Goal: Use online tool/utility: Use online tool/utility

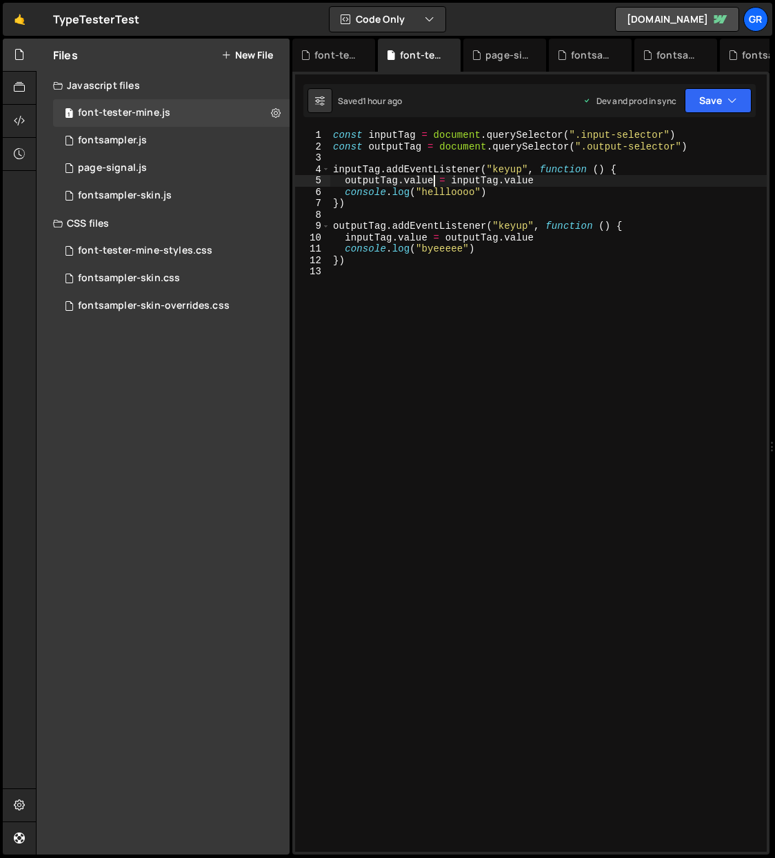
scroll to position [0, 6]
click at [402, 307] on div "const inputTag = document . querySelector ( ".input-selector" ) const outputTag…" at bounding box center [548, 502] width 436 height 745
click at [695, 145] on div "const inputTag = document . querySelector ( ".input-selector" ) const outputTag…" at bounding box center [548, 502] width 436 height 745
type textarea "const outputTag = document.querySelector(".output-selector")"
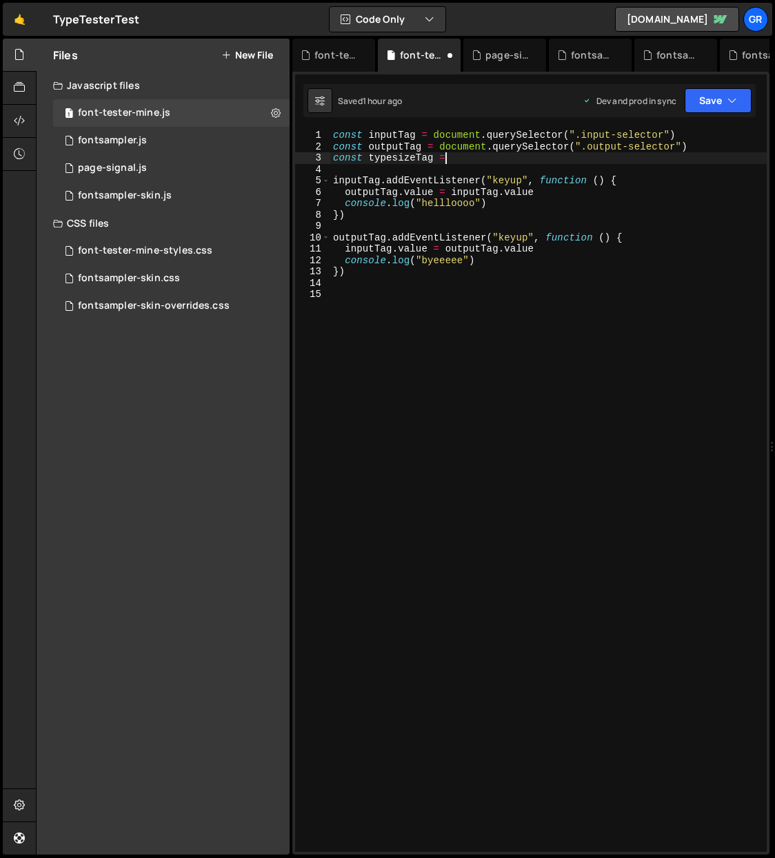
scroll to position [0, 8]
click at [462, 156] on div "const inputTag = document . querySelector ( ".input-selector" ) const outputTag…" at bounding box center [548, 502] width 436 height 745
click at [651, 181] on div "const inputTag = document . querySelector ( ".input-selector" ) const outputTag…" at bounding box center [548, 502] width 436 height 745
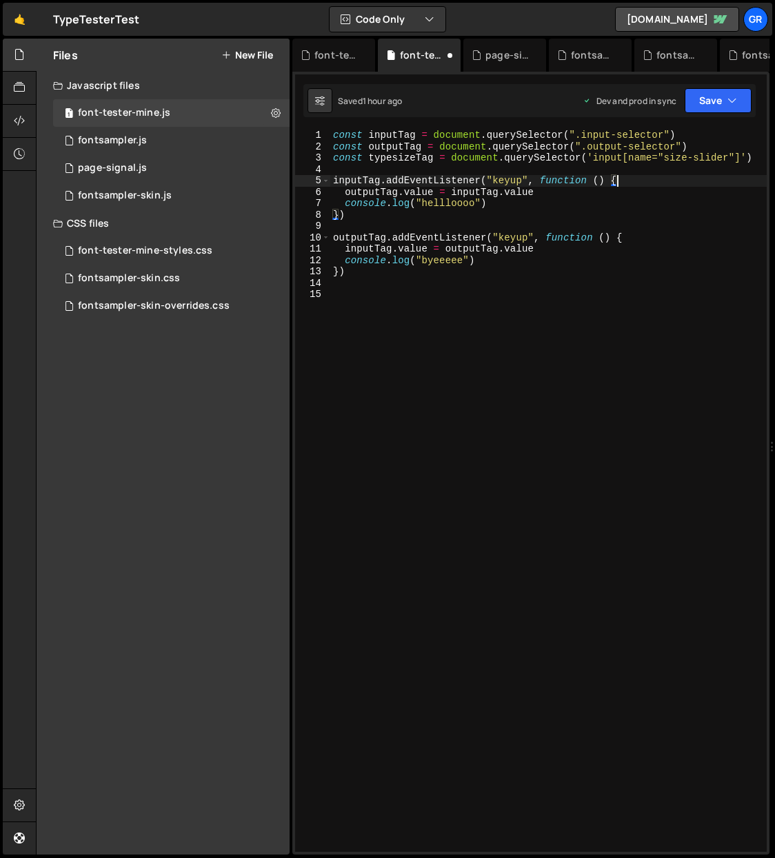
type textarea "inputTag.addEventListener("keyup", function () {"
click at [347, 295] on div "const inputTag = document . querySelector ( ".input-selector" ) const outputTag…" at bounding box center [548, 502] width 436 height 745
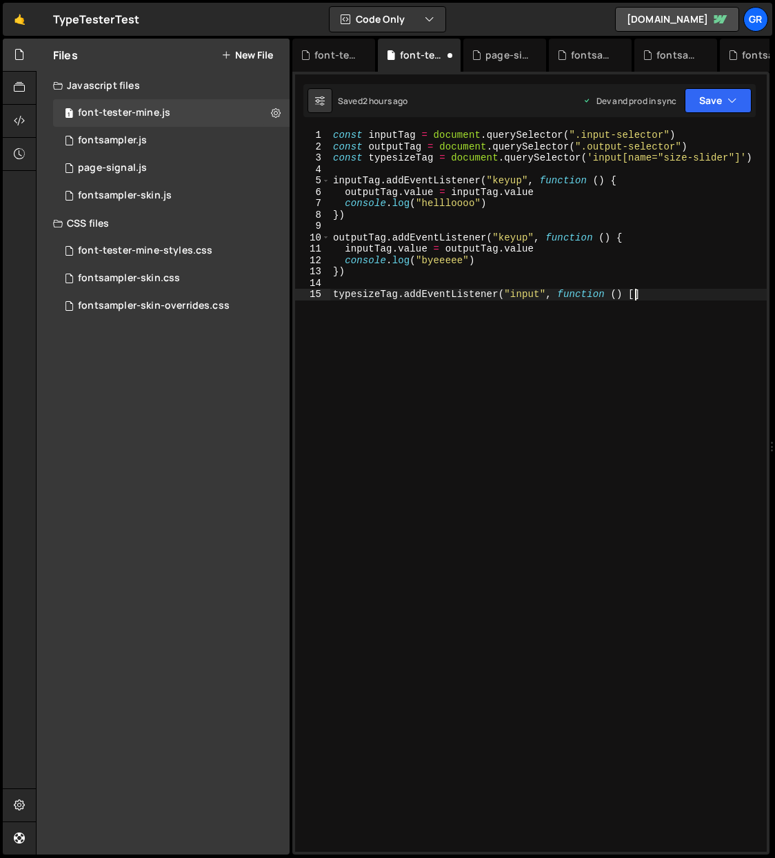
scroll to position [0, 21]
type textarea "typesizeTag.addEventListener("input", function () {}"
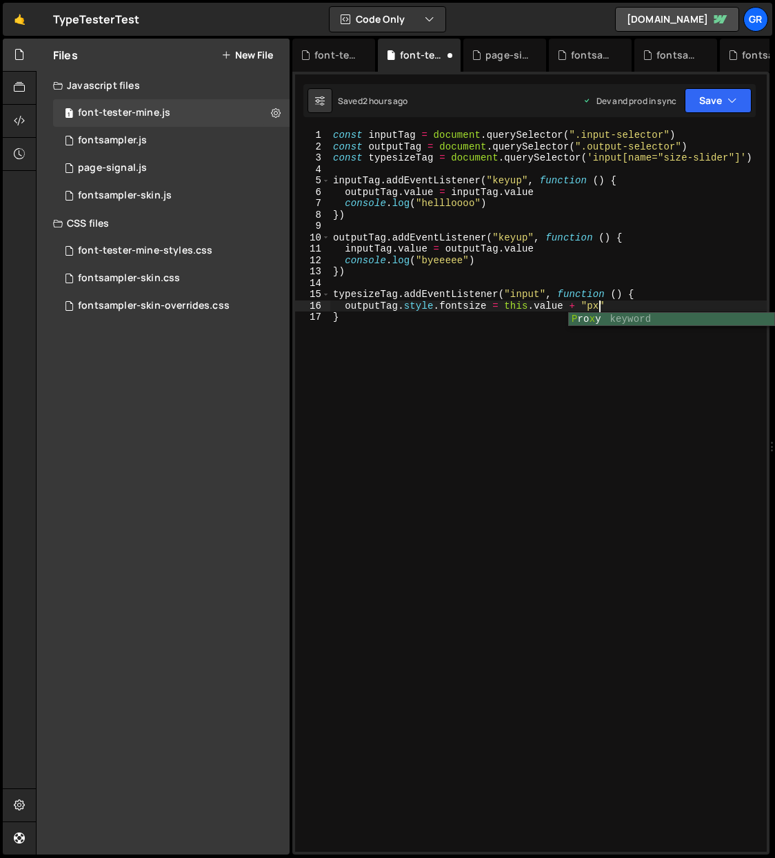
scroll to position [0, 18]
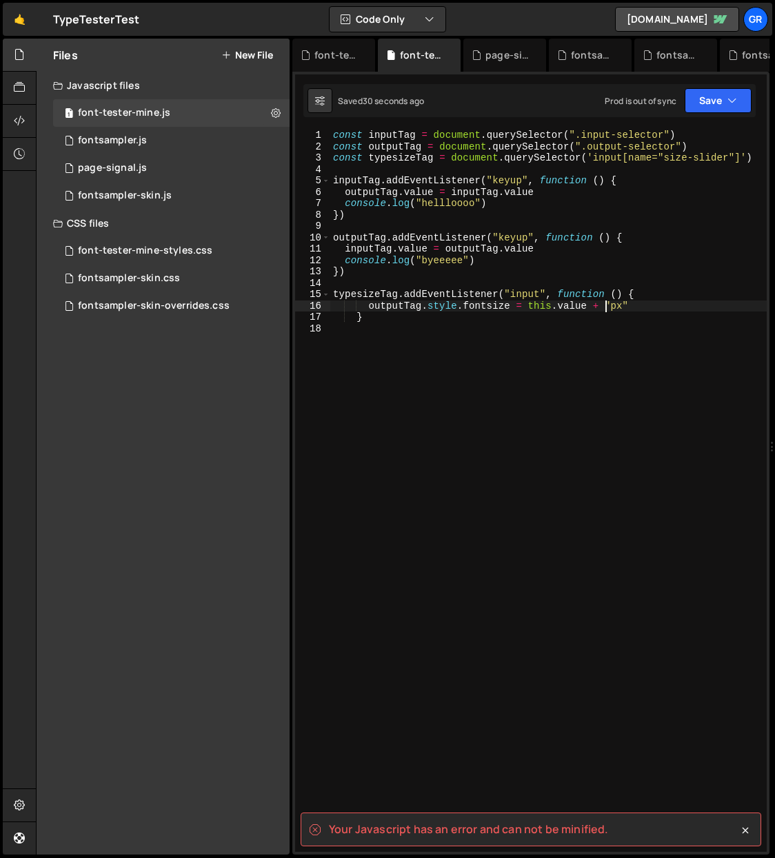
click at [526, 828] on spa "Your Javascript has an error and can not be minified." at bounding box center [468, 829] width 279 height 15
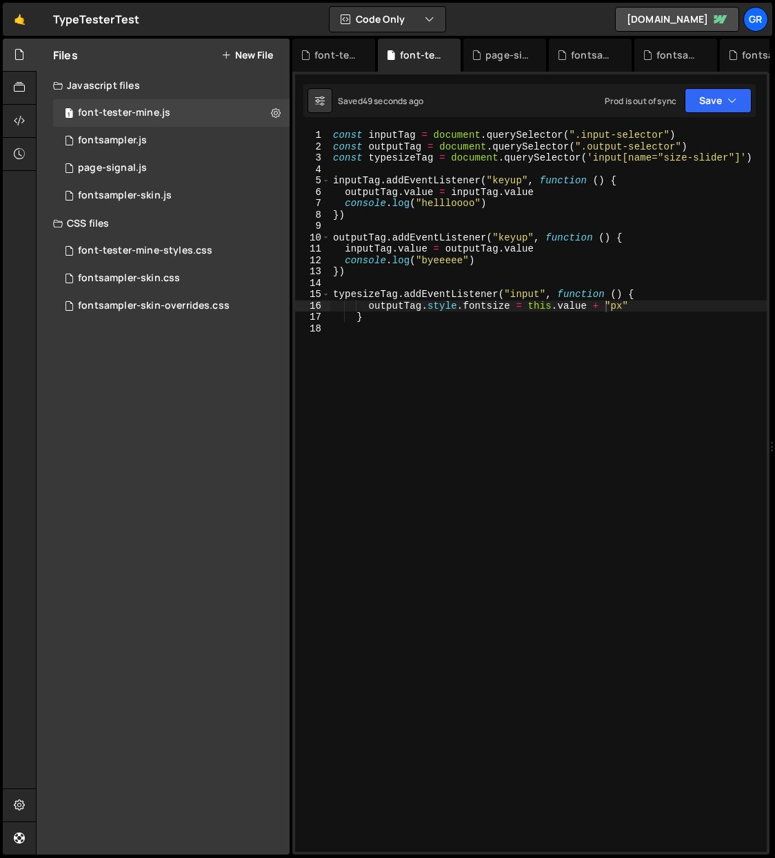
click at [490, 305] on div "const inputTag = document . querySelector ( ".input-selector" ) const outputTag…" at bounding box center [548, 502] width 436 height 745
type textarea "outputTag.style.fontSize = this.value + "px""
click at [509, 402] on div "const inputTag = document . querySelector ( ".input-selector" ) const outputTag…" at bounding box center [548, 502] width 436 height 745
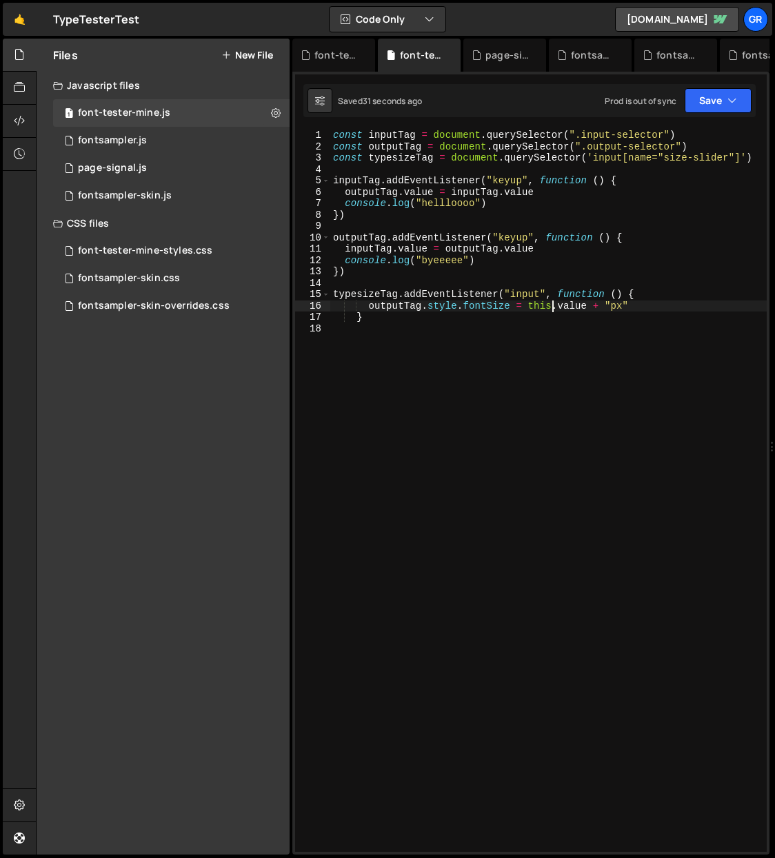
click at [551, 305] on div "const inputTag = document . querySelector ( ".input-selector" ) const outputTag…" at bounding box center [548, 502] width 436 height 745
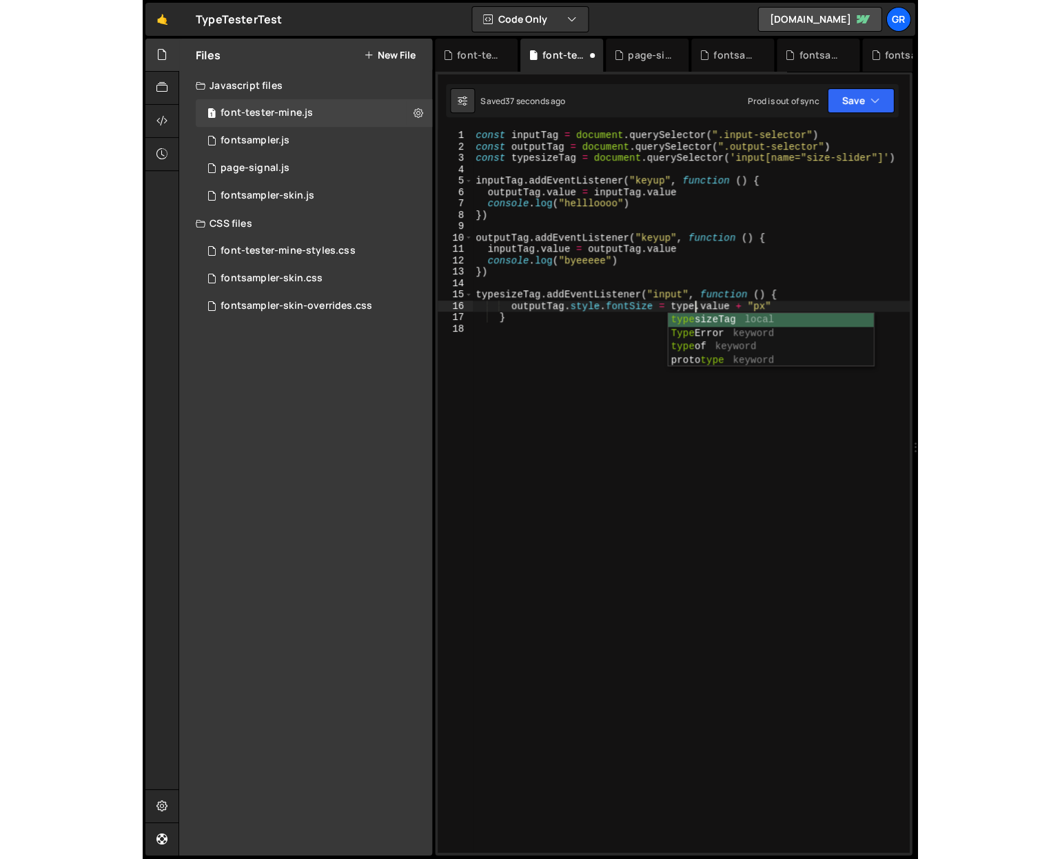
scroll to position [0, 15]
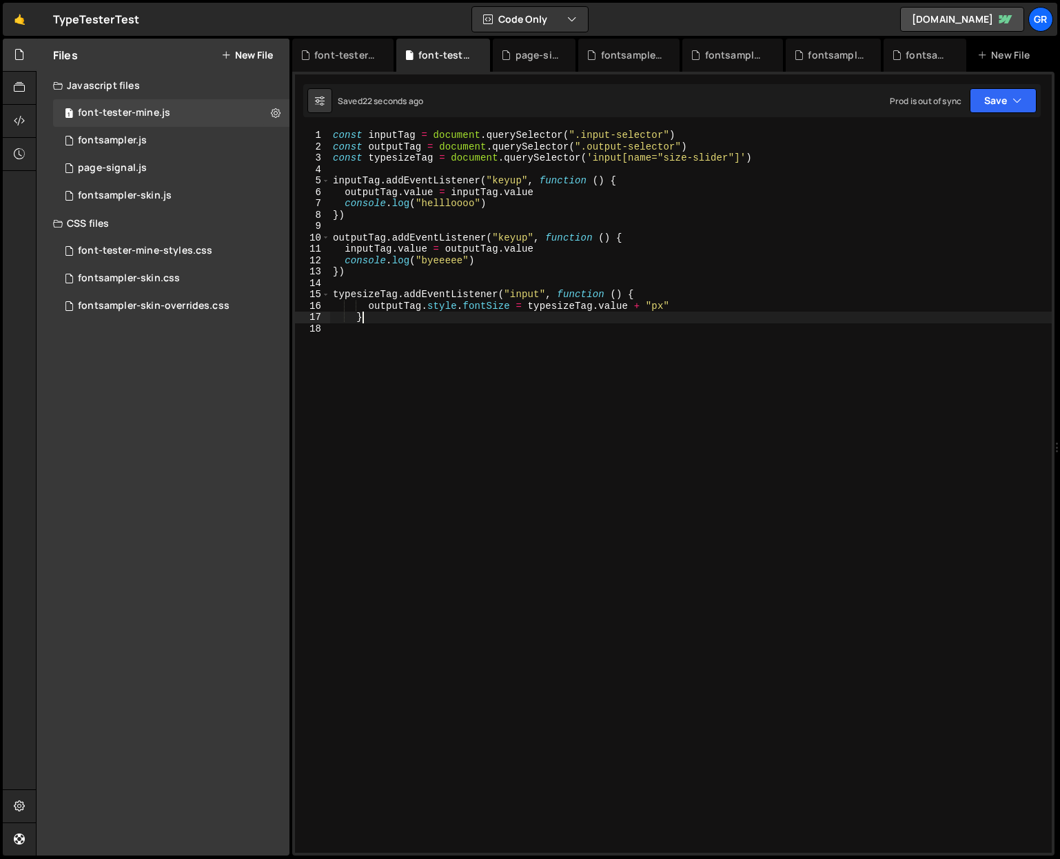
click at [372, 316] on div "const inputTag = document . querySelector ( ".input-selector" ) const outputTag…" at bounding box center [691, 503] width 722 height 746
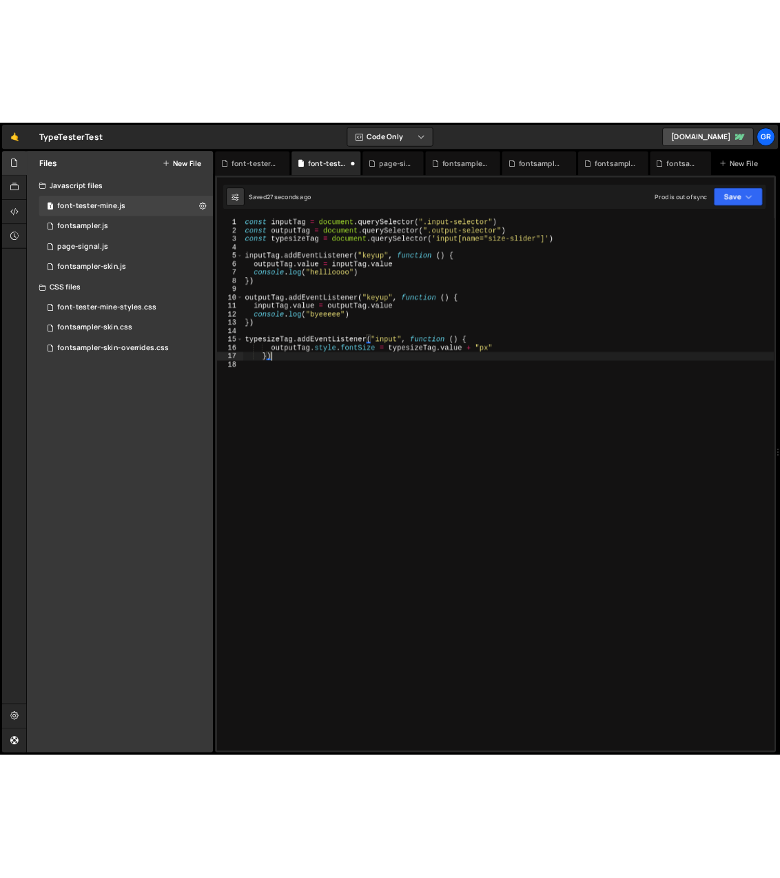
scroll to position [0, 0]
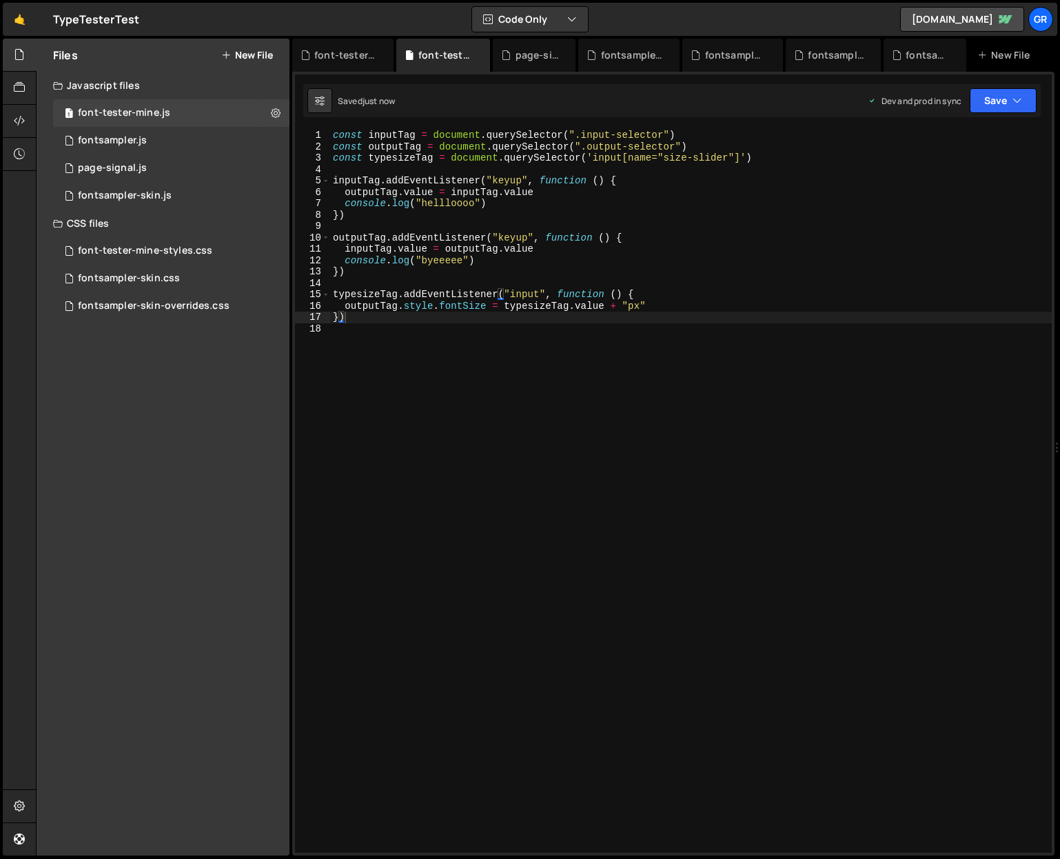
drag, startPoint x: 1056, startPoint y: 374, endPoint x: 1054, endPoint y: 413, distance: 39.3
click at [774, 376] on div "Files New File Javascript files 1 font-tester-mine.js 0 0 fontsampler.js 0 0 pa…" at bounding box center [548, 447] width 1024 height 817
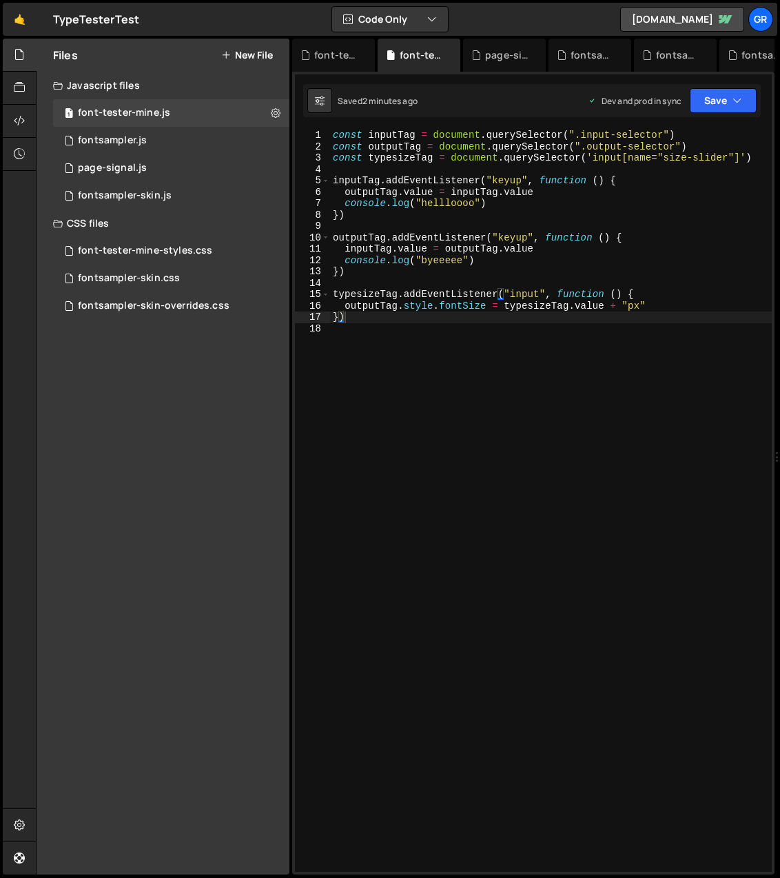
type textarea "const typesizeTag = document.querySelector('input[name="size-slider"]')"
click at [755, 158] on div "const inputTag = document . querySelector ( ".input-selector" ) const outputTag…" at bounding box center [551, 512] width 442 height 765
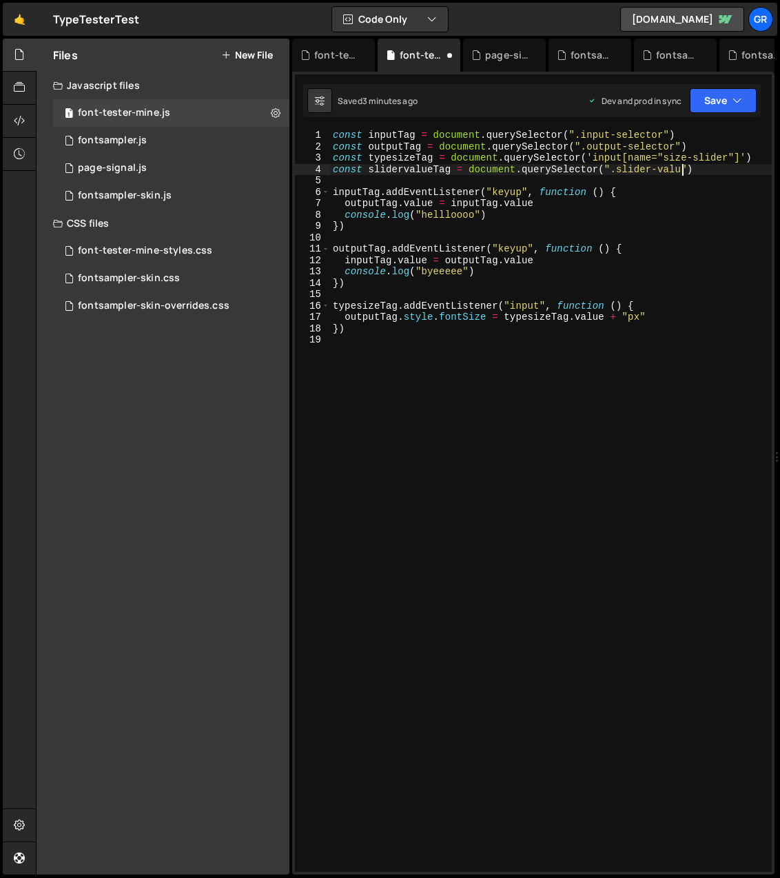
scroll to position [0, 24]
click at [662, 318] on div "const inputTag = document . querySelector ( ".input-selector" ) const outputTag…" at bounding box center [551, 512] width 442 height 765
type textarea "outputTag.style.fontSize = typesizeTag.value + "px""
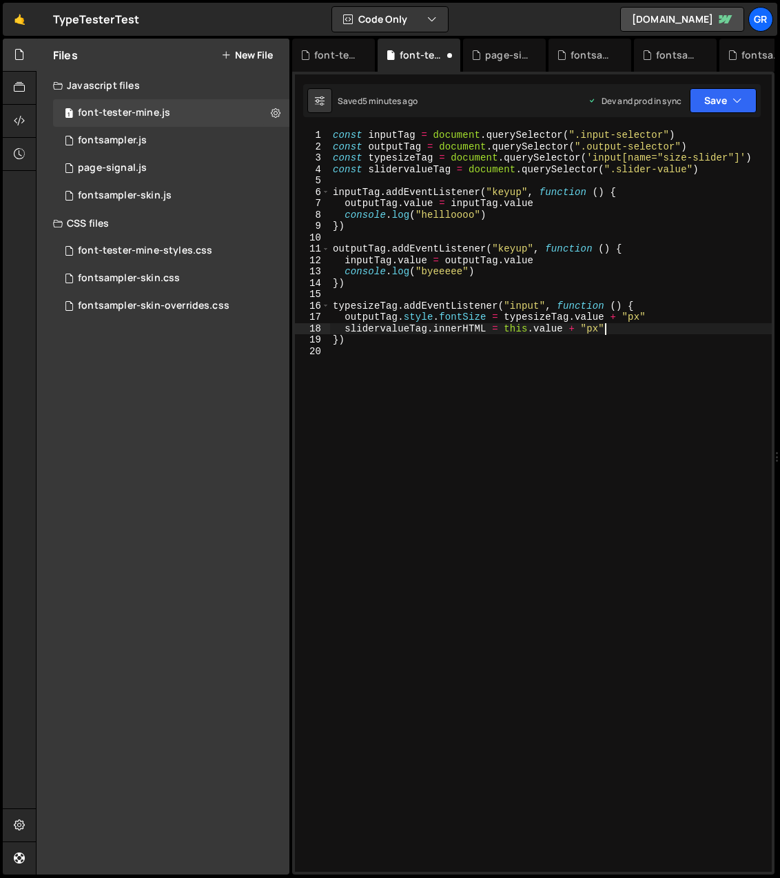
scroll to position [0, 18]
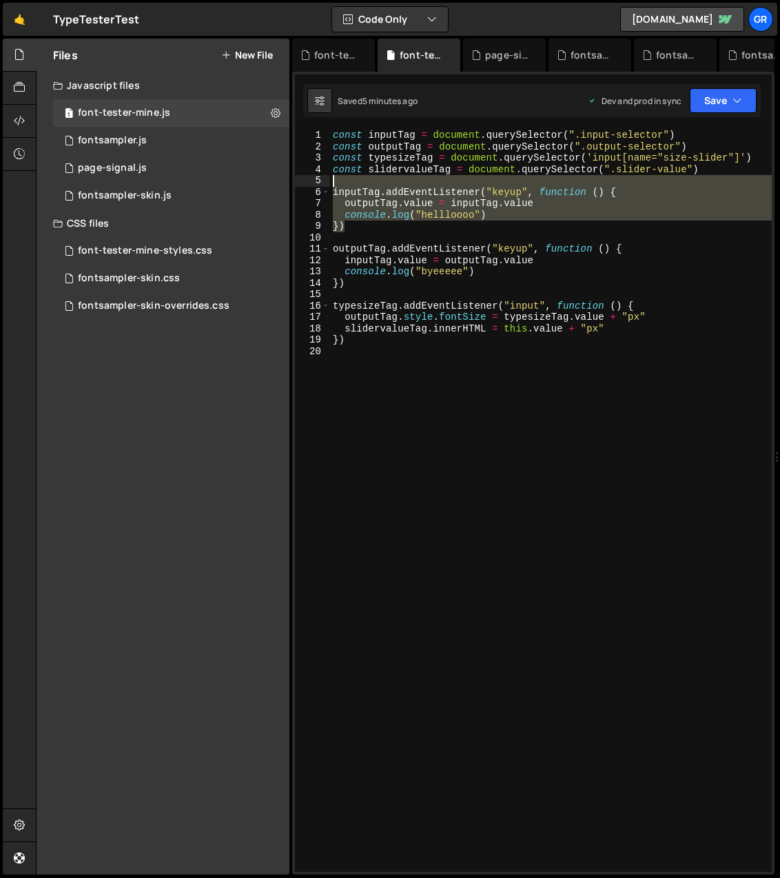
drag, startPoint x: 367, startPoint y: 227, endPoint x: 331, endPoint y: 185, distance: 54.8
click at [331, 185] on div "const inputTag = document . querySelector ( ".input-selector" ) const outputTag…" at bounding box center [551, 512] width 442 height 765
type textarea "inputTag.addEventListener("keyup", function () {"
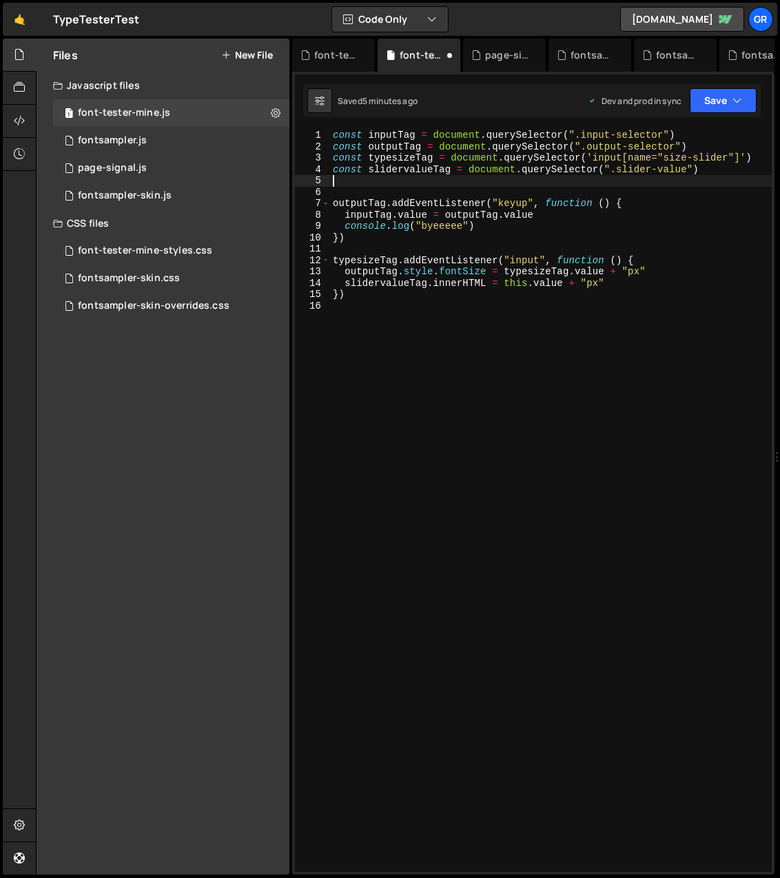
type textarea "console.log("hellloooo") })"
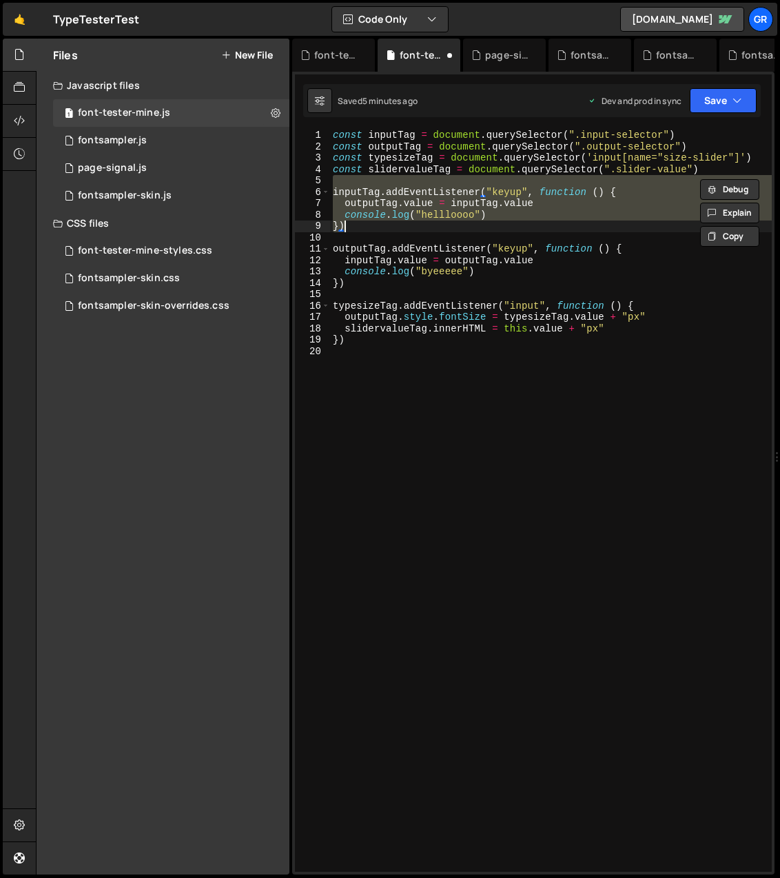
click at [361, 181] on div "const inputTag = document . querySelector ( ".input-selector" ) const outputTag…" at bounding box center [551, 501] width 442 height 742
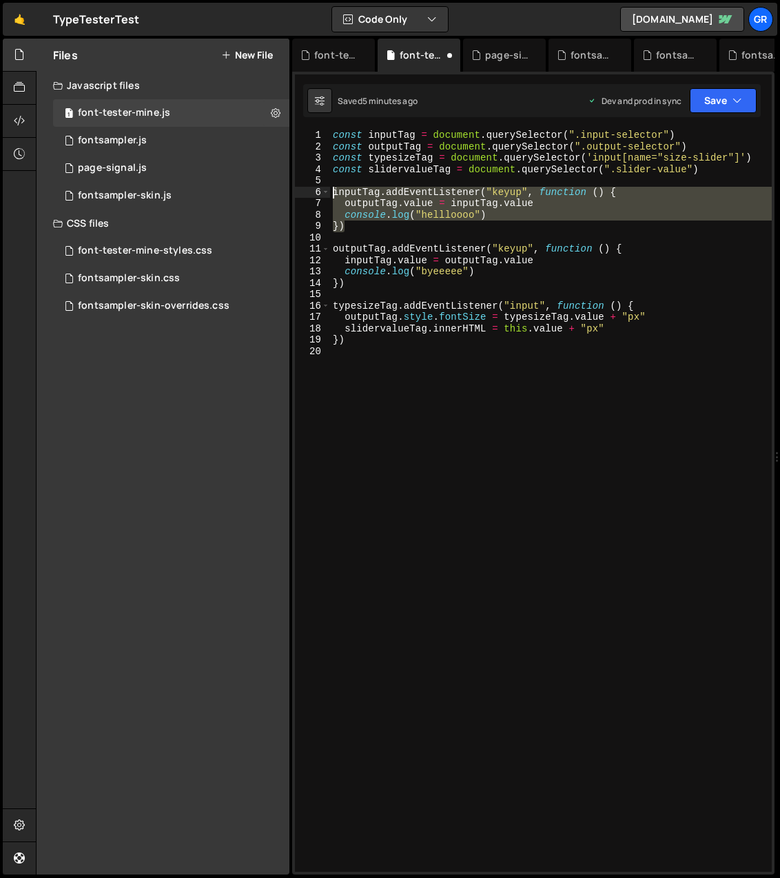
drag, startPoint x: 363, startPoint y: 226, endPoint x: 334, endPoint y: 192, distance: 45.4
click at [334, 192] on div "const inputTag = document . querySelector ( ".input-selector" ) const outputTag…" at bounding box center [551, 512] width 442 height 765
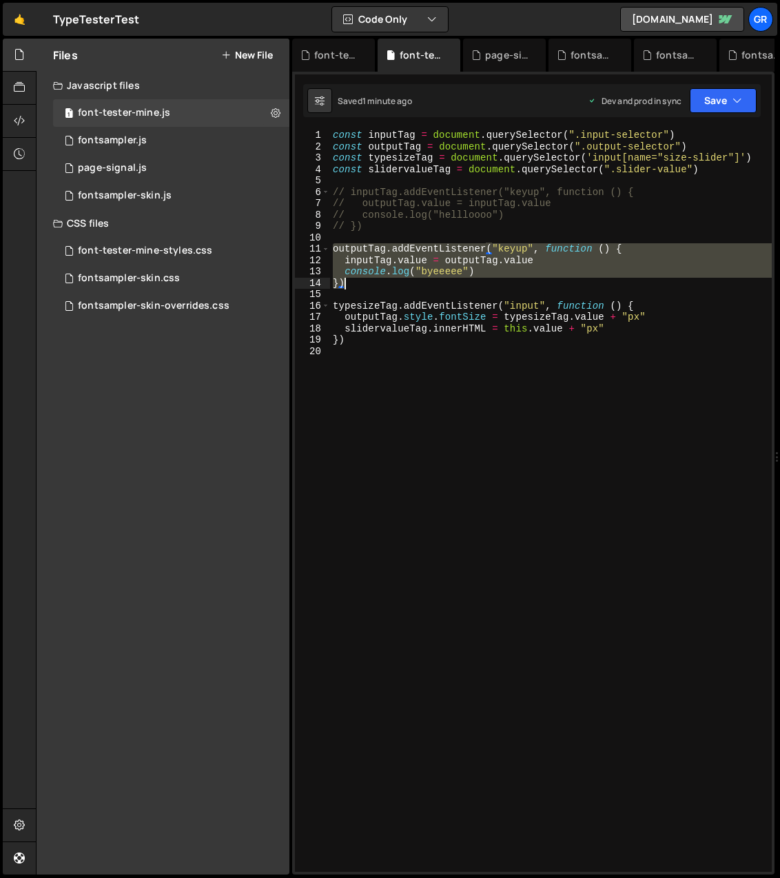
drag, startPoint x: 335, startPoint y: 251, endPoint x: 355, endPoint y: 282, distance: 36.9
click at [355, 282] on div "const inputTag = document . querySelector ( ".input-selector" ) const outputTag…" at bounding box center [551, 512] width 442 height 765
type textarea "// console.log("byeeeee") // })"
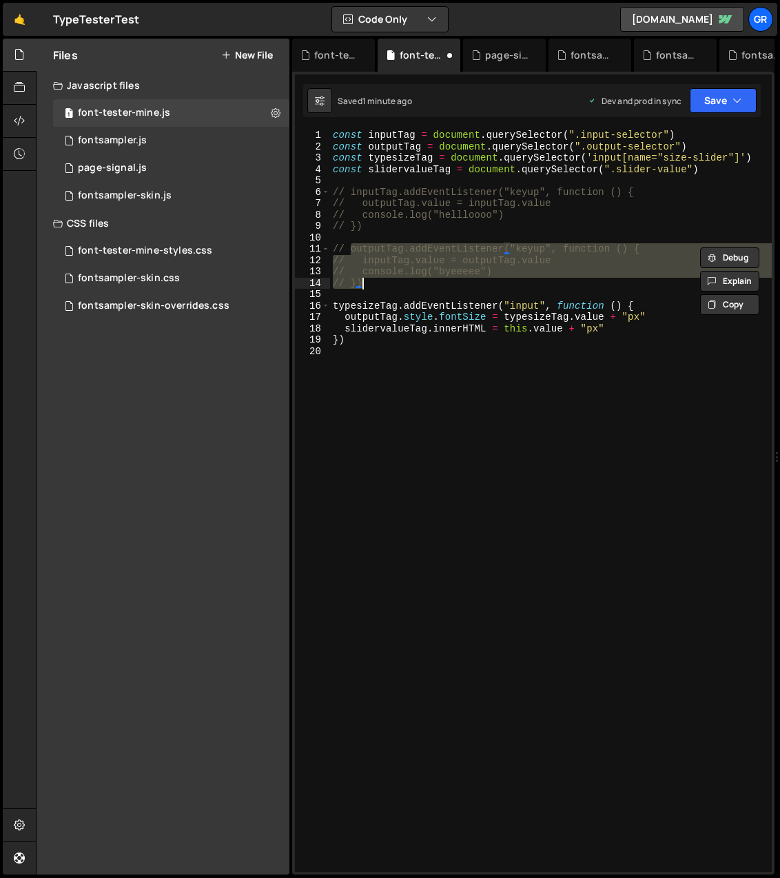
click at [489, 235] on div "const inputTag = document . querySelector ( ".input-selector" ) const outputTag…" at bounding box center [551, 512] width 442 height 765
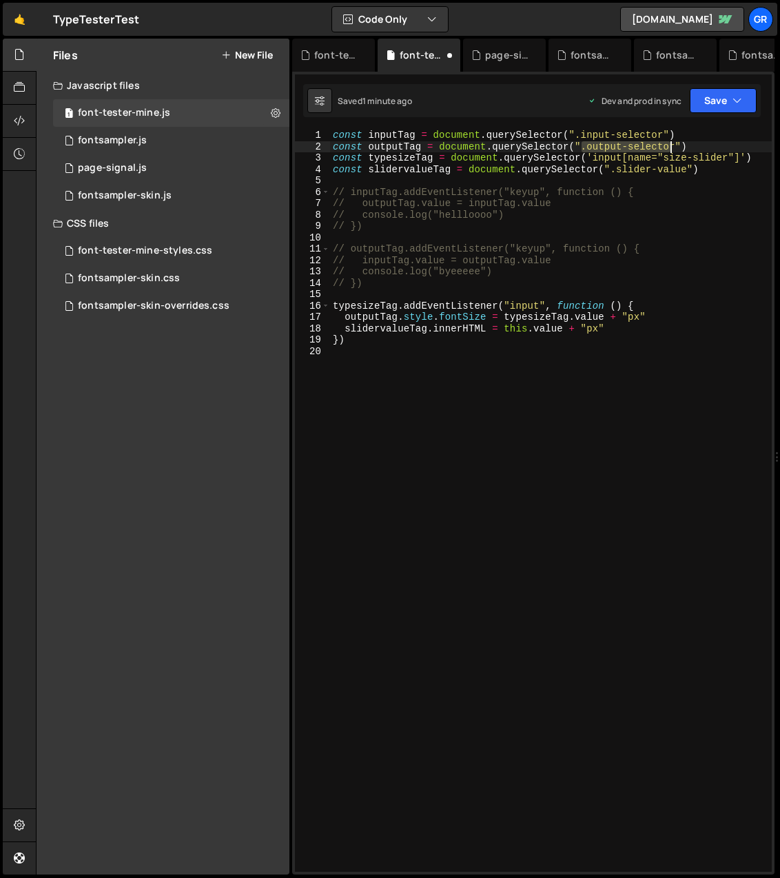
drag, startPoint x: 582, startPoint y: 147, endPoint x: 675, endPoint y: 145, distance: 92.4
click at [675, 145] on div "const inputTag = document . querySelector ( ".input-selector" ) const outputTag…" at bounding box center [551, 512] width 442 height 765
type textarea "const outputTag = document.querySelector(".output-selector")"
click at [599, 147] on div "const inputTag = document . querySelector ( ".input-selector" ) const outputTag…" at bounding box center [551, 501] width 442 height 742
click at [163, 249] on div "font-tester-mine-styles.css" at bounding box center [145, 251] width 134 height 12
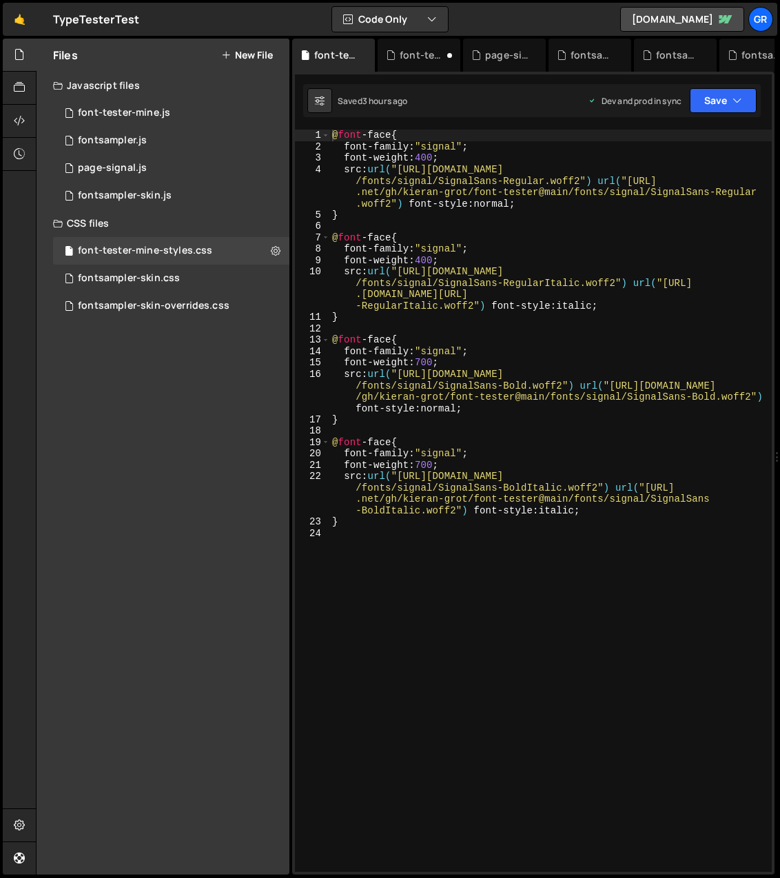
click at [330, 134] on div "@ font -face { font-family : " signal " ; font-weight : 400 ; src : url( "[URL]…" at bounding box center [550, 512] width 442 height 765
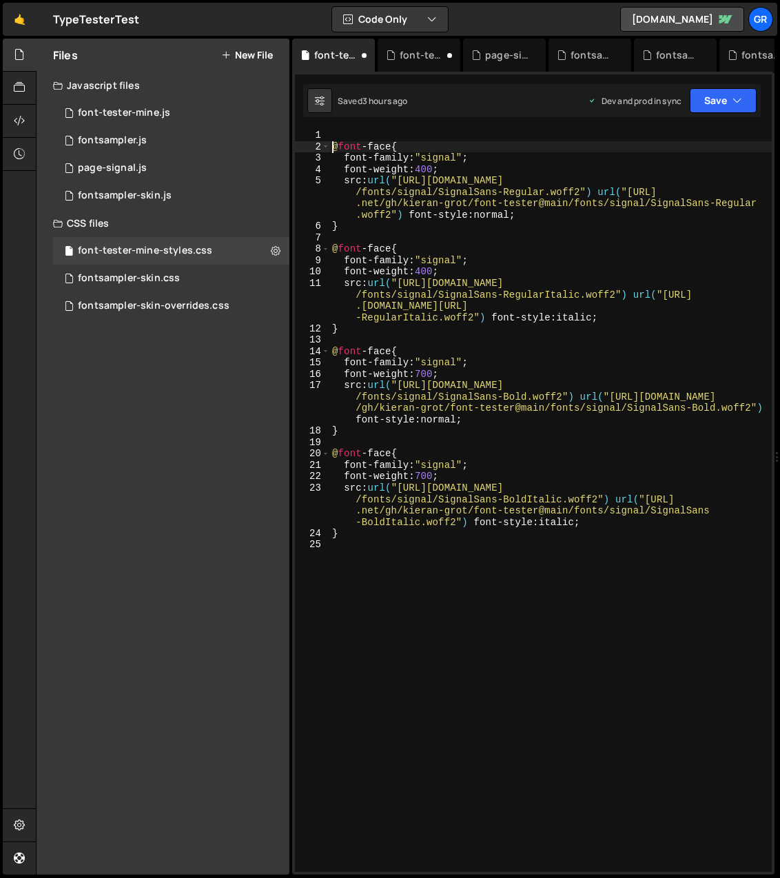
type textarea "@font-face {"
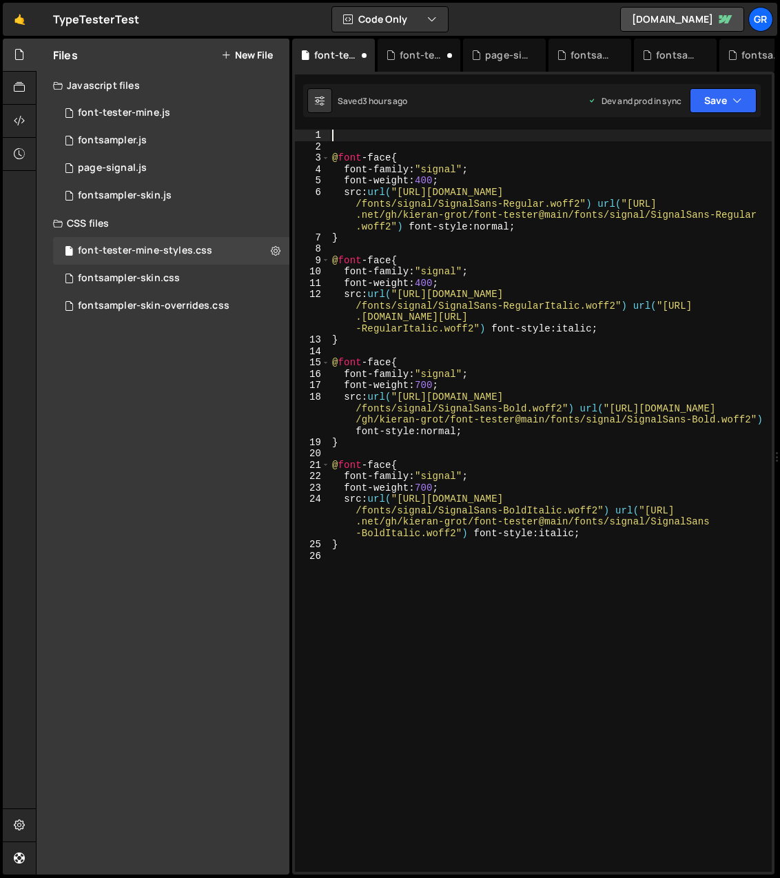
paste textarea "}"
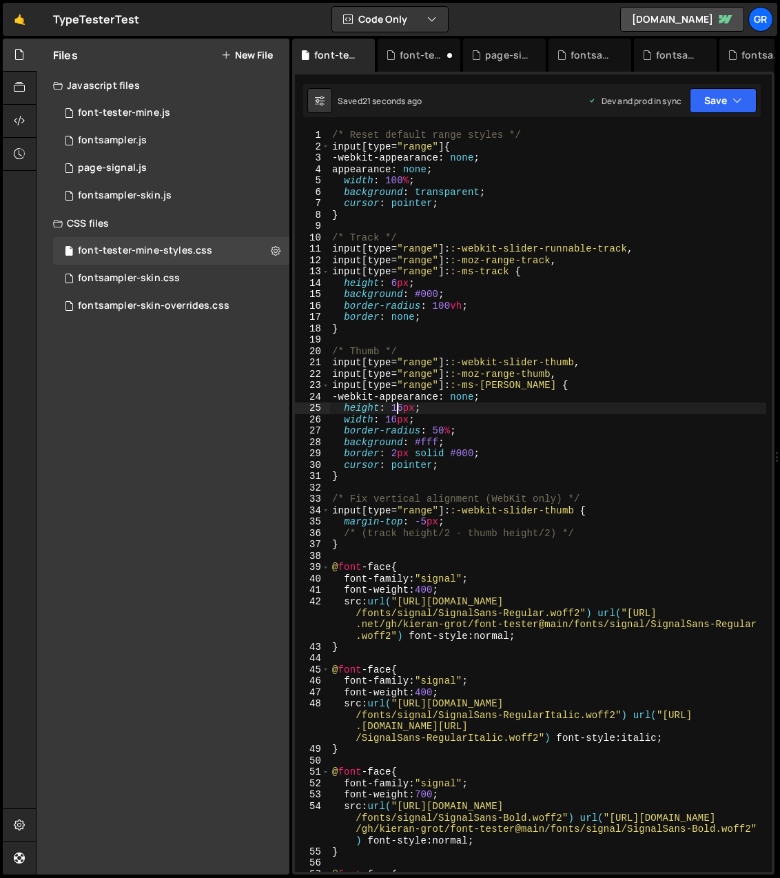
click at [400, 407] on div "/* Reset default range styles */ input [ type = " range " ] { -webkit-appearanc…" at bounding box center [547, 512] width 437 height 765
drag, startPoint x: 404, startPoint y: 407, endPoint x: 394, endPoint y: 407, distance: 10.4
click at [394, 407] on div "/* Reset default range styles */ input [ type = " range " ] { -webkit-appearanc…" at bounding box center [547, 512] width 437 height 765
drag, startPoint x: 395, startPoint y: 420, endPoint x: 388, endPoint y: 419, distance: 6.9
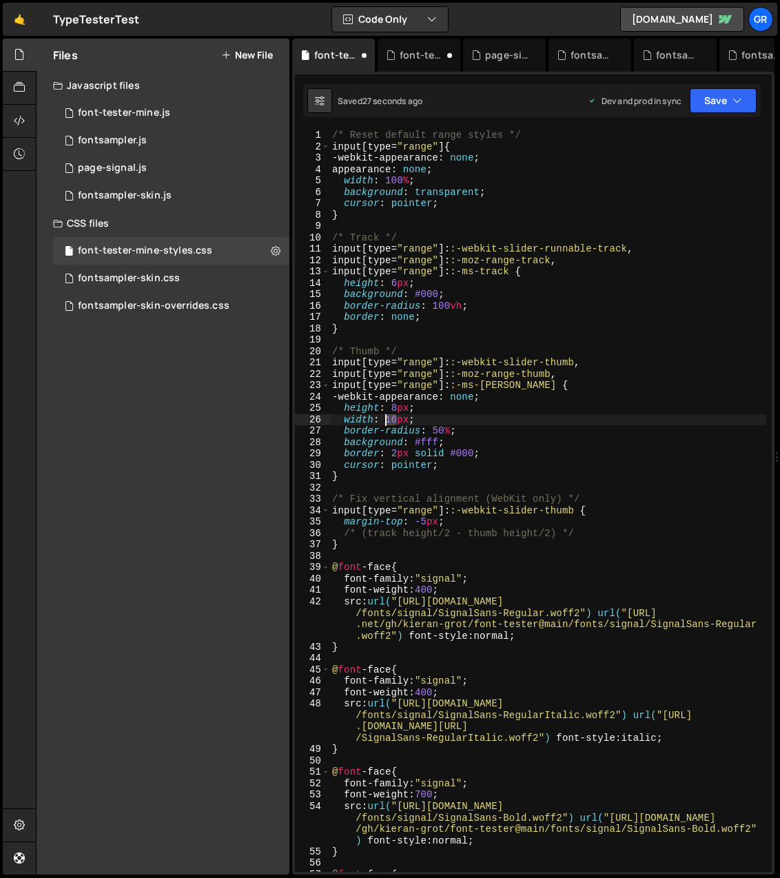
click at [388, 419] on div "/* Reset default range styles */ input [ type = " range " ] { -webkit-appearanc…" at bounding box center [547, 512] width 437 height 765
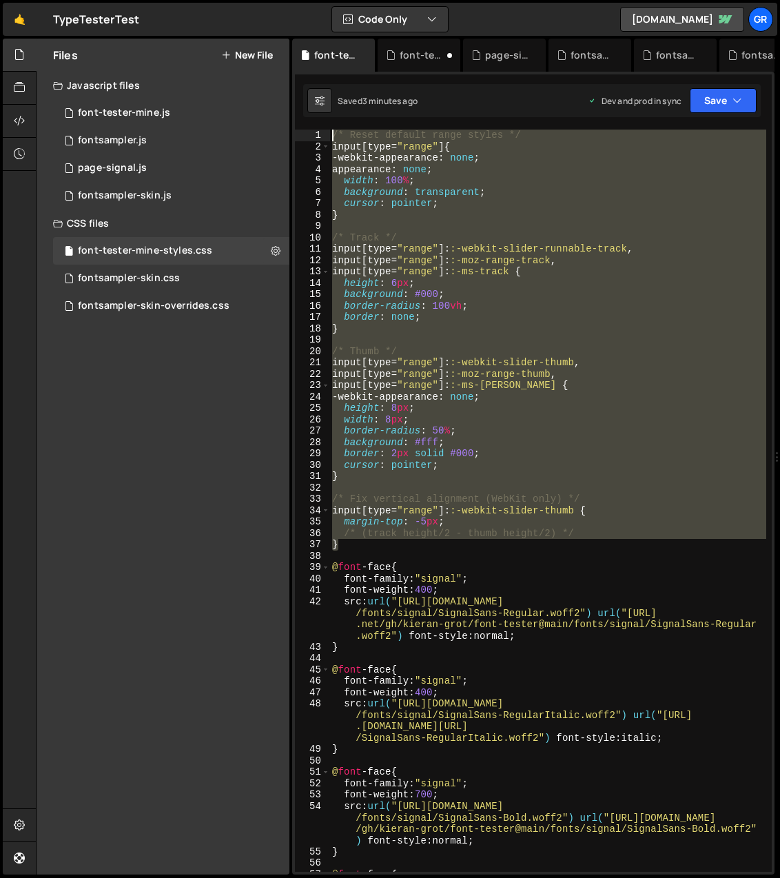
drag, startPoint x: 362, startPoint y: 545, endPoint x: 320, endPoint y: 132, distance: 415.0
click at [320, 132] on div "width: 8px; 1 2 3 4 5 6 7 8 9 10 11 12 13 14 15 16 17 18 19 20 21 22 23 24 25 2…" at bounding box center [533, 501] width 477 height 742
paste textarea "}"
type textarea "}"
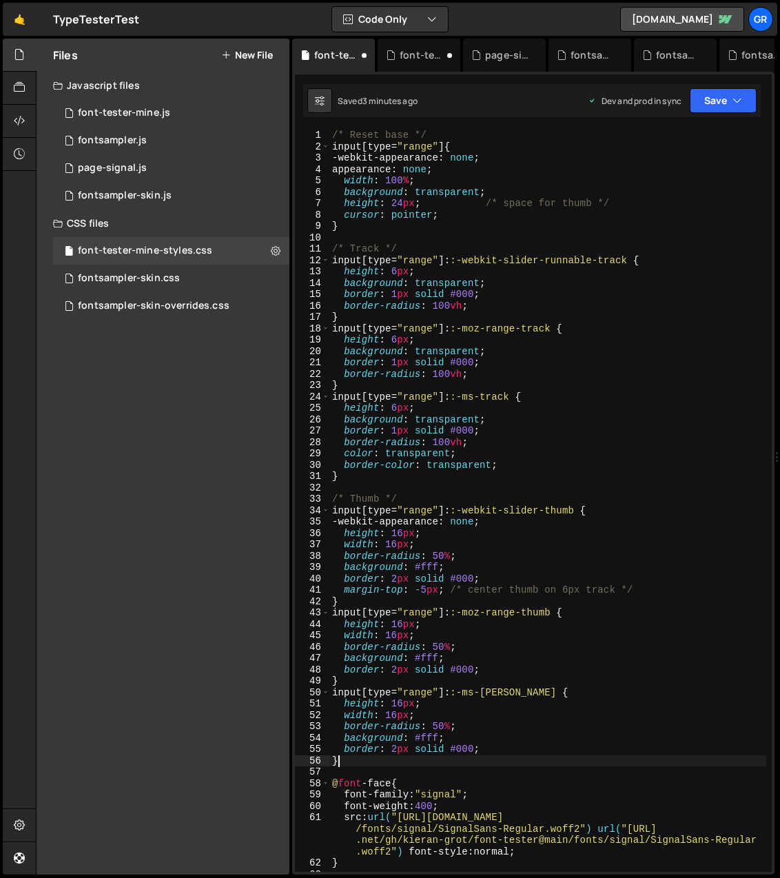
scroll to position [0, 0]
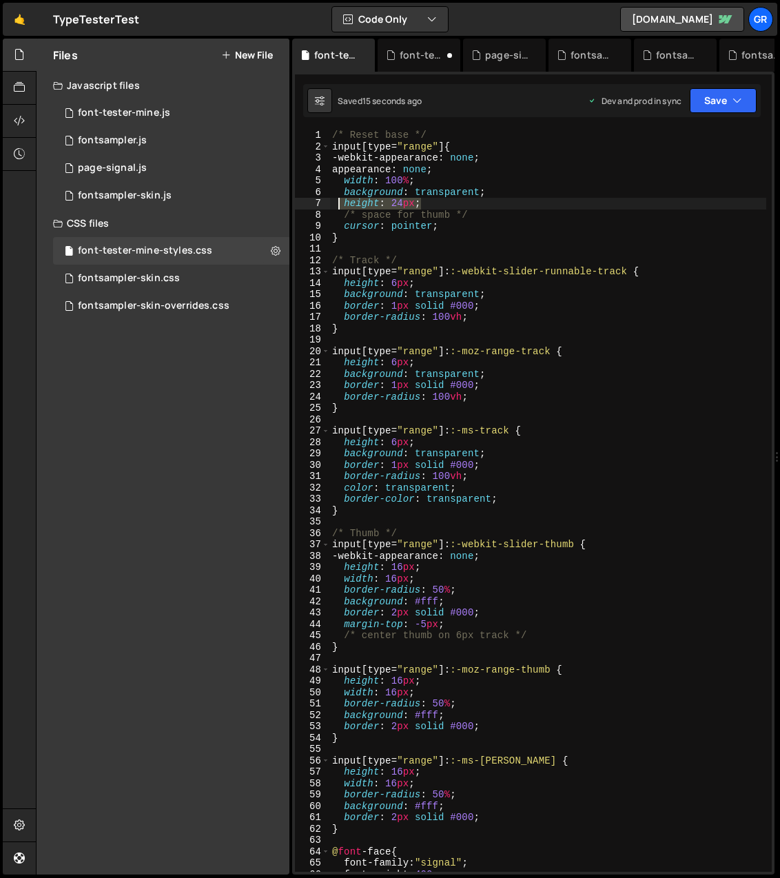
drag, startPoint x: 426, startPoint y: 204, endPoint x: 338, endPoint y: 205, distance: 87.5
click at [338, 205] on div "/* Reset base */ input [ type = " range " ] { -webkit-appearance : none ; appea…" at bounding box center [547, 529] width 437 height 799
type textarea "height: 24px;"
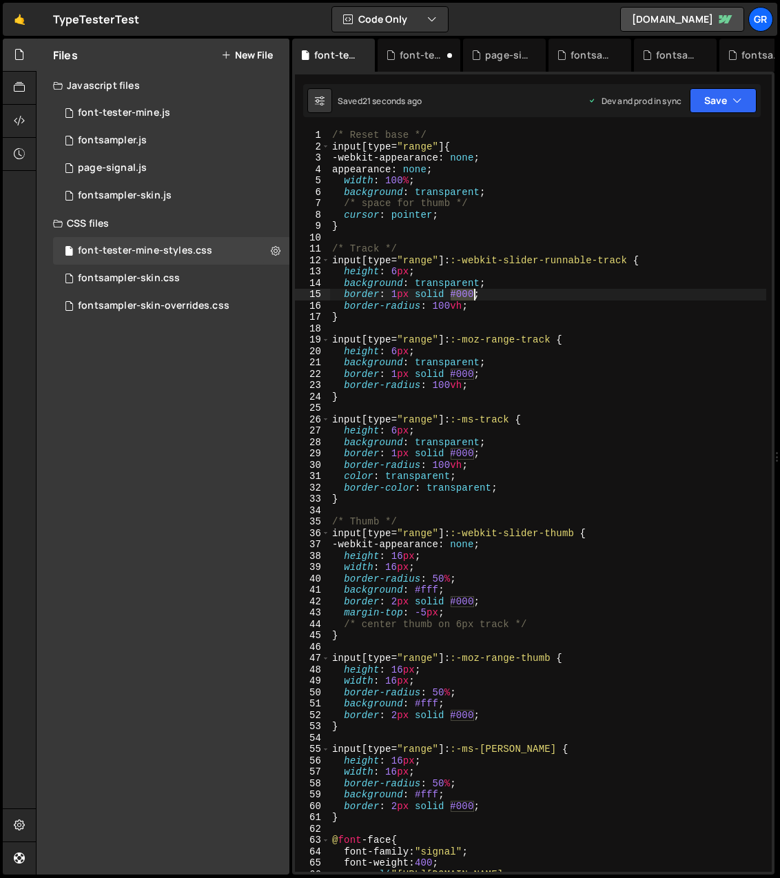
drag, startPoint x: 456, startPoint y: 292, endPoint x: 472, endPoint y: 291, distance: 16.6
click at [472, 291] on div "/* Reset base */ input [ type = " range " ] { -webkit-appearance : none ; appea…" at bounding box center [547, 529] width 437 height 799
click at [420, 284] on div "/* Reset base */ input [ type = " range " ] { -webkit-appearance : none ; appea…" at bounding box center [547, 529] width 437 height 799
drag, startPoint x: 415, startPoint y: 283, endPoint x: 478, endPoint y: 282, distance: 63.4
click at [478, 282] on div "/* Reset base */ input [ type = " range " ] { -webkit-appearance : none ; appea…" at bounding box center [547, 529] width 437 height 799
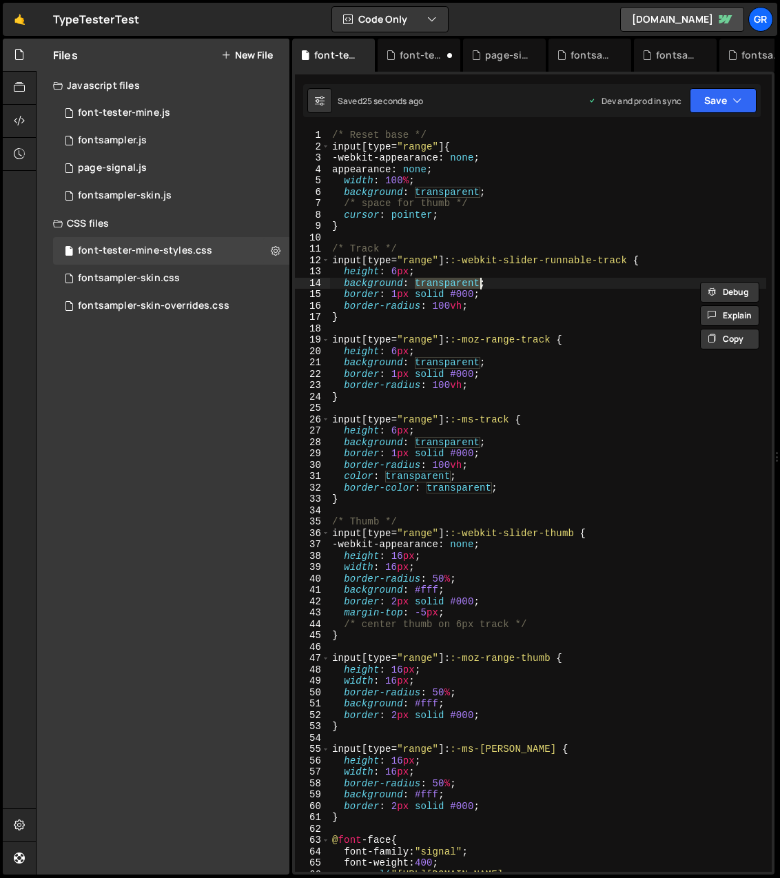
paste textarea "#000"
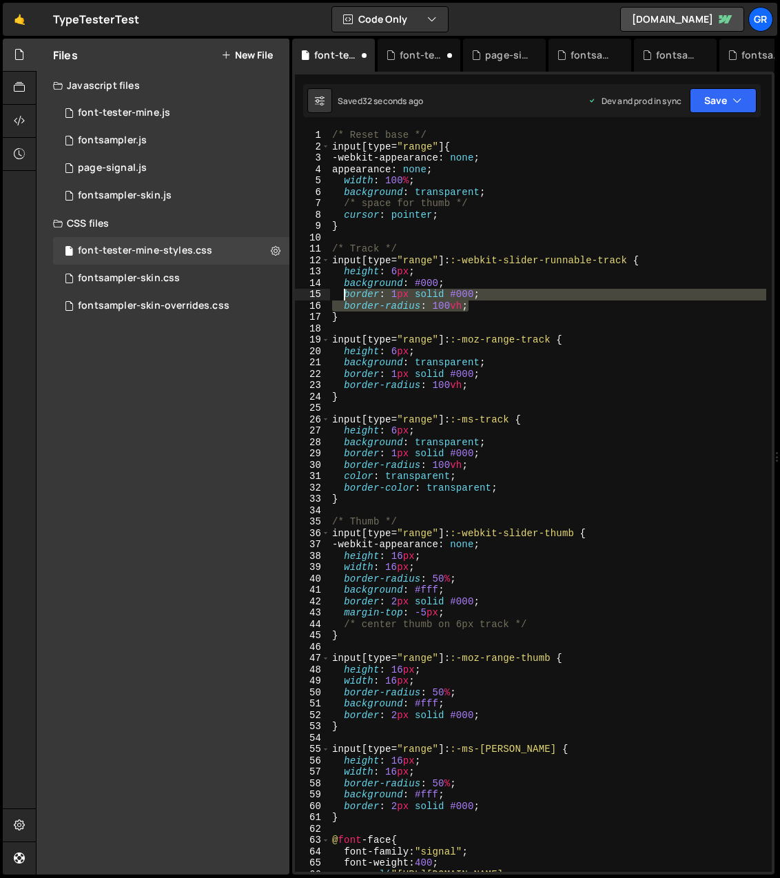
drag, startPoint x: 474, startPoint y: 305, endPoint x: 347, endPoint y: 295, distance: 127.9
click at [347, 295] on div "/* Reset base */ input [ type = " range " ] { -webkit-appearance : none ; appea…" at bounding box center [547, 529] width 437 height 799
type textarea "border: 1px solid #000; border-radius: 100vh;"
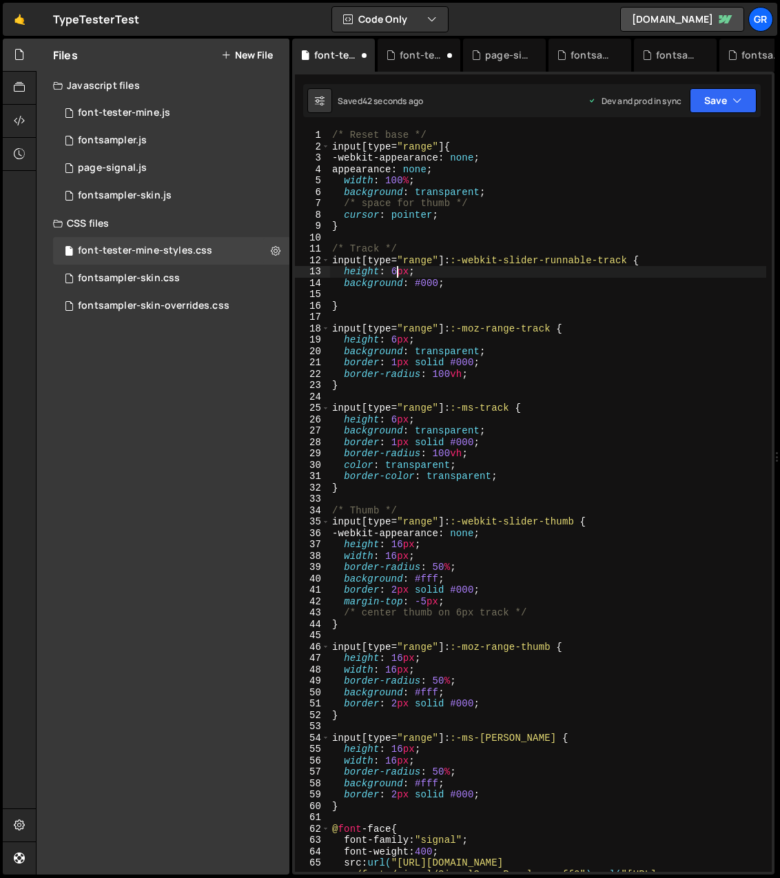
click at [395, 269] on div "/* Reset base */ input [ type = " range " ] { -webkit-appearance : none ; appea…" at bounding box center [547, 529] width 437 height 799
click at [669, 307] on div "/* Reset base */ input [ type = " range " ] { -webkit-appearance : none ; appea…" at bounding box center [547, 529] width 437 height 799
drag, startPoint x: 449, startPoint y: 283, endPoint x: 345, endPoint y: 271, distance: 104.8
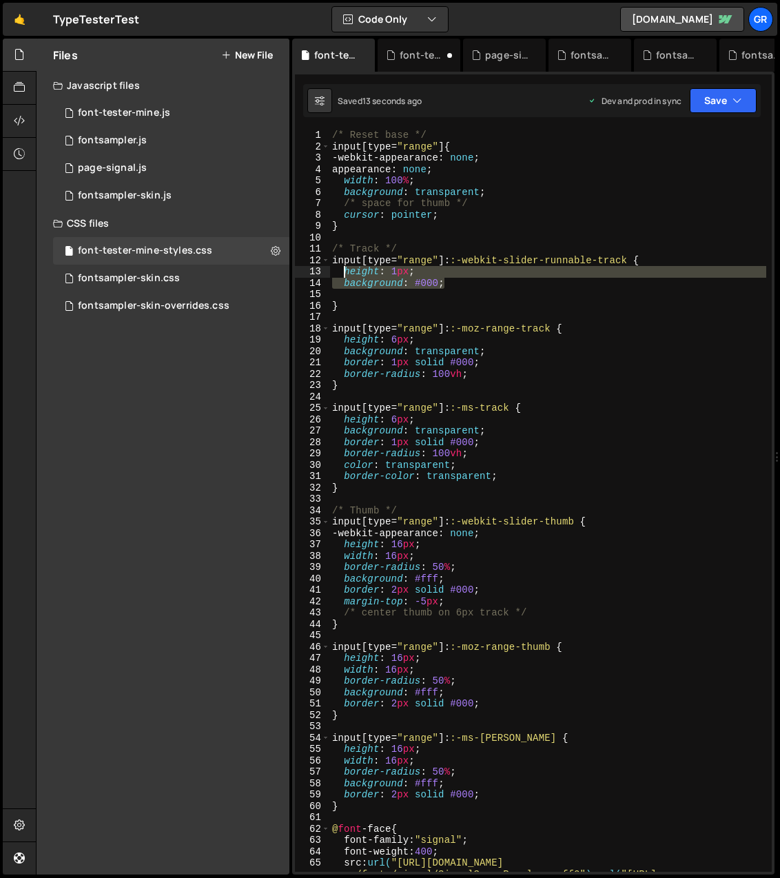
click at [345, 271] on div "/* Reset base */ input [ type = " range " ] { -webkit-appearance : none ; appea…" at bounding box center [547, 529] width 437 height 799
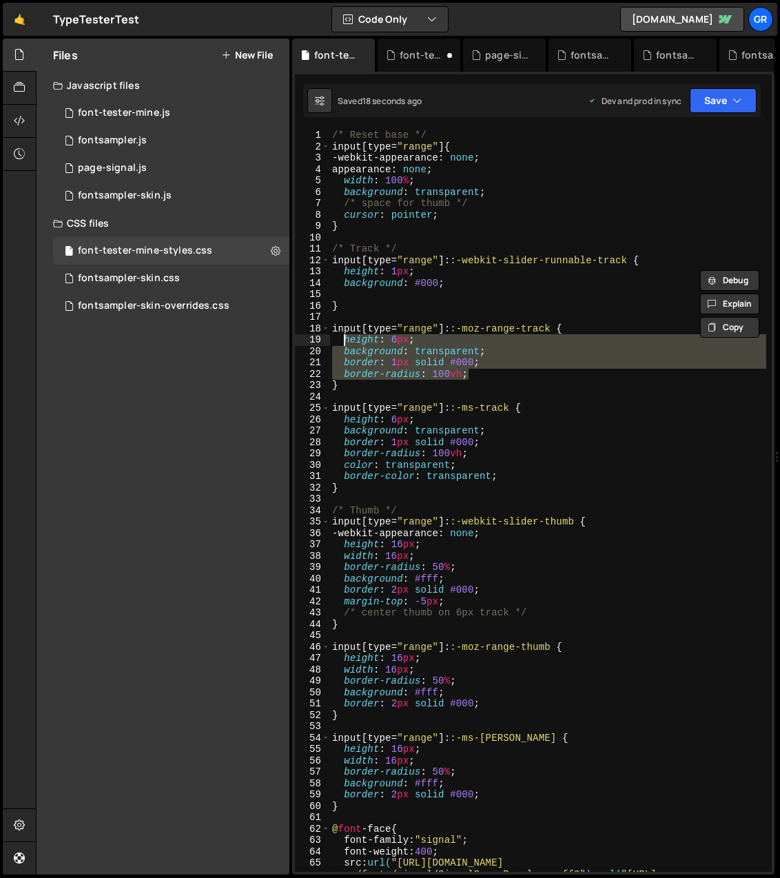
drag, startPoint x: 469, startPoint y: 374, endPoint x: 345, endPoint y: 340, distance: 128.4
click at [345, 340] on div "/* Reset base */ input [ type = " range " ] { -webkit-appearance : none ; appea…" at bounding box center [547, 529] width 437 height 799
paste textarea "background: #000"
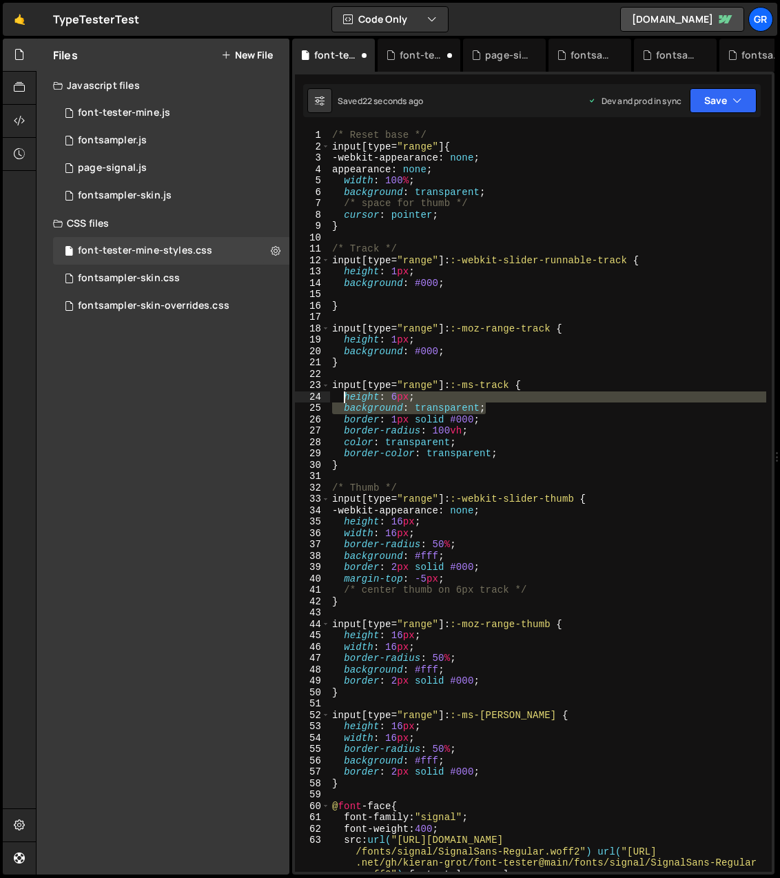
drag, startPoint x: 490, startPoint y: 407, endPoint x: 345, endPoint y: 396, distance: 145.2
click at [345, 396] on div "/* Reset base */ input [ type = " range " ] { -webkit-appearance : none ; appea…" at bounding box center [547, 512] width 437 height 765
paste textarea "background: #000"
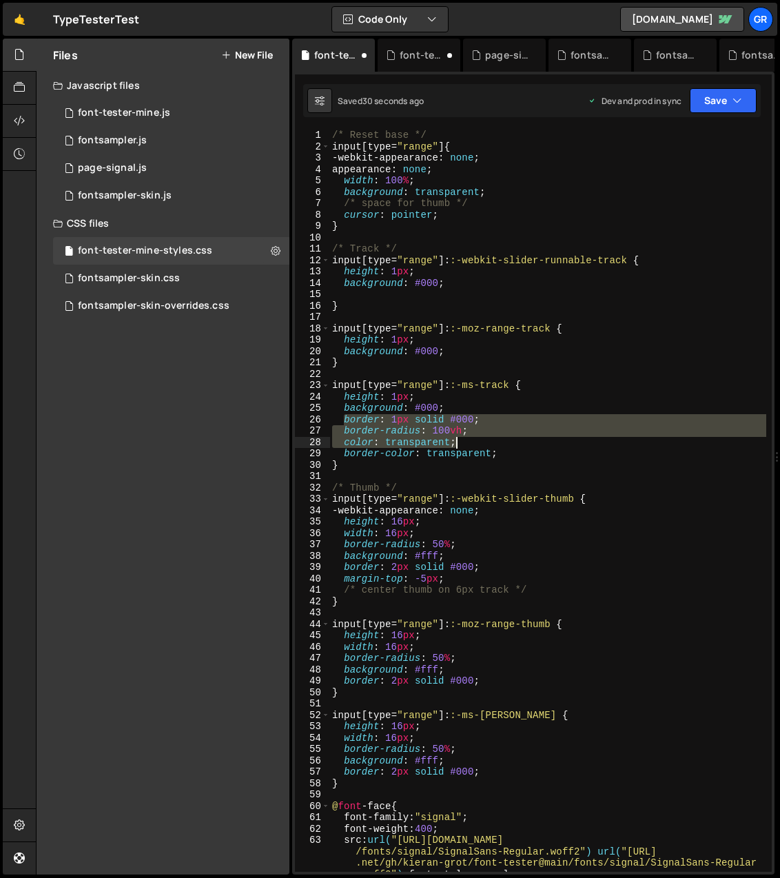
drag, startPoint x: 343, startPoint y: 417, endPoint x: 456, endPoint y: 439, distance: 115.2
click at [456, 439] on div "/* Reset base */ input [ type = " range " ] { -webkit-appearance : none ; appea…" at bounding box center [547, 512] width 437 height 765
click at [473, 433] on div "/* Reset base */ input [ type = " range " ] { -webkit-appearance : none ; appea…" at bounding box center [547, 501] width 437 height 742
drag, startPoint x: 465, startPoint y: 431, endPoint x: 336, endPoint y: 420, distance: 130.0
click at [336, 420] on div "/* Reset base */ input [ type = " range " ] { -webkit-appearance : none ; appea…" at bounding box center [547, 512] width 437 height 765
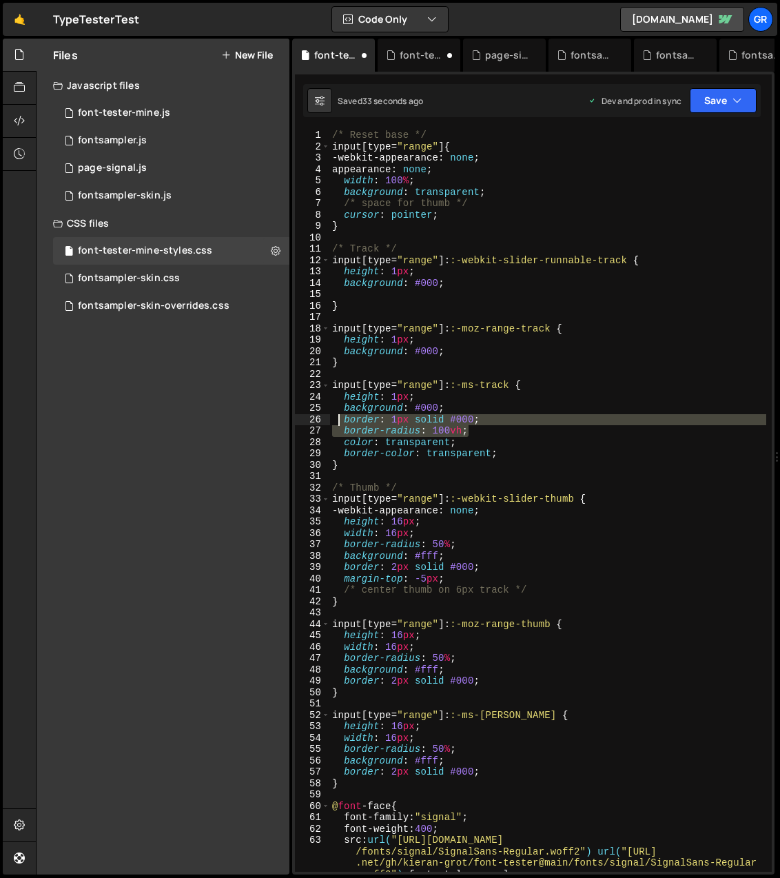
type textarea "border: 1px solid #000; border-radius: 100vh;"
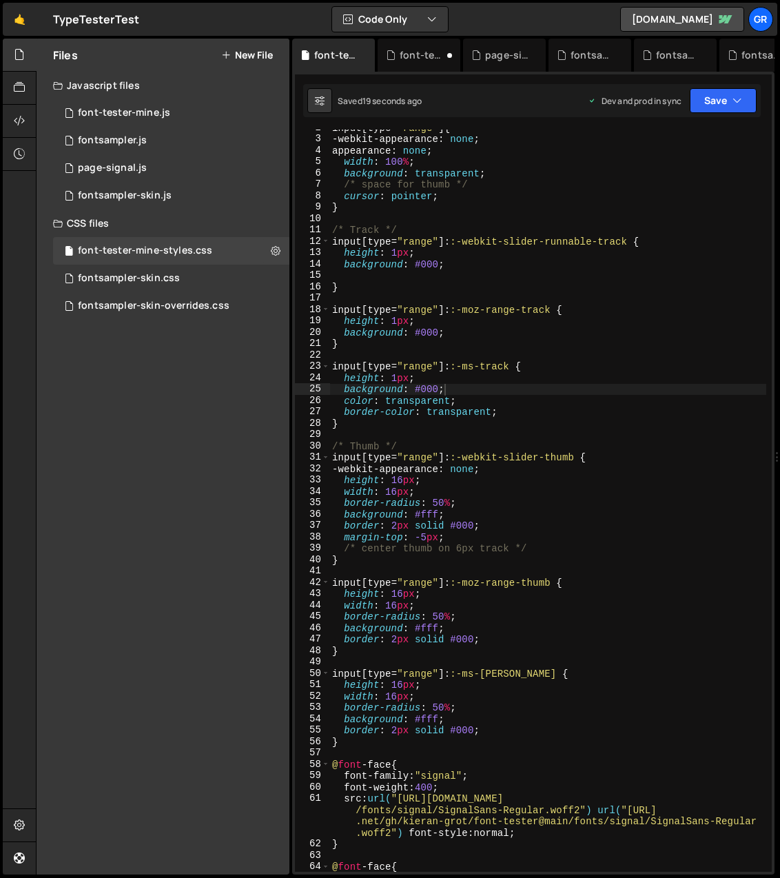
scroll to position [19, 0]
drag, startPoint x: 448, startPoint y: 538, endPoint x: 332, endPoint y: 538, distance: 115.8
click at [332, 538] on div "input [ type = " range " ] { -webkit-appearance : none ; appearance : none ; wi…" at bounding box center [547, 504] width 437 height 765
type textarea "margin-top: -5px;"
paste textarea "background: #000;"
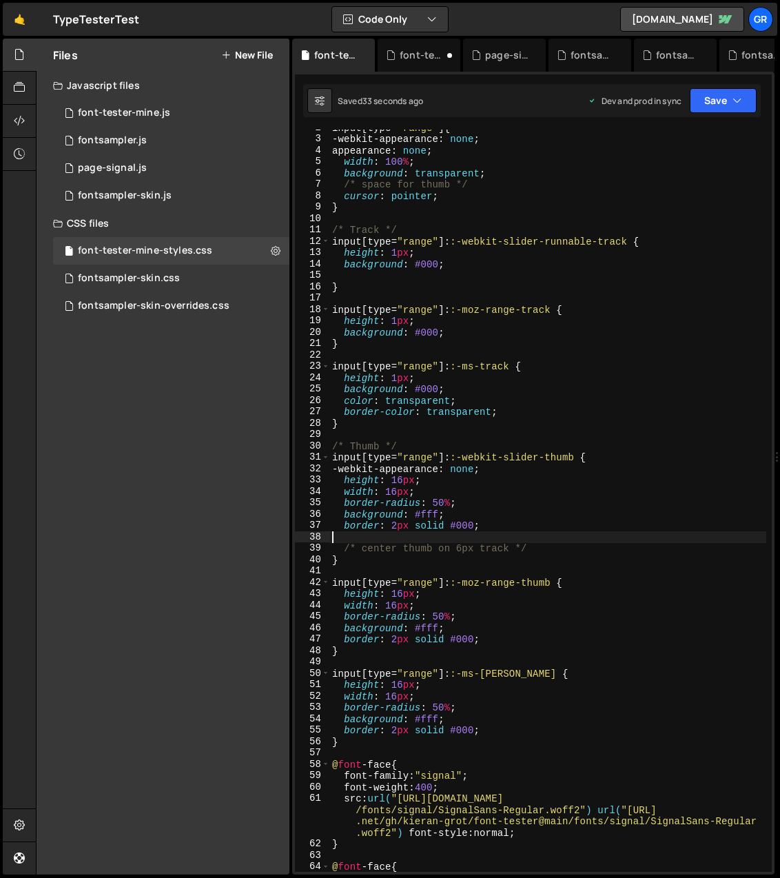
type textarea "background: #000;"
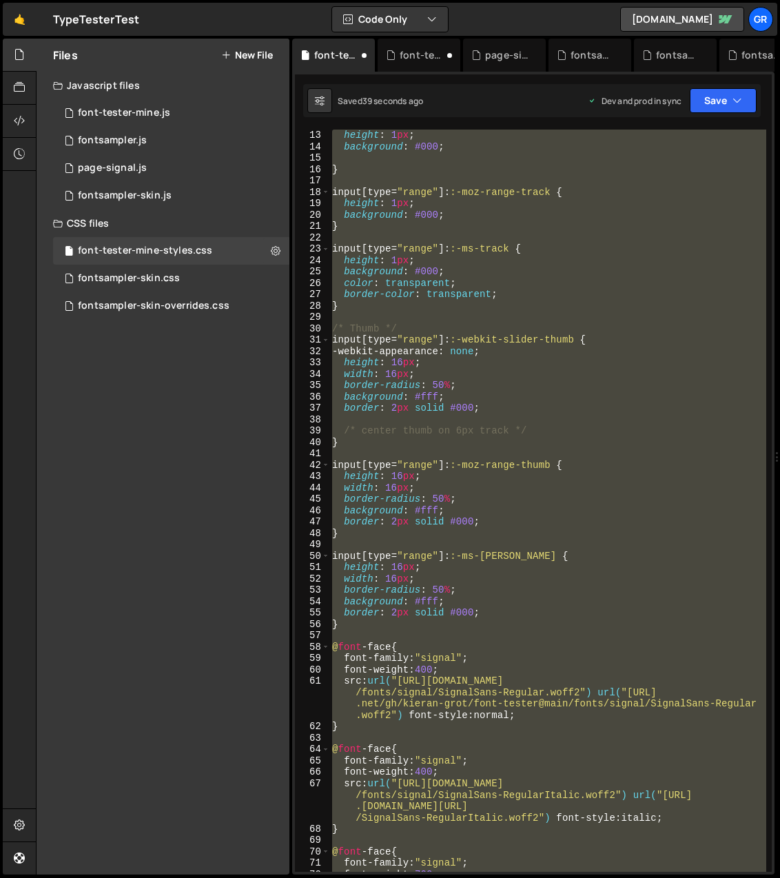
scroll to position [0, 0]
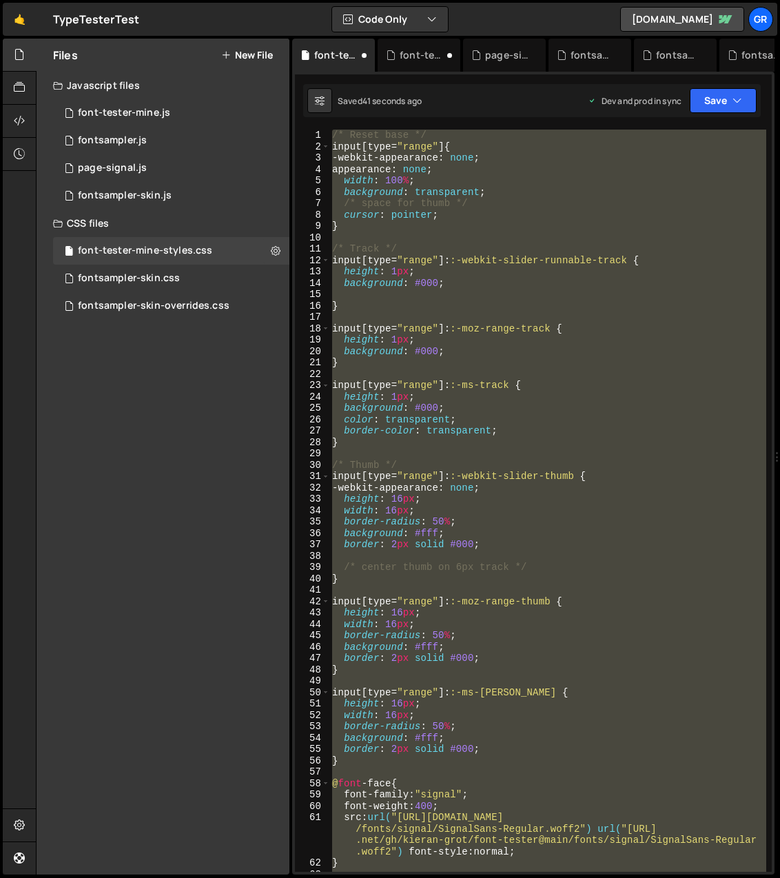
click at [439, 533] on div "/* Reset base */ input [ type = " range " ] { -webkit-appearance : none ; appea…" at bounding box center [547, 501] width 437 height 742
type textarea "background: #fff;"
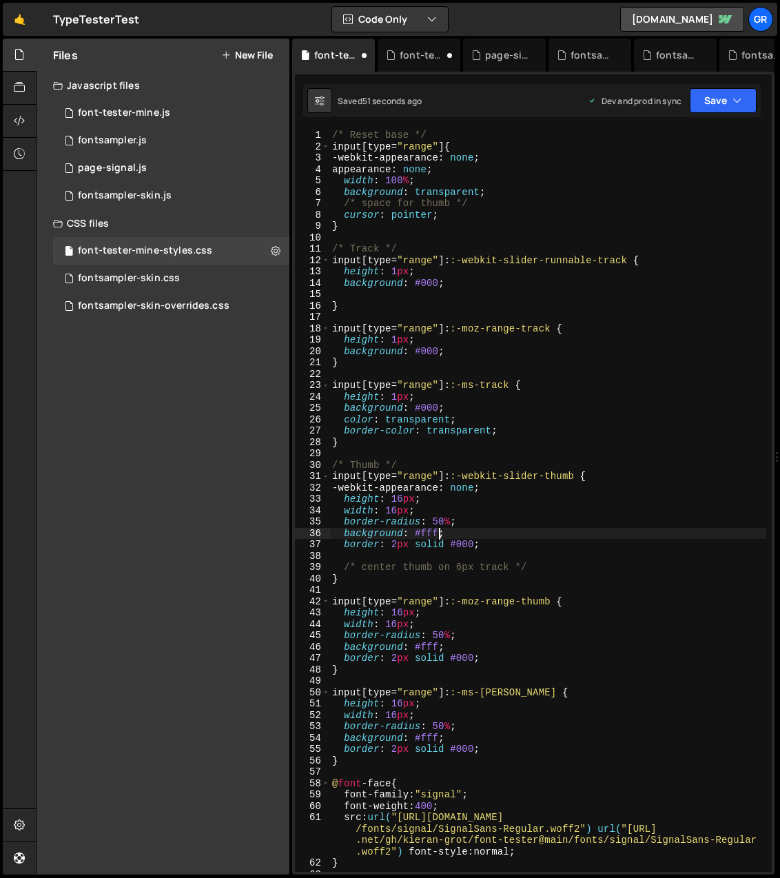
click at [370, 554] on div "/* Reset base */ input [ type = " range " ] { -webkit-appearance : none ; appea…" at bounding box center [547, 512] width 437 height 765
click at [347, 553] on div "/* Reset base */ input [ type = " range " ] { -webkit-appearance : none ; appea…" at bounding box center [547, 512] width 437 height 765
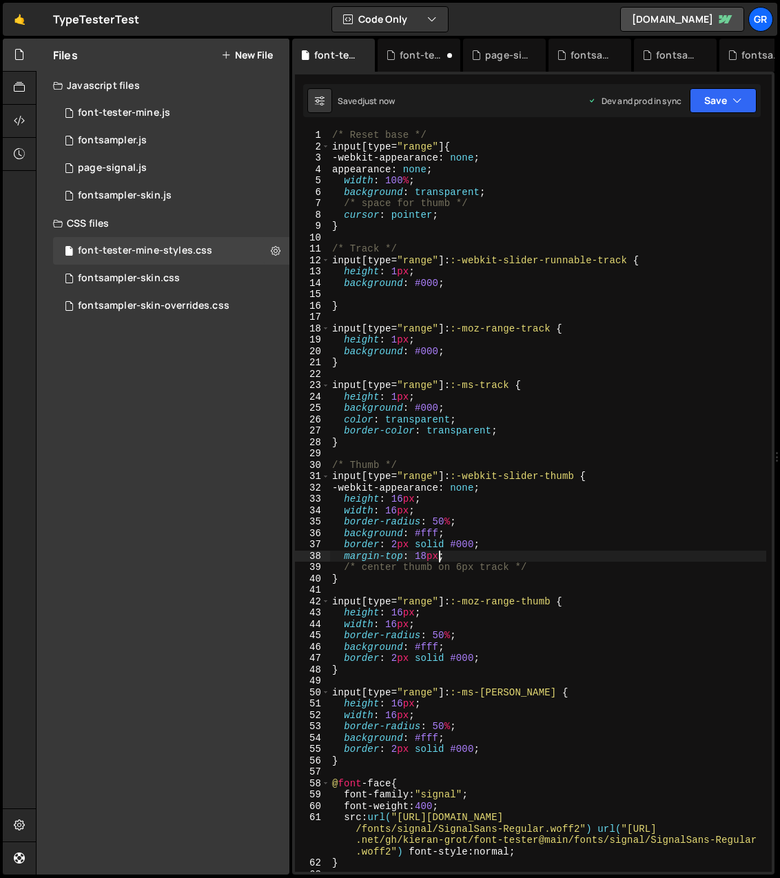
click at [425, 559] on div "/* Reset base */ input [ type = " range " ] { -webkit-appearance : none ; appea…" at bounding box center [547, 512] width 437 height 765
click at [421, 555] on div "/* Reset base */ input [ type = " range " ] { -webkit-appearance : none ; appea…" at bounding box center [547, 512] width 437 height 765
click at [504, 551] on div "/* Reset base */ input [ type = " range " ] { -webkit-appearance : none ; appea…" at bounding box center [547, 512] width 437 height 765
click at [427, 558] on div "/* Reset base */ input [ type = " range " ] { -webkit-appearance : none ; appea…" at bounding box center [547, 512] width 437 height 765
drag, startPoint x: 453, startPoint y: 544, endPoint x: 473, endPoint y: 541, distance: 19.6
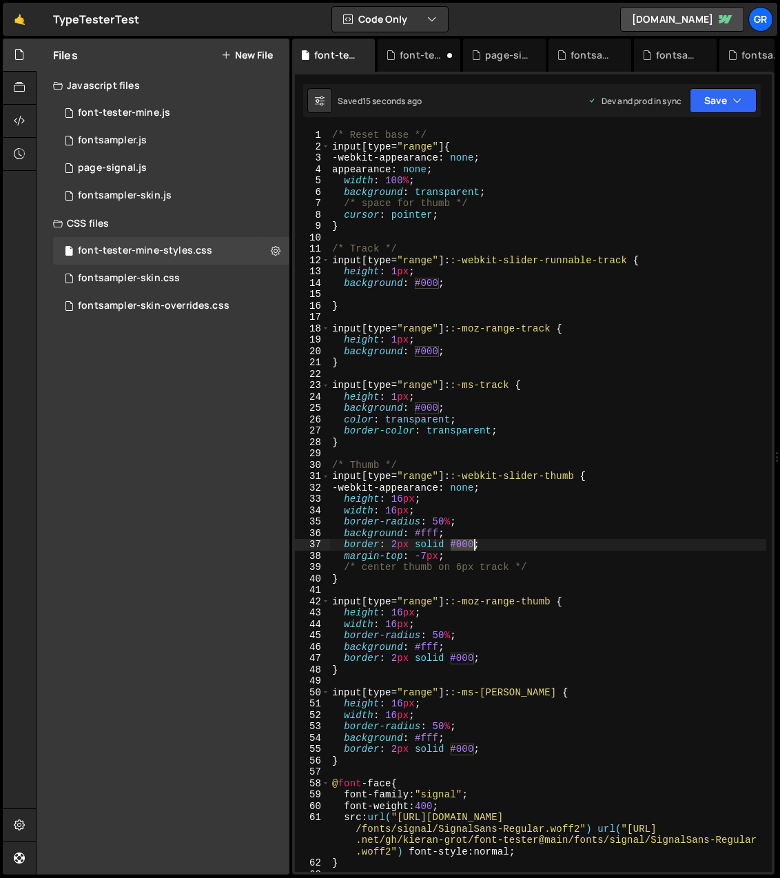
click at [472, 543] on div "/* Reset base */ input [ type = " range " ] { -webkit-appearance : none ; appea…" at bounding box center [547, 512] width 437 height 765
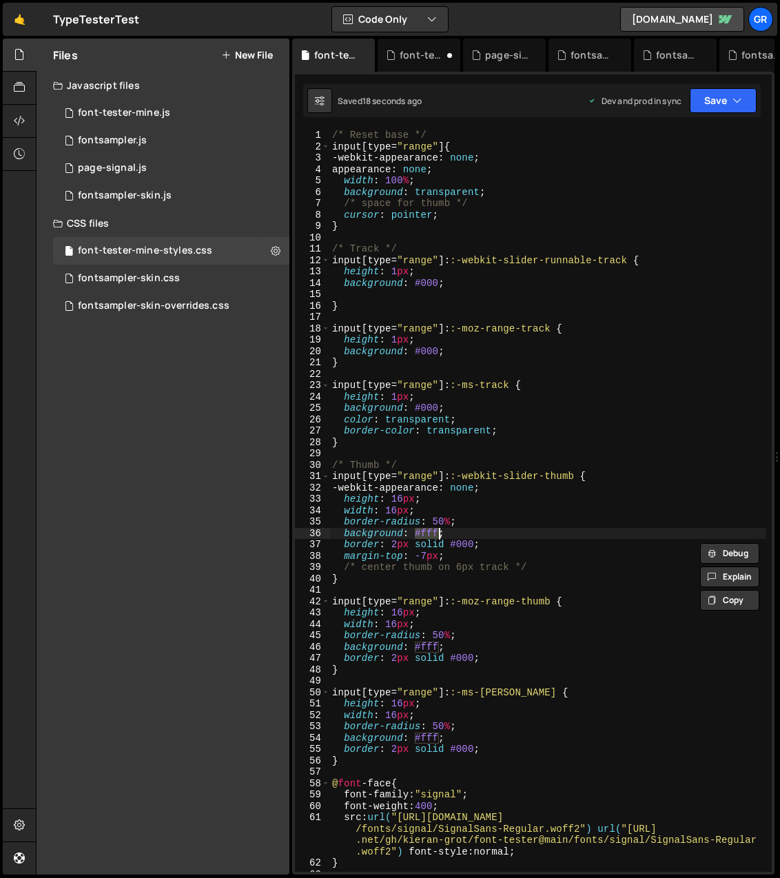
drag, startPoint x: 415, startPoint y: 533, endPoint x: 437, endPoint y: 533, distance: 22.1
click at [437, 533] on div "/* Reset base */ input [ type = " range " ] { -webkit-appearance : none ; appea…" at bounding box center [547, 512] width 437 height 765
paste textarea "000"
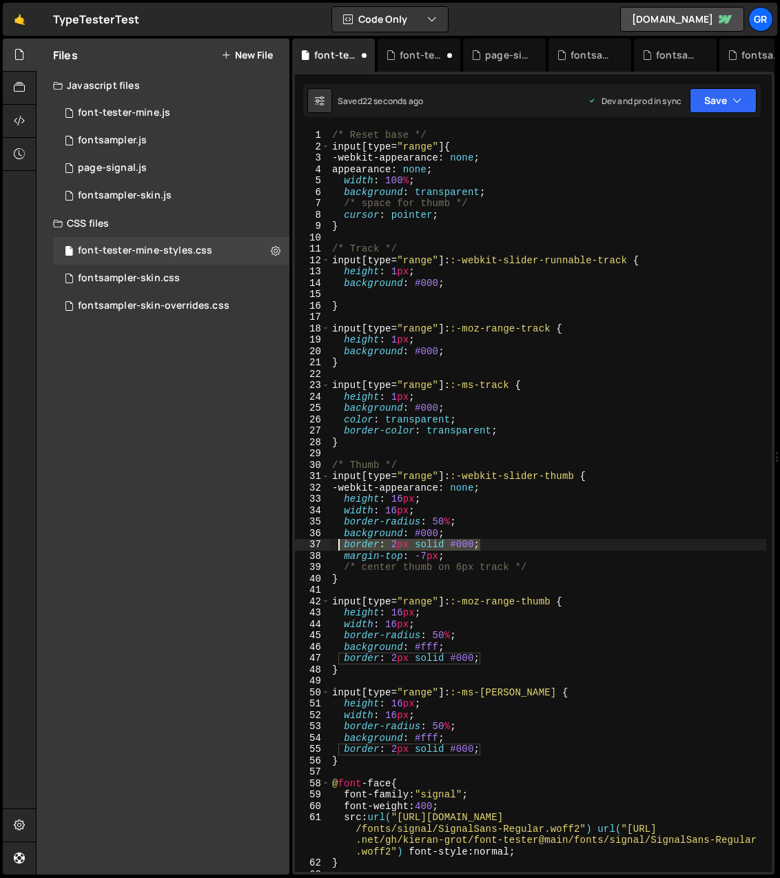
drag, startPoint x: 482, startPoint y: 544, endPoint x: 340, endPoint y: 543, distance: 141.3
click at [340, 543] on div "/* Reset base */ input [ type = " range " ] { -webkit-appearance : none ; appea…" at bounding box center [547, 512] width 437 height 765
type textarea "border: 2px solid #000;"
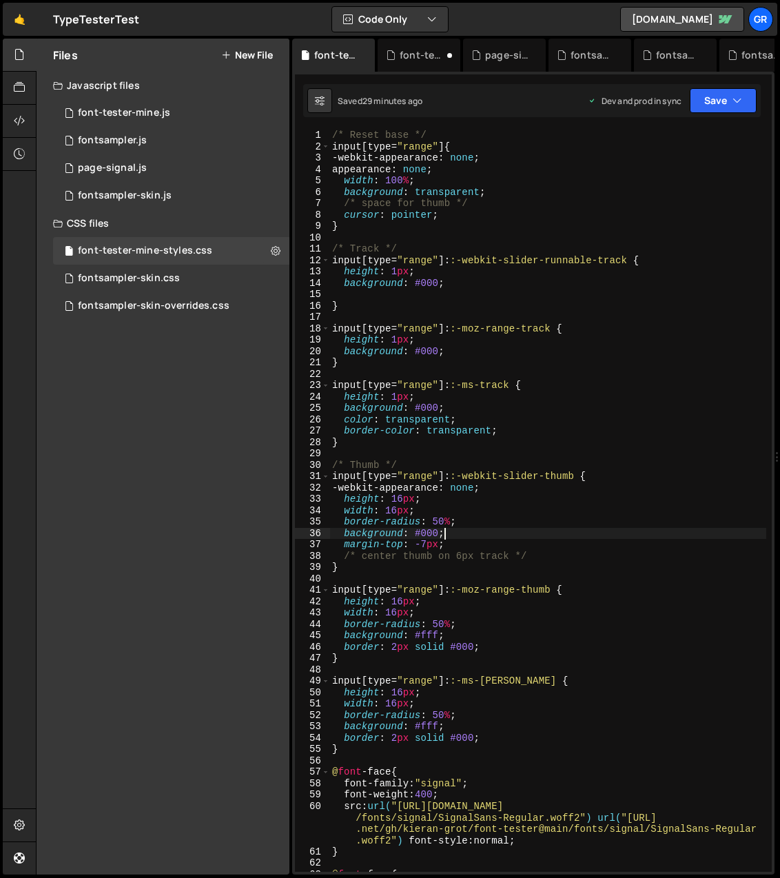
click at [357, 751] on div "/* Reset base */ input [ type = " range " ] { -webkit-appearance : none ; appea…" at bounding box center [547, 512] width 437 height 765
type textarea "}"
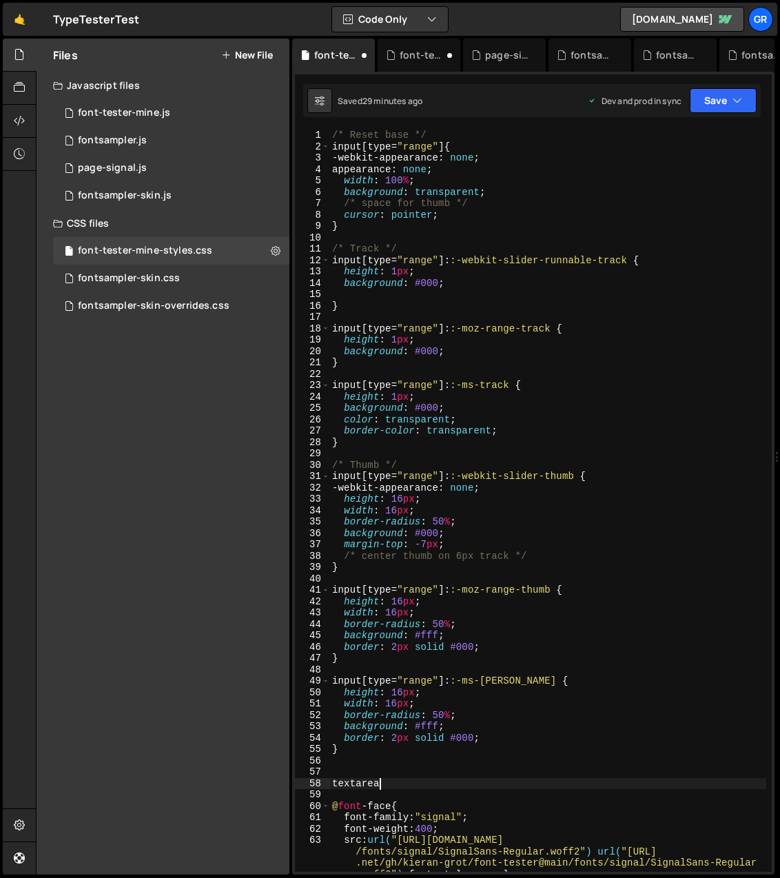
scroll to position [0, 3]
type textarea "textarea changes"
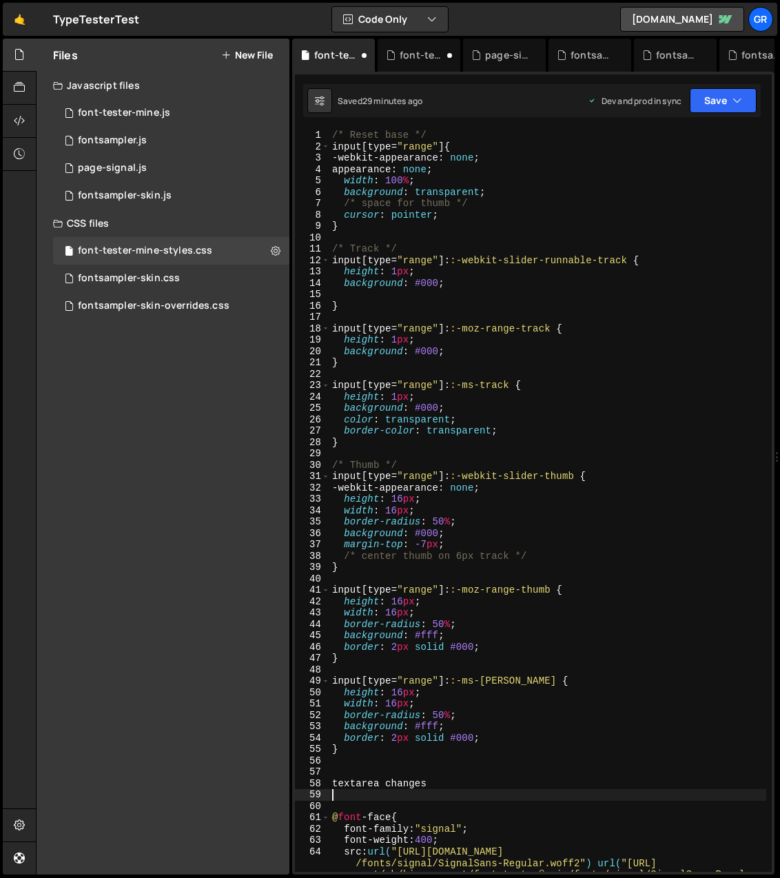
scroll to position [0, 0]
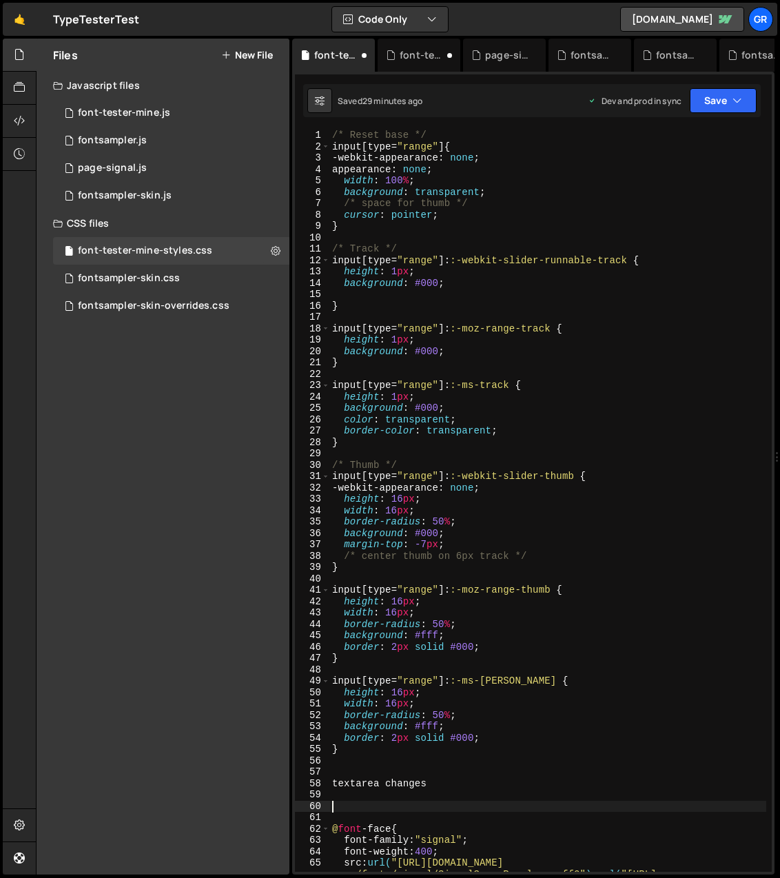
paste textarea "}"
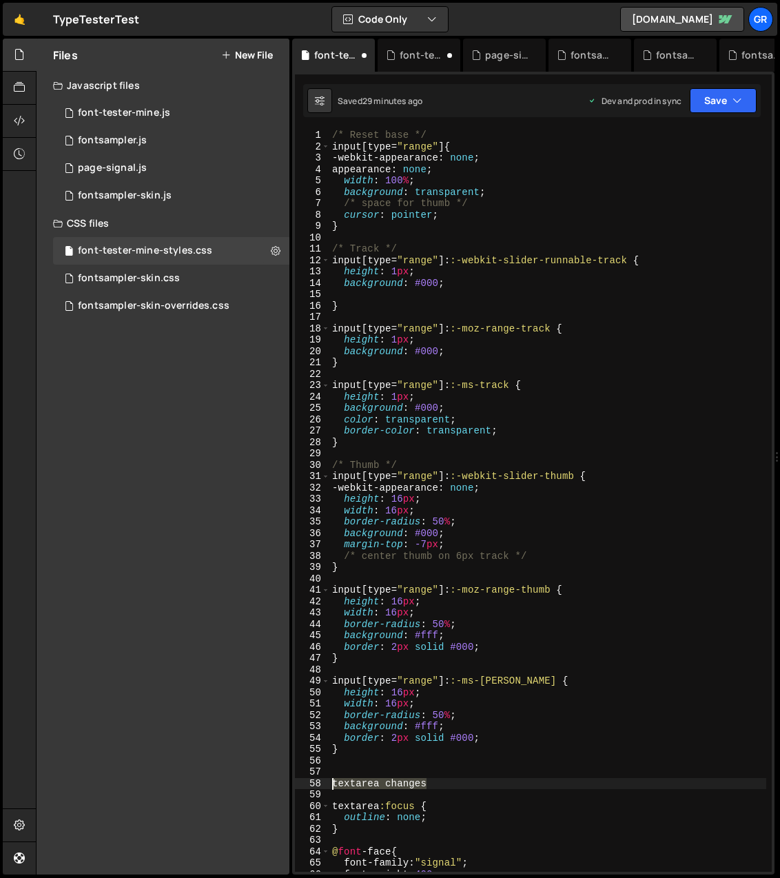
drag, startPoint x: 431, startPoint y: 782, endPoint x: 334, endPoint y: 777, distance: 97.3
click at [325, 779] on div "} 1 2 3 4 5 6 7 8 9 10 11 12 13 14 15 16 17 18 19 20 21 22 23 24 25 26 27 28 29…" at bounding box center [533, 501] width 477 height 742
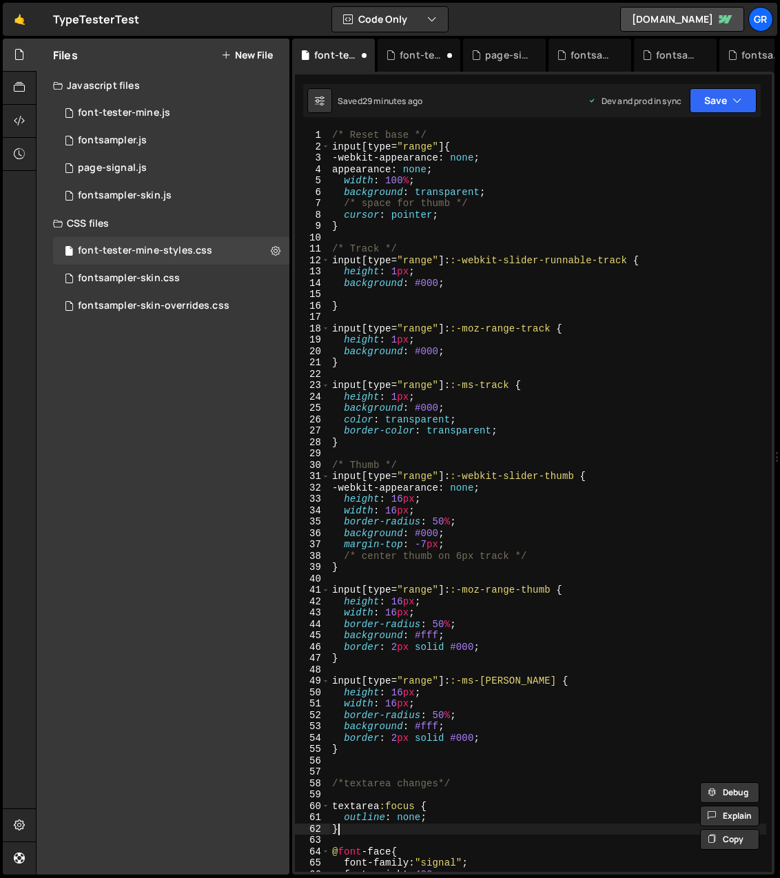
click at [445, 824] on div "/* Reset base */ input [ type = " range " ] { -webkit-appearance : none ; appea…" at bounding box center [547, 529] width 437 height 799
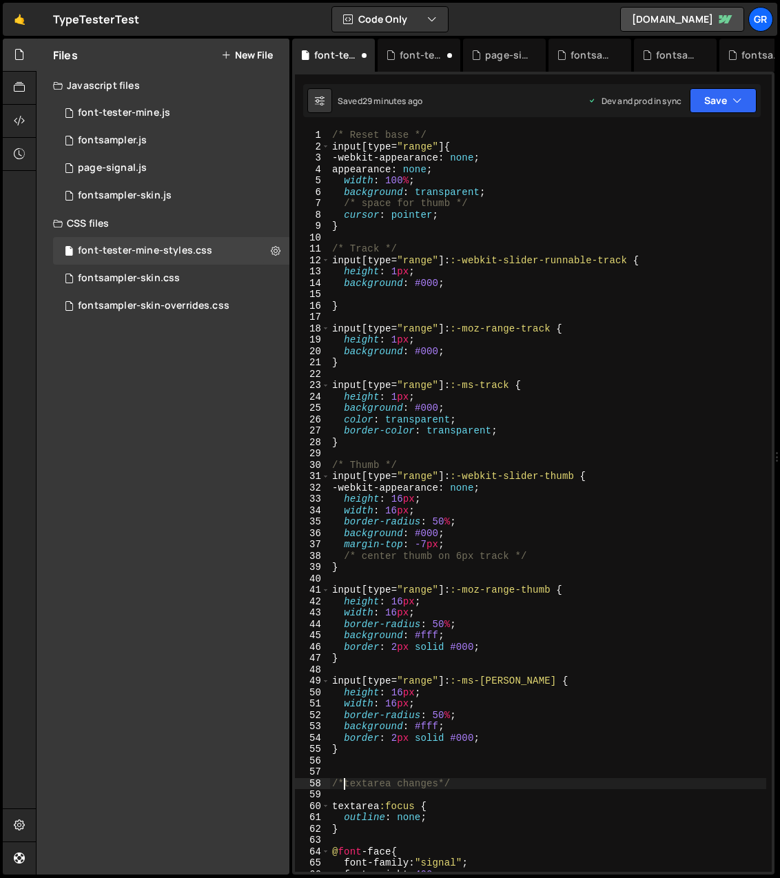
drag, startPoint x: 346, startPoint y: 783, endPoint x: 369, endPoint y: 784, distance: 23.4
click at [346, 783] on div "/* Reset base */ input [ type = " range " ] { -webkit-appearance : none ; appea…" at bounding box center [547, 529] width 437 height 799
click at [445, 782] on div "/* Reset base */ input [ type = " range " ] { -webkit-appearance : none ; appea…" at bounding box center [547, 529] width 437 height 799
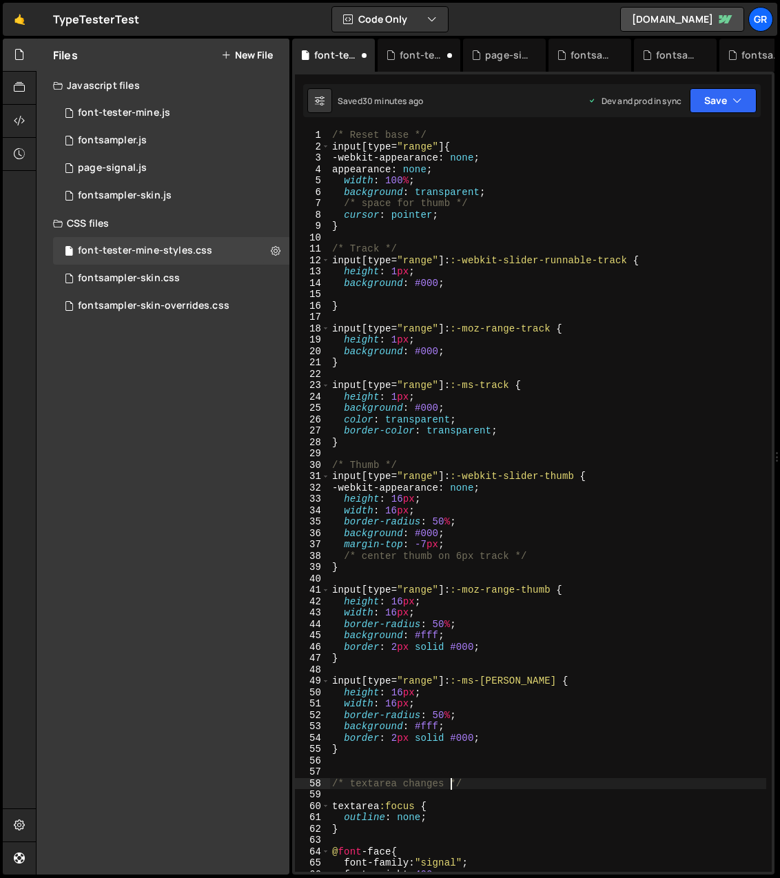
click at [332, 136] on div "/* Reset base */ input [ type = " range " ] { -webkit-appearance : none ; appea…" at bounding box center [547, 529] width 437 height 799
type textarea "/* Reset base */"
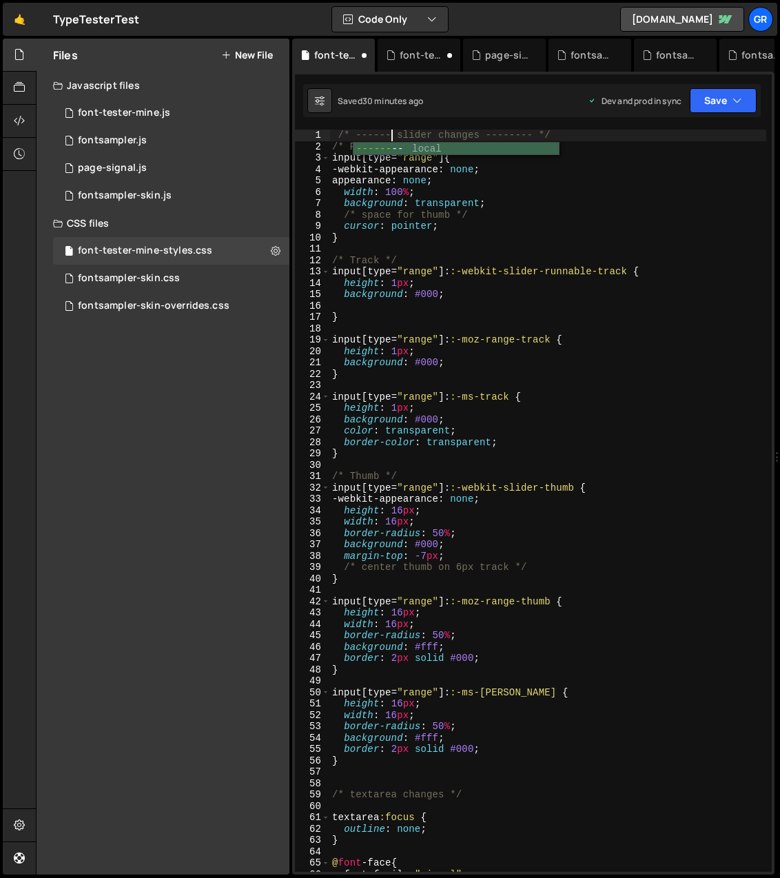
scroll to position [0, 4]
click at [350, 793] on div "/* -------- slider changes -------- */ /* Reset base */ input [ type = " range …" at bounding box center [547, 512] width 437 height 765
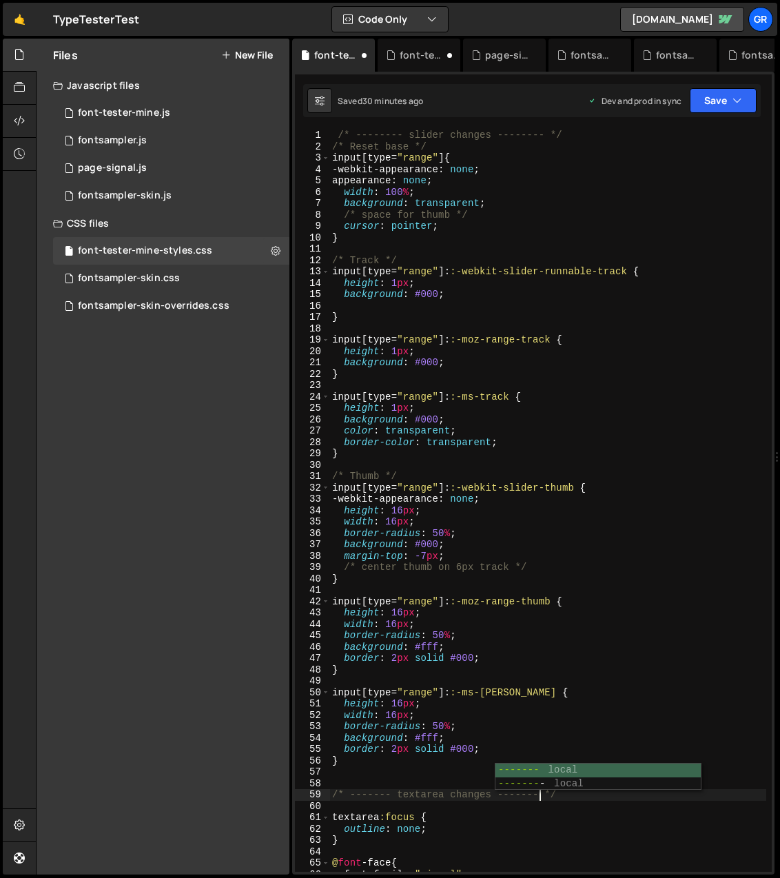
scroll to position [0, 14]
click at [665, 797] on div "/* -------- slider changes -------- */ /* Reset base */ input [ type = " range …" at bounding box center [547, 512] width 437 height 765
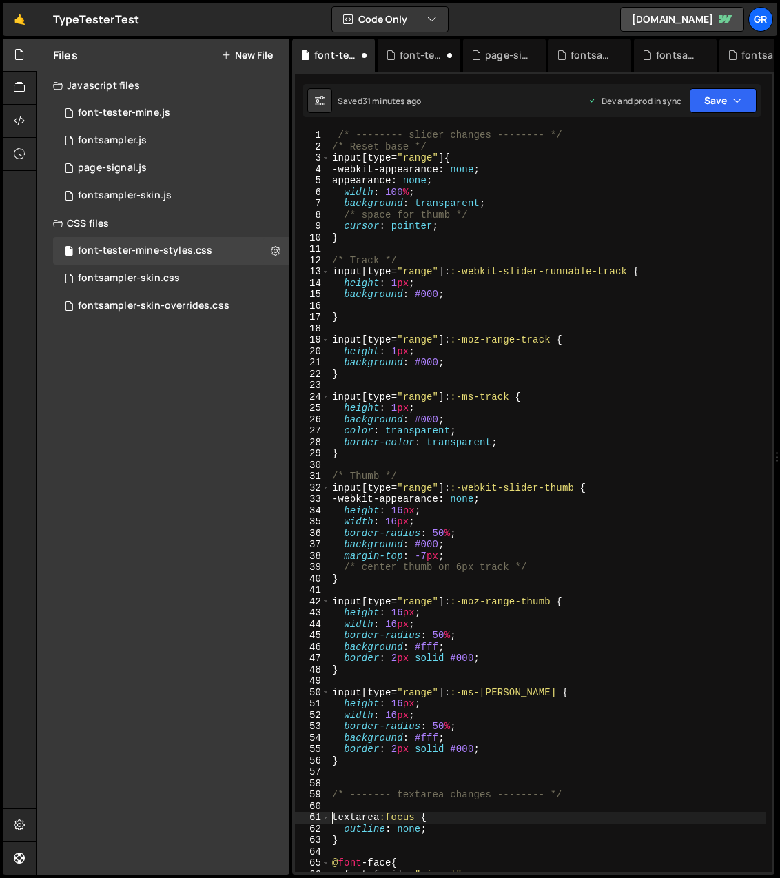
click at [333, 817] on div "/* -------- slider changes -------- */ /* Reset base */ input [ type = " range …" at bounding box center [547, 512] width 437 height 765
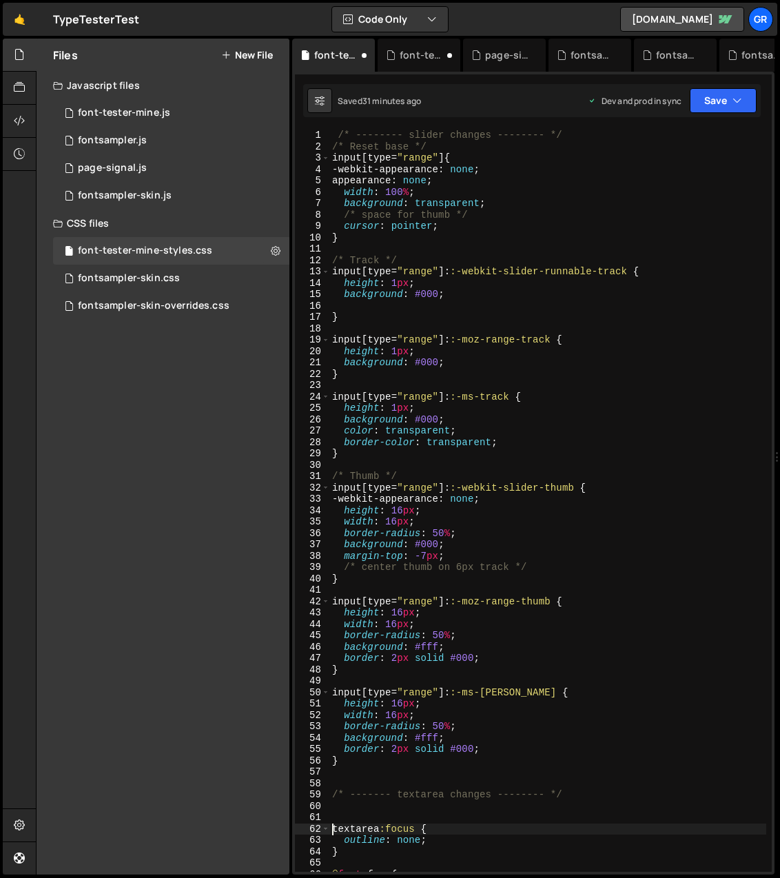
scroll to position [0, 1]
type textarea "textarea:focus {"
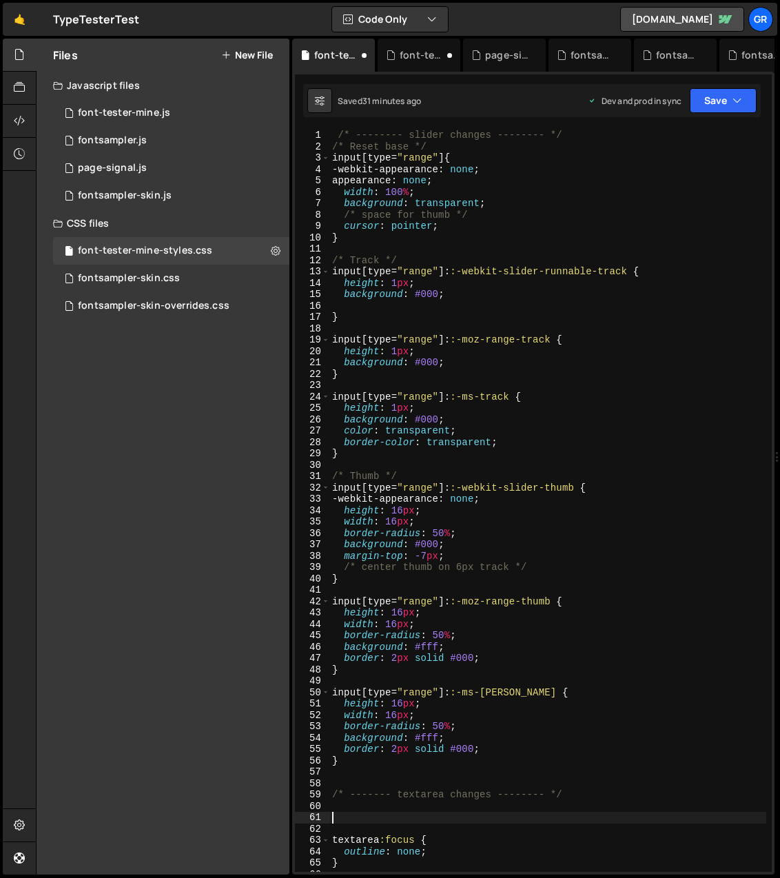
paste textarea "}"
type textarea "}"
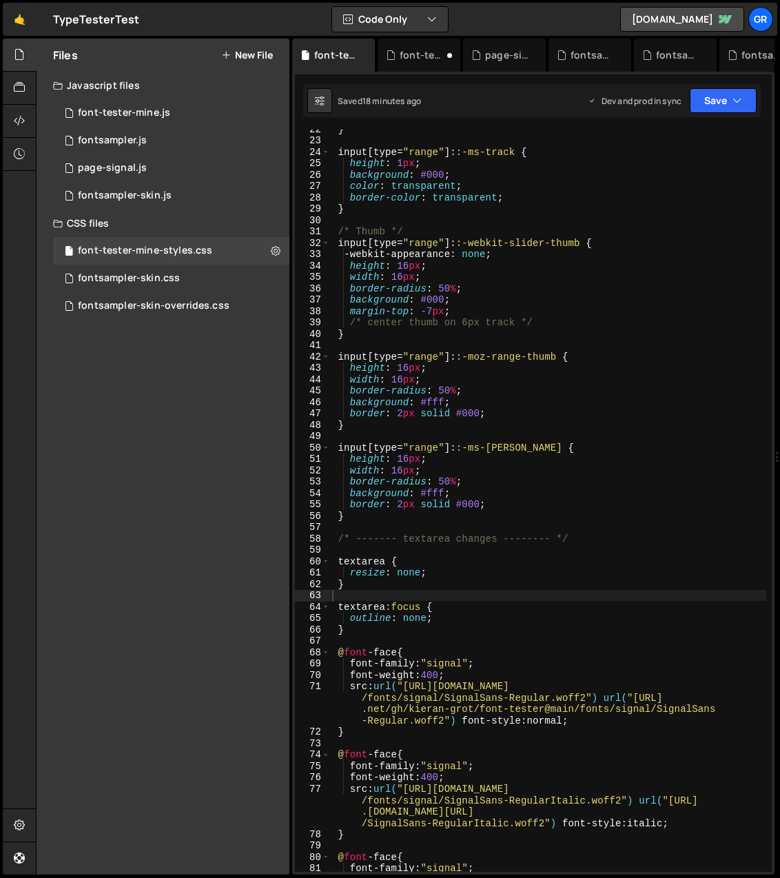
scroll to position [250, 0]
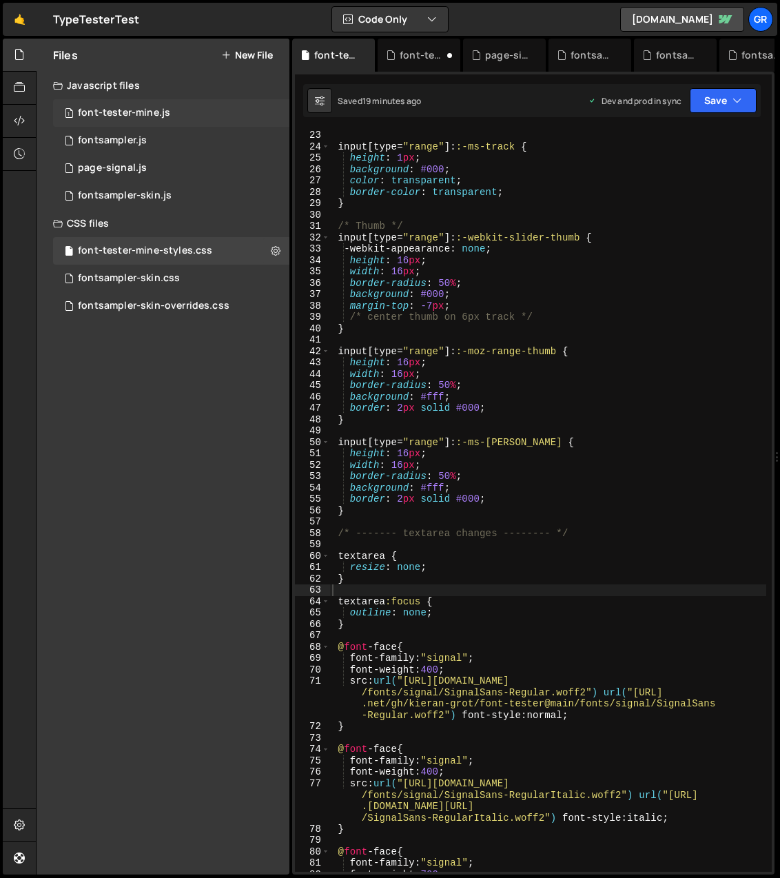
click at [127, 112] on div "font-tester-mine.js" at bounding box center [124, 113] width 92 height 12
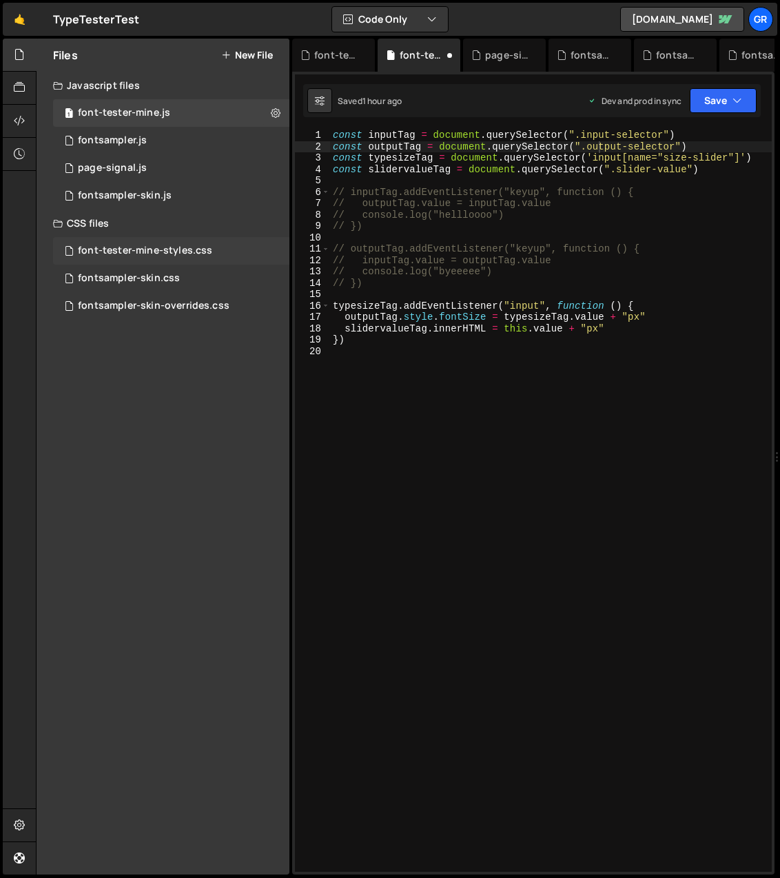
click at [147, 252] on div "font-tester-mine-styles.css" at bounding box center [145, 251] width 134 height 12
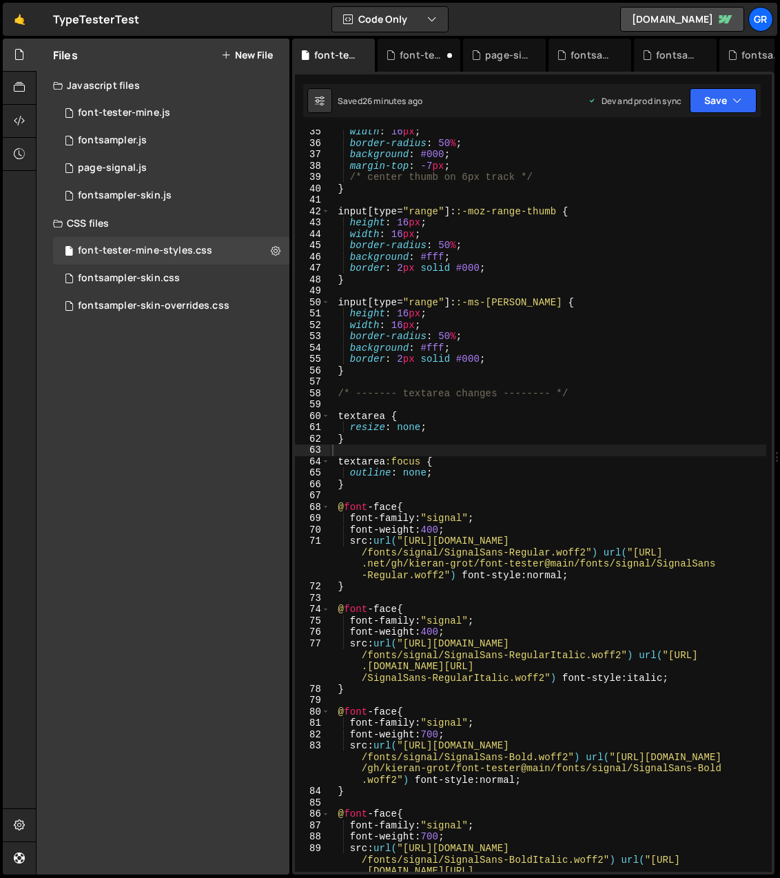
scroll to position [533, 0]
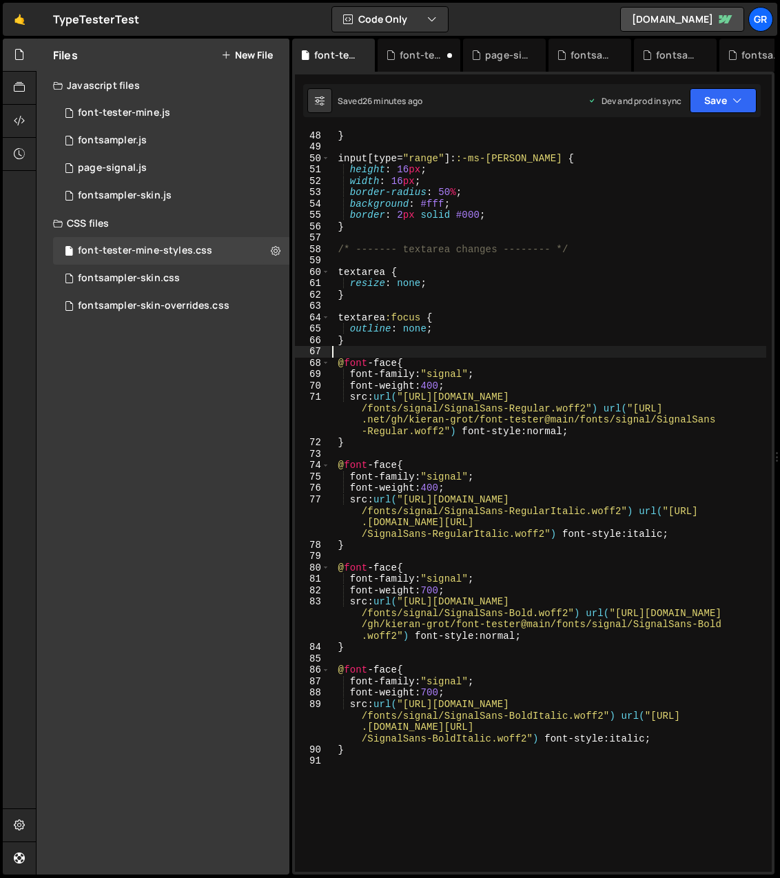
click at [378, 349] on div "border : 2 px solid #000 ; } input [ type = " range " ]: :-ms-thumb { height : …" at bounding box center [547, 501] width 437 height 765
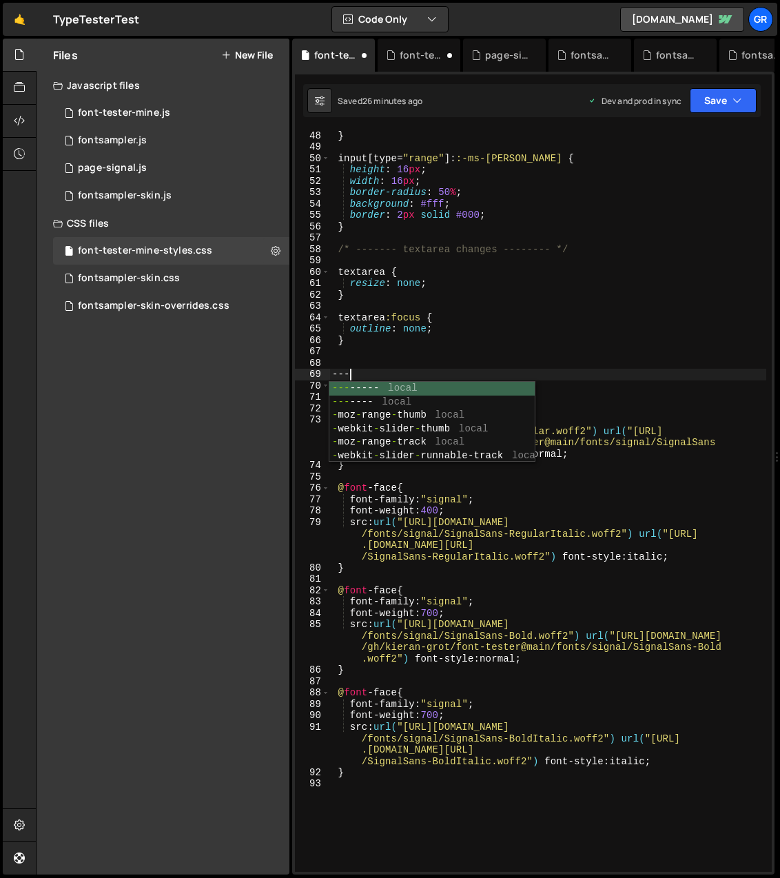
scroll to position [0, 0]
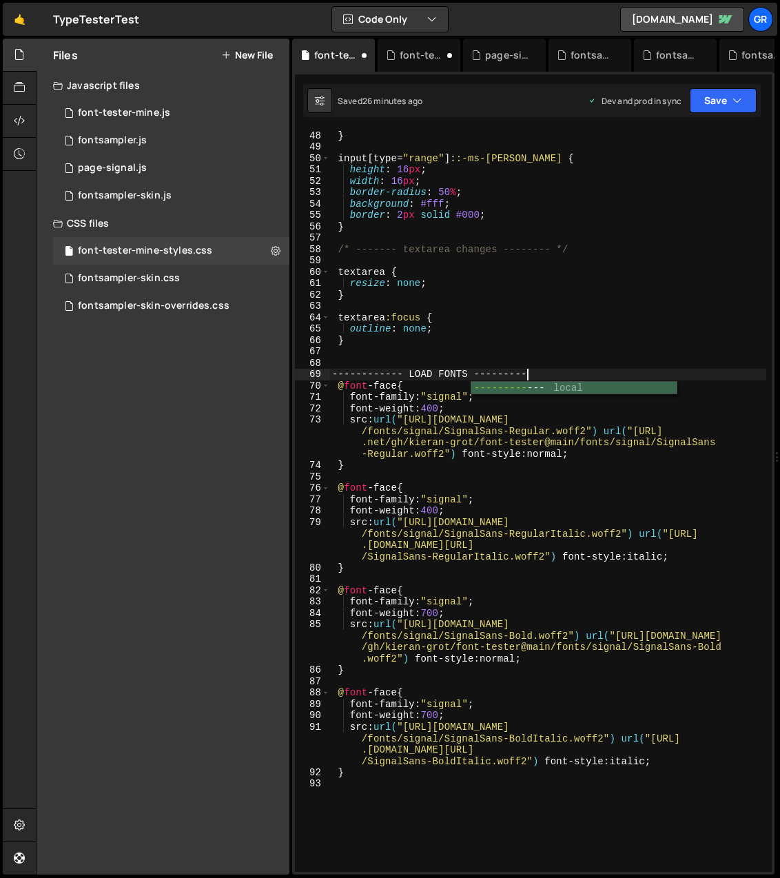
type textarea "------------ LOAD FONTS ----------"
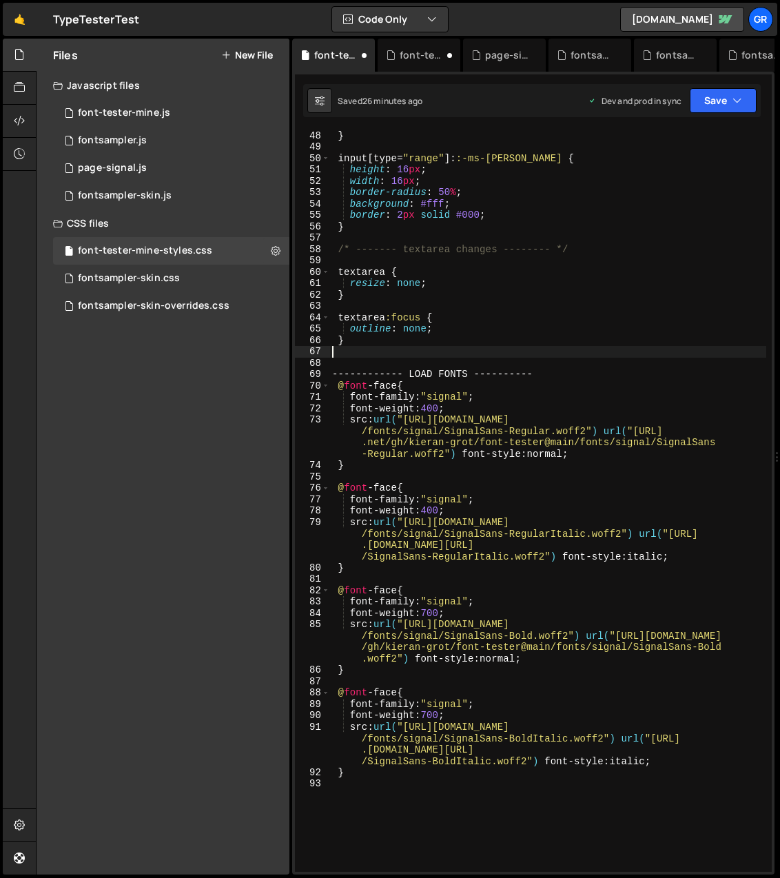
click at [513, 357] on div "border : 2 px solid #000 ; } input [ type = " range " ]: :-ms-thumb { height : …" at bounding box center [547, 501] width 437 height 765
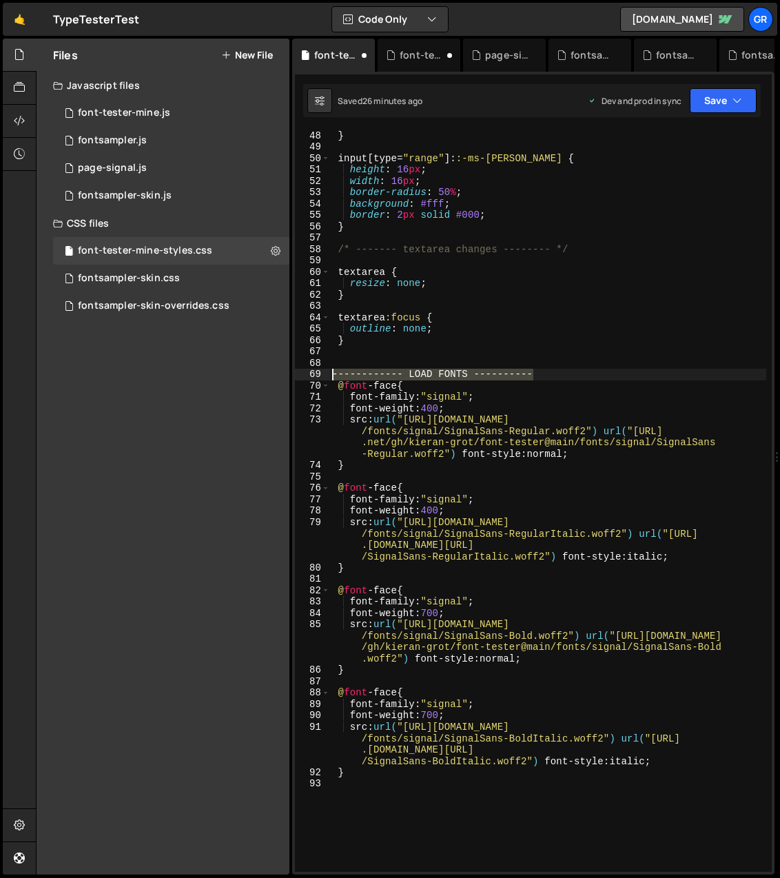
drag, startPoint x: 488, startPoint y: 375, endPoint x: 304, endPoint y: 371, distance: 184.0
click at [304, 371] on div "47 48 49 50 51 52 53 54 55 56 57 58 59 60 61 62 63 64 65 66 67 68 69 70 71 72 7…" at bounding box center [533, 501] width 477 height 742
type textarea "/*------------ LOAD FONTS ----------*/"
click at [574, 374] on div "border : 2 px solid #000 ; } input [ type = " range " ]: :-ms-thumb { height : …" at bounding box center [547, 501] width 437 height 742
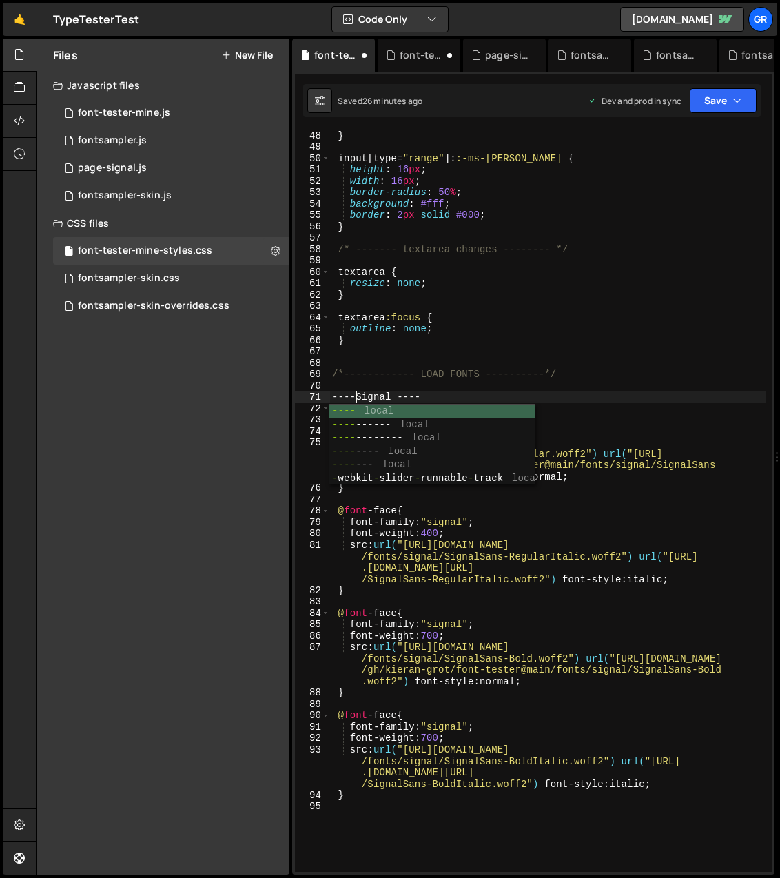
scroll to position [0, 1]
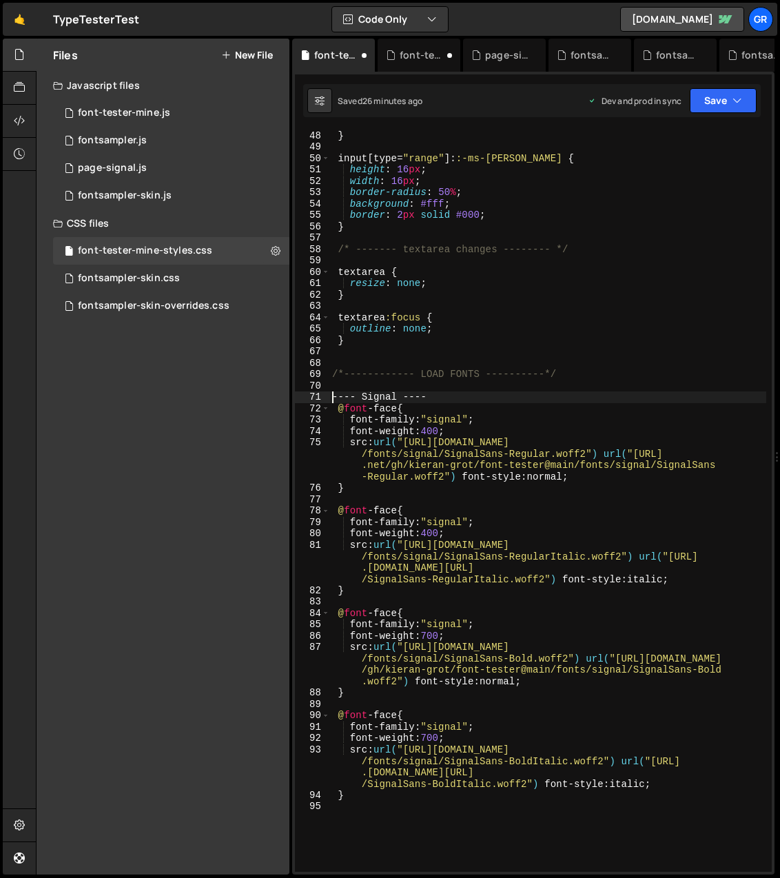
click at [337, 398] on div "border : 2 px solid #000 ; } input [ type = " range " ]: :-ms-thumb { height : …" at bounding box center [547, 501] width 437 height 765
drag, startPoint x: 332, startPoint y: 396, endPoint x: 431, endPoint y: 394, distance: 98.6
click at [431, 394] on div "border : 2 px solid #000 ; } input [ type = " range " ]: :-ms-thumb { height : …" at bounding box center [547, 501] width 437 height 765
type textarea "/*---- Signal ----*/"
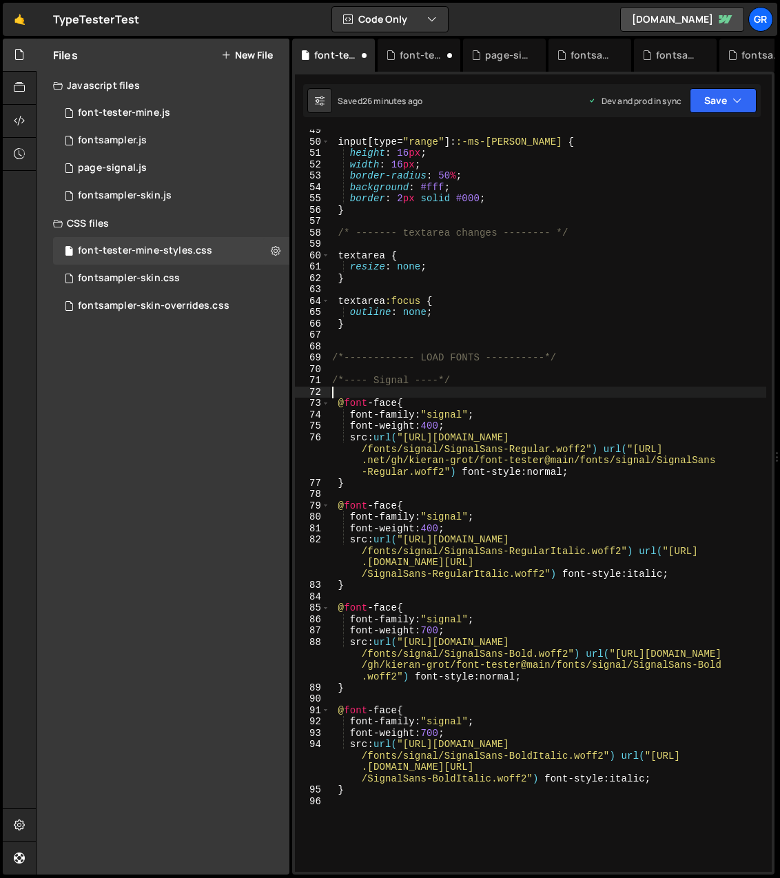
scroll to position [664, 0]
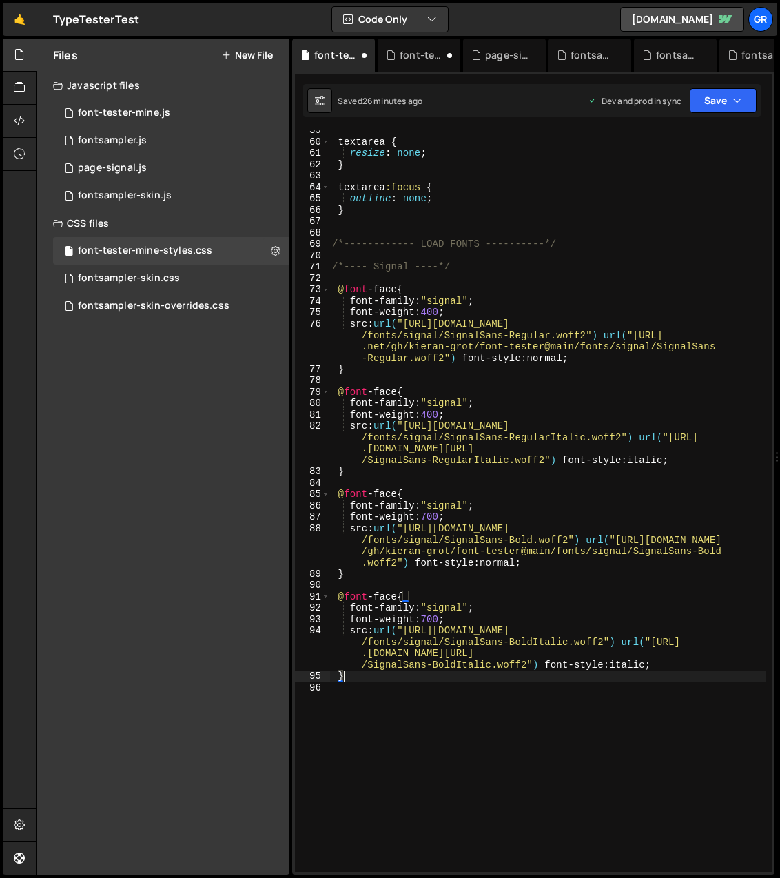
click at [366, 675] on div "textarea { resize : none ; } textarea :focus { outline : none ; } /*-----------…" at bounding box center [547, 507] width 437 height 765
type textarea "}"
type textarea "?"
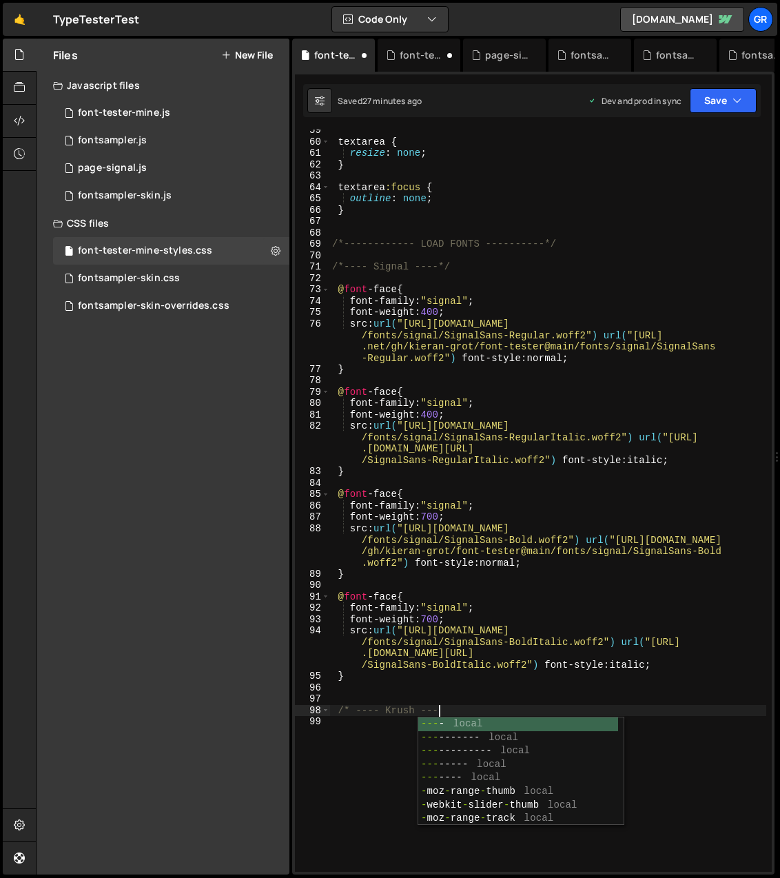
scroll to position [0, 7]
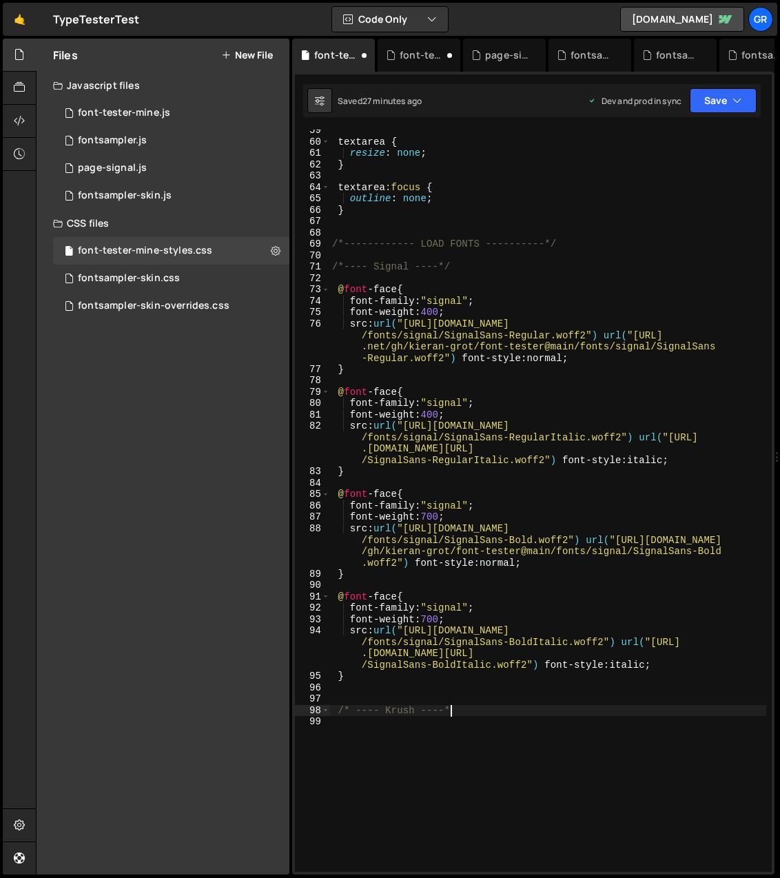
type textarea "/* ---- Krush ----*/"
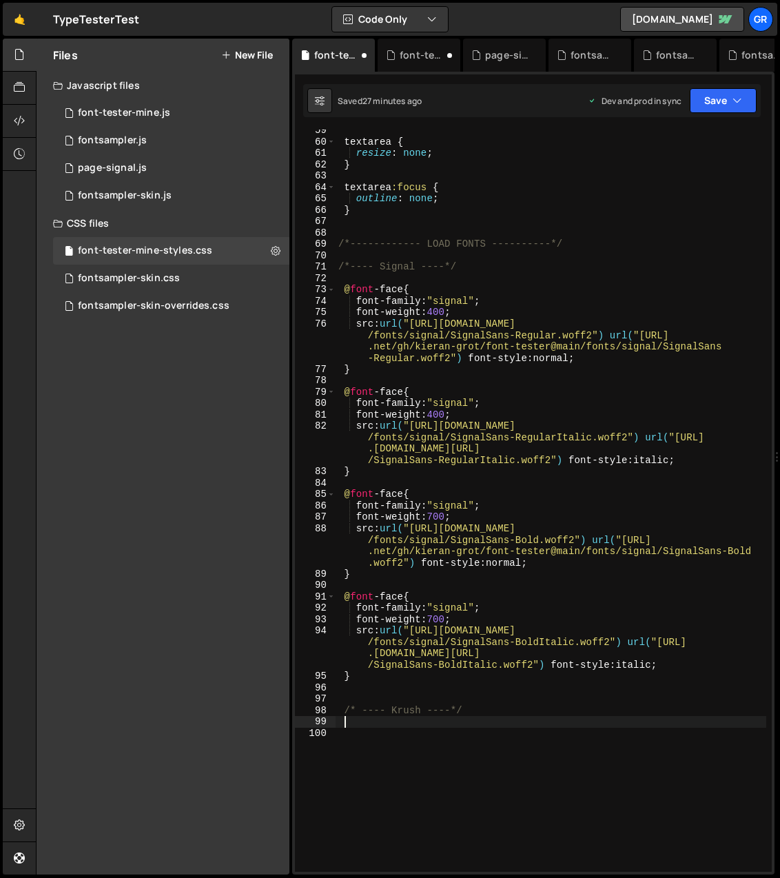
scroll to position [0, 0]
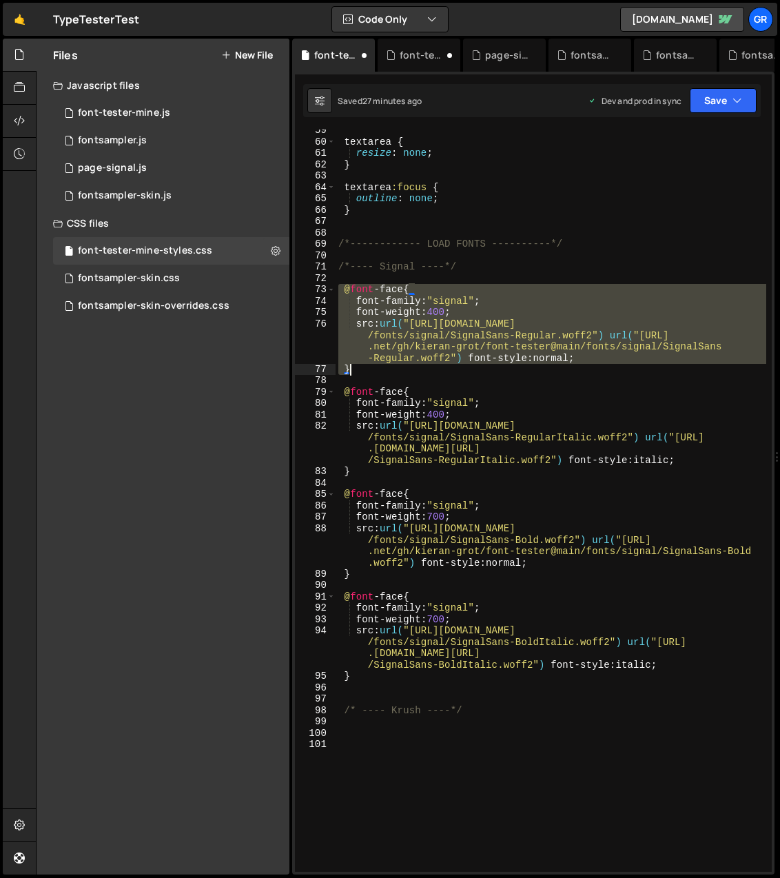
drag, startPoint x: 341, startPoint y: 287, endPoint x: 576, endPoint y: 368, distance: 248.5
click at [576, 368] on div "textarea { resize : none ; } textarea :focus { outline : none ; } /*-----------…" at bounding box center [551, 507] width 431 height 765
type textarea "src: url("[URL][DOMAIN_NAME]") url("[URL][DOMAIN_NAME]") font-style: normal; }"
click at [352, 741] on div "textarea { resize : none ; } textarea :focus { outline : none ; } /*-----------…" at bounding box center [551, 507] width 431 height 765
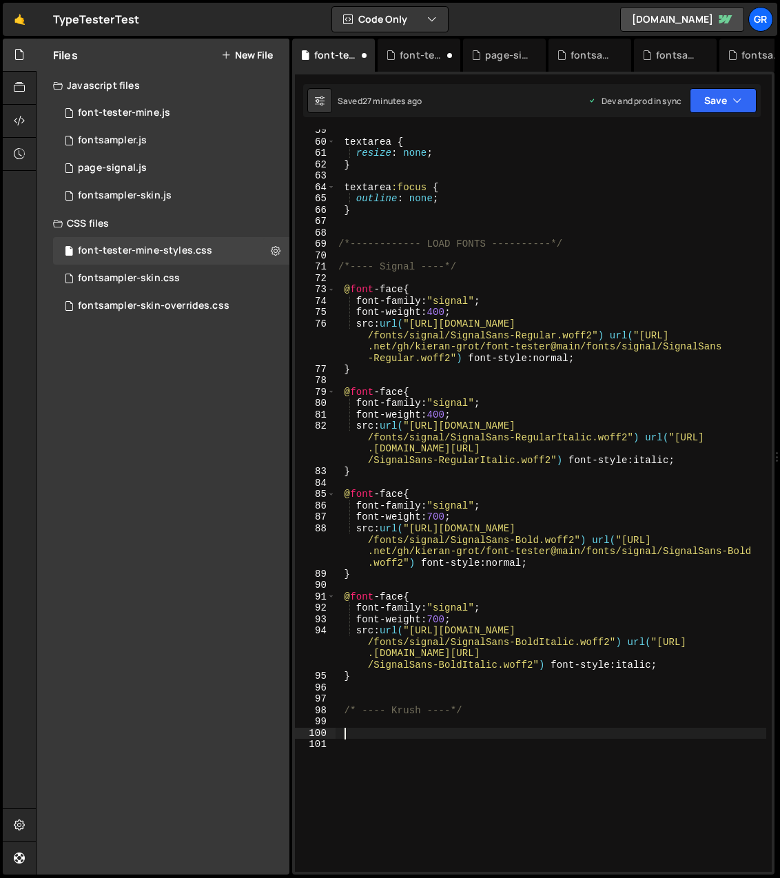
click at [353, 735] on div "textarea { resize : none ; } textarea :focus { outline : none ; } /*-----------…" at bounding box center [551, 507] width 431 height 765
paste textarea "}"
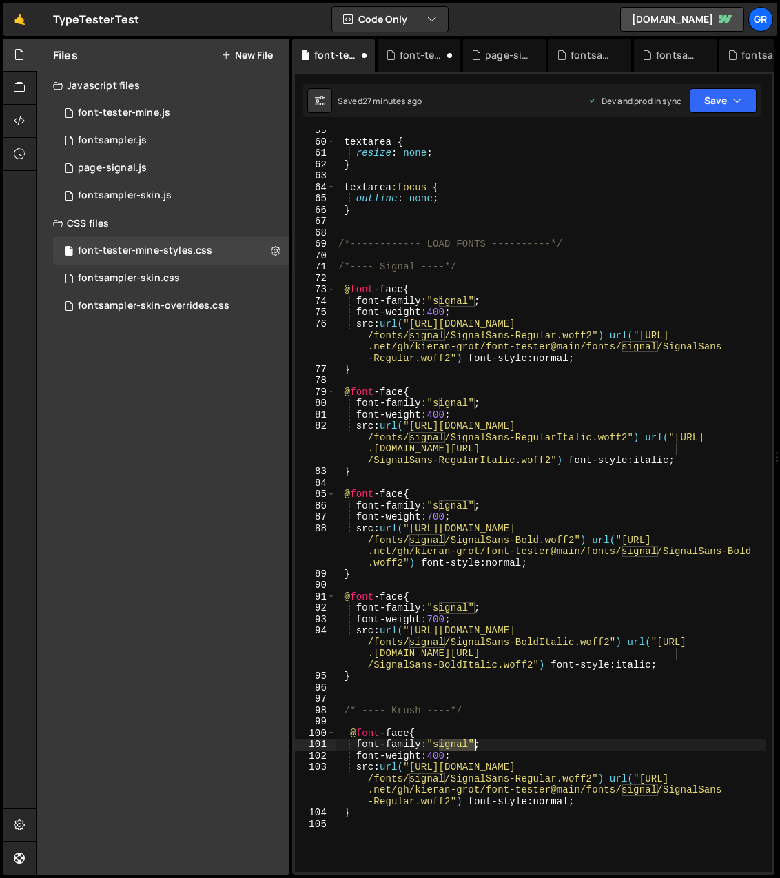
drag, startPoint x: 440, startPoint y: 743, endPoint x: 478, endPoint y: 703, distance: 55.6
click at [474, 738] on div "textarea { resize : none ; } textarea :focus { outline : none ; } /*-----------…" at bounding box center [551, 507] width 431 height 765
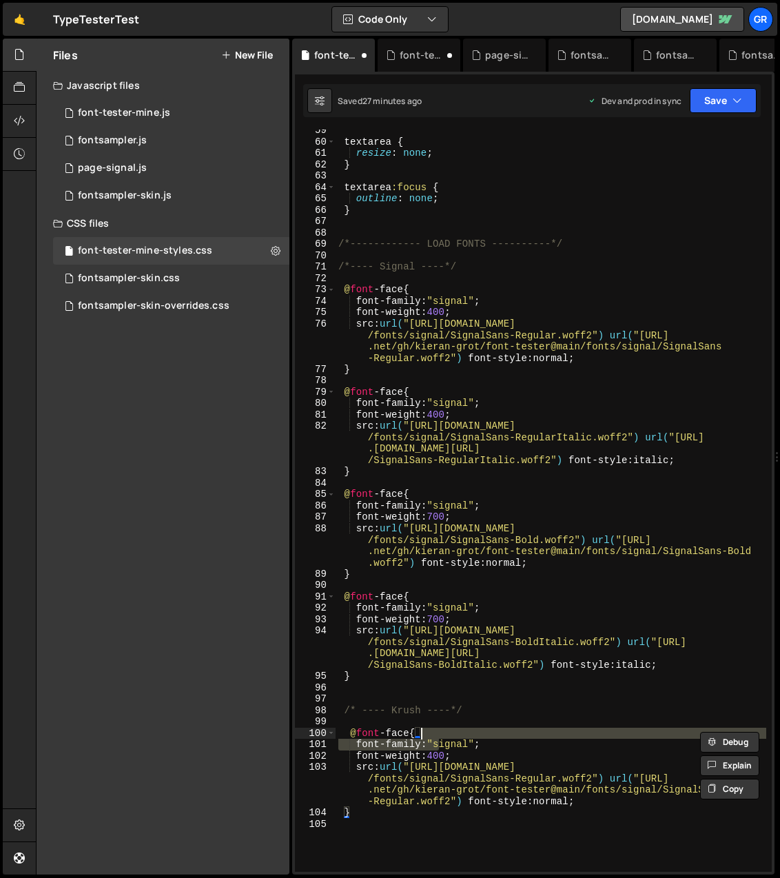
click at [446, 751] on div "textarea { resize : none ; } textarea :focus { outline : none ; } /*-----------…" at bounding box center [551, 507] width 431 height 765
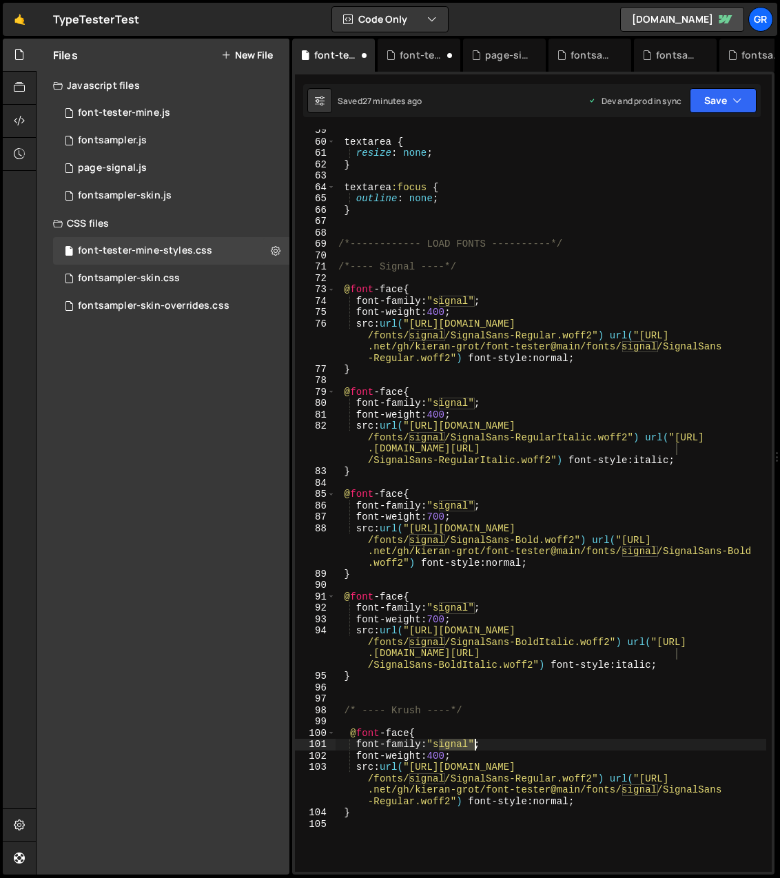
drag, startPoint x: 440, startPoint y: 744, endPoint x: 479, endPoint y: 723, distance: 44.4
click at [474, 741] on div "textarea { resize : none ; } textarea :focus { outline : none ; } /*-----------…" at bounding box center [551, 507] width 431 height 765
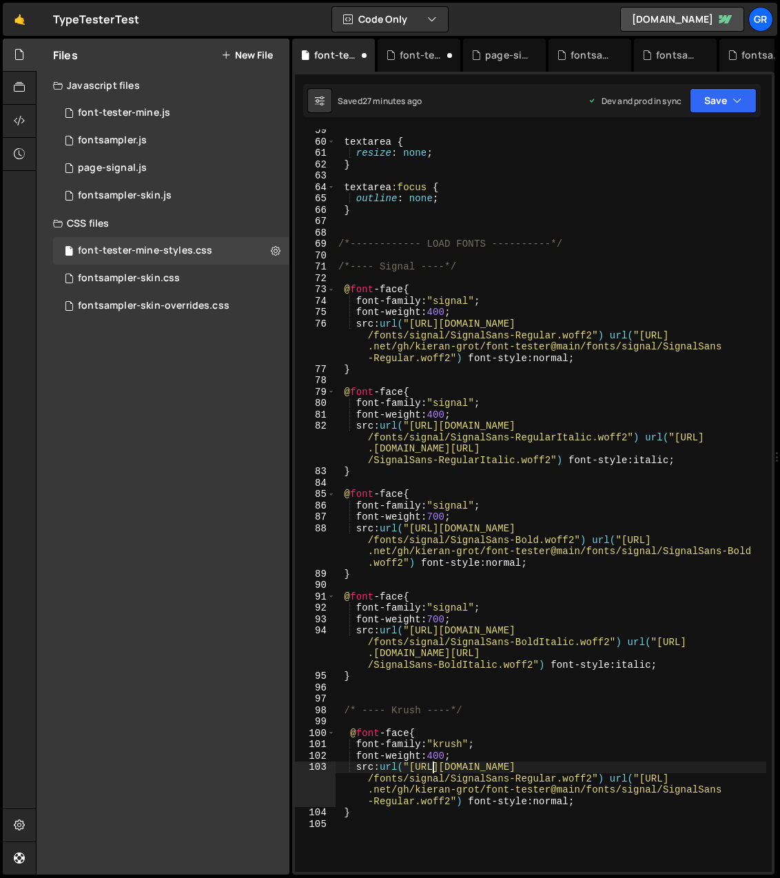
click at [431, 766] on div "textarea { resize : none ; } textarea :focus { outline : none ; } /*-----------…" at bounding box center [551, 507] width 431 height 765
drag, startPoint x: 411, startPoint y: 779, endPoint x: 451, endPoint y: 764, distance: 43.0
click at [445, 779] on div "textarea { resize : none ; } textarea :focus { outline : none ; } /*-----------…" at bounding box center [551, 507] width 431 height 765
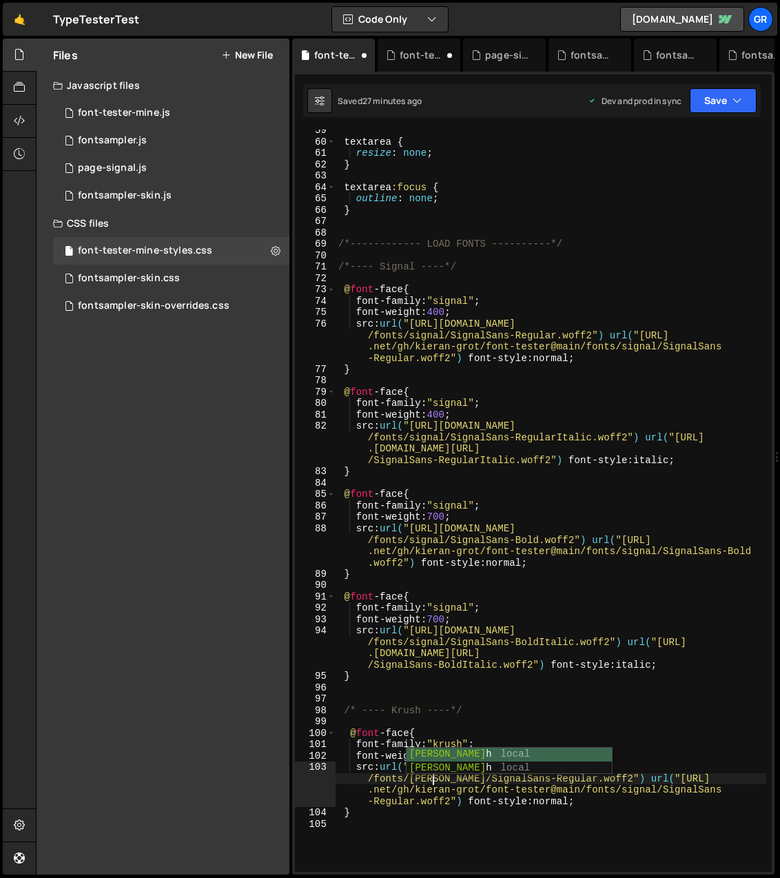
scroll to position [0, 33]
click at [460, 782] on div "textarea { resize : none ; } textarea :focus { outline : none ; } /*-----------…" at bounding box center [551, 507] width 431 height 765
drag, startPoint x: 446, startPoint y: 779, endPoint x: 502, endPoint y: 779, distance: 55.8
click at [502, 779] on div "textarea { resize : none ; } textarea :focus { outline : none ; } /*-----------…" at bounding box center [551, 507] width 431 height 765
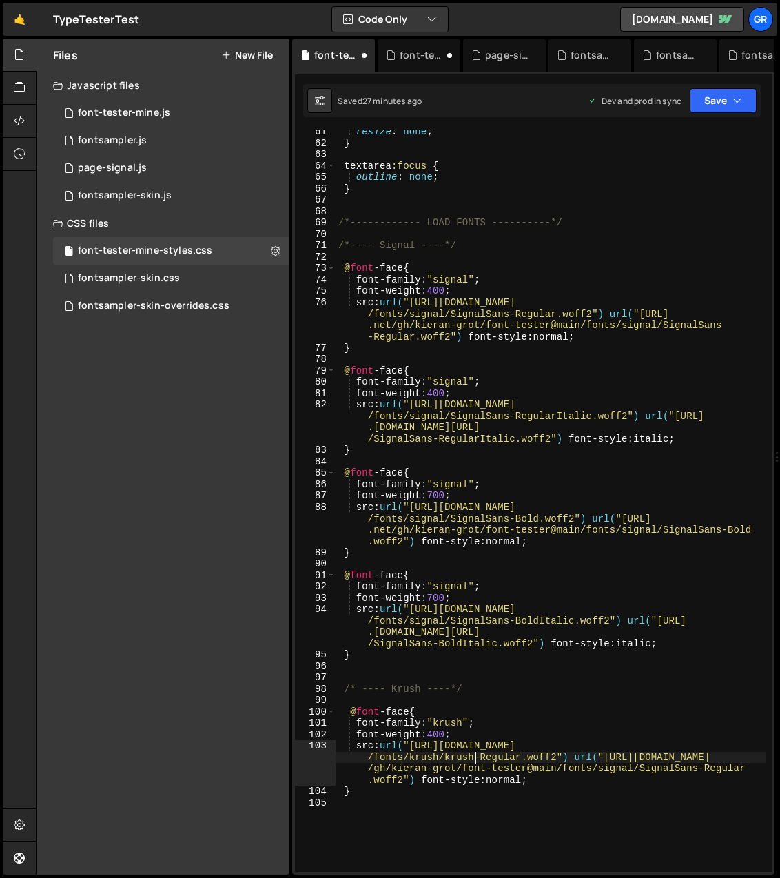
scroll to position [708, 0]
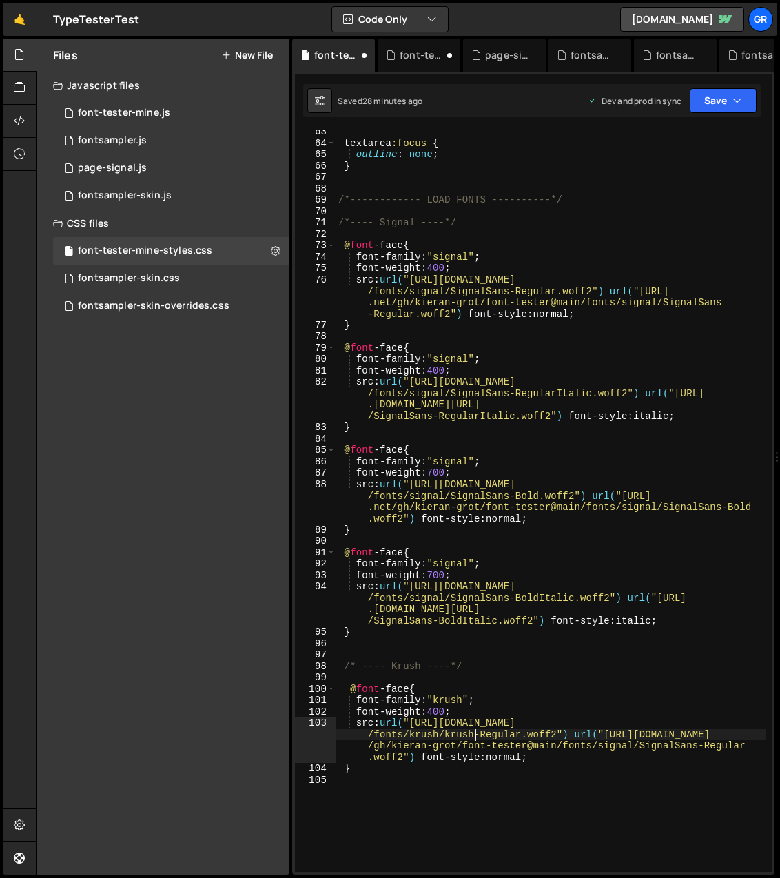
click at [451, 736] on div "textarea :focus { outline : none ; } /*------------ LOAD FONTS ----------*/ /*-…" at bounding box center [551, 508] width 431 height 765
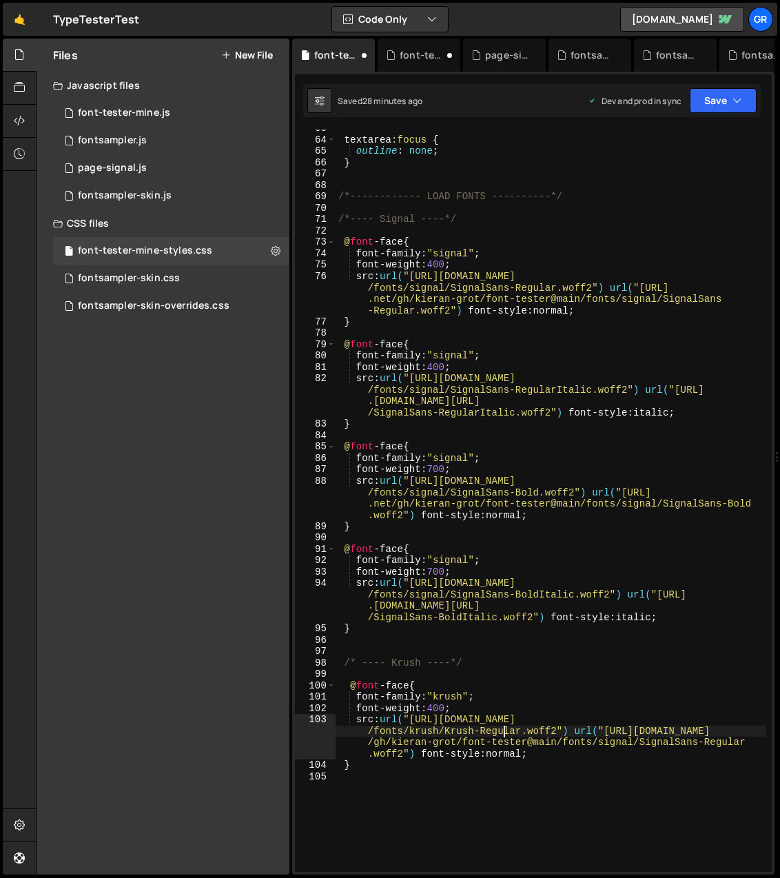
click at [501, 730] on div "textarea :focus { outline : none ; } /*------------ LOAD FONTS ----------*/ /*-…" at bounding box center [551, 505] width 431 height 765
drag, startPoint x: 410, startPoint y: 731, endPoint x: 548, endPoint y: 728, distance: 137.9
click at [548, 728] on div "textarea :focus { outline : none ; } /*------------ LOAD FONTS ----------*/ /*-…" at bounding box center [551, 505] width 431 height 765
drag, startPoint x: 551, startPoint y: 728, endPoint x: 411, endPoint y: 731, distance: 139.9
click at [411, 731] on div "textarea :focus { outline : none ; } /*------------ LOAD FONTS ----------*/ /*-…" at bounding box center [551, 505] width 431 height 765
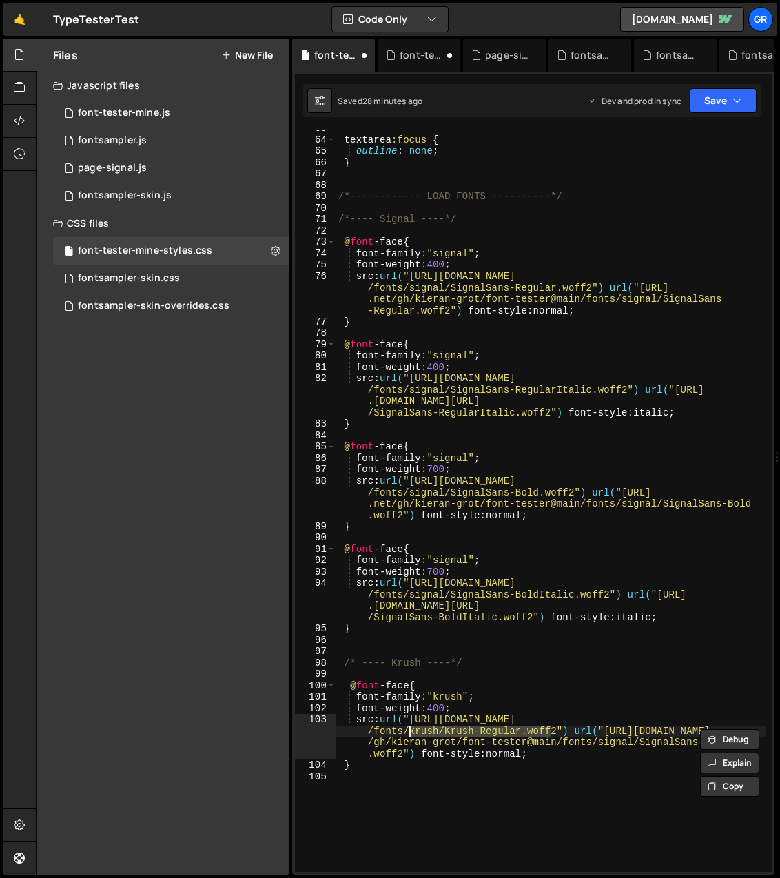
click at [650, 755] on div "textarea :focus { outline : none ; } /*------------ LOAD FONTS ----------*/ /*-…" at bounding box center [551, 505] width 431 height 765
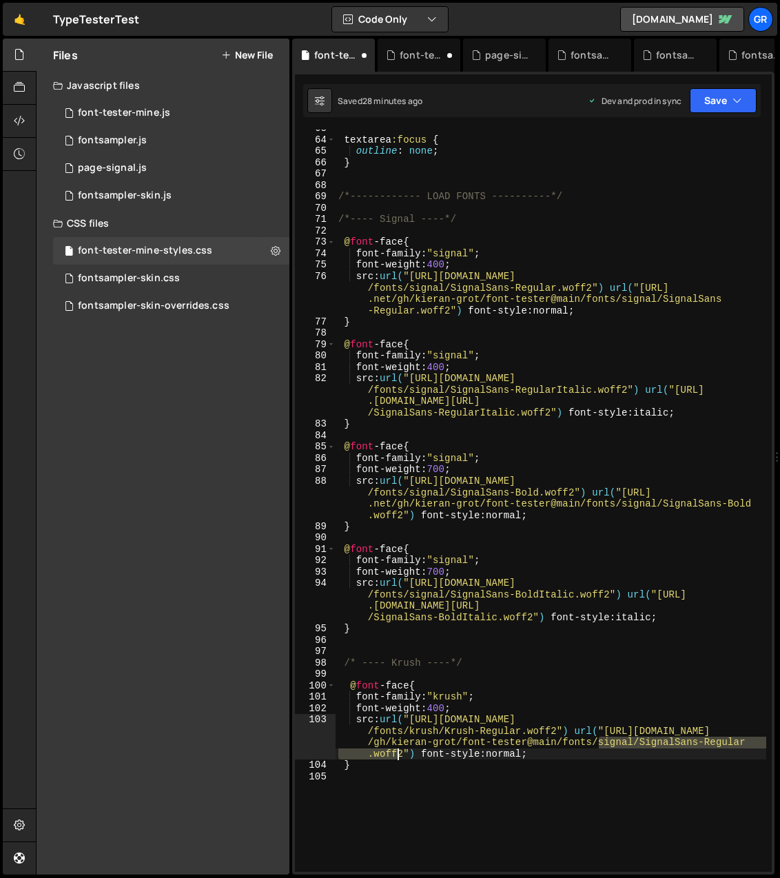
drag, startPoint x: 598, startPoint y: 744, endPoint x: 396, endPoint y: 755, distance: 202.2
click at [396, 755] on div "textarea :focus { outline : none ; } /*------------ LOAD FONTS ----------*/ /*-…" at bounding box center [551, 505] width 431 height 765
paste textarea "krush/Krush"
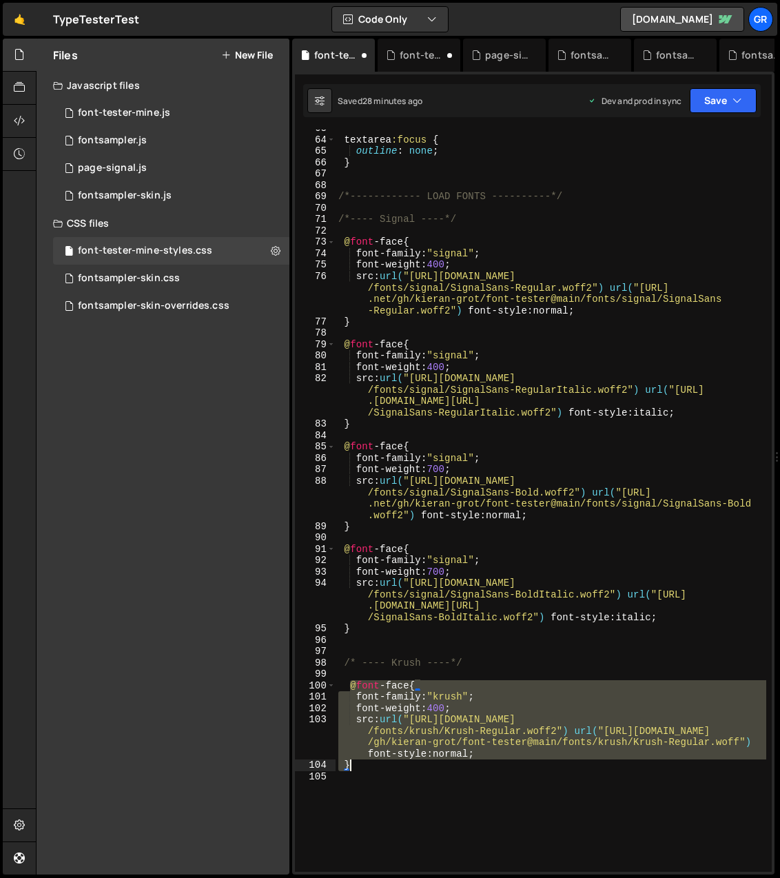
drag, startPoint x: 349, startPoint y: 686, endPoint x: 407, endPoint y: 762, distance: 95.4
click at [407, 762] on div "textarea :focus { outline : none ; } /*------------ LOAD FONTS ----------*/ /*-…" at bounding box center [551, 505] width 431 height 765
click at [399, 762] on div "textarea :focus { outline : none ; } /*------------ LOAD FONTS ----------*/ /*-…" at bounding box center [551, 501] width 431 height 742
type textarea "}"
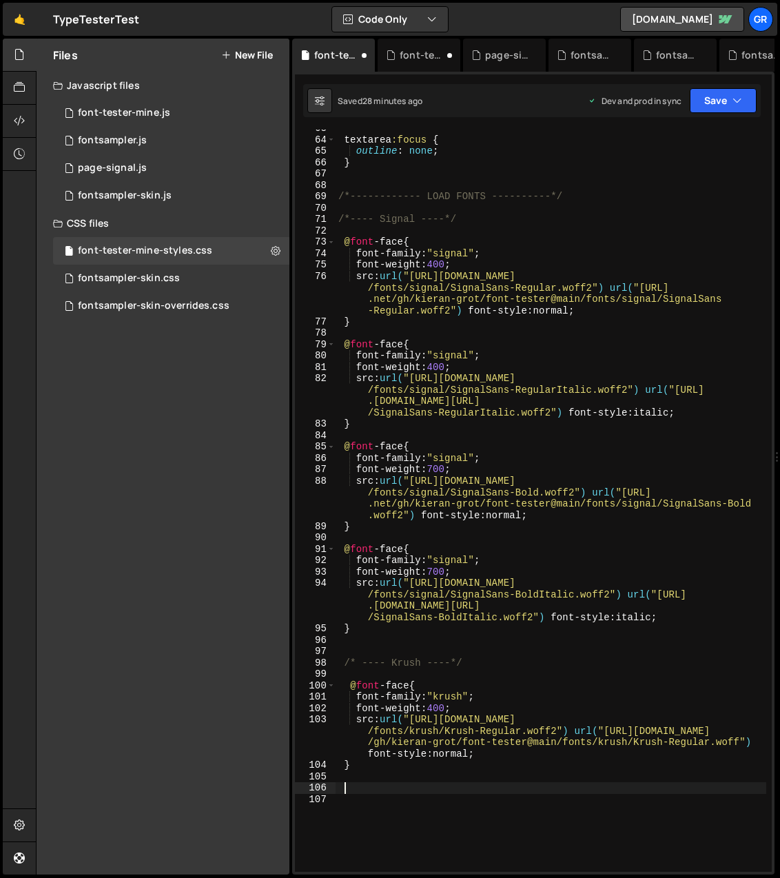
paste textarea "}"
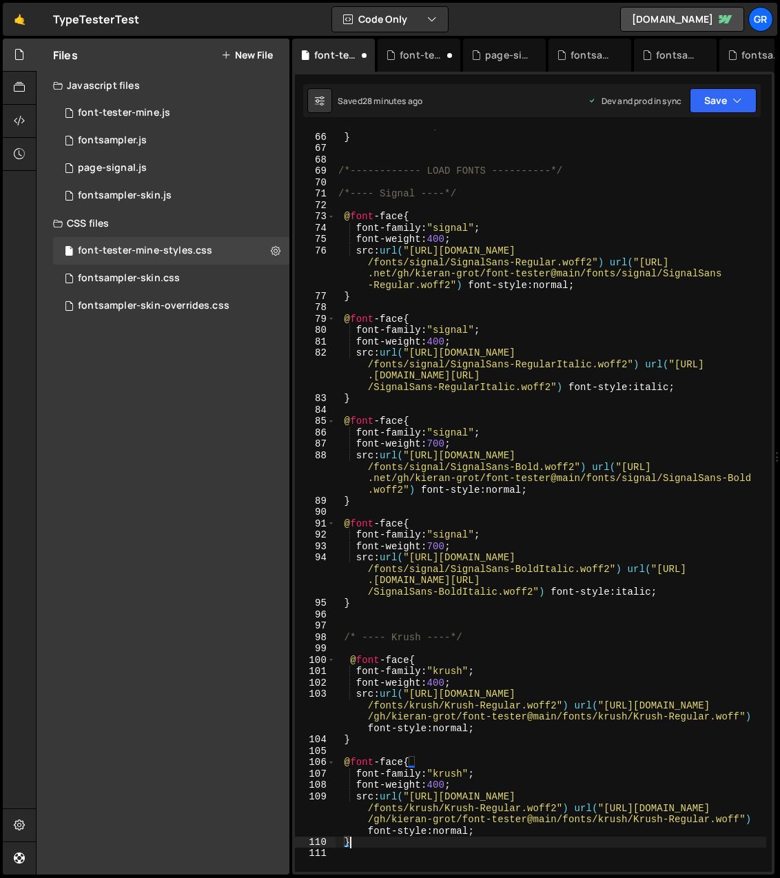
scroll to position [765, 0]
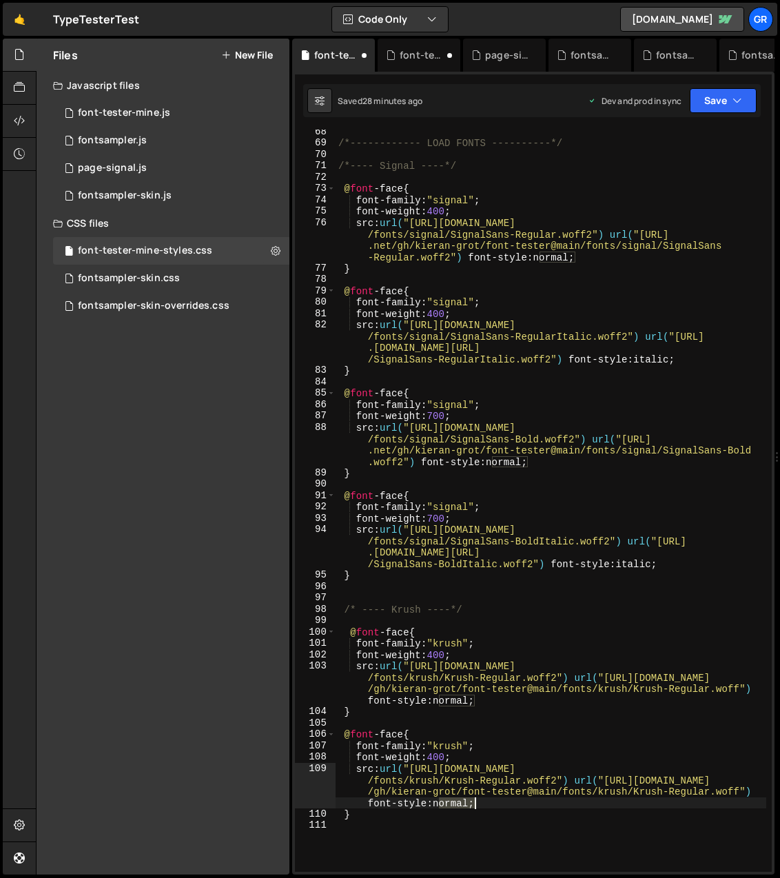
drag, startPoint x: 440, startPoint y: 804, endPoint x: 489, endPoint y: 771, distance: 59.5
click at [473, 801] on div "/*------------ LOAD FONTS ----------*/ /*---- Signal ----*/ @ font -face { font…" at bounding box center [551, 508] width 431 height 765
type textarea "}"
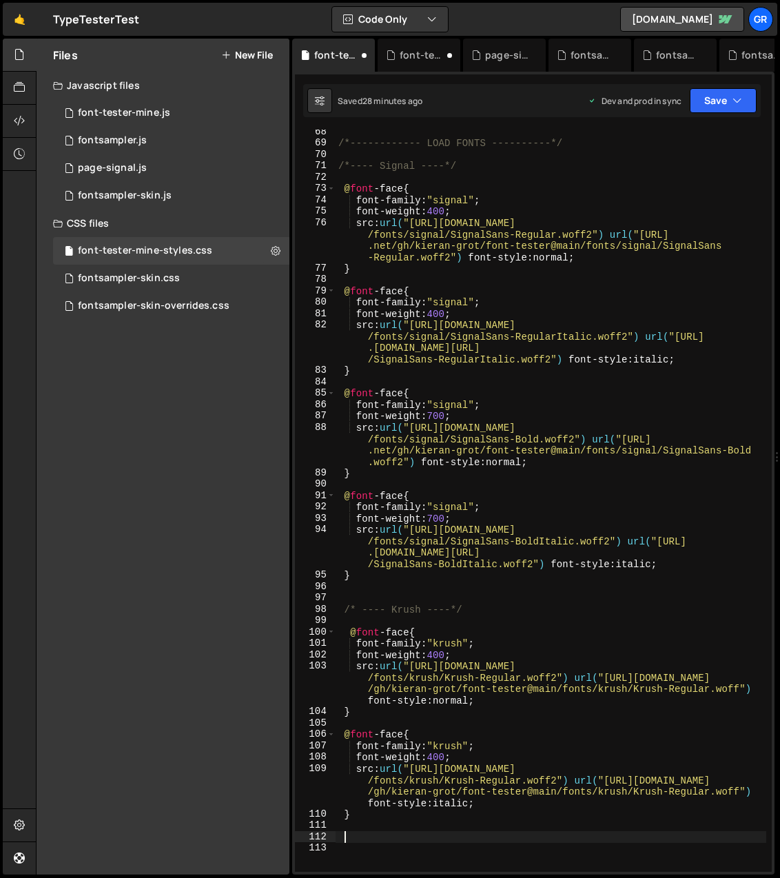
paste textarea "}"
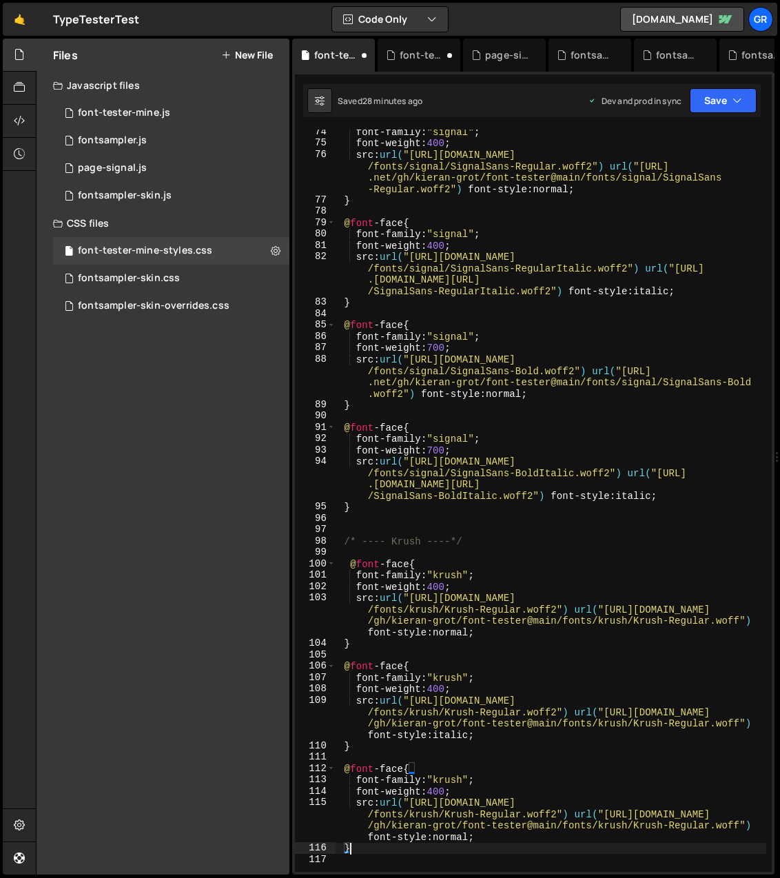
scroll to position [861, 0]
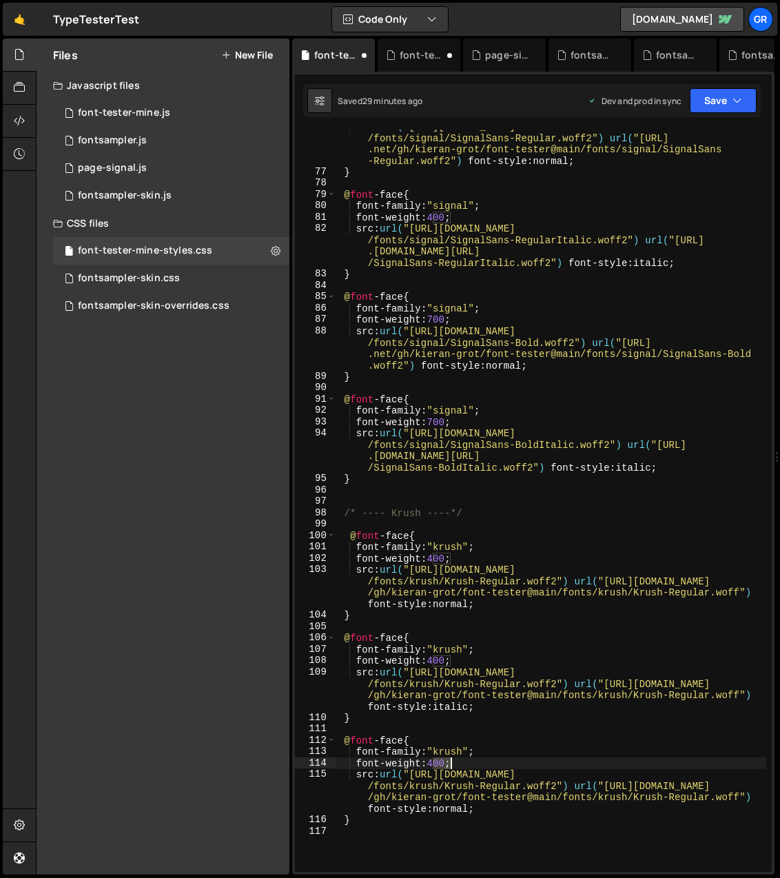
drag, startPoint x: 434, startPoint y: 763, endPoint x: 458, endPoint y: 745, distance: 29.5
click at [449, 762] on div "src : url( "[URL][DOMAIN_NAME] /fonts/signal/SignalSans-Regular.woff2" ) url( "…" at bounding box center [551, 520] width 431 height 799
drag, startPoint x: 482, startPoint y: 785, endPoint x: 529, endPoint y: 760, distance: 52.4
click at [520, 782] on div "src : url( "[URL][DOMAIN_NAME] /fonts/signal/SignalSans-Regular.woff2" ) url( "…" at bounding box center [551, 520] width 431 height 799
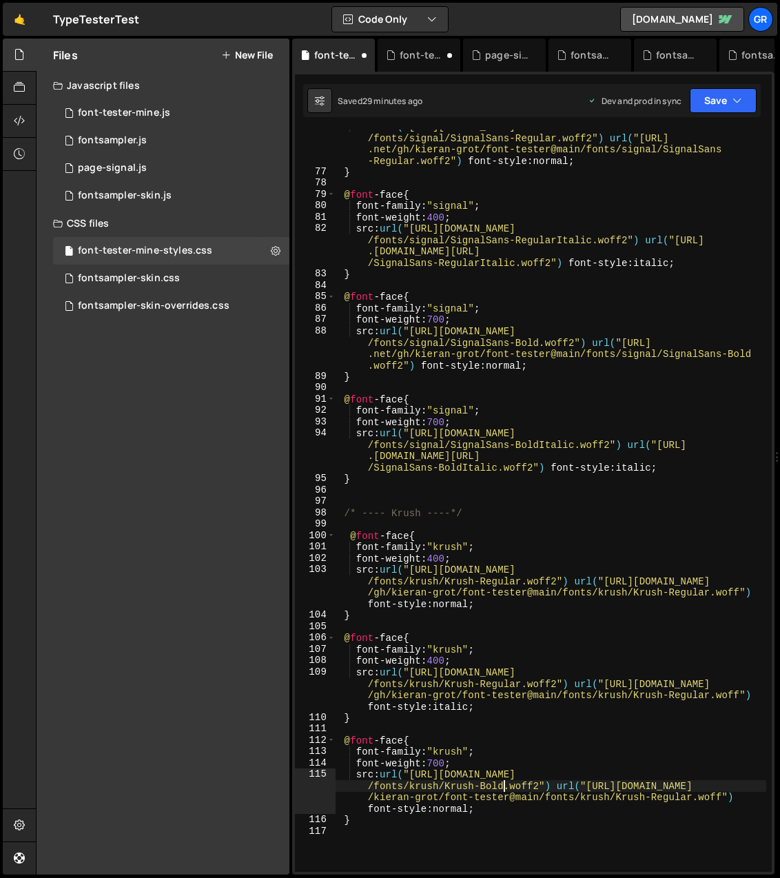
scroll to position [0, 38]
drag, startPoint x: 651, startPoint y: 798, endPoint x: 693, endPoint y: 794, distance: 42.2
click at [692, 796] on div "src : url( "[URL][DOMAIN_NAME] /fonts/signal/SignalSans-Regular.woff2" ) url( "…" at bounding box center [551, 520] width 431 height 799
click at [470, 809] on div "src : url( "[URL][DOMAIN_NAME] /fonts/signal/SignalSans-Regular.woff2" ) url( "…" at bounding box center [551, 520] width 431 height 799
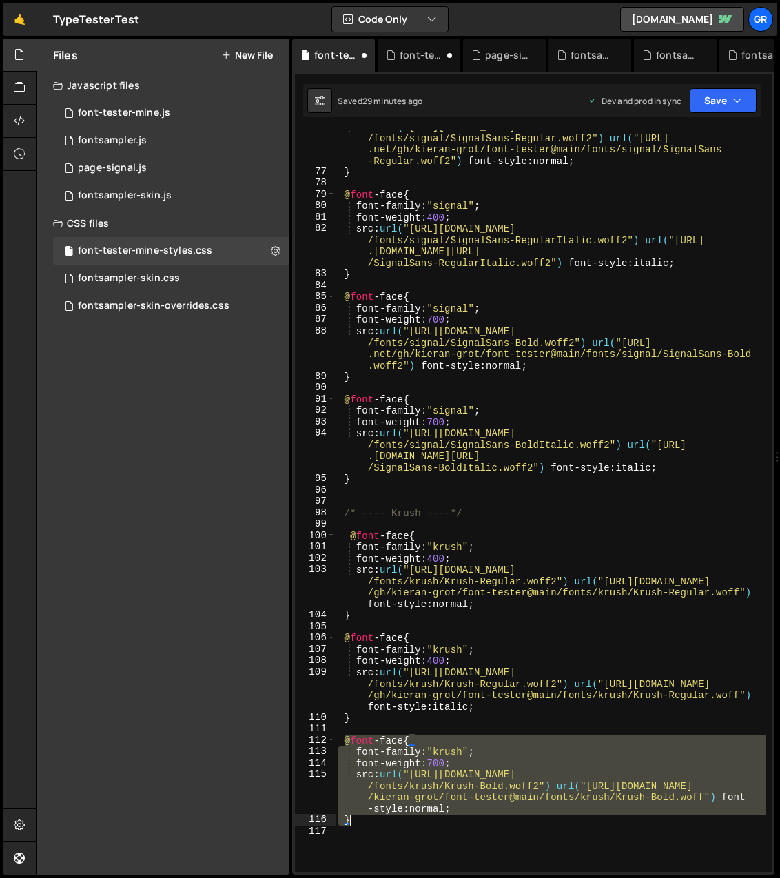
drag, startPoint x: 343, startPoint y: 741, endPoint x: 376, endPoint y: 815, distance: 81.5
click at [376, 815] on div "src : url( "[URL][DOMAIN_NAME] /fonts/signal/SignalSans-Regular.woff2" ) url( "…" at bounding box center [551, 520] width 431 height 799
click at [376, 815] on div "src : url( "[URL][DOMAIN_NAME] /fonts/signal/SignalSans-Regular.woff2" ) url( "…" at bounding box center [551, 501] width 431 height 742
type textarea "}"
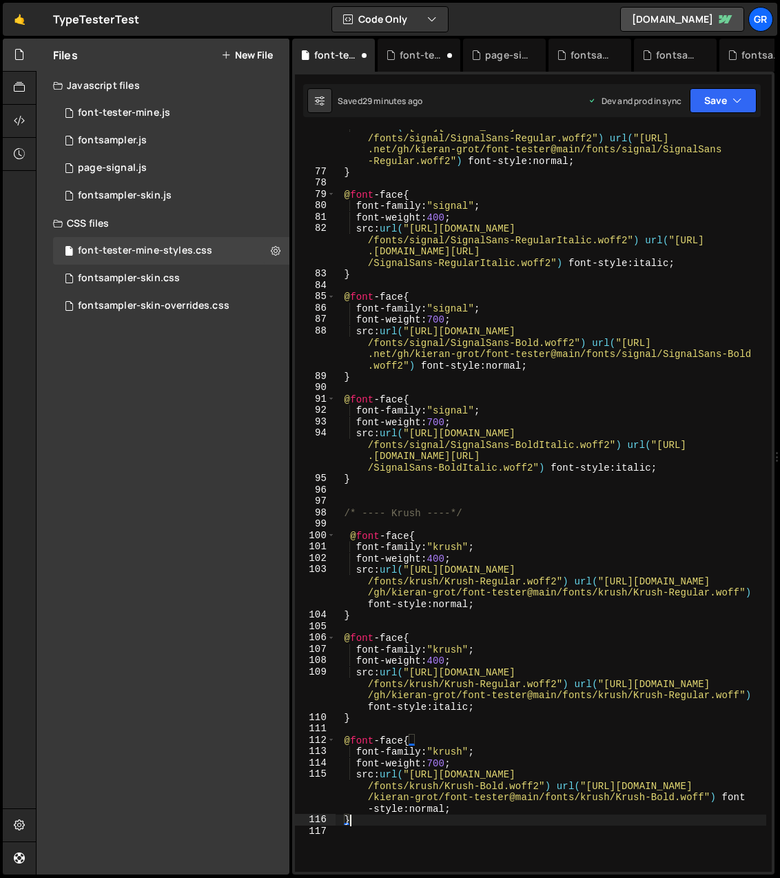
scroll to position [0, 0]
paste textarea "}"
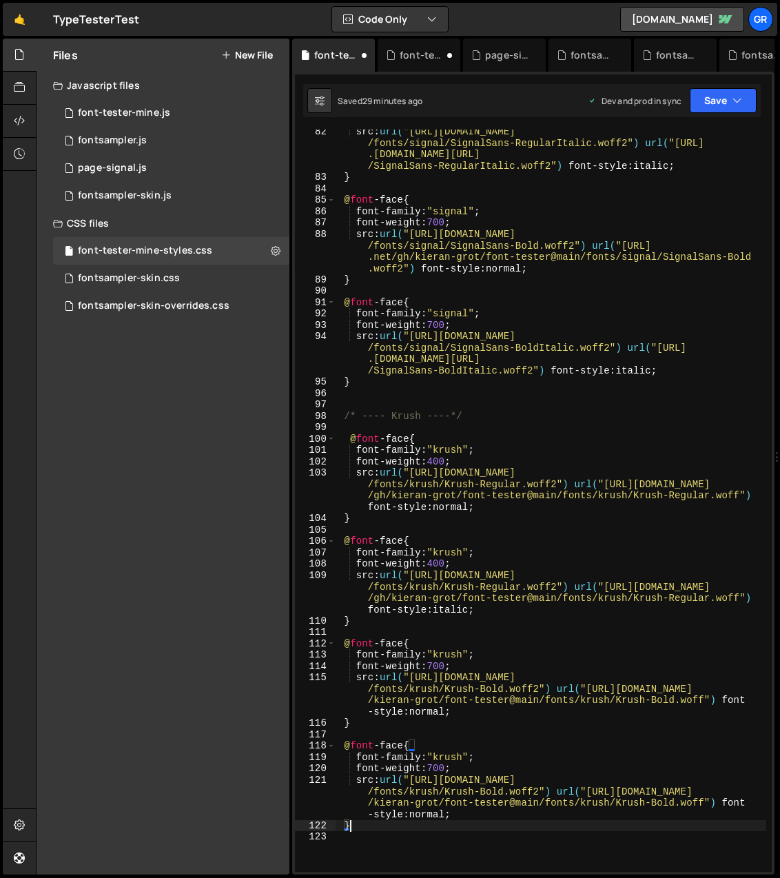
scroll to position [959, 0]
drag, startPoint x: 414, startPoint y: 816, endPoint x: 449, endPoint y: 812, distance: 36.1
click at [449, 814] on div "src : url( "[URL][DOMAIN_NAME] /fonts/signal/SignalSans-RegularItalic.woff2" ) …" at bounding box center [551, 525] width 431 height 799
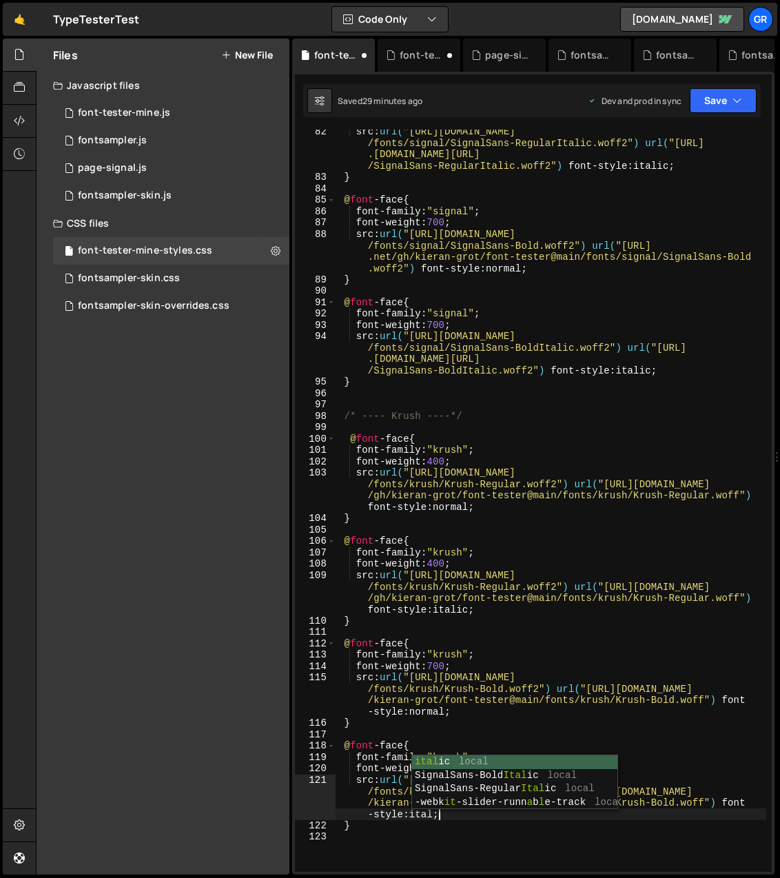
scroll to position [0, 87]
click at [478, 830] on div "src : url( "[URL][DOMAIN_NAME] /fonts/signal/SignalSans-RegularItalic.woff2" ) …" at bounding box center [551, 525] width 431 height 799
type textarea "}"
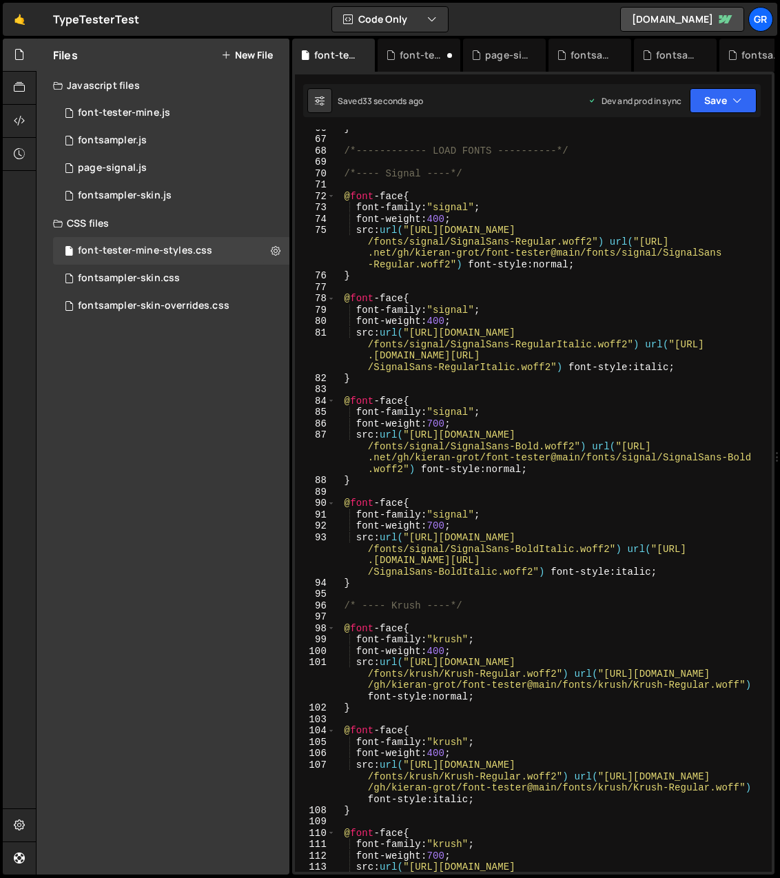
scroll to position [751, 0]
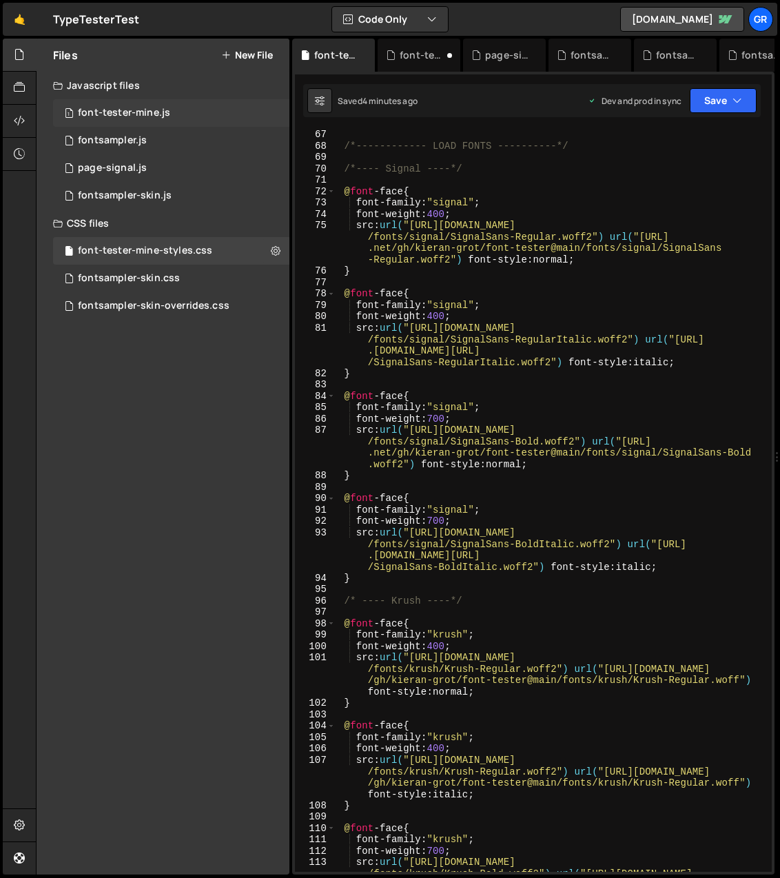
click at [116, 110] on div "font-tester-mine.js" at bounding box center [124, 113] width 92 height 12
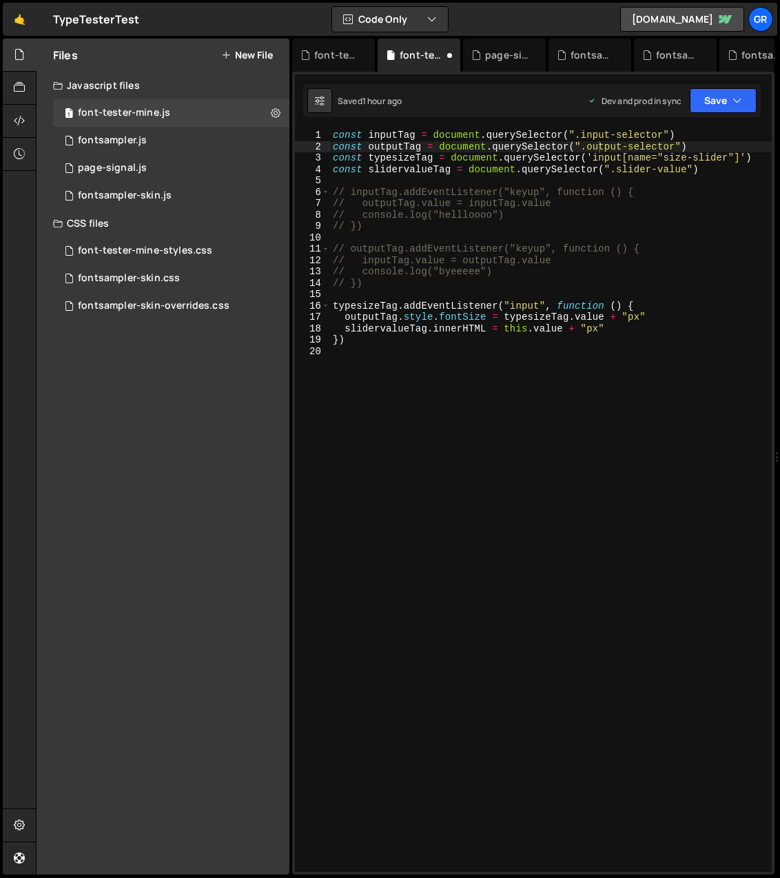
type textarea "})"
click at [371, 343] on div "const inputTag = document . querySelector ( ".input-selector" ) const outputTag…" at bounding box center [551, 512] width 442 height 765
click at [717, 172] on div "const inputTag = document . querySelector ( ".input-selector" ) const outputTag…" at bounding box center [551, 512] width 442 height 765
type textarea "const slidervalueTag = document.querySelector(".slider-value")"
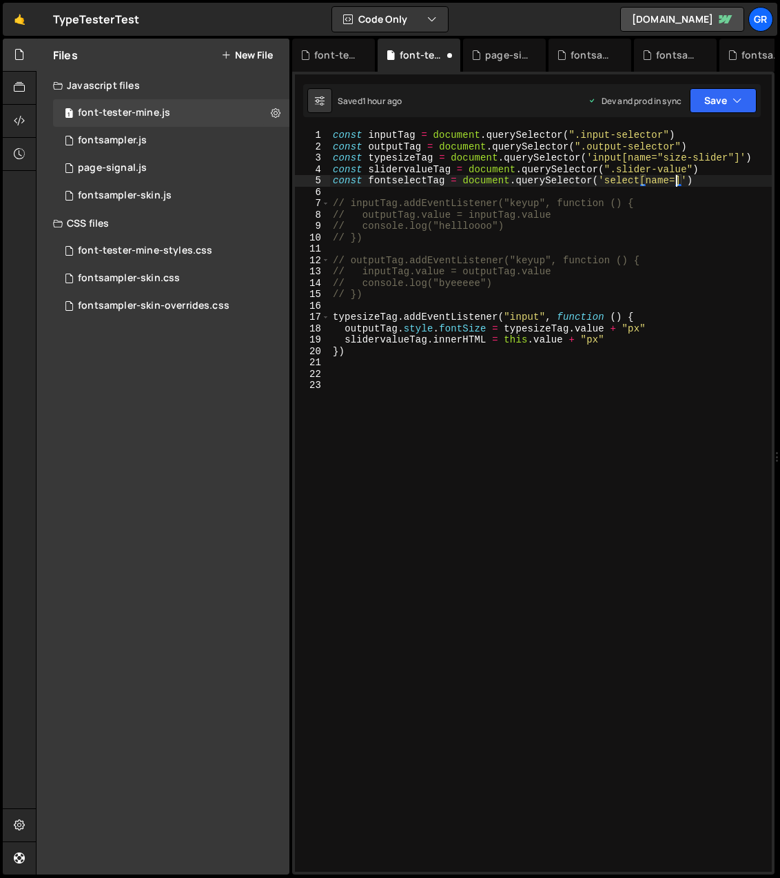
scroll to position [0, 24]
click at [682, 181] on div "const inputTag = document . querySelector ( ".input-selector" ) const outputTag…" at bounding box center [551, 512] width 442 height 765
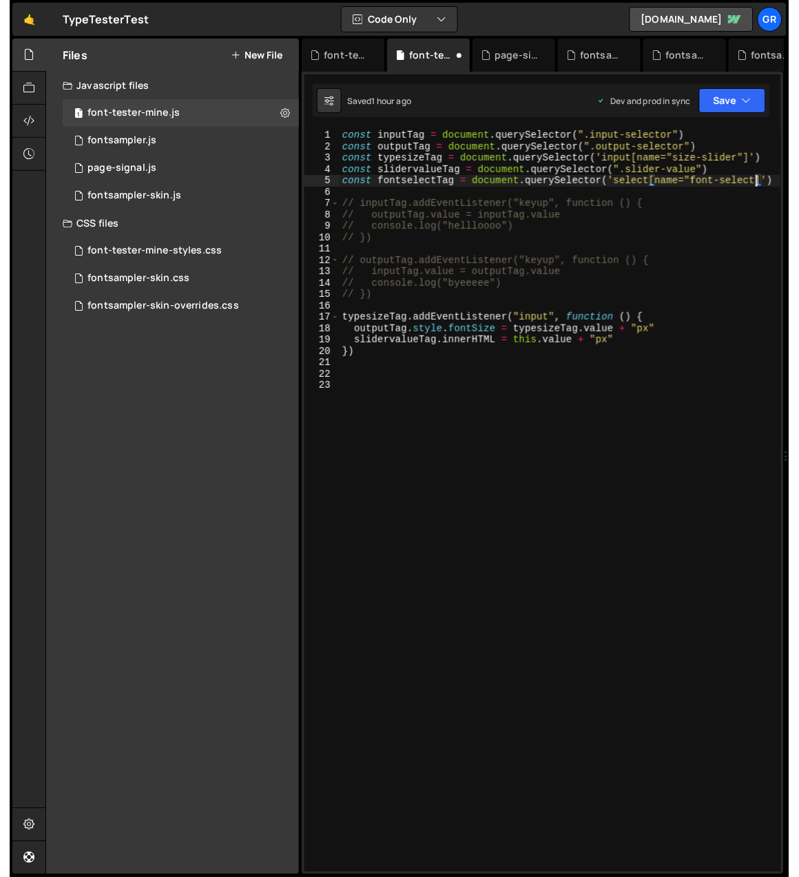
scroll to position [0, 29]
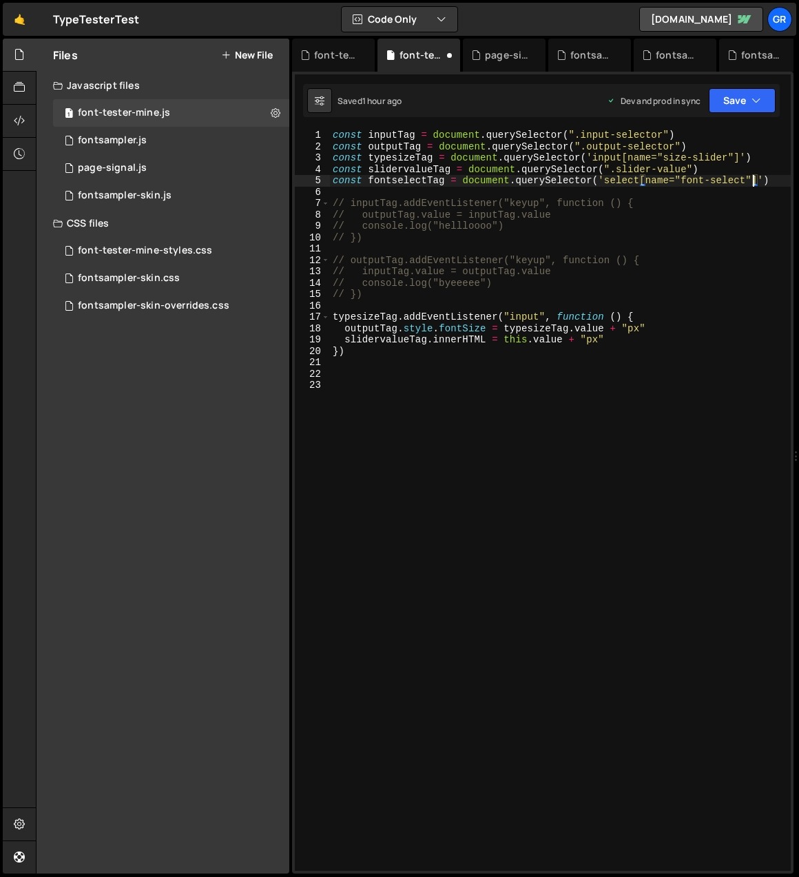
type textarea "const fontselectTag = document.querySelector('select[name="font-select"]')"
click at [338, 376] on div "const inputTag = document . querySelector ( ".input-selector" ) const outputTag…" at bounding box center [560, 512] width 461 height 764
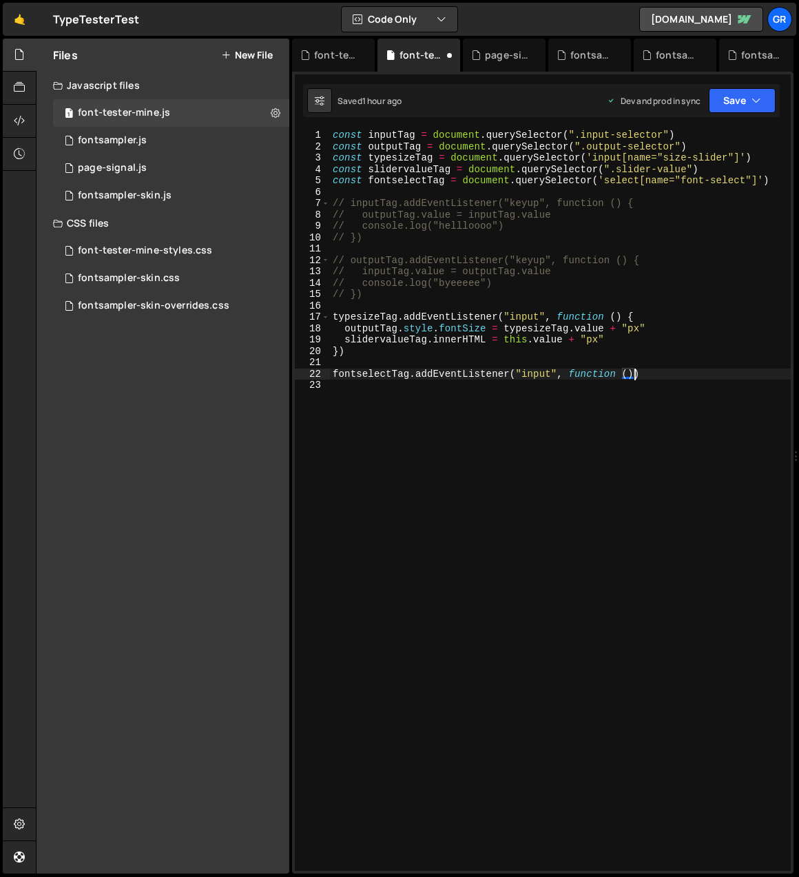
scroll to position [0, 21]
type textarea "fontselectTag.addEventListener("input", function () {})"
type textarea "i"
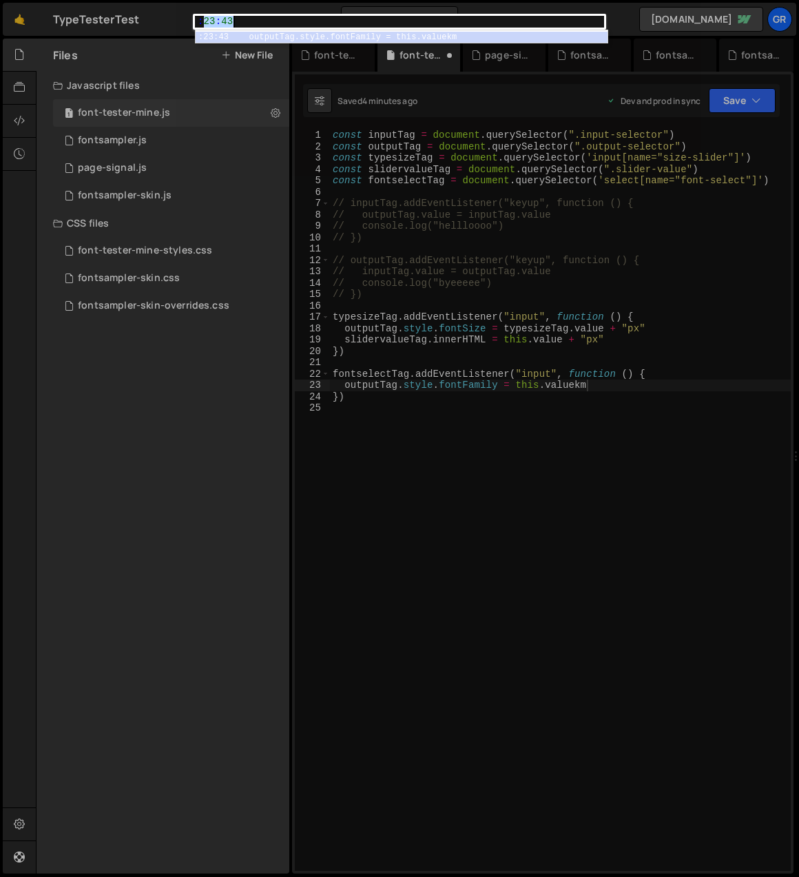
click at [604, 484] on div ":23:43 1 : 23 : 43 הההההההההההההההההההההההההההההההההההההההההההההההההההההההההההה…" at bounding box center [399, 438] width 799 height 877
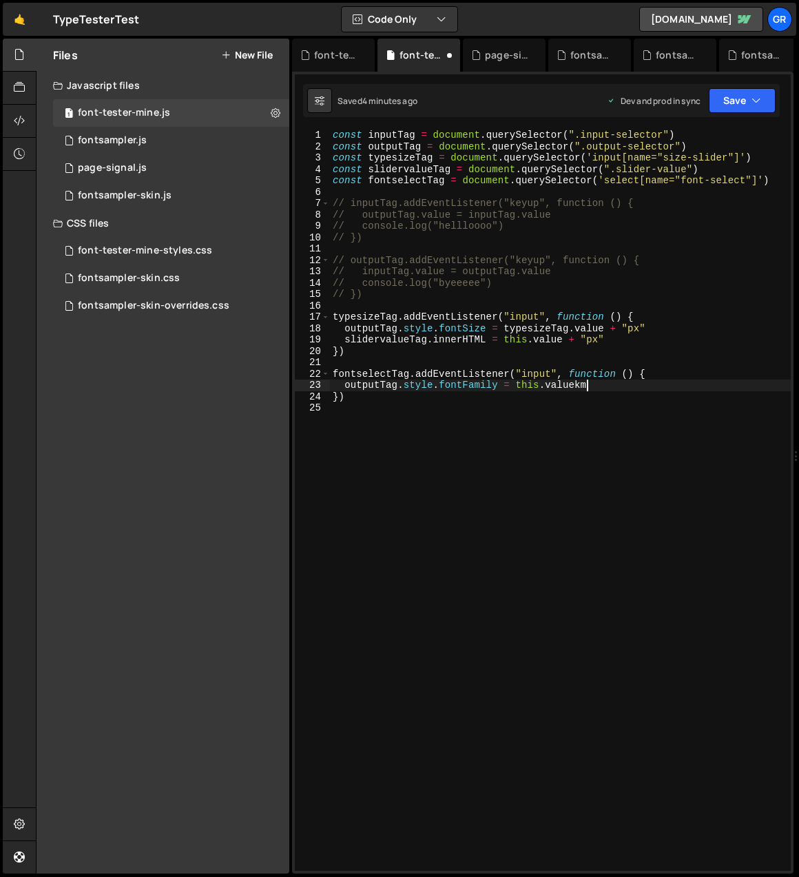
scroll to position [0, 16]
click at [154, 250] on div "font-tester-mine-styles.css" at bounding box center [145, 251] width 134 height 12
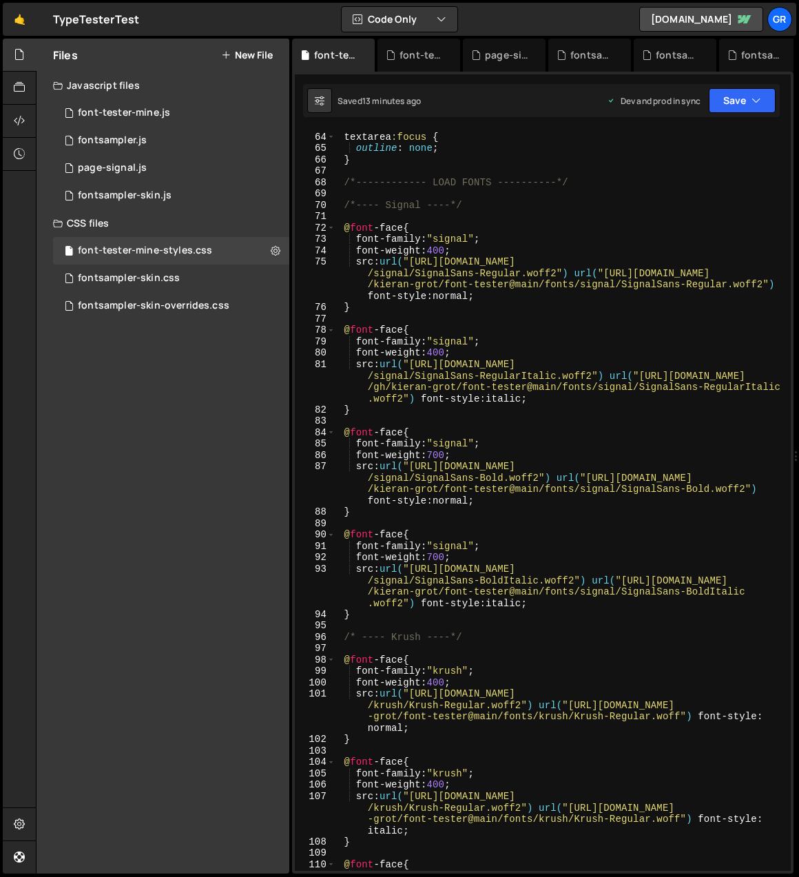
scroll to position [715, 0]
click at [132, 196] on div "fontsampler-skin.js" at bounding box center [125, 196] width 94 height 12
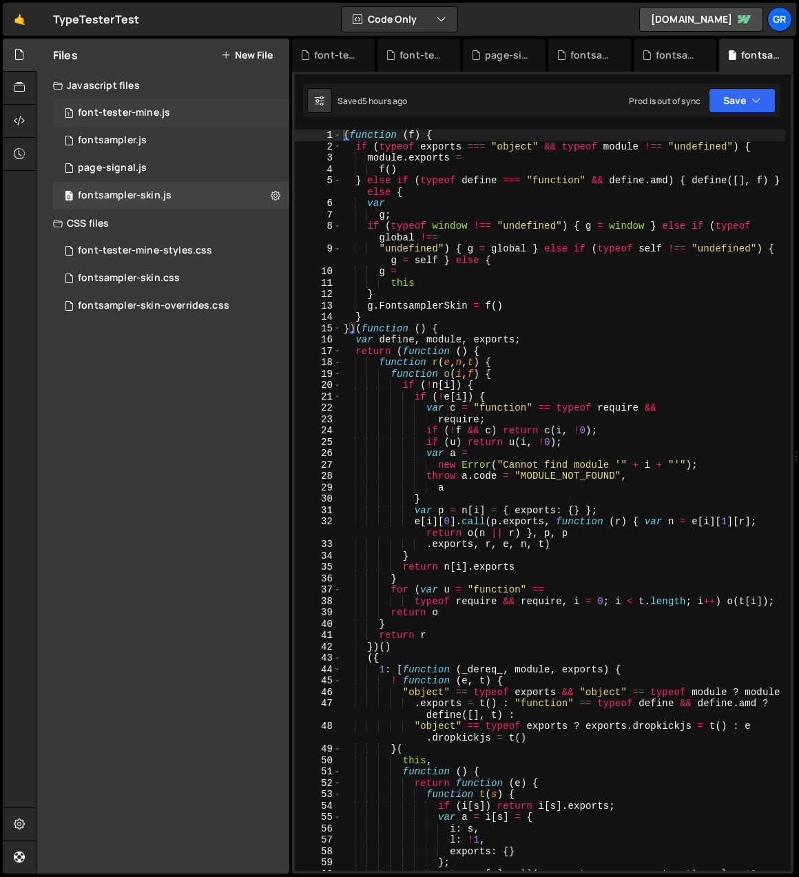
click at [110, 108] on div "font-tester-mine.js" at bounding box center [124, 113] width 92 height 12
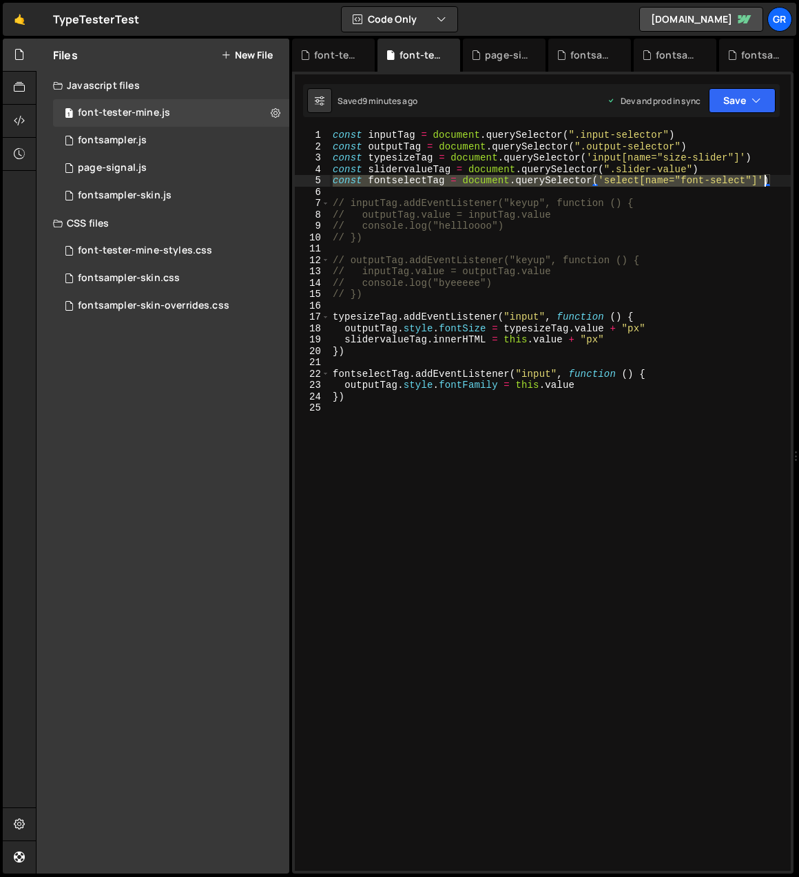
drag, startPoint x: 332, startPoint y: 182, endPoint x: 767, endPoint y: 181, distance: 434.9
click at [767, 181] on div "const inputTag = document . querySelector ( ".input-selector" ) const outputTag…" at bounding box center [560, 512] width 461 height 764
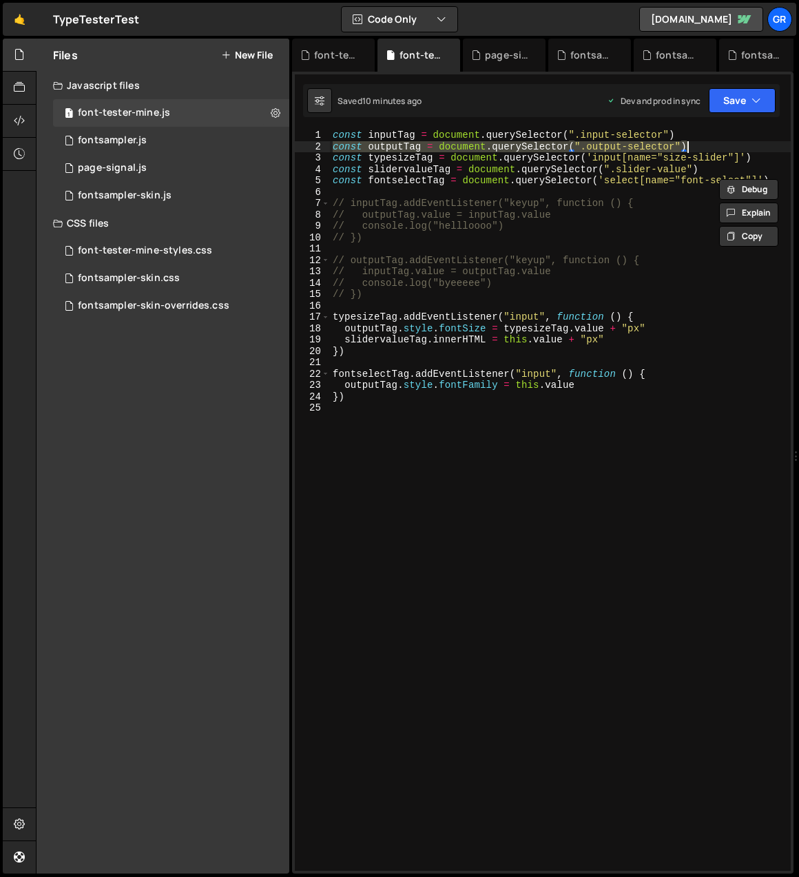
drag, startPoint x: 332, startPoint y: 144, endPoint x: 703, endPoint y: 145, distance: 370.8
click at [686, 145] on div "const inputTag = document . querySelector ( ".input-selector" ) const outputTag…" at bounding box center [560, 512] width 461 height 764
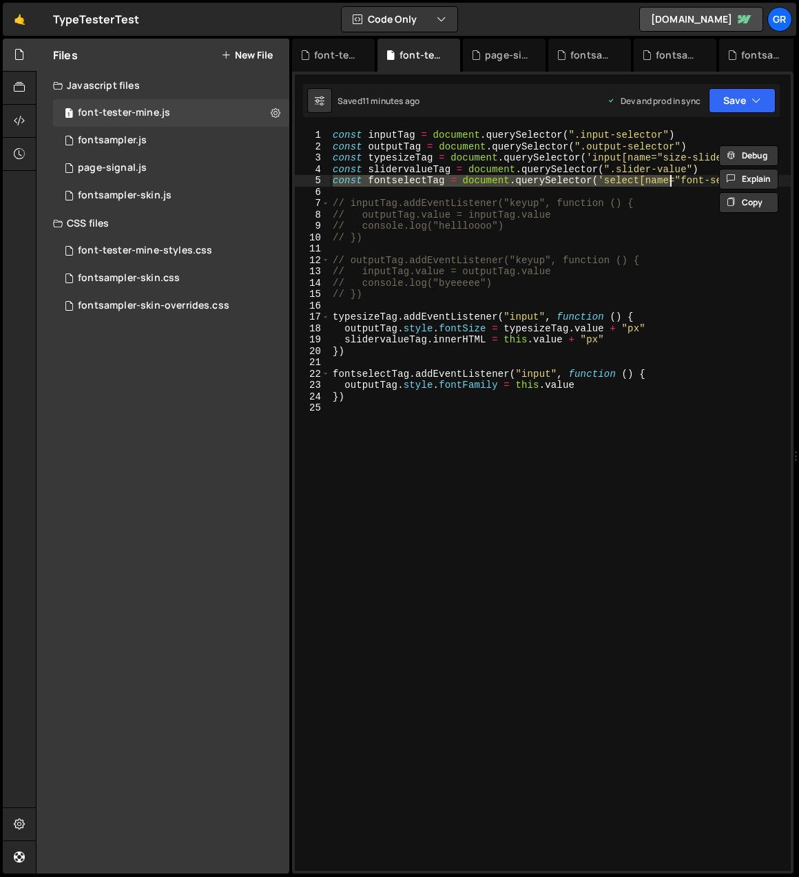
drag, startPoint x: 334, startPoint y: 181, endPoint x: 692, endPoint y: 177, distance: 358.4
click at [692, 177] on div "const inputTag = document . querySelector ( ".input-selector" ) const outputTag…" at bounding box center [560, 512] width 461 height 764
type textarea "const fontselectTag = document.querySelector('select[name="font-select"]')"
click at [705, 187] on div "const inputTag = document . querySelector ( ".input-selector" ) const outputTag…" at bounding box center [560, 512] width 461 height 764
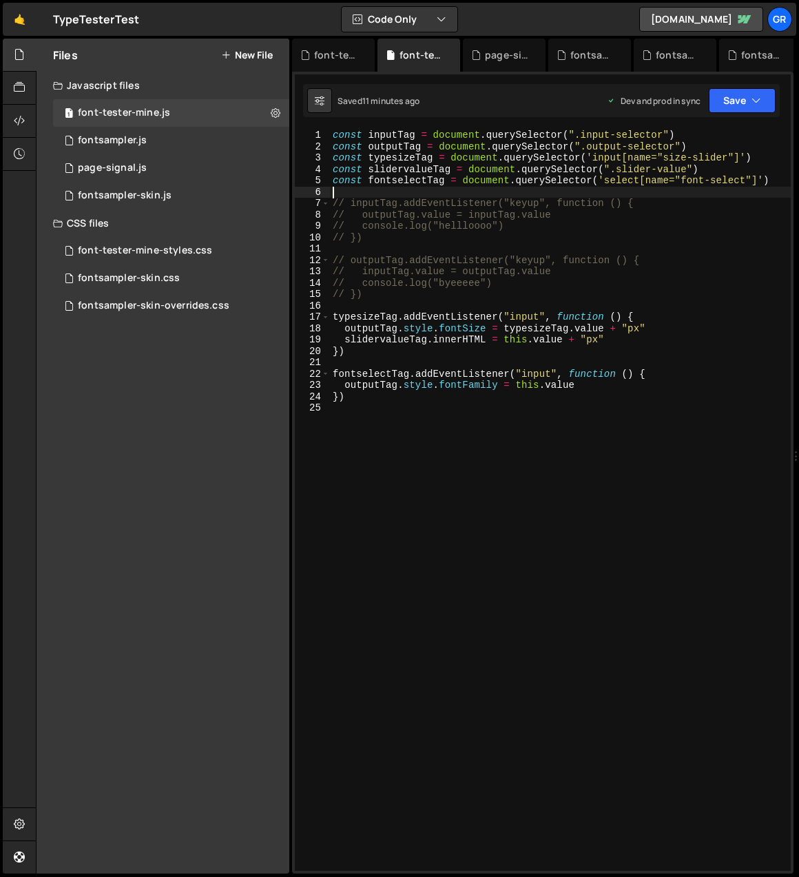
scroll to position [0, 0]
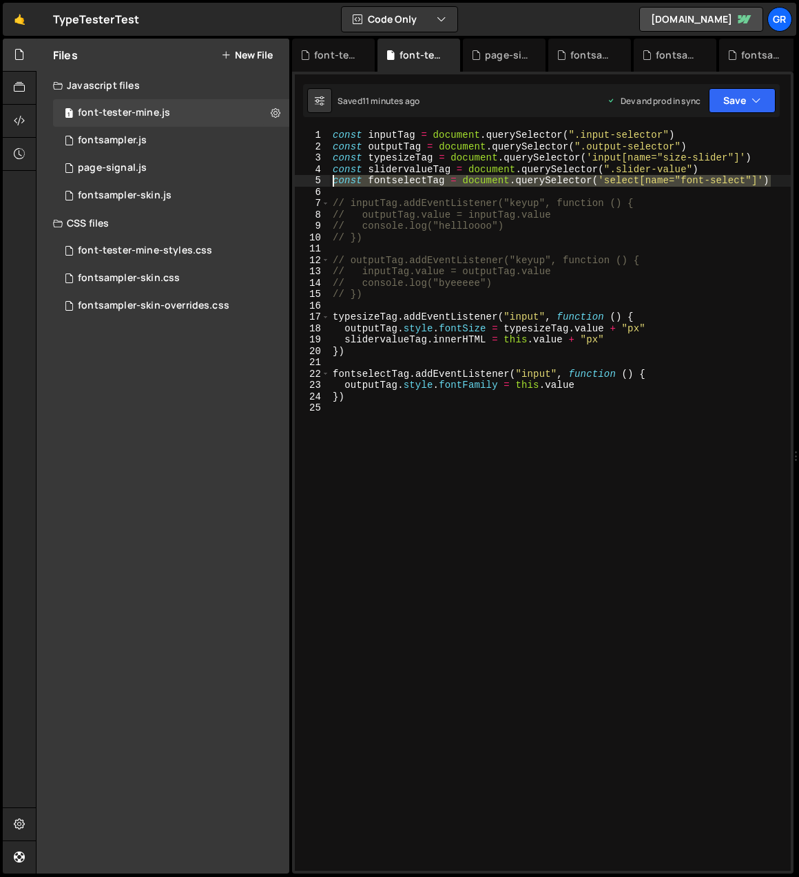
drag, startPoint x: 773, startPoint y: 178, endPoint x: 328, endPoint y: 178, distance: 445.2
click at [328, 178] on div "1 2 3 4 5 6 7 8 9 10 11 12 13 14 15 16 17 18 19 20 21 22 23 24 25 const inputTa…" at bounding box center [543, 501] width 496 height 742
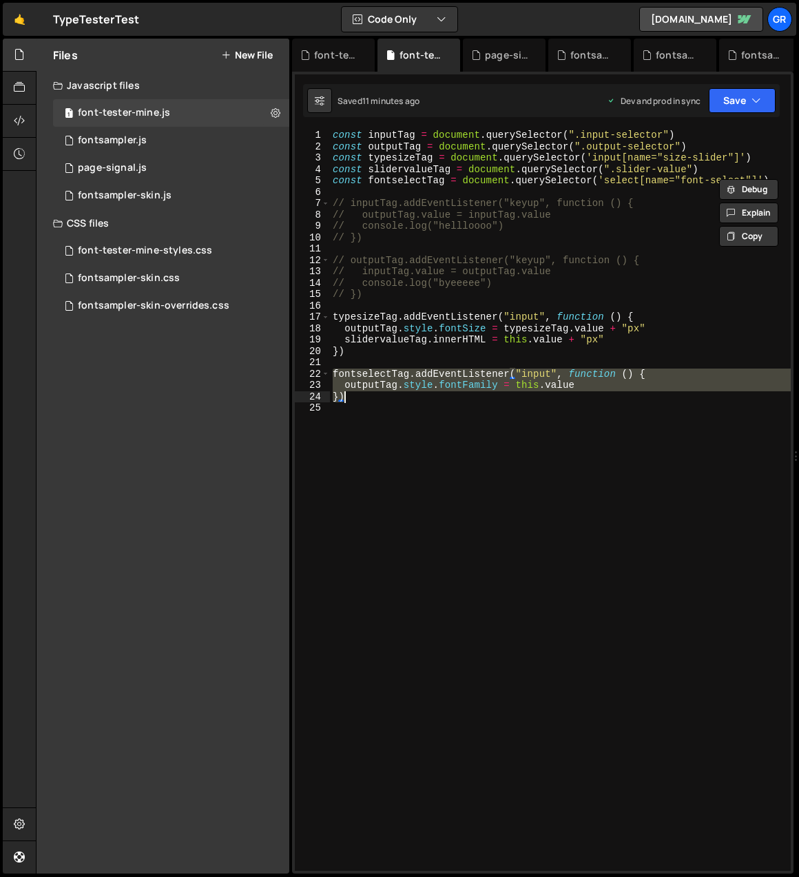
drag, startPoint x: 335, startPoint y: 373, endPoint x: 358, endPoint y: 400, distance: 35.7
click at [358, 400] on div "const inputTag = document . querySelector ( ".input-selector" ) const outputTag…" at bounding box center [560, 512] width 461 height 764
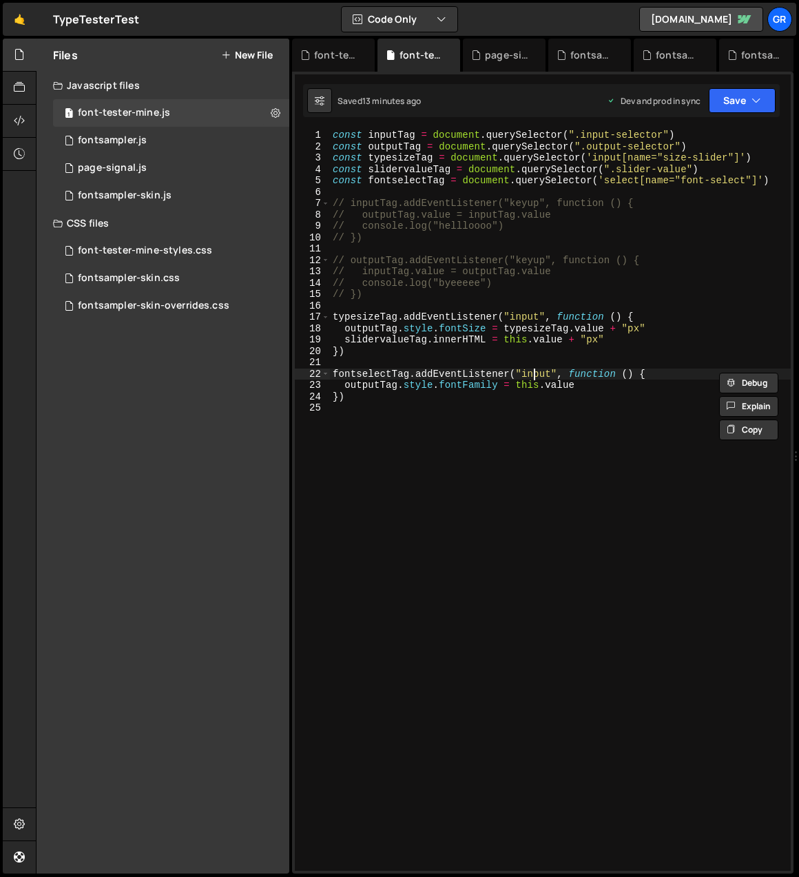
click at [531, 374] on div "const inputTag = document . querySelector ( ".input-selector" ) const outputTag…" at bounding box center [560, 512] width 461 height 764
drag, startPoint x: 523, startPoint y: 374, endPoint x: 549, endPoint y: 373, distance: 26.2
click at [549, 373] on div "const inputTag = document . querySelector ( ".input-selector" ) const outputTag…" at bounding box center [560, 512] width 461 height 764
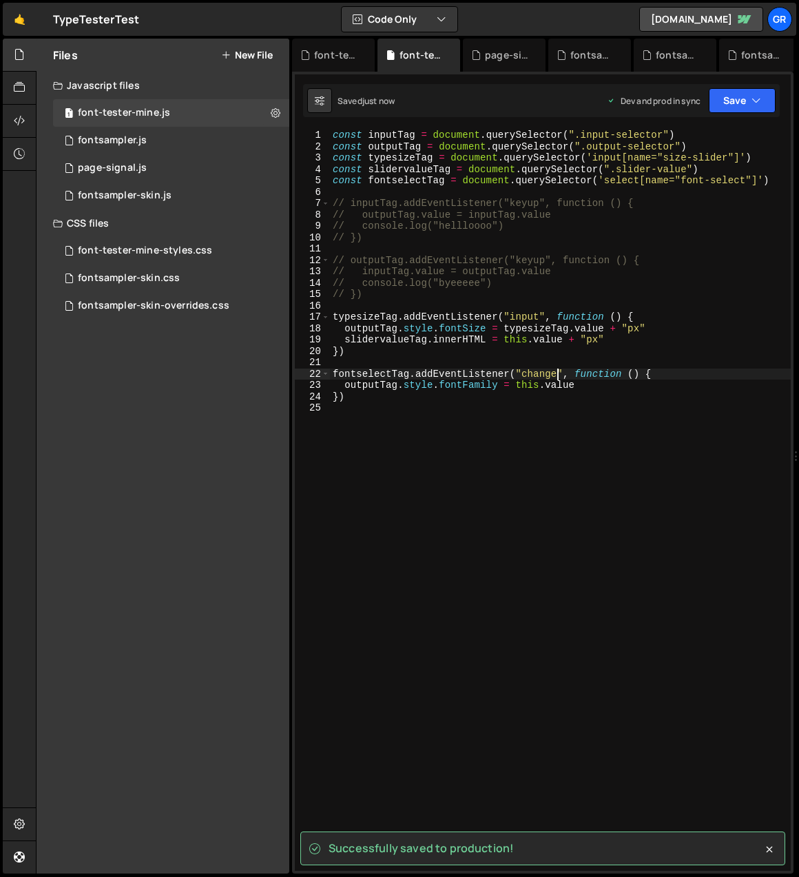
type textarea "fontselectTag.addEventListener("change", function () {"
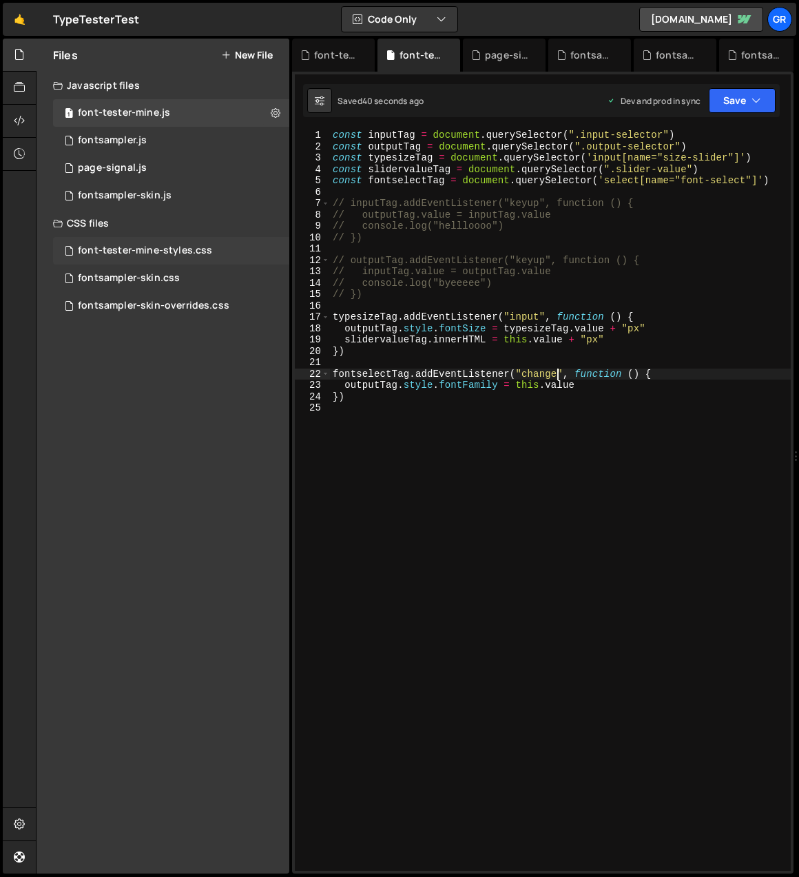
click at [156, 252] on div "font-tester-mine-styles.css" at bounding box center [145, 251] width 134 height 12
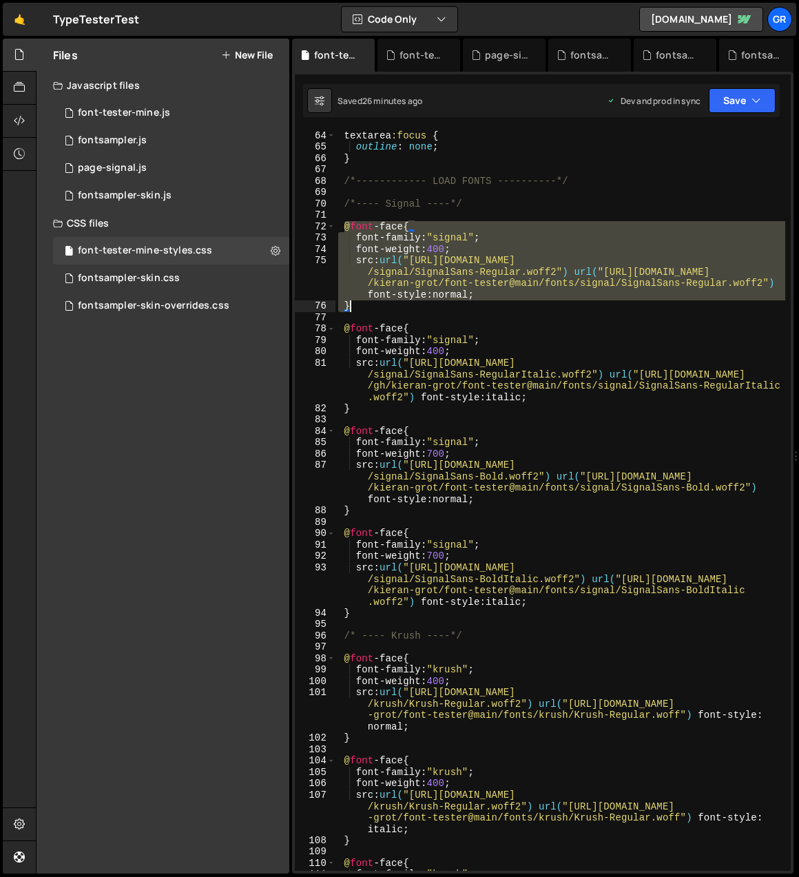
drag, startPoint x: 344, startPoint y: 227, endPoint x: 367, endPoint y: 305, distance: 81.1
click at [367, 305] on div "textarea :focus { outline : none ; } /*------------ LOAD FONTS ----------*/ /*-…" at bounding box center [561, 501] width 450 height 764
click at [644, 303] on div "textarea :focus { outline : none ; } /*------------ LOAD FONTS ----------*/ /*-…" at bounding box center [561, 501] width 450 height 742
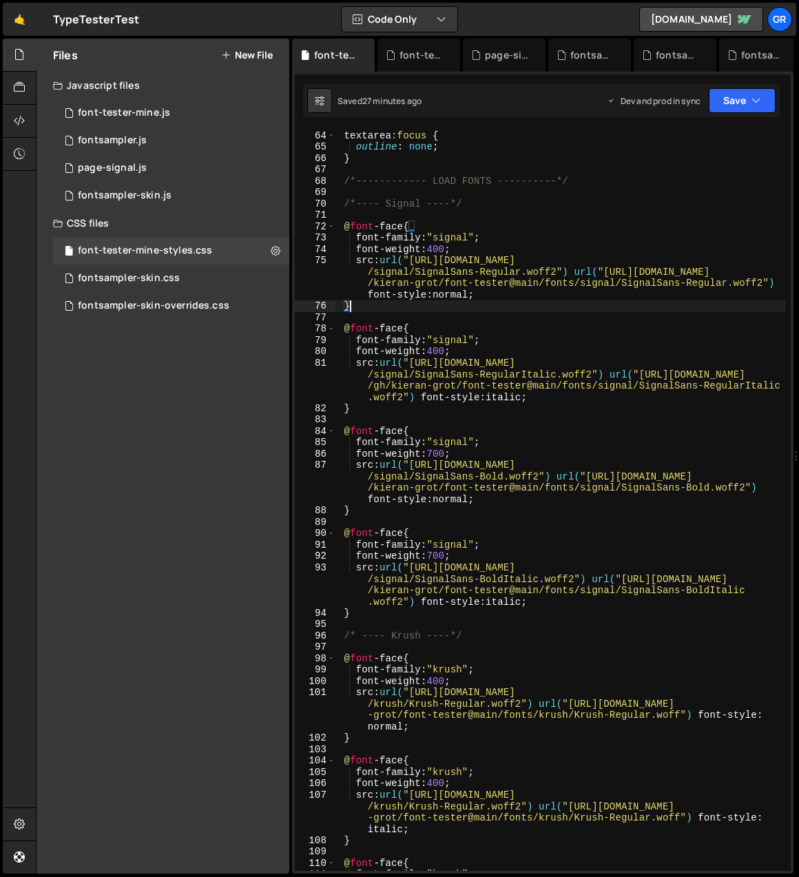
click at [765, 283] on div "textarea :focus { outline : none ; } /*------------ LOAD FONTS ----------*/ /*-…" at bounding box center [561, 501] width 450 height 764
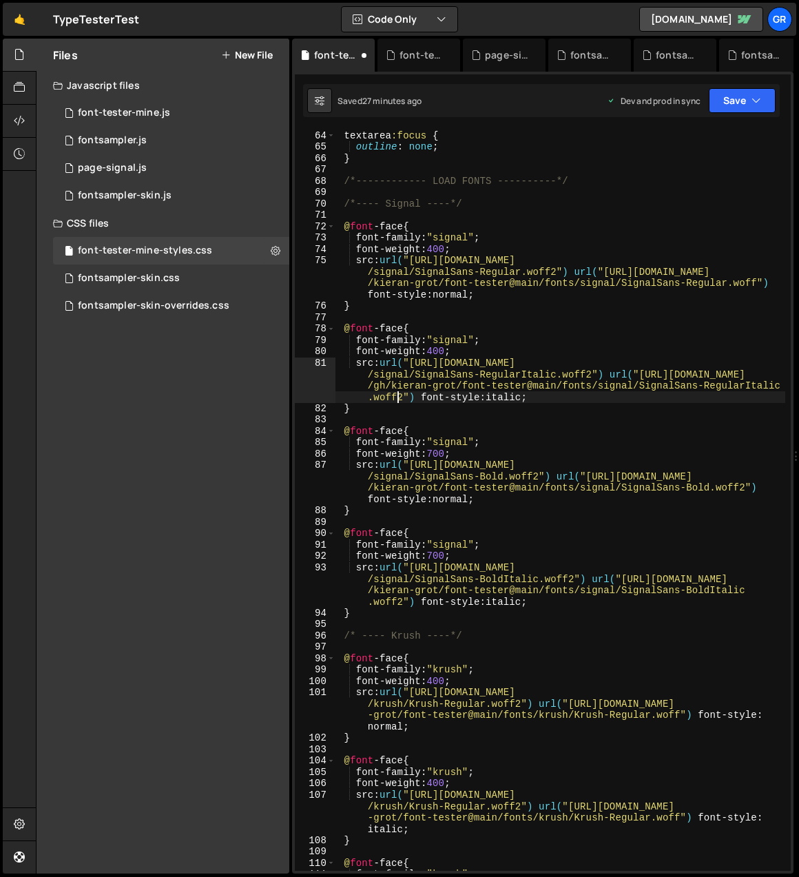
click at [400, 396] on div "textarea :focus { outline : none ; } /*------------ LOAD FONTS ----------*/ /*-…" at bounding box center [561, 501] width 450 height 764
click at [404, 396] on div "textarea :focus { outline : none ; } /*------------ LOAD FONTS ----------*/ /*-…" at bounding box center [561, 501] width 450 height 764
click at [749, 488] on div "textarea :focus { outline : none ; } /*------------ LOAD FONTS ----------*/ /*-…" at bounding box center [561, 501] width 450 height 764
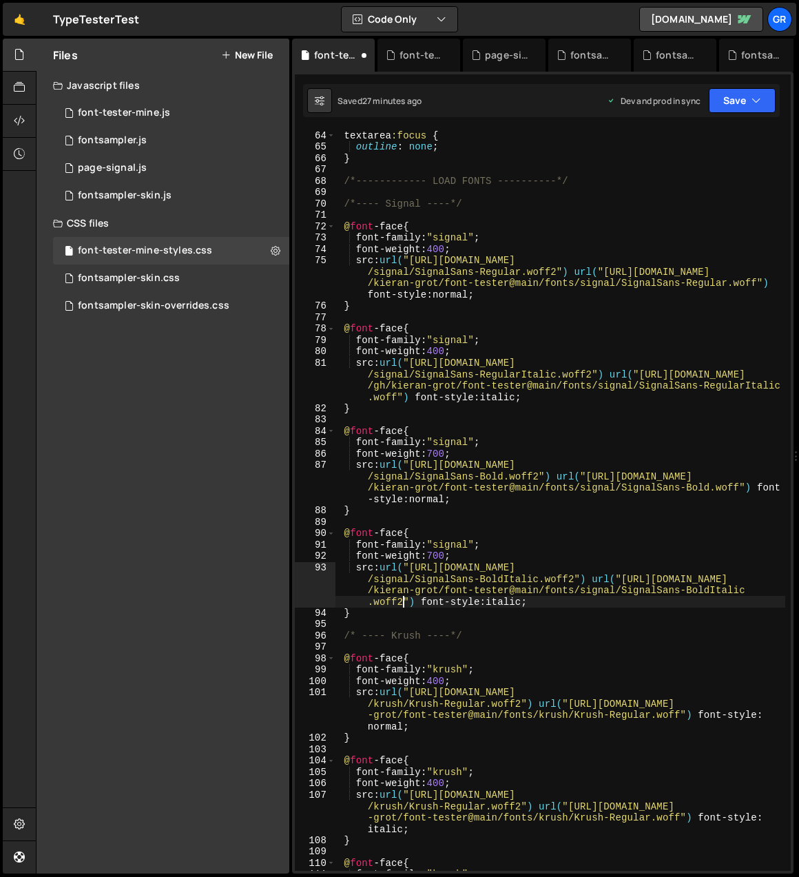
click at [402, 602] on div "textarea :focus { outline : none ; } /*------------ LOAD FONTS ----------*/ /*-…" at bounding box center [561, 501] width 450 height 764
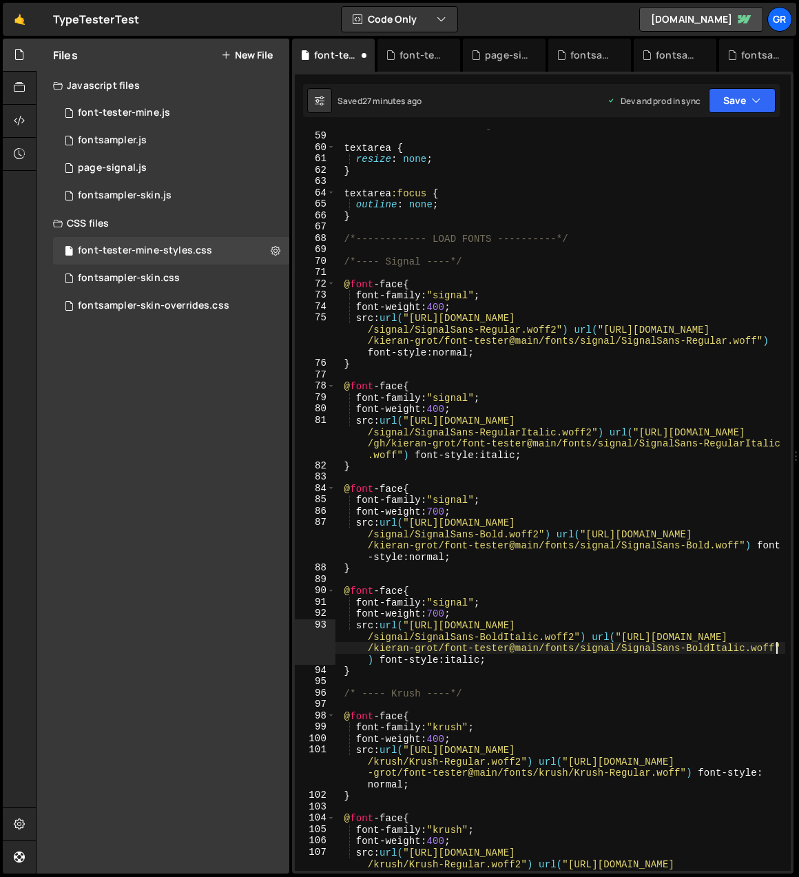
scroll to position [659, 0]
click at [569, 329] on div "/* ------- textarea changes -------- */ textarea { resize : none ; } textarea :…" at bounding box center [561, 518] width 450 height 799
click at [606, 433] on div "/* ------- textarea changes -------- */ textarea { resize : none ; } textarea :…" at bounding box center [561, 518] width 450 height 799
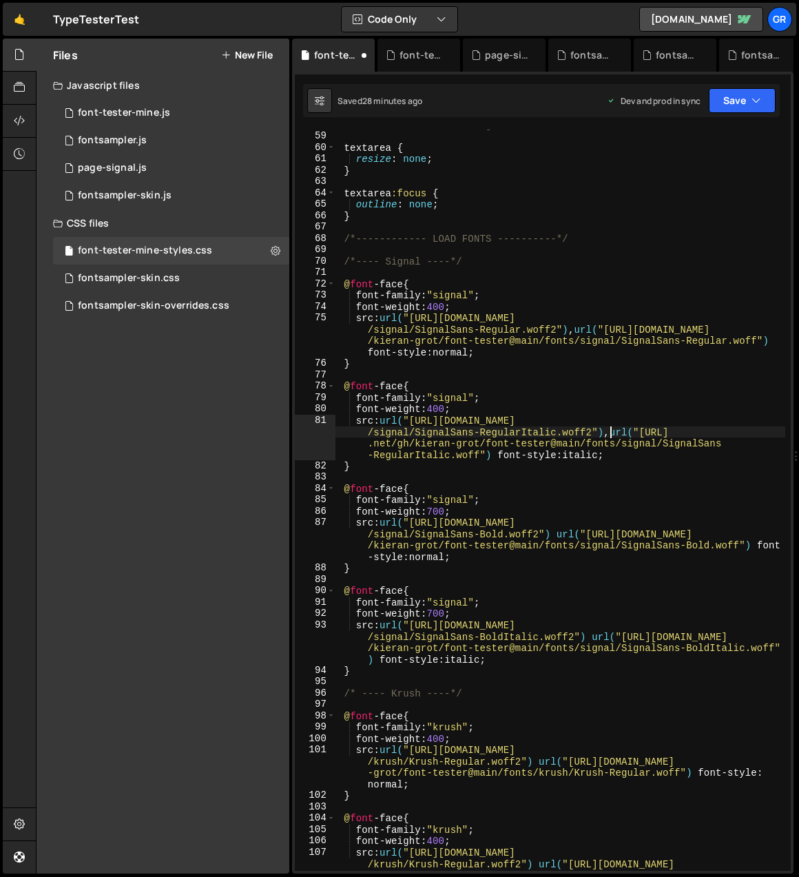
click at [551, 531] on div "/* ------- textarea changes -------- */ textarea { resize : none ; } textarea :…" at bounding box center [561, 518] width 450 height 799
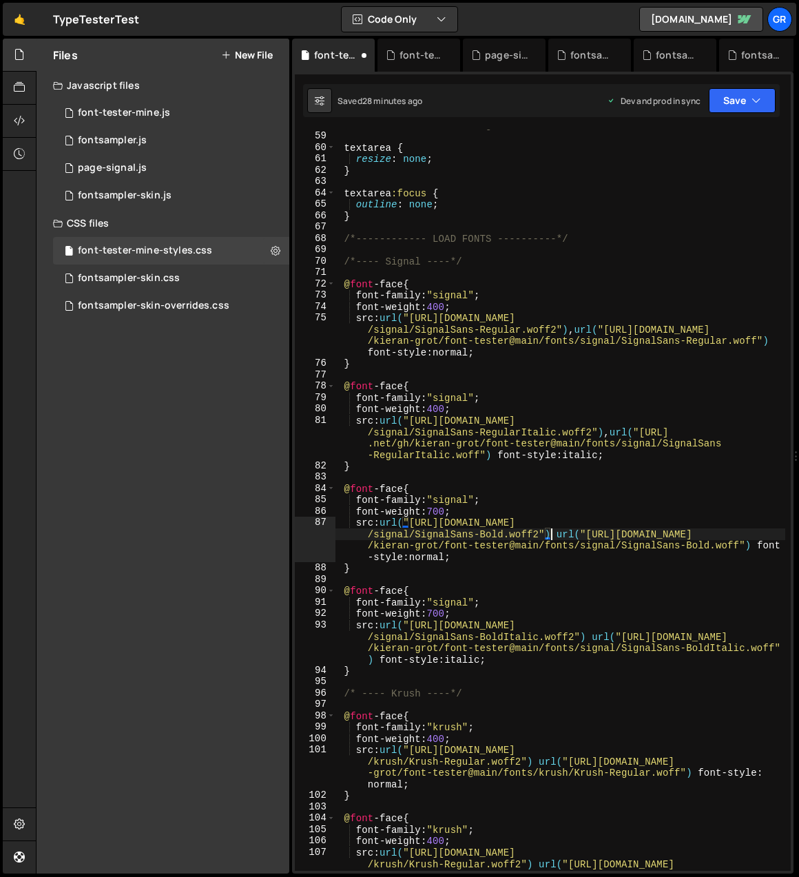
scroll to position [0, 45]
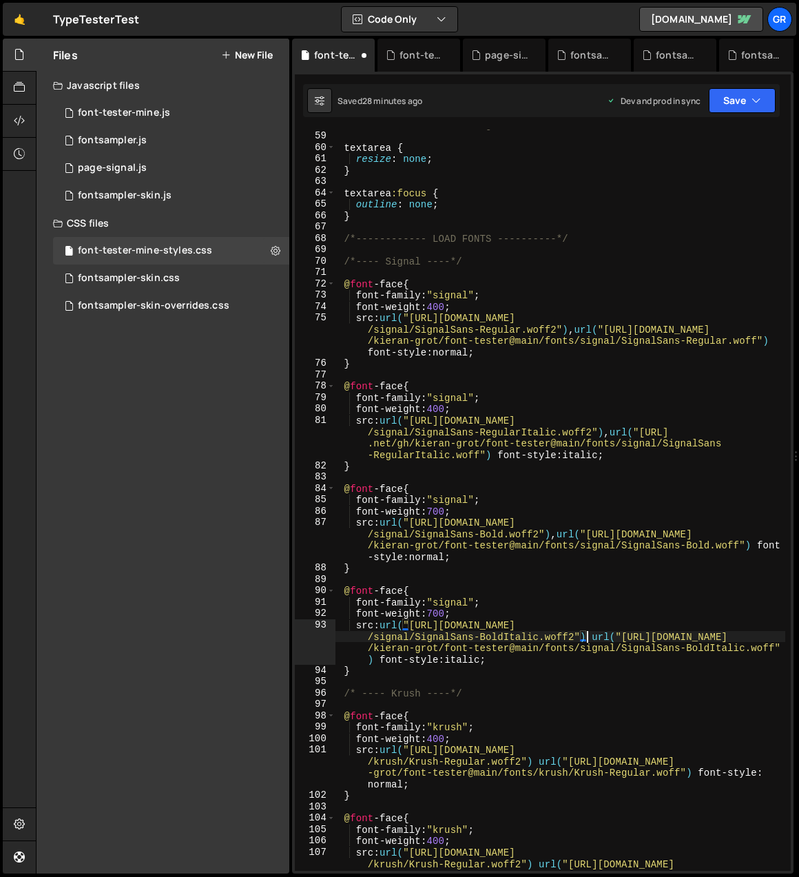
click at [586, 633] on div "/* ------- textarea changes -------- */ textarea { resize : none ; } textarea :…" at bounding box center [561, 518] width 450 height 799
click at [535, 762] on div "/* ------- textarea changes -------- */ textarea { resize : none ; } textarea :…" at bounding box center [561, 518] width 450 height 799
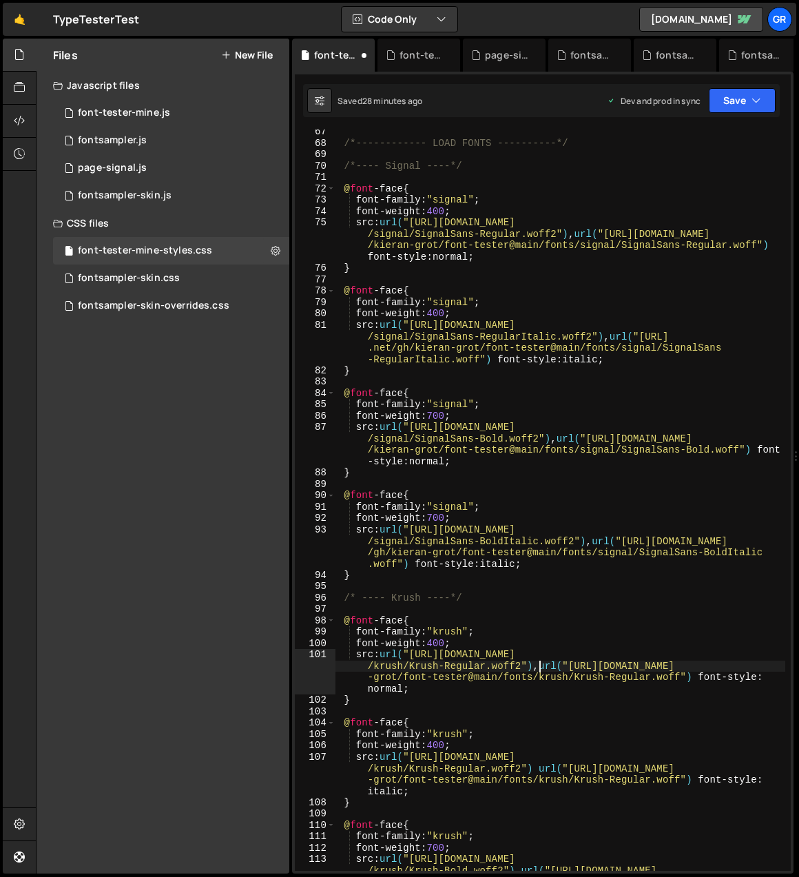
scroll to position [754, 0]
click at [535, 768] on div "/*------------ LOAD FONTS ----------*/ /*---- Signal ----*/ @ font -face { font…" at bounding box center [561, 519] width 450 height 787
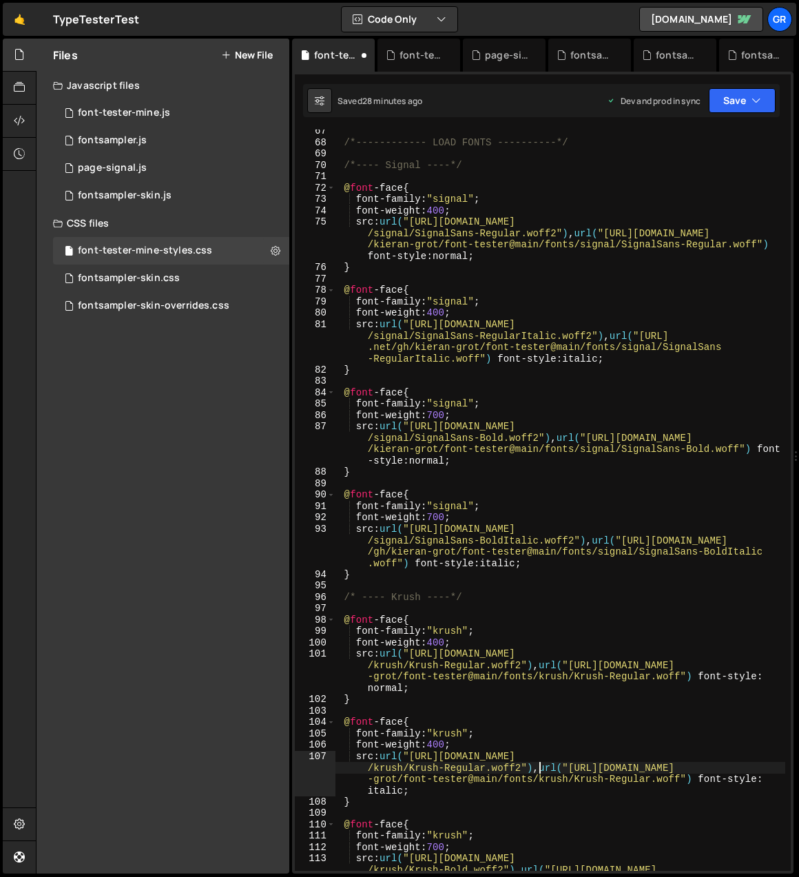
scroll to position [831, 0]
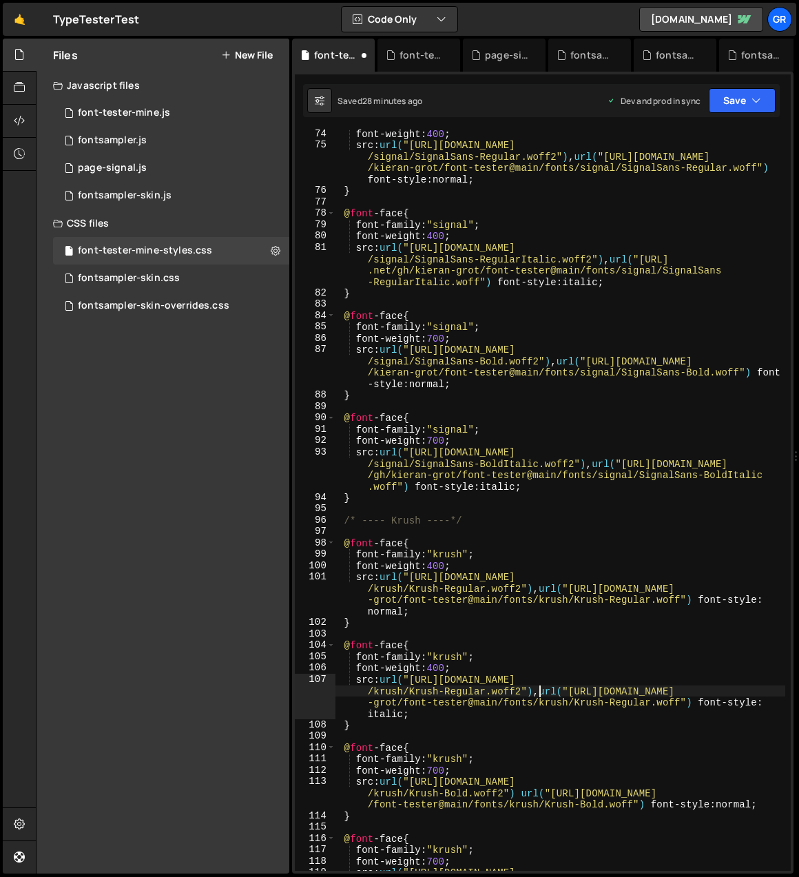
click at [517, 793] on div "font-weight : 400 ; src : url( "[URL][DOMAIN_NAME] /signal/SignalSans-Regular.w…" at bounding box center [561, 521] width 450 height 787
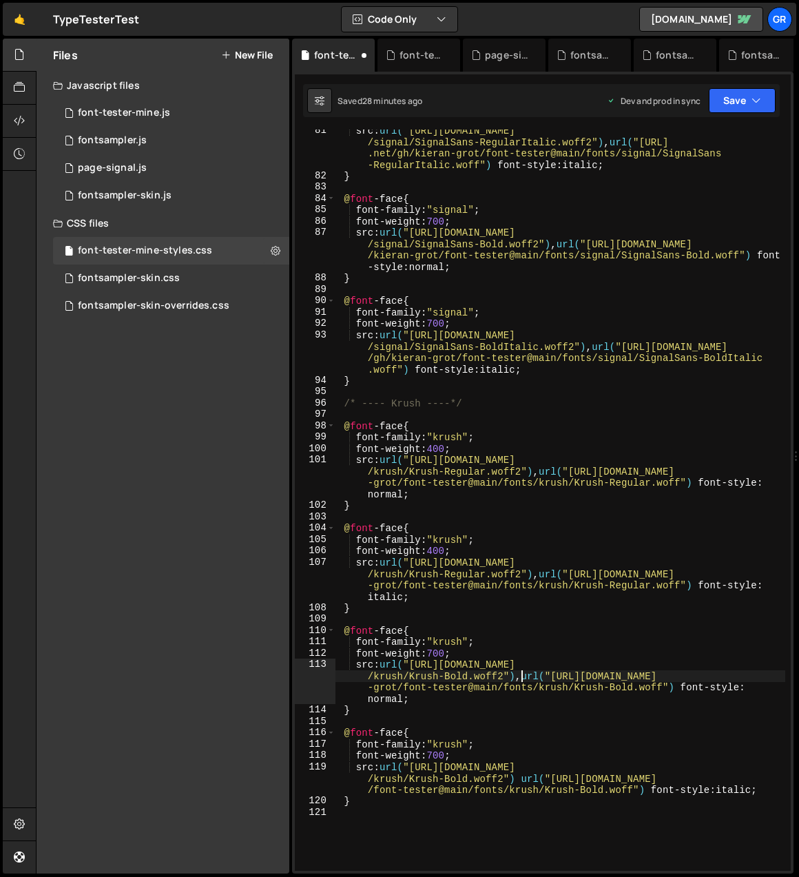
scroll to position [957, 0]
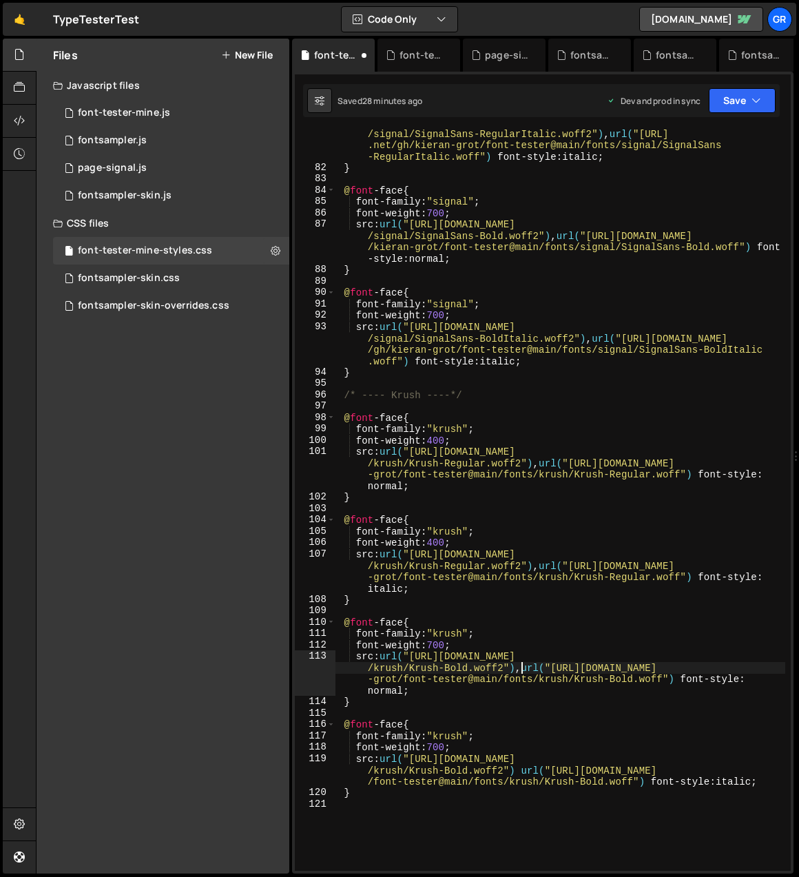
click at [516, 771] on div "src : url( "[URL][DOMAIN_NAME] /signal/SignalSans-RegularItalic.woff2" ) , url(…" at bounding box center [561, 515] width 450 height 799
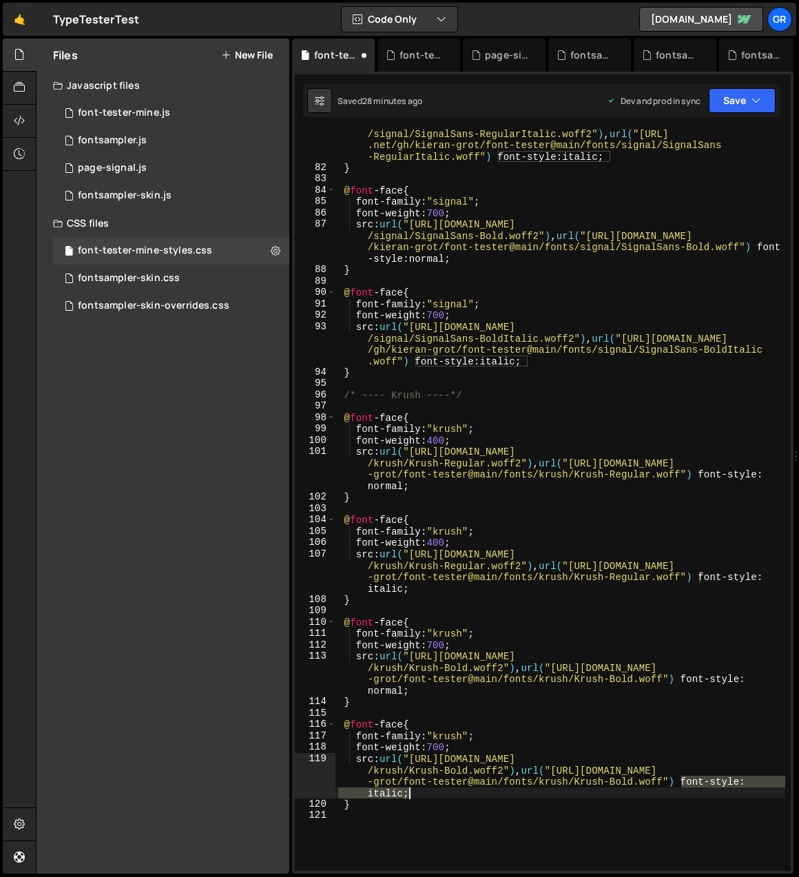
drag, startPoint x: 682, startPoint y: 781, endPoint x: 422, endPoint y: 795, distance: 260.2
click at [422, 795] on div "src : url( "[URL][DOMAIN_NAME] /signal/SignalSans-RegularItalic.woff2" ) , url(…" at bounding box center [561, 515] width 450 height 799
click at [461, 751] on div "src : url( "[URL][DOMAIN_NAME] /signal/SignalSans-RegularItalic.woff2" ) , url(…" at bounding box center [561, 515] width 450 height 799
type textarea "font-weight: 700;"
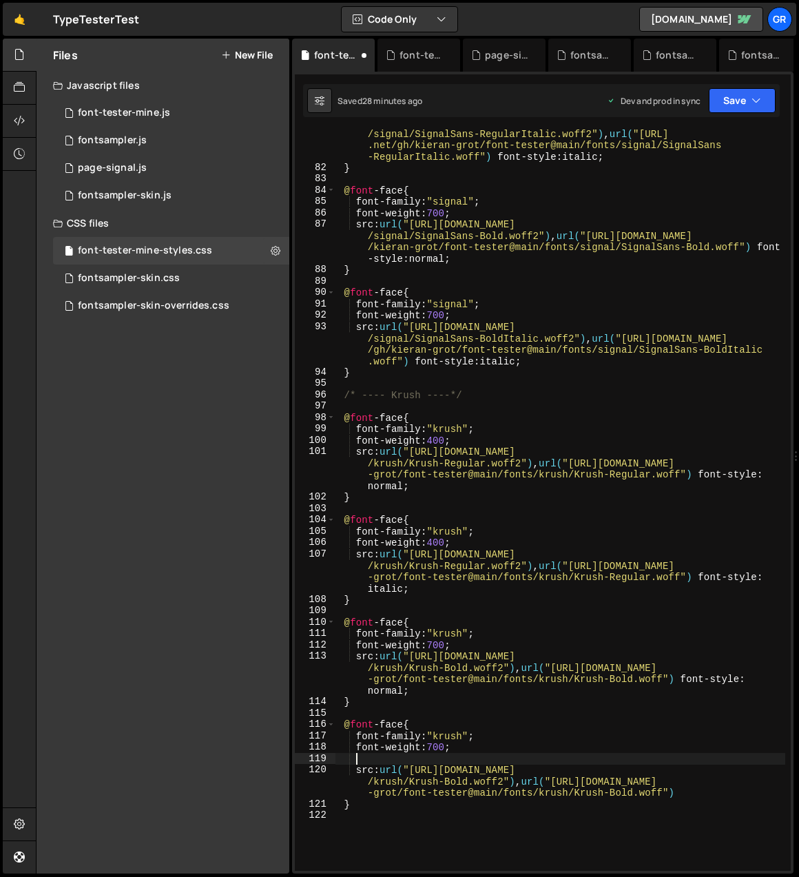
scroll to position [0, 1]
paste textarea "font-style: italic;"
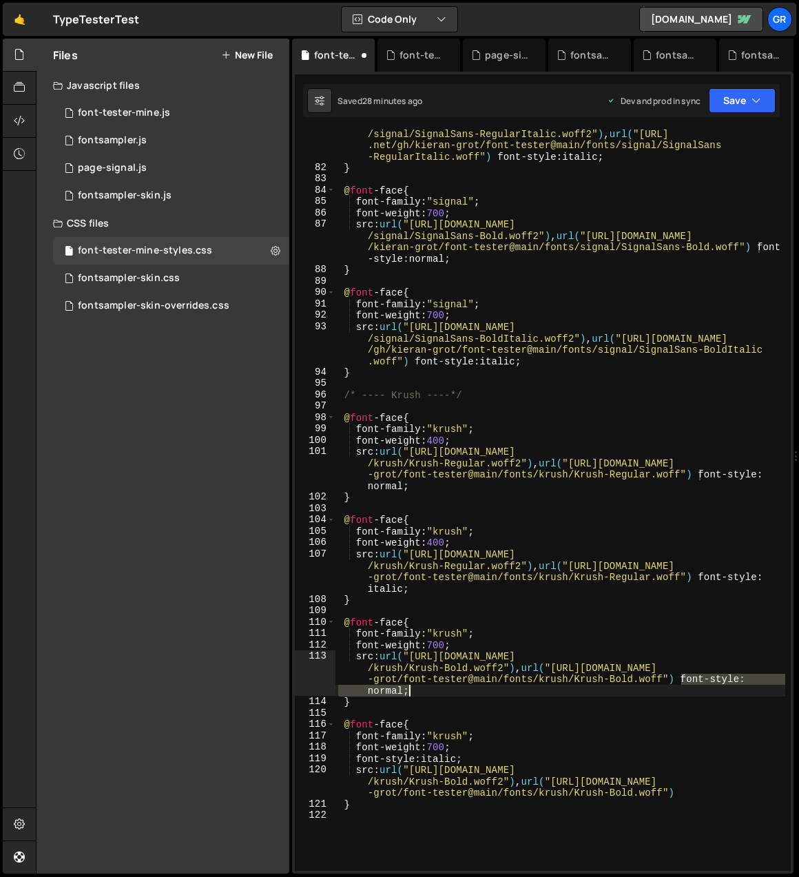
drag, startPoint x: 684, startPoint y: 684, endPoint x: 428, endPoint y: 693, distance: 255.8
click at [428, 693] on div "src : url( "[URL][DOMAIN_NAME] /signal/SignalSans-RegularItalic.woff2" ) , url(…" at bounding box center [561, 515] width 450 height 799
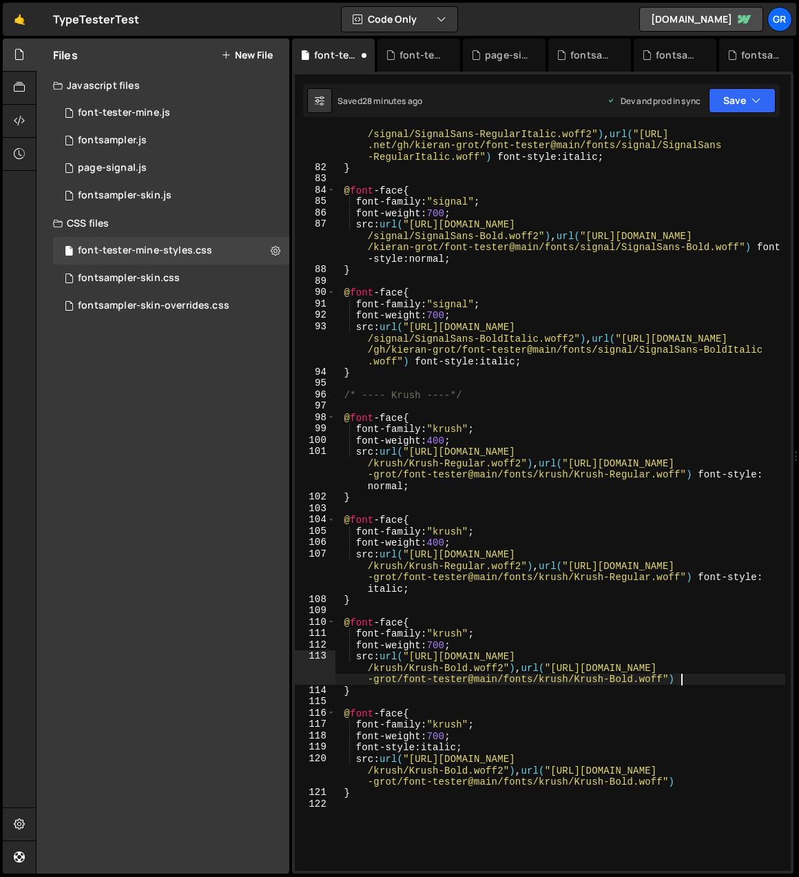
click at [471, 646] on div "src : url( "[URL][DOMAIN_NAME] /signal/SignalSans-RegularItalic.woff2" ) , url(…" at bounding box center [561, 515] width 450 height 799
type textarea "font-weight: 700;"
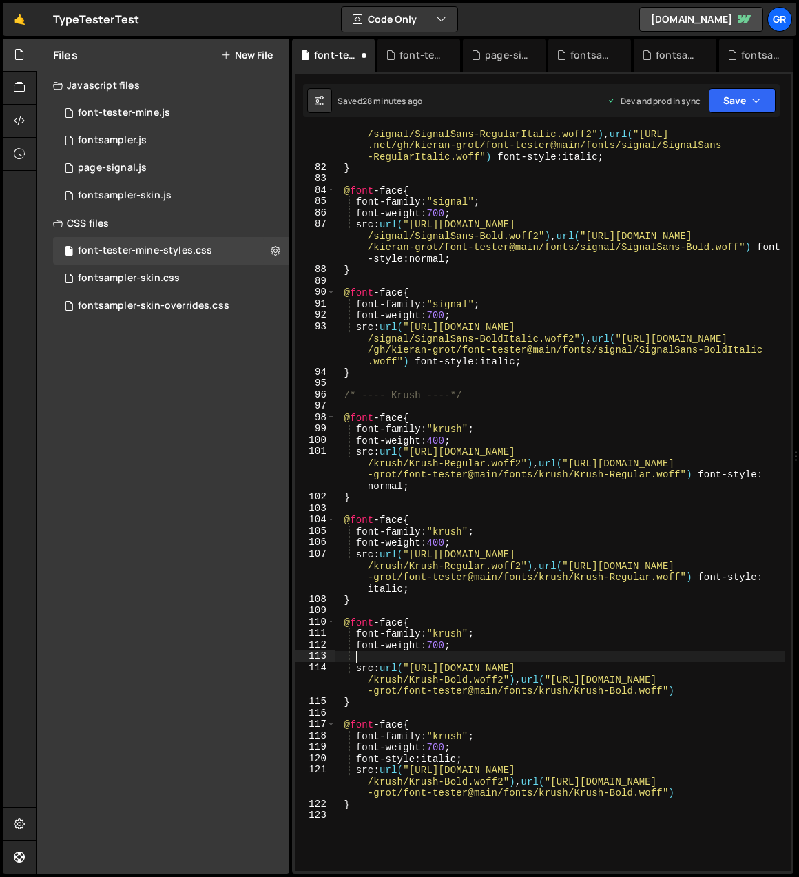
paste textarea "font-style: normal;"
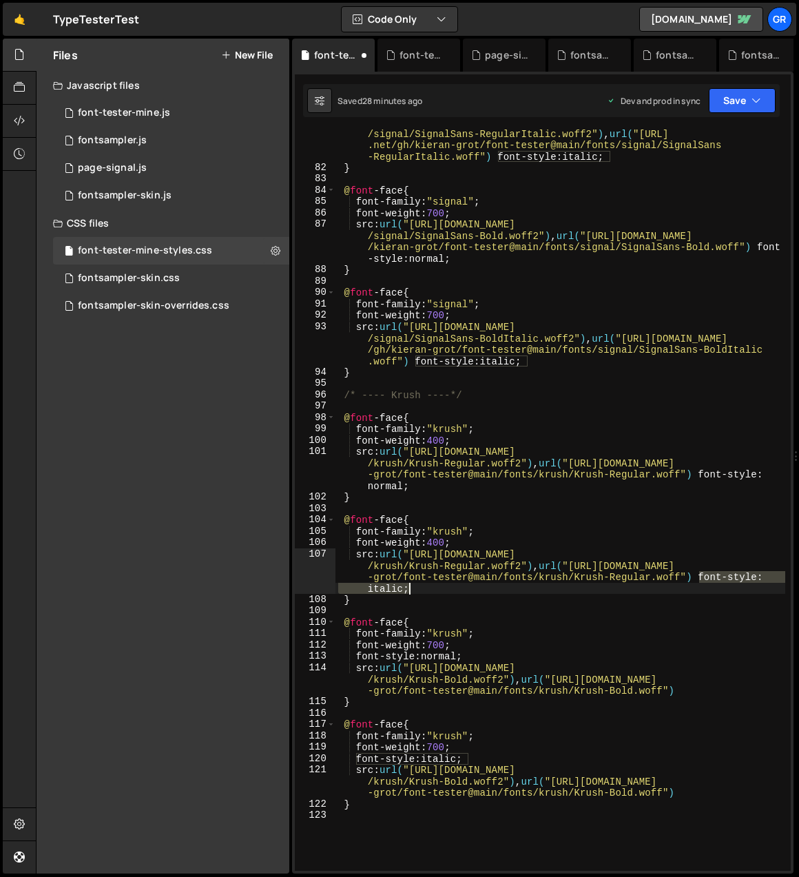
drag, startPoint x: 700, startPoint y: 574, endPoint x: 415, endPoint y: 589, distance: 285.7
click at [413, 589] on div "src : url( "[URL][DOMAIN_NAME] /signal/SignalSans-RegularItalic.woff2" ) , url(…" at bounding box center [561, 515] width 450 height 799
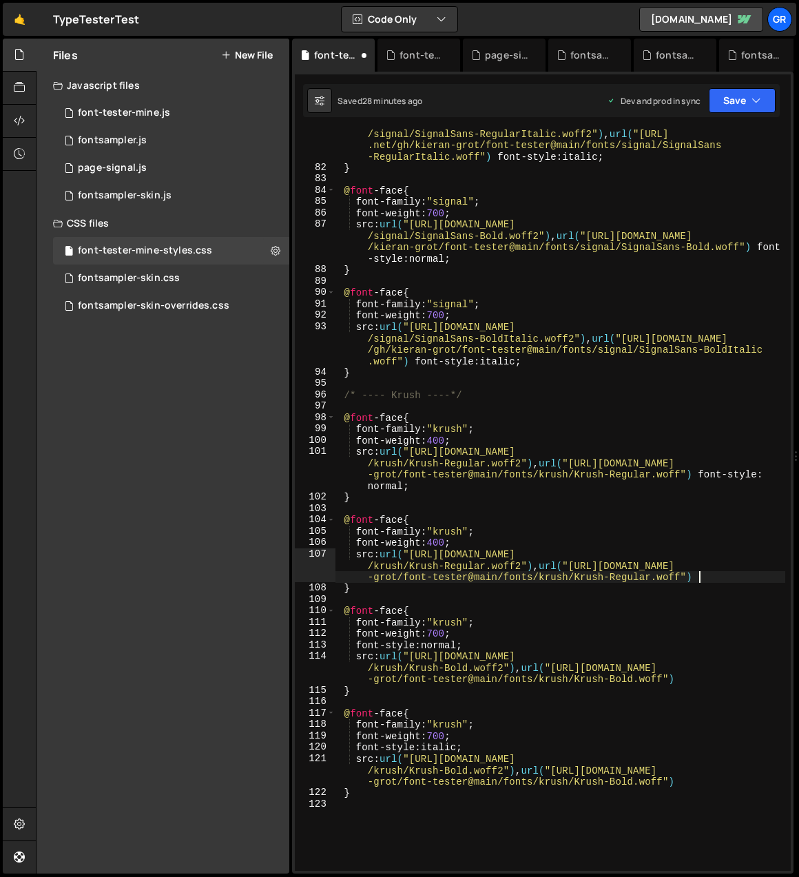
click at [465, 541] on div "src : url( "[URL][DOMAIN_NAME] /signal/SignalSans-RegularItalic.woff2" ) , url(…" at bounding box center [561, 515] width 450 height 799
type textarea "font-weight: 400;"
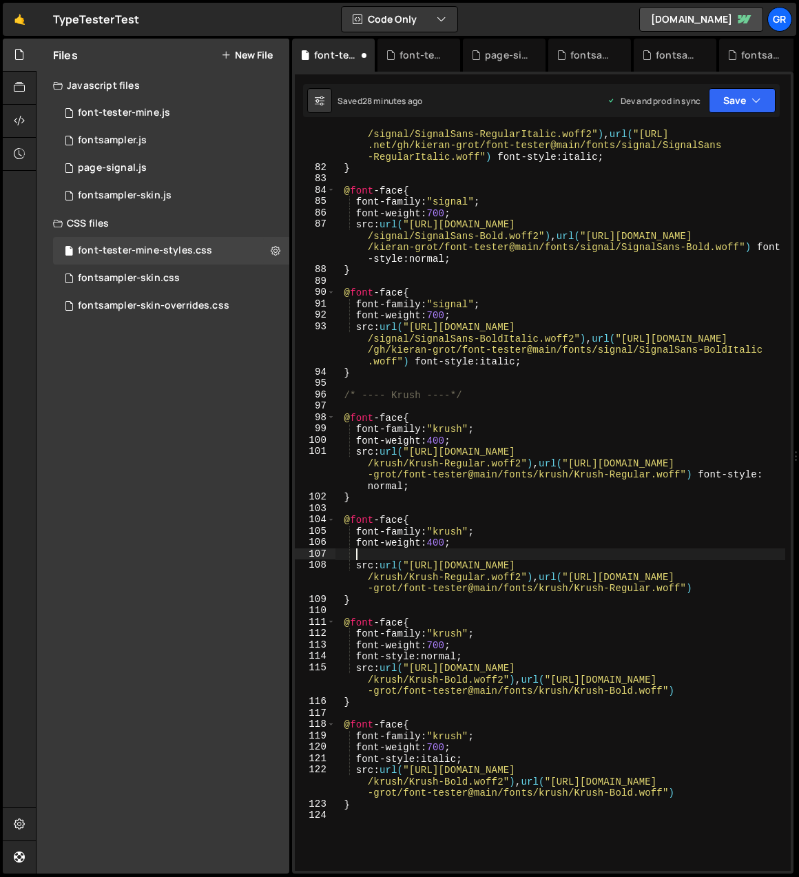
paste textarea "font-style: italic;"
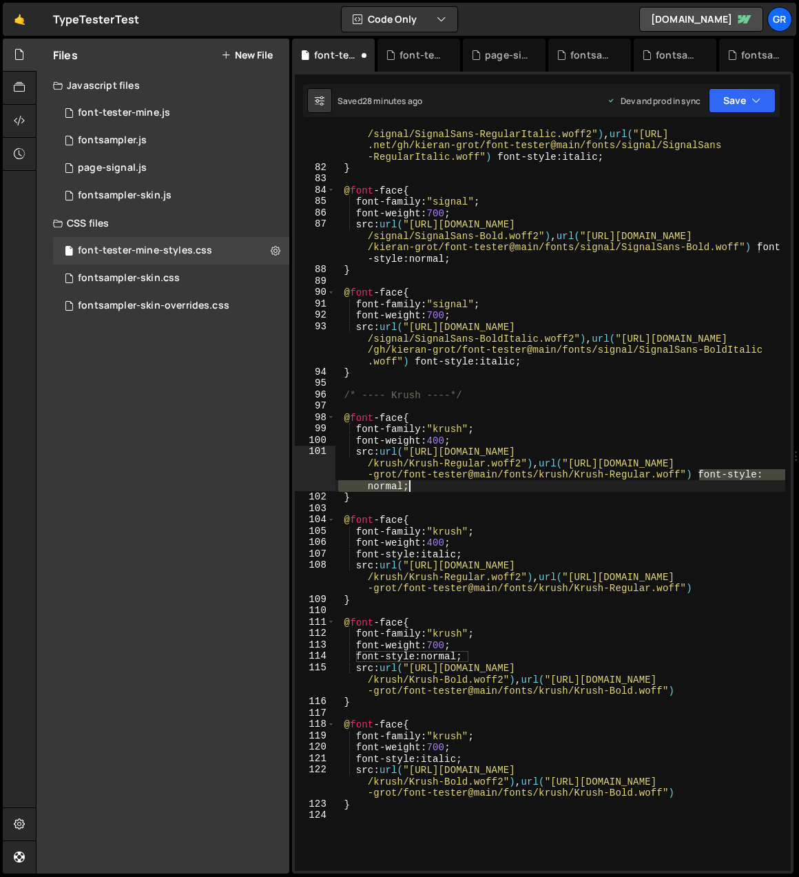
drag, startPoint x: 700, startPoint y: 474, endPoint x: 418, endPoint y: 489, distance: 281.6
click at [418, 489] on div "src : url( "[URL][DOMAIN_NAME] /signal/SignalSans-RegularItalic.woff2" ) , url(…" at bounding box center [561, 515] width 450 height 799
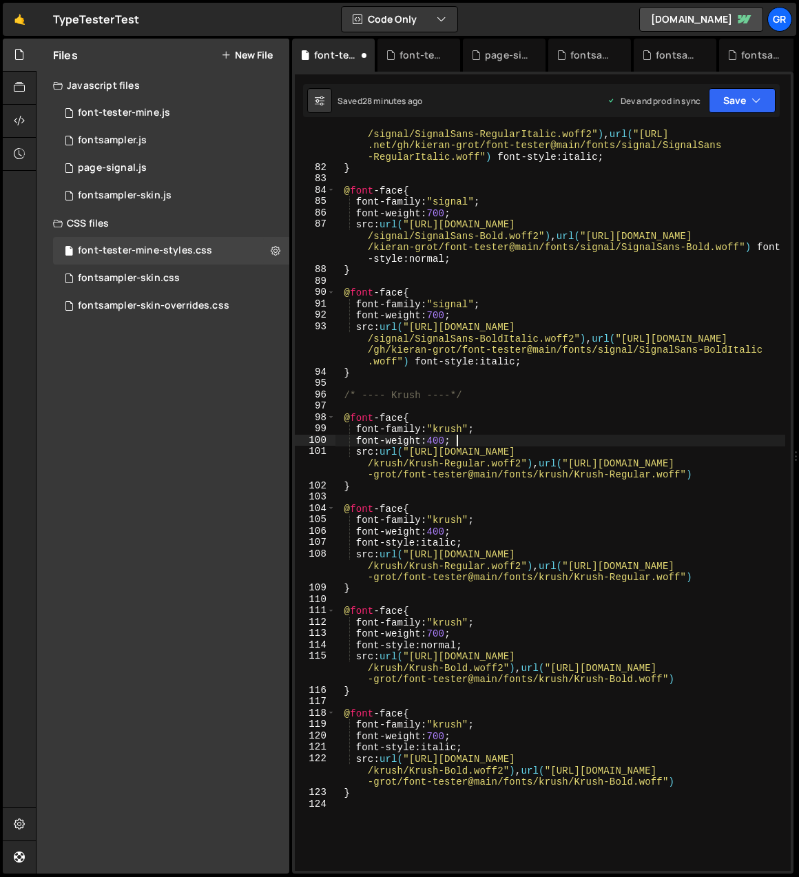
click at [477, 438] on div "src : url( "[URL][DOMAIN_NAME] /signal/SignalSans-RegularItalic.woff2" ) , url(…" at bounding box center [561, 515] width 450 height 799
type textarea "font-weight: 400;"
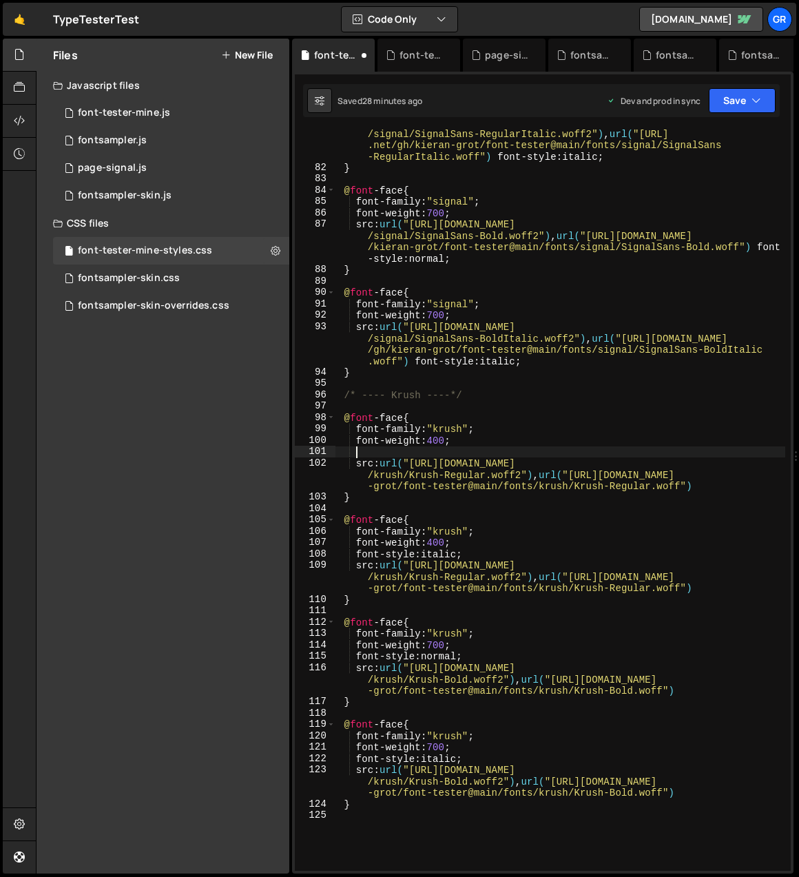
paste textarea "font-style: normal;"
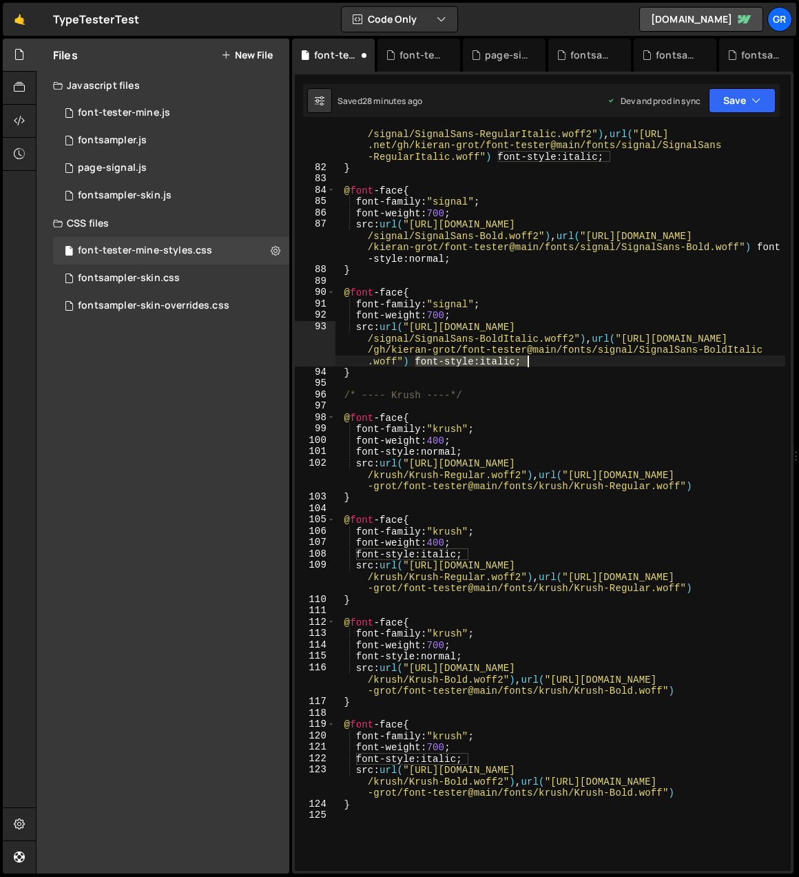
drag, startPoint x: 416, startPoint y: 360, endPoint x: 531, endPoint y: 359, distance: 115.8
click at [531, 359] on div "src : url( "[URL][DOMAIN_NAME] /signal/SignalSans-RegularItalic.woff2" ) , url(…" at bounding box center [561, 515] width 450 height 799
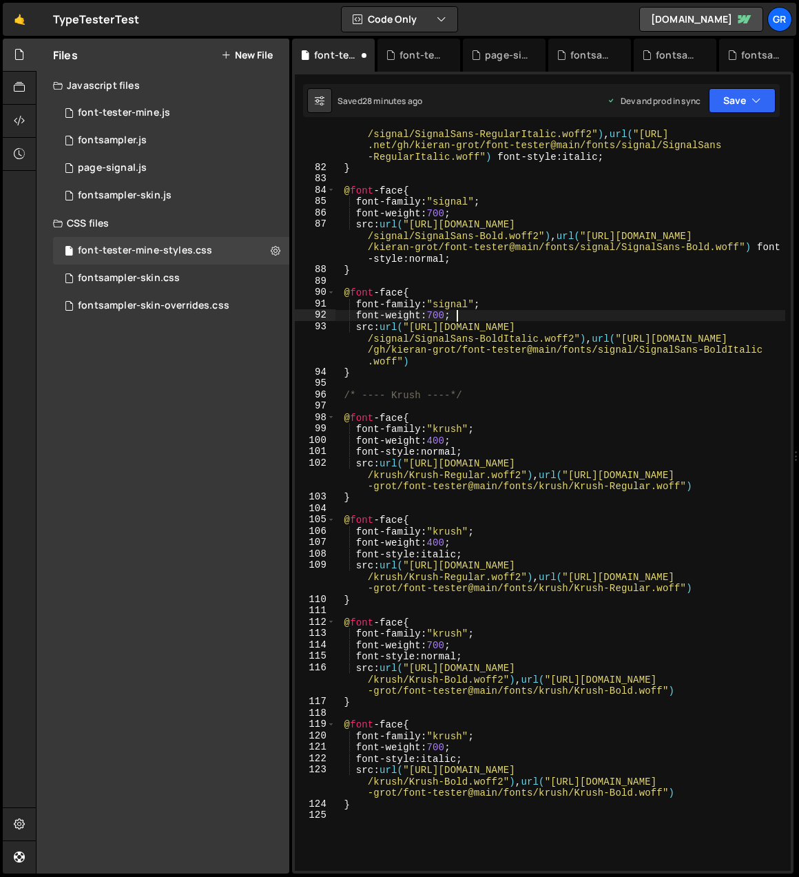
click at [466, 316] on div "src : url( "[URL][DOMAIN_NAME] /signal/SignalSans-RegularItalic.woff2" ) , url(…" at bounding box center [561, 515] width 450 height 799
type textarea "font-weight: 700;"
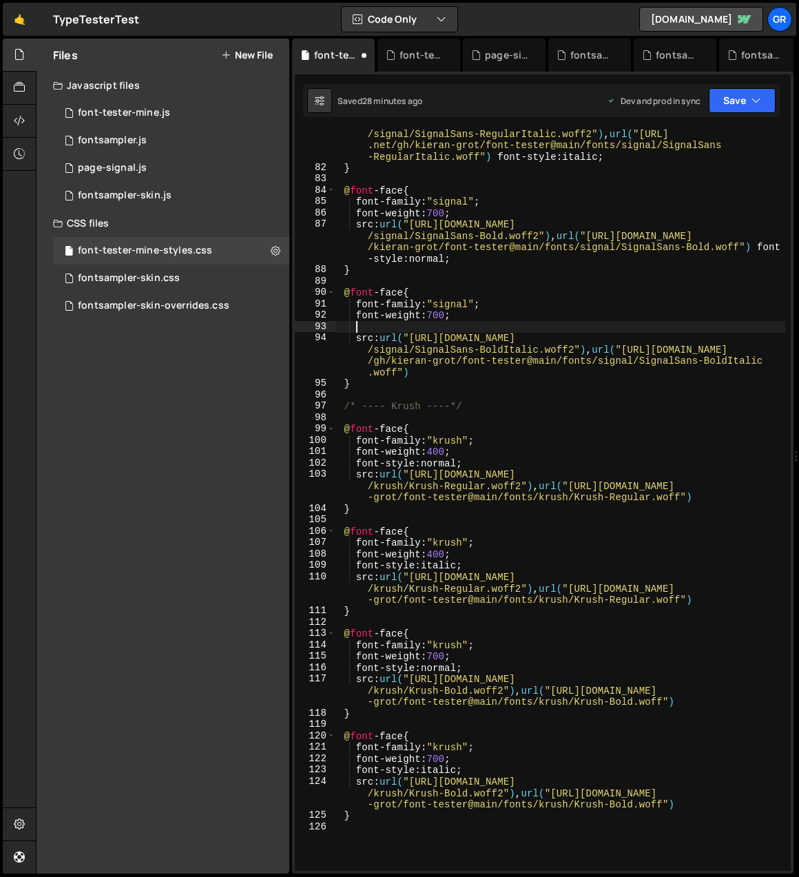
paste textarea "font-style: italic;"
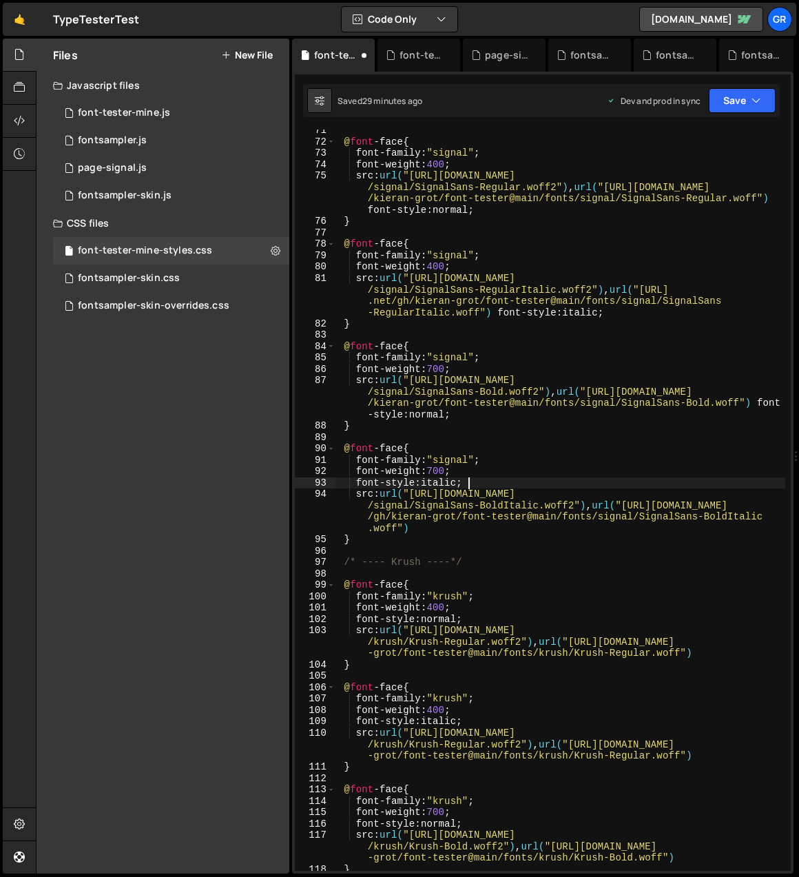
scroll to position [801, 0]
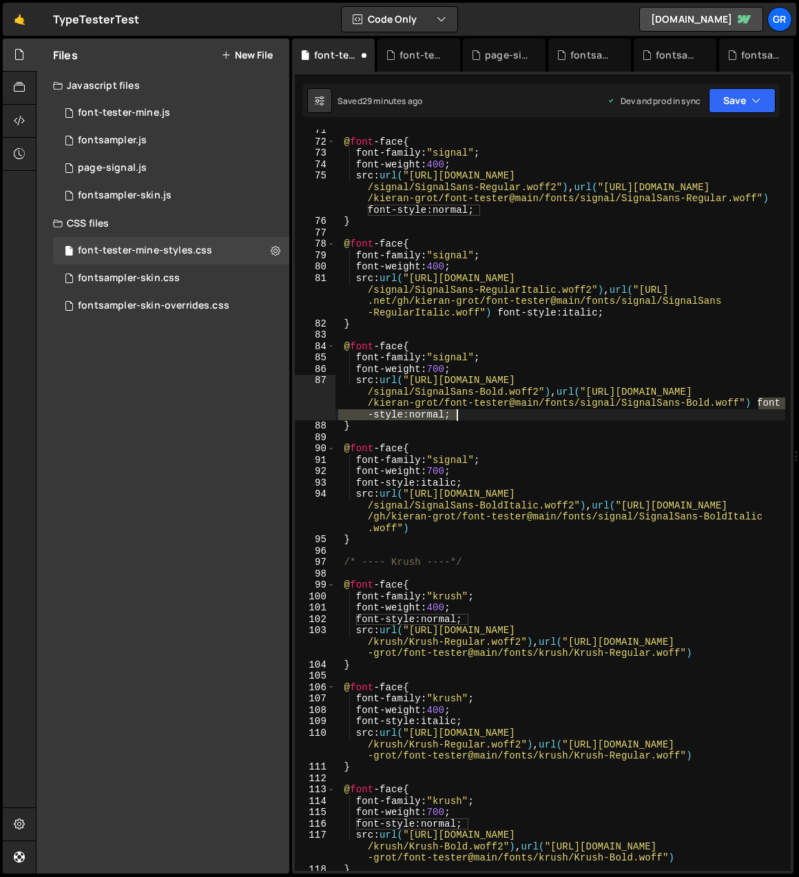
drag, startPoint x: 759, startPoint y: 402, endPoint x: 456, endPoint y: 416, distance: 303.6
click at [456, 416] on div "@ font -face { font-family : " signal " ; font-weight : 400 ; src : url( "[URL]…" at bounding box center [561, 507] width 450 height 764
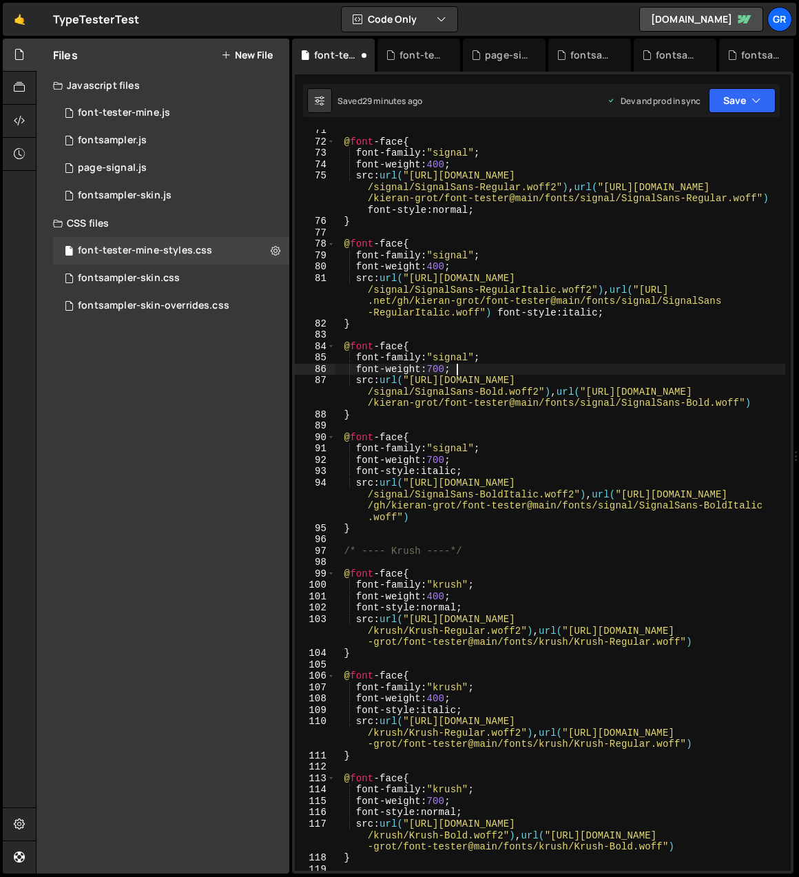
click at [477, 370] on div "@ font -face { font-family : " signal " ; font-weight : 400 ; src : url( "[URL]…" at bounding box center [561, 507] width 450 height 764
type textarea "font-weight: 700;"
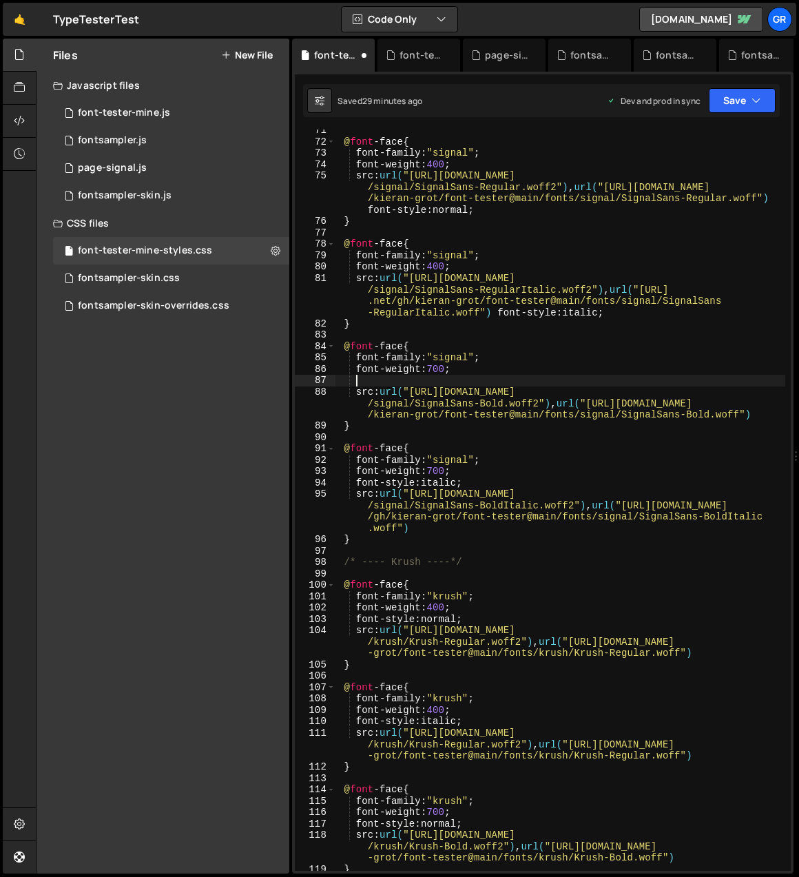
paste textarea "font-style: normal;"
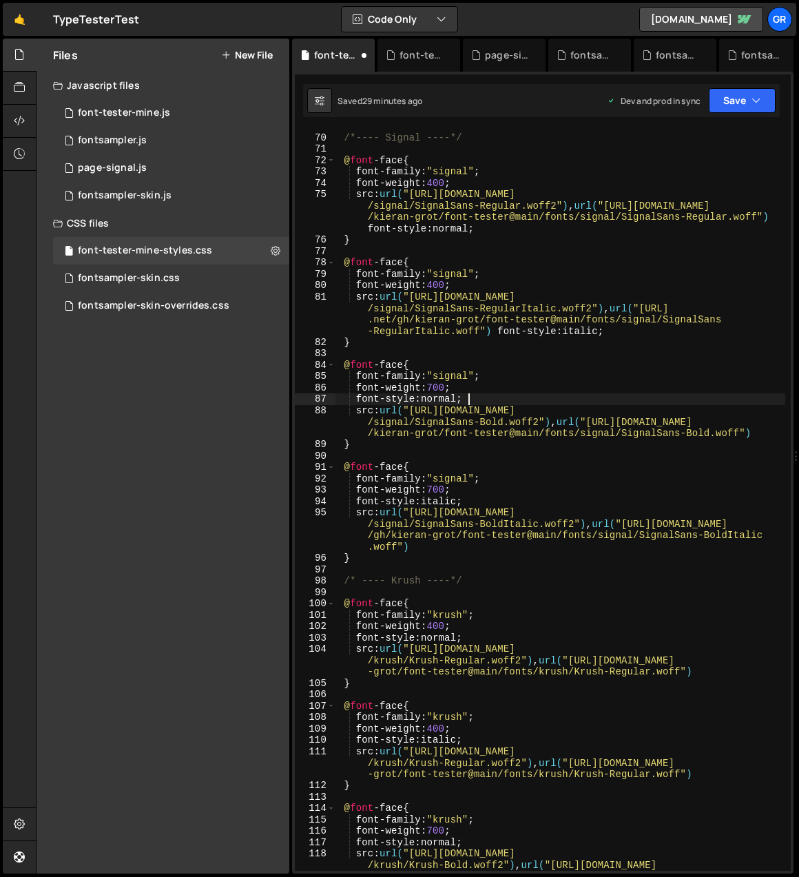
scroll to position [737, 0]
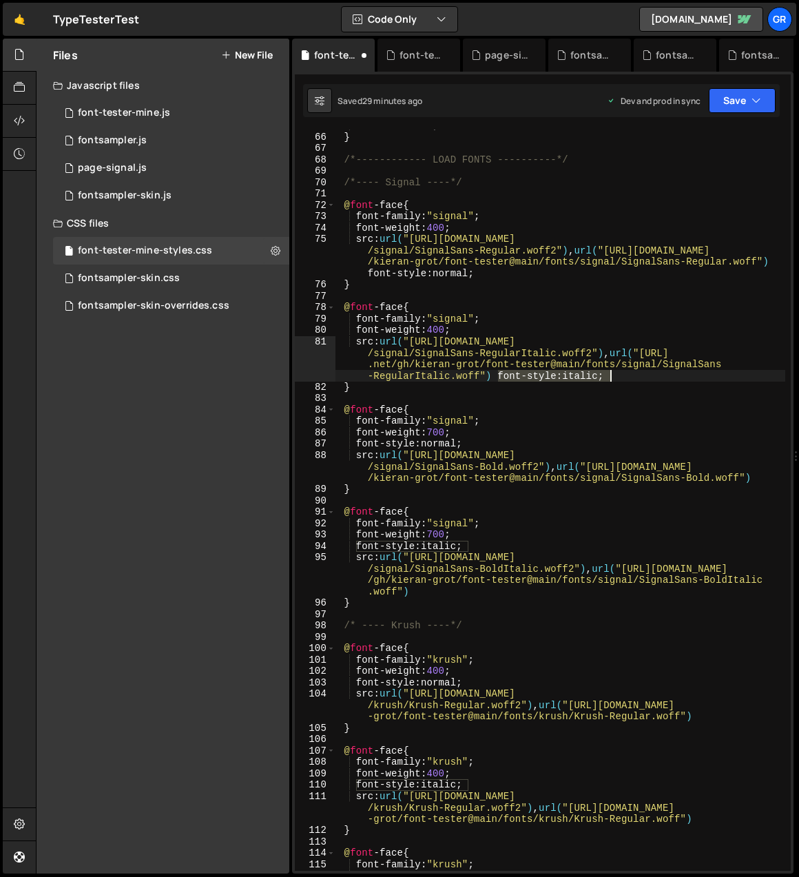
drag, startPoint x: 498, startPoint y: 375, endPoint x: 660, endPoint y: 364, distance: 161.6
click at [609, 374] on div "outline : none ; } /*------------ LOAD FONTS ----------*/ /*---- Signal ----*/ …" at bounding box center [561, 502] width 450 height 764
click at [465, 330] on div "outline : none ; } /*------------ LOAD FONTS ----------*/ /*---- Signal ----*/ …" at bounding box center [561, 502] width 450 height 764
type textarea "font-weight: 400;"
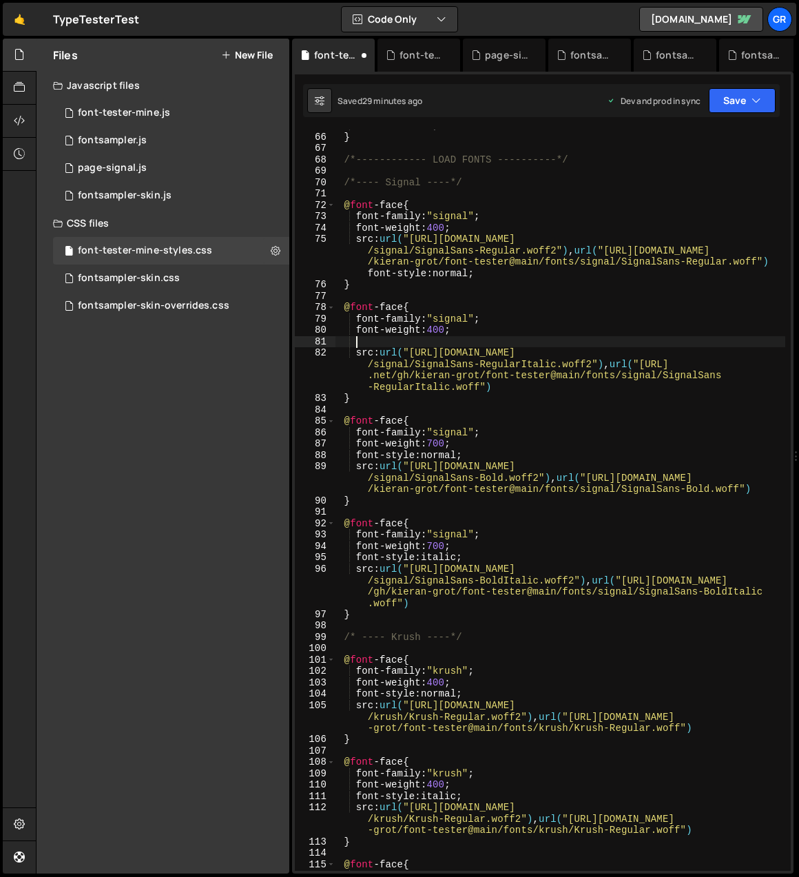
paste textarea "font-style: italic;"
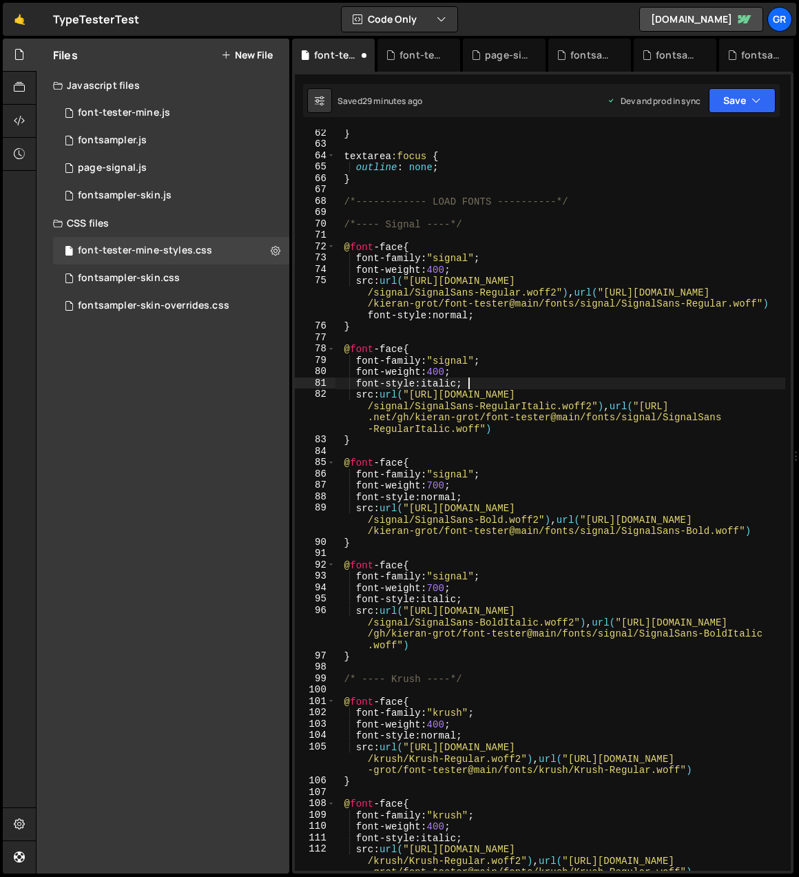
scroll to position [676, 0]
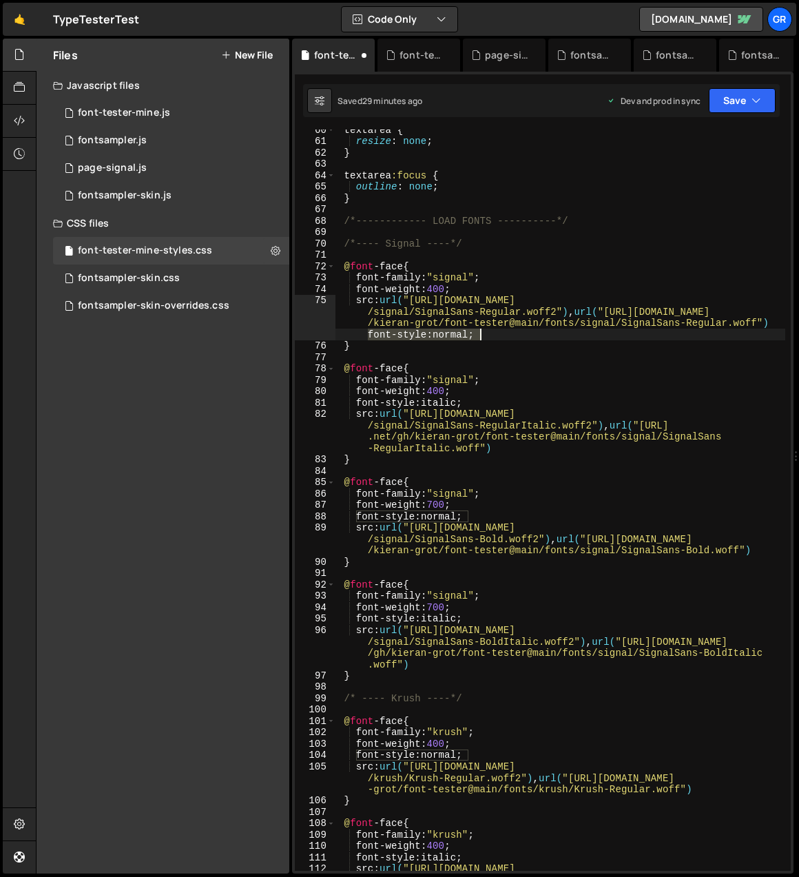
drag, startPoint x: 370, startPoint y: 335, endPoint x: 480, endPoint y: 332, distance: 109.6
click at [480, 332] on div "textarea { resize : none ; } textarea :focus { outline : none ; } /*-----------…" at bounding box center [561, 517] width 450 height 787
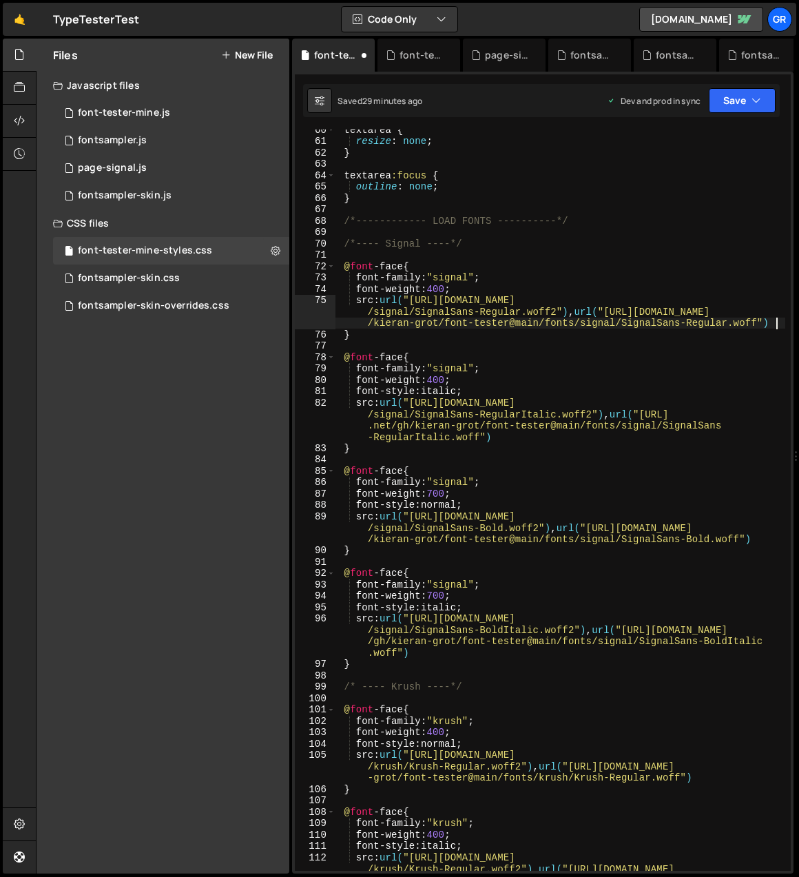
click at [467, 289] on div "textarea { resize : none ; } textarea :focus { outline : none ; } /*-----------…" at bounding box center [561, 517] width 450 height 787
type textarea "font-weight: 400;"
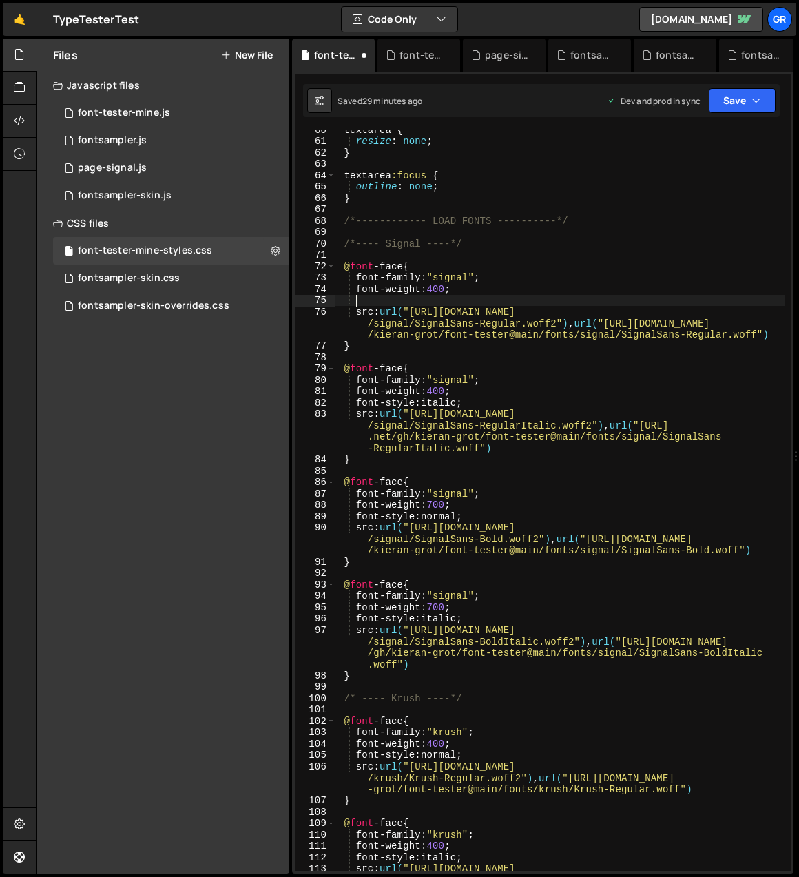
paste textarea "font-style: normal;"
click at [774, 334] on div "textarea { resize : none ; } textarea :focus { outline : none ; } /*-----------…" at bounding box center [561, 517] width 450 height 787
click at [771, 336] on div "textarea { resize : none ; } textarea :focus { outline : none ; } /*-----------…" at bounding box center [561, 517] width 450 height 787
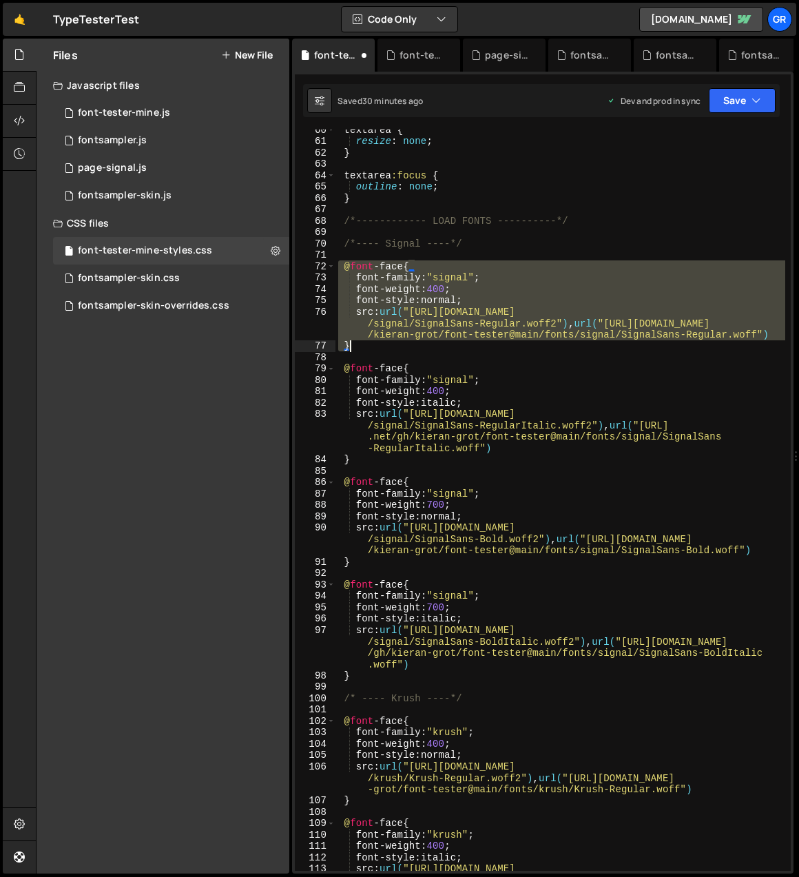
drag, startPoint x: 341, startPoint y: 265, endPoint x: 377, endPoint y: 344, distance: 87.0
click at [377, 344] on div "textarea { resize : none ; } textarea :focus { outline : none ; } /*-----------…" at bounding box center [561, 517] width 450 height 787
click at [685, 339] on div "textarea { resize : none ; } textarea :focus { outline : none ; } /*-----------…" at bounding box center [561, 501] width 450 height 742
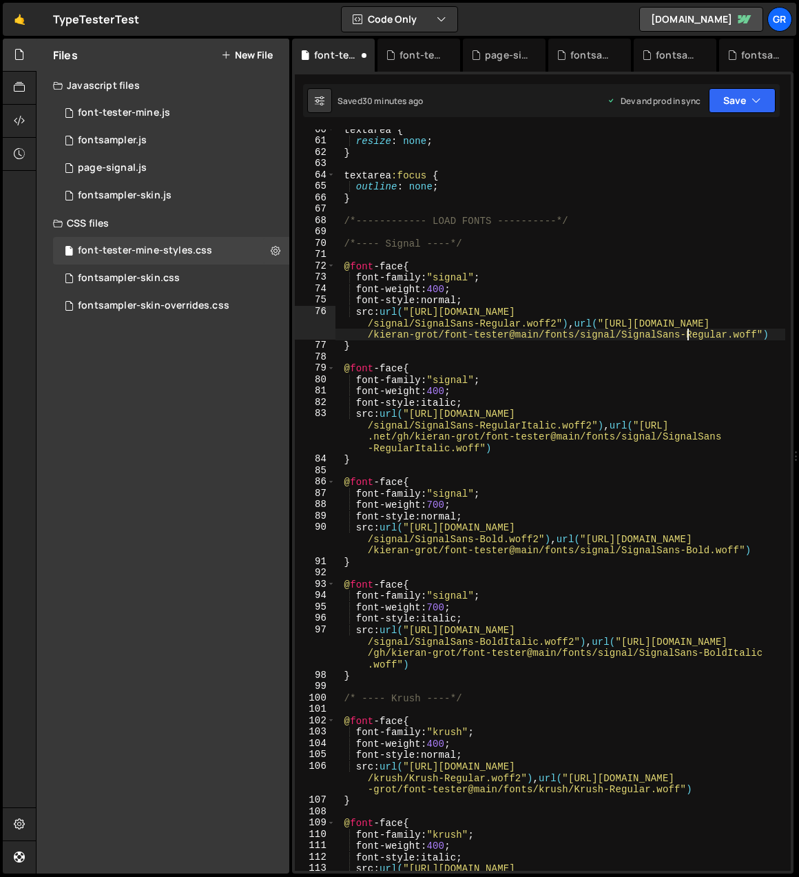
click at [773, 335] on div "textarea { resize : none ; } textarea :focus { outline : none ; } /*-----------…" at bounding box center [561, 517] width 450 height 787
click at [516, 445] on div "textarea { resize : none ; } textarea :focus { outline : none ; } /*-----------…" at bounding box center [561, 517] width 450 height 787
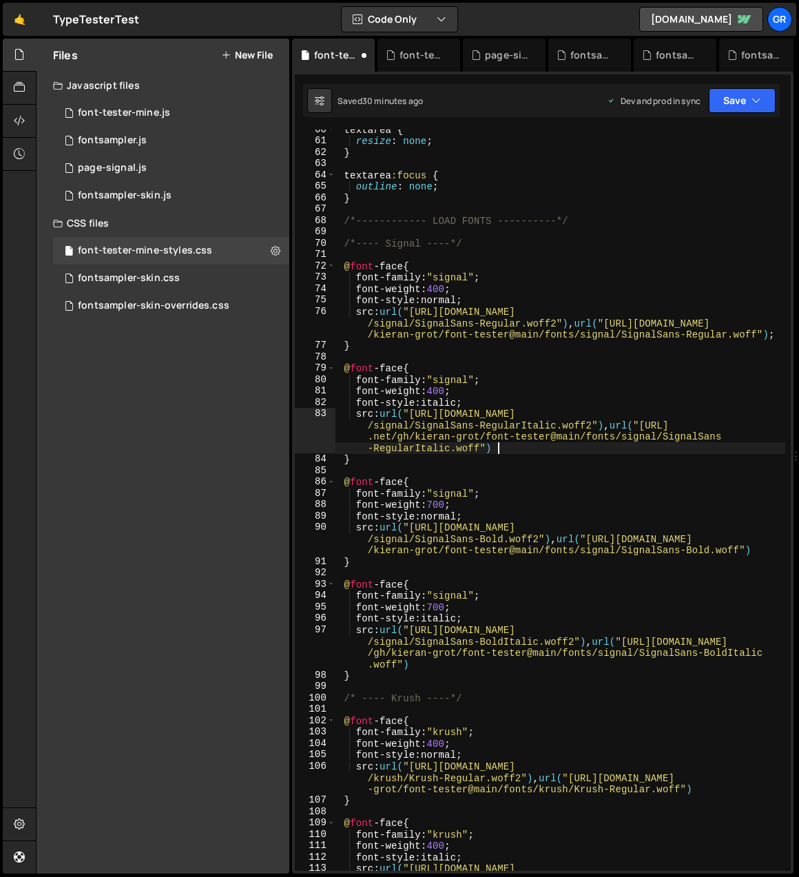
scroll to position [0, 92]
click at [498, 451] on div "textarea { resize : none ; } textarea :focus { outline : none ; } /*-----------…" at bounding box center [561, 517] width 450 height 787
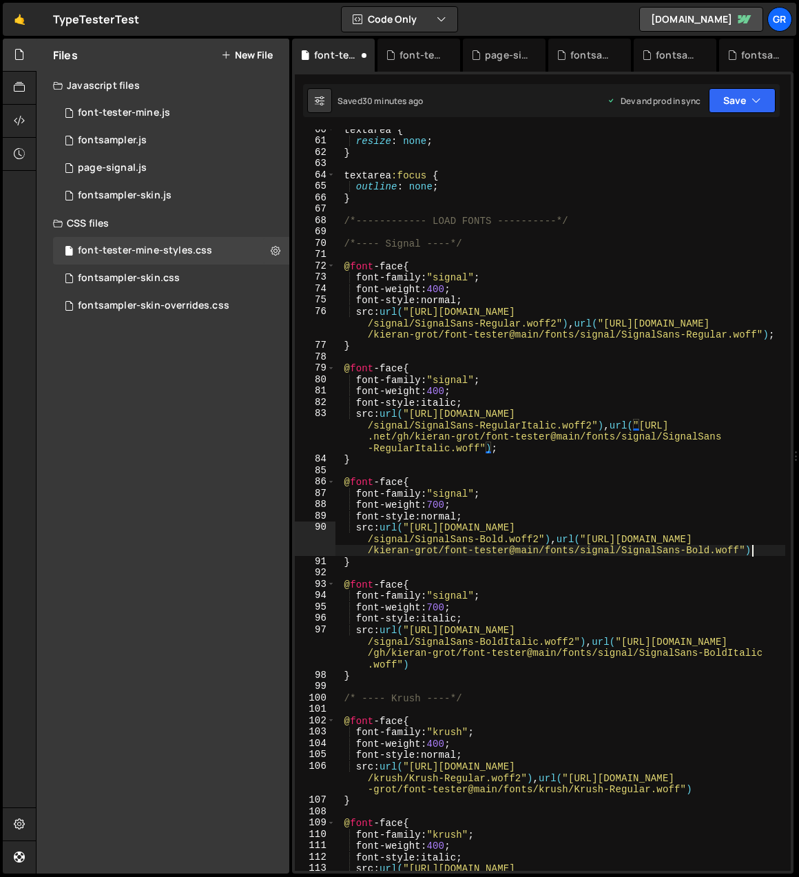
click at [754, 551] on div "textarea { resize : none ; } textarea :focus { outline : none ; } /*-----------…" at bounding box center [561, 517] width 450 height 787
click at [409, 663] on div "textarea { resize : none ; } textarea :focus { outline : none ; } /*-----------…" at bounding box center [561, 517] width 450 height 787
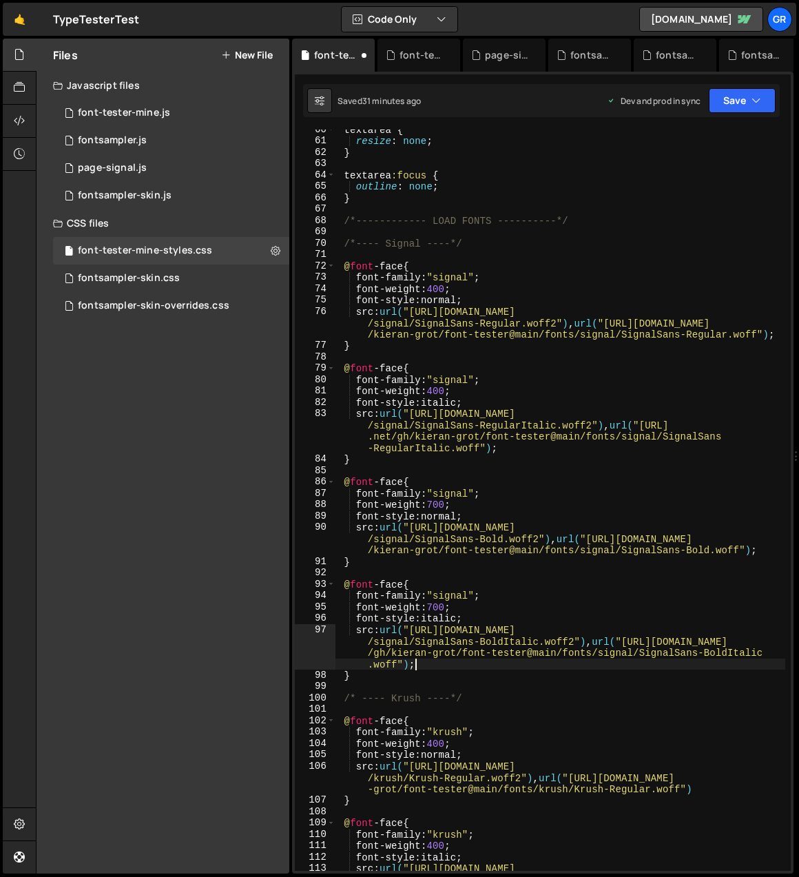
scroll to position [0, 90]
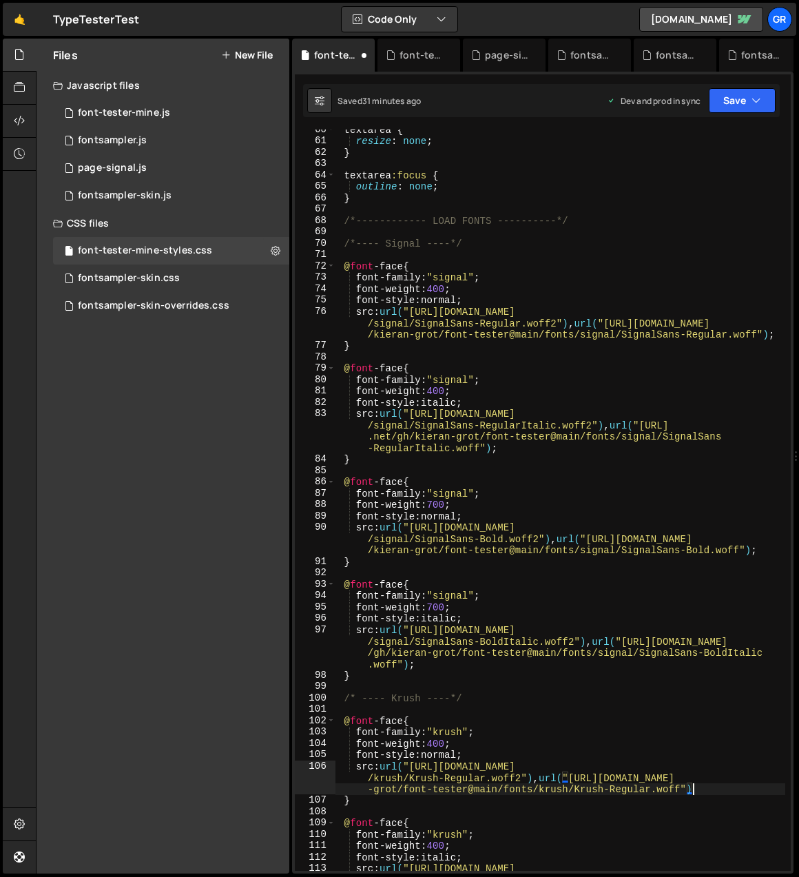
click at [695, 789] on div "textarea { resize : none ; } textarea :focus { outline : none ; } /*-----------…" at bounding box center [561, 517] width 450 height 787
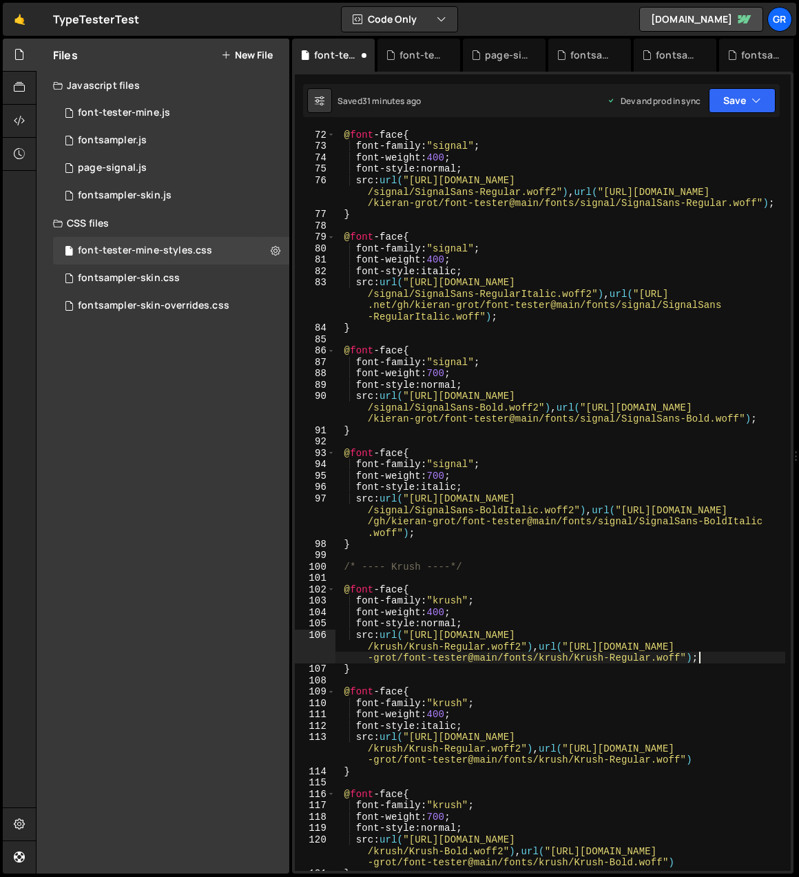
scroll to position [810, 0]
click at [693, 757] on div "@ font -face { font-family : " signal " ; font-weight : 400 ; font-style : norm…" at bounding box center [561, 509] width 450 height 764
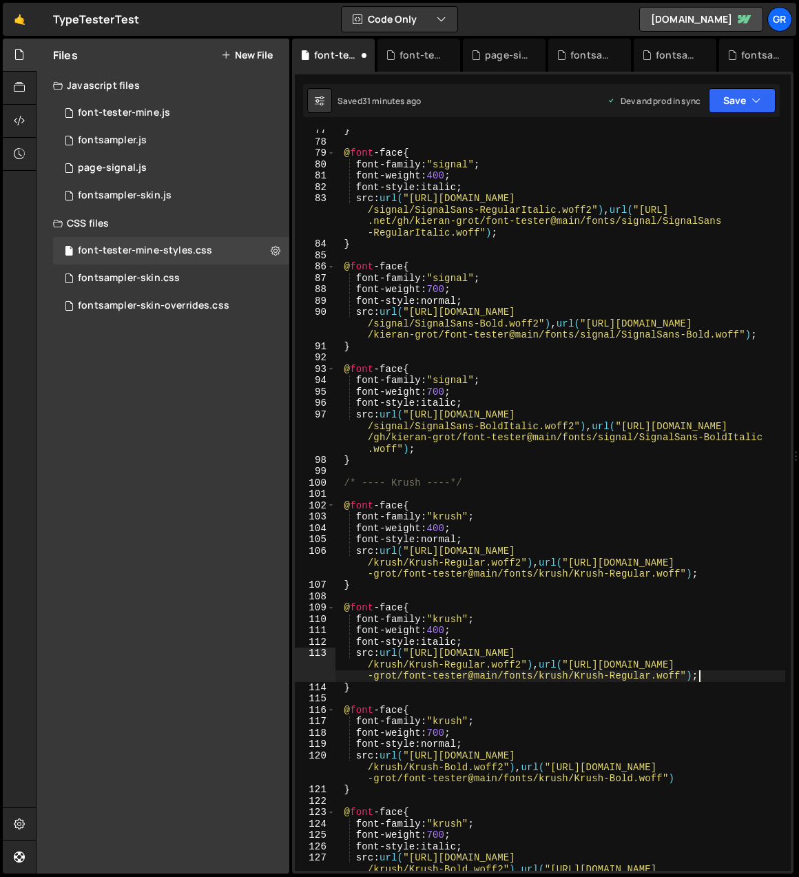
scroll to position [892, 0]
click at [676, 778] on div "} @ font -face { font-family : " signal " ; font-weight : 400 ; font-style : it…" at bounding box center [561, 518] width 450 height 787
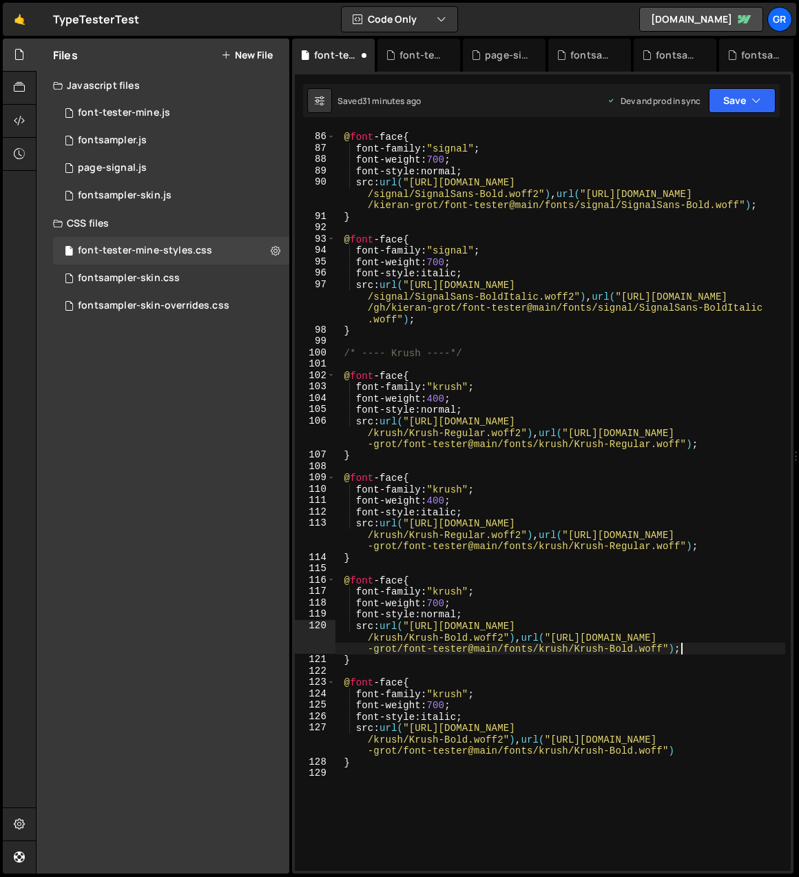
scroll to position [1021, 0]
click at [675, 750] on div "@ font -face { font-family : " signal " ; font-weight : 700 ; font-style : norm…" at bounding box center [561, 502] width 450 height 764
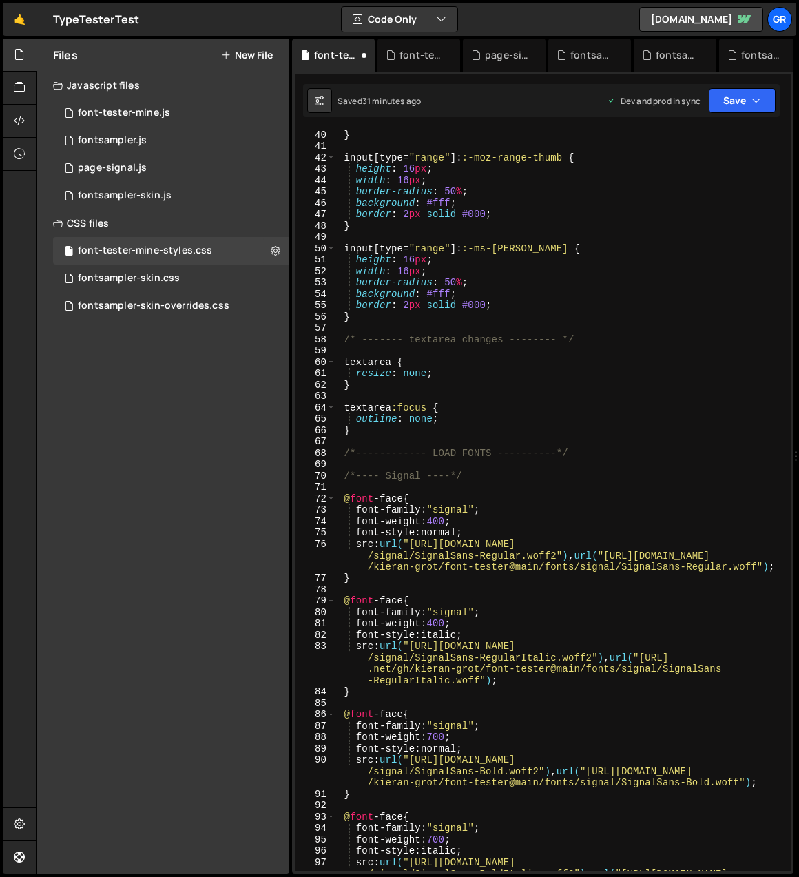
scroll to position [442, 0]
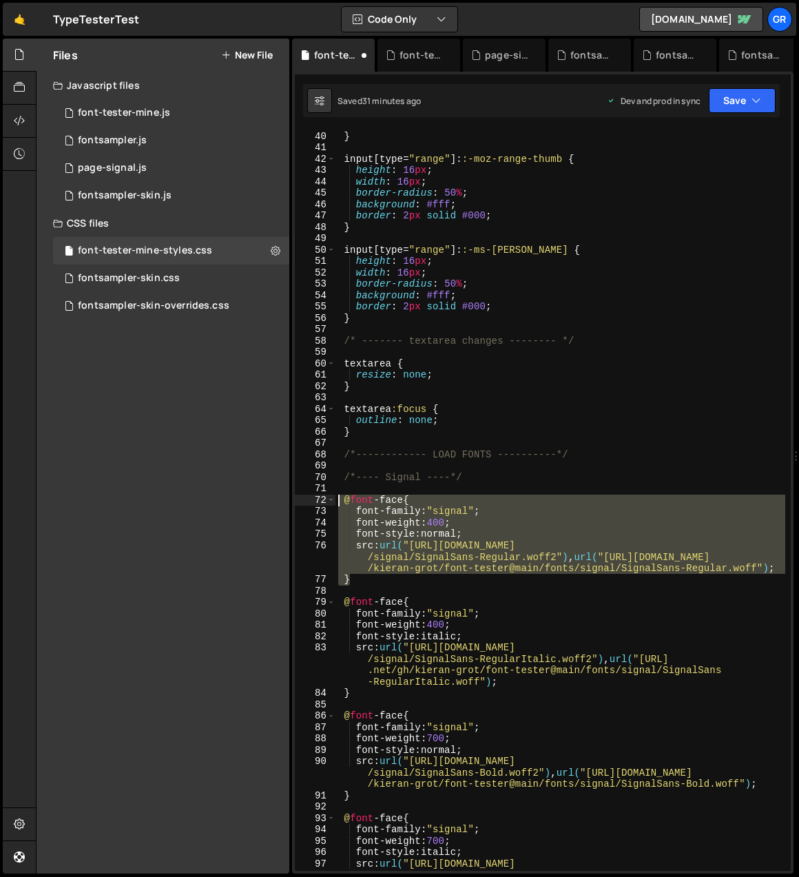
drag, startPoint x: 386, startPoint y: 582, endPoint x: 338, endPoint y: 503, distance: 91.8
click at [338, 503] on div "/* center thumb on 6px track */ } input [ type = " range " ]: :-moz-range-thumb…" at bounding box center [561, 518] width 450 height 799
type textarea "@font-face {"
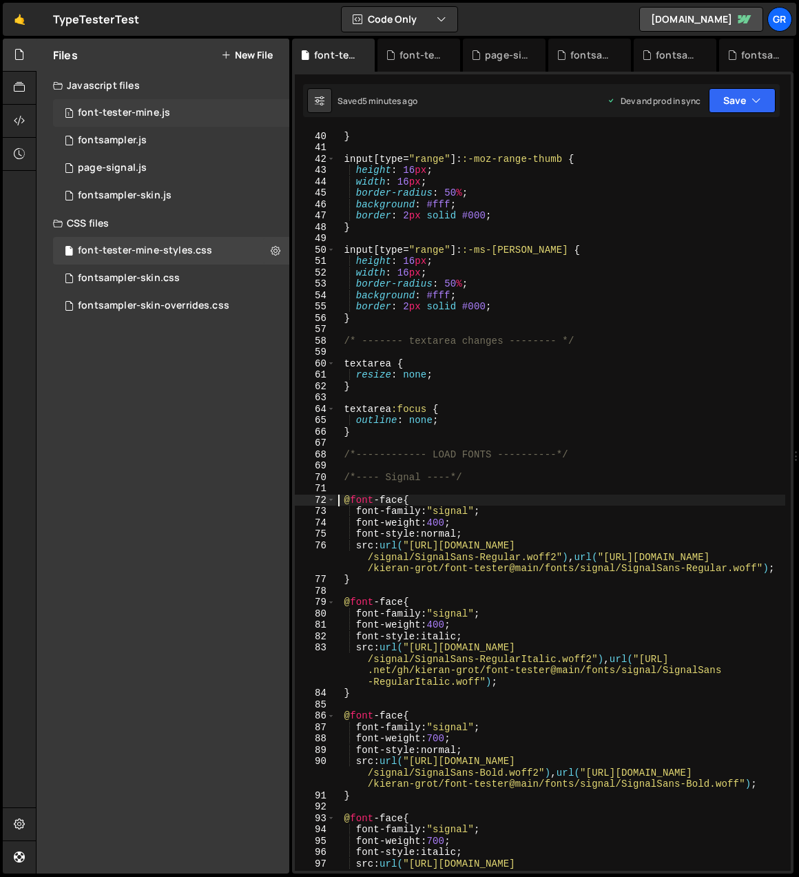
click at [130, 114] on div "font-tester-mine.js" at bounding box center [124, 113] width 92 height 12
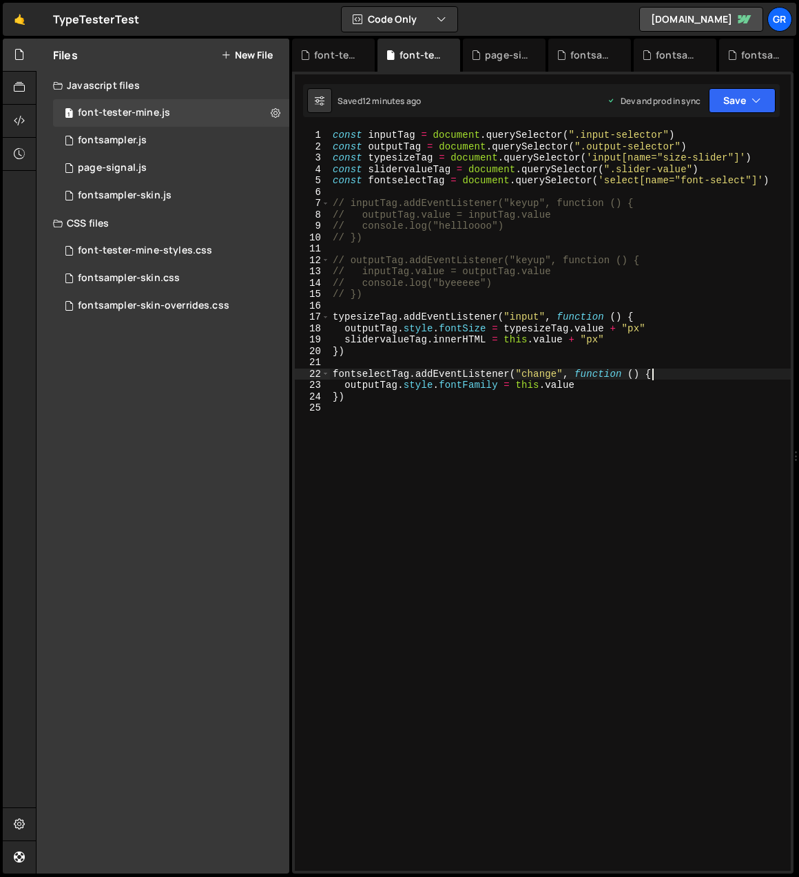
click at [656, 373] on div "const inputTag = document . querySelector ( ".input-selector" ) const outputTag…" at bounding box center [560, 512] width 461 height 764
paste textarea "const [family, weight] = this.value.split("-");"
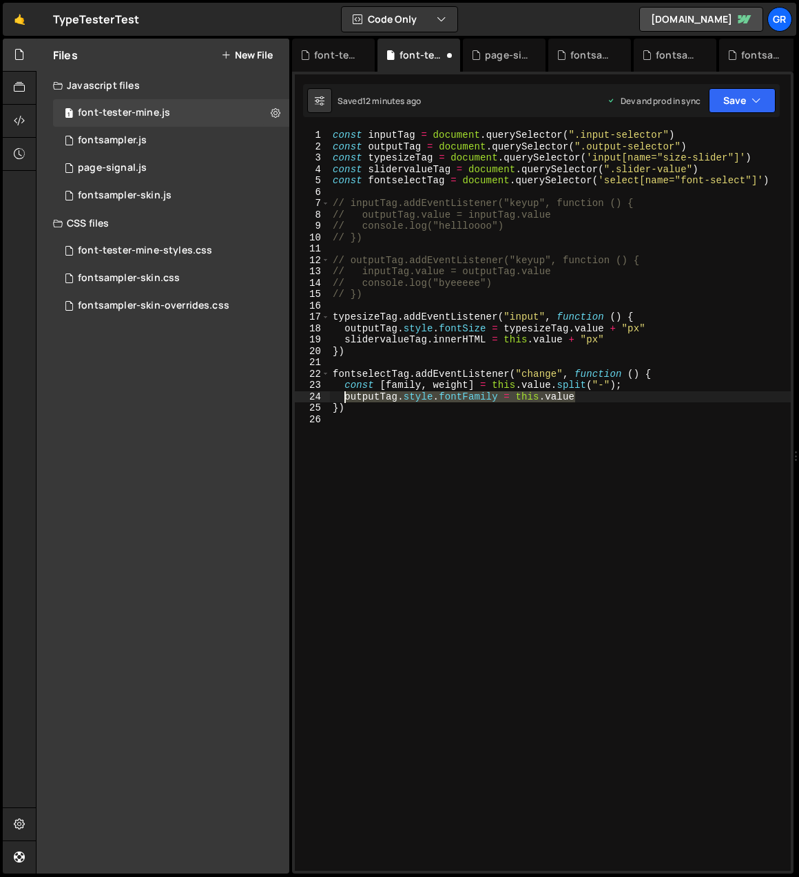
drag, startPoint x: 577, startPoint y: 397, endPoint x: 407, endPoint y: 399, distance: 169.6
click at [346, 398] on div "const inputTag = document . querySelector ( ".input-selector" ) const outputTag…" at bounding box center [560, 512] width 461 height 764
type textarea "outputTag.style.fontFamily = this.value"
click at [584, 399] on div "const inputTag = document . querySelector ( ".input-selector" ) const outputTag…" at bounding box center [560, 501] width 461 height 742
paste textarea "outputTag.style.fontFamily = this.value"
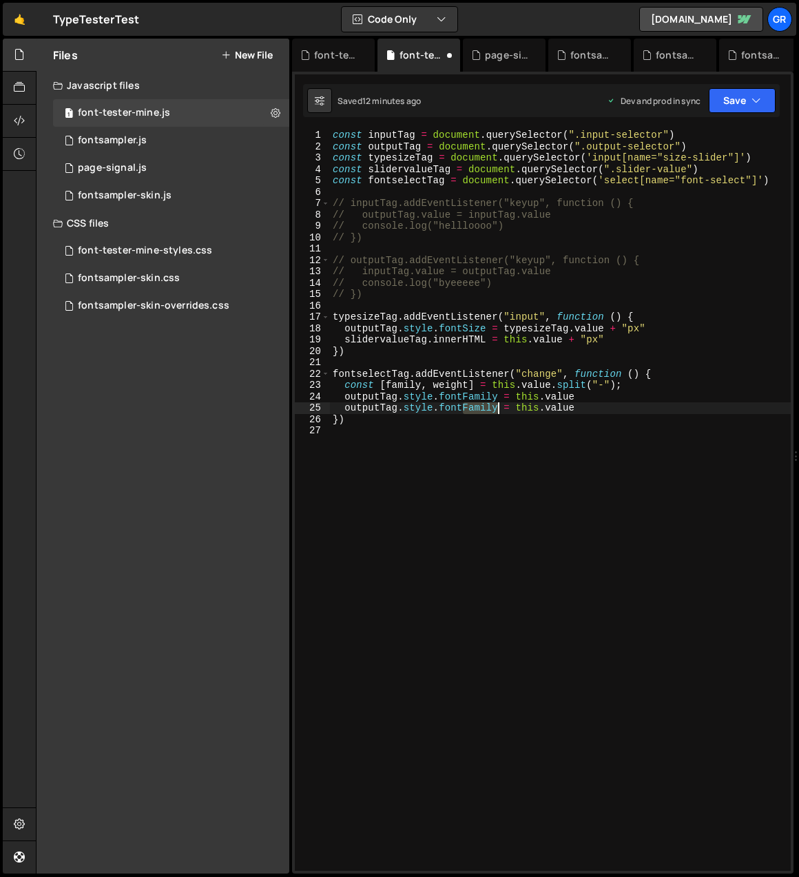
drag, startPoint x: 462, startPoint y: 407, endPoint x: 496, endPoint y: 407, distance: 33.8
click at [496, 407] on div "const inputTag = document . querySelector ( ".input-selector" ) const outputTag…" at bounding box center [560, 512] width 461 height 764
drag, startPoint x: 518, startPoint y: 396, endPoint x: 579, endPoint y: 389, distance: 61.0
click at [573, 396] on div "const inputTag = document . querySelector ( ".input-selector" ) const outputTag…" at bounding box center [560, 512] width 461 height 764
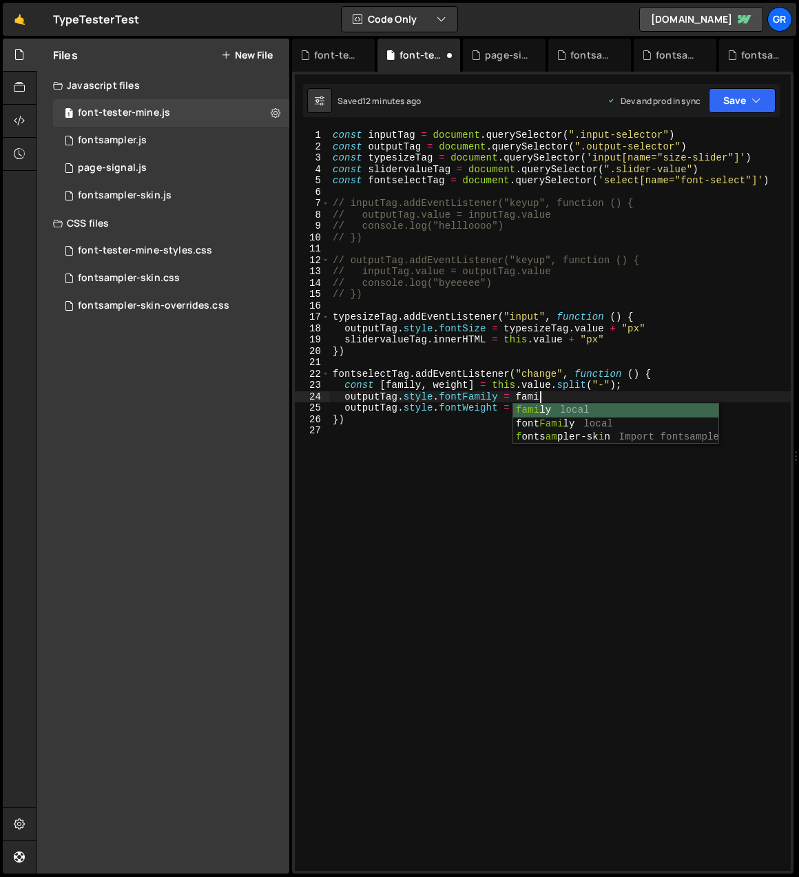
scroll to position [0, 14]
type textarea "outputTag.style.fontFamily = family"
click at [493, 458] on div "const inputTag = document . querySelector ( ".input-selector" ) const outputTag…" at bounding box center [560, 512] width 461 height 764
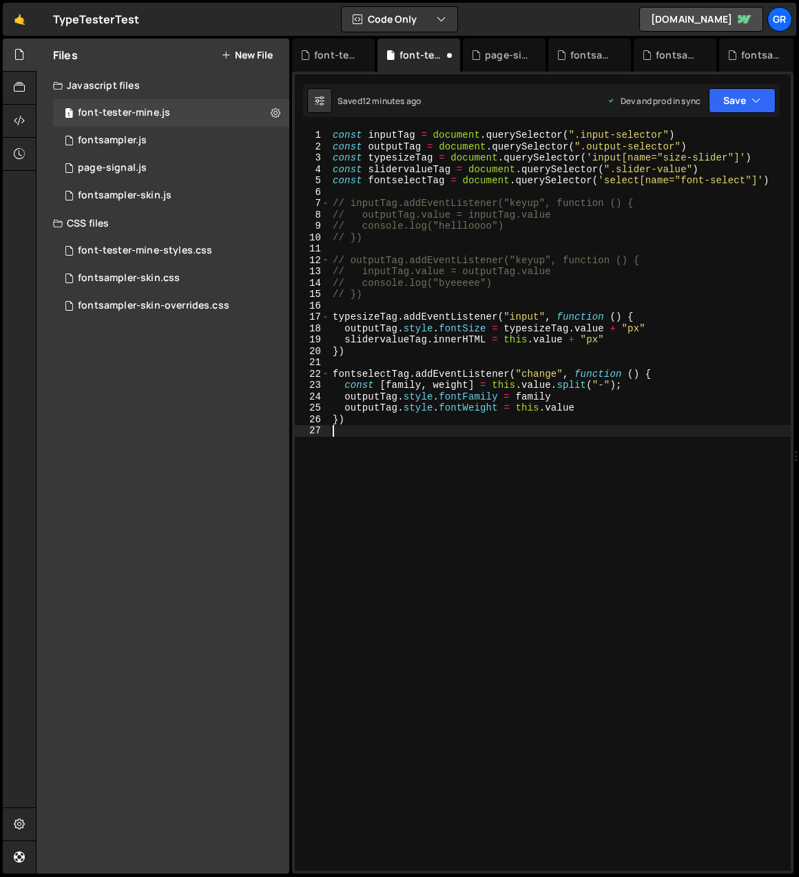
scroll to position [0, 0]
drag, startPoint x: 517, startPoint y: 407, endPoint x: 575, endPoint y: 402, distance: 58.1
click at [574, 406] on div "const inputTag = document . querySelector ( ".input-selector" ) const outputTag…" at bounding box center [560, 512] width 461 height 764
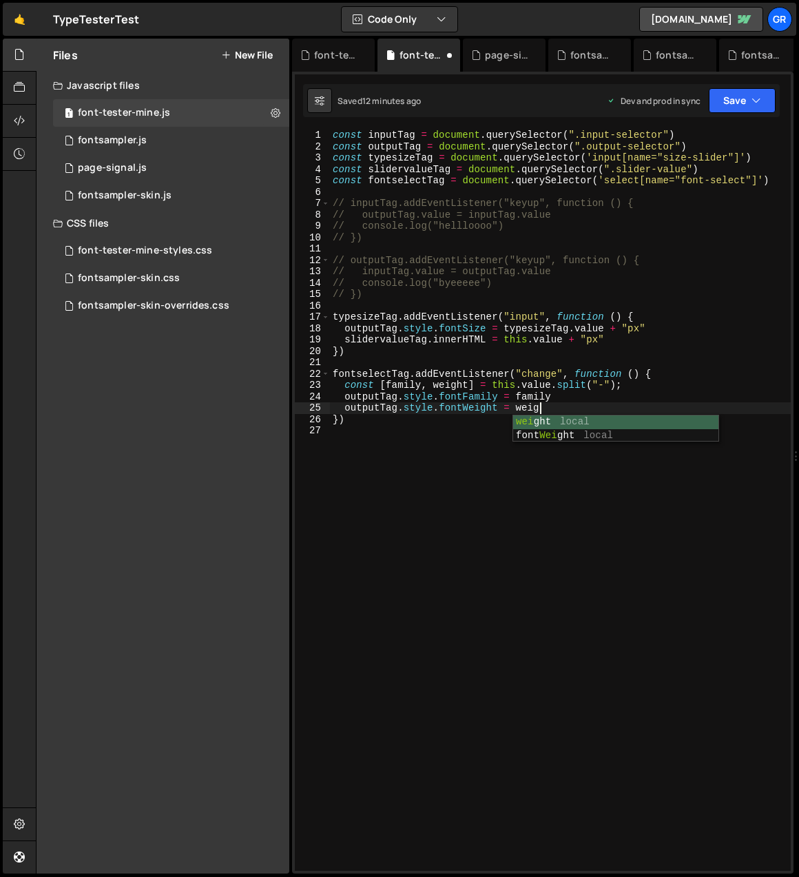
type textarea "outputTag.style.fontWeight = weight"
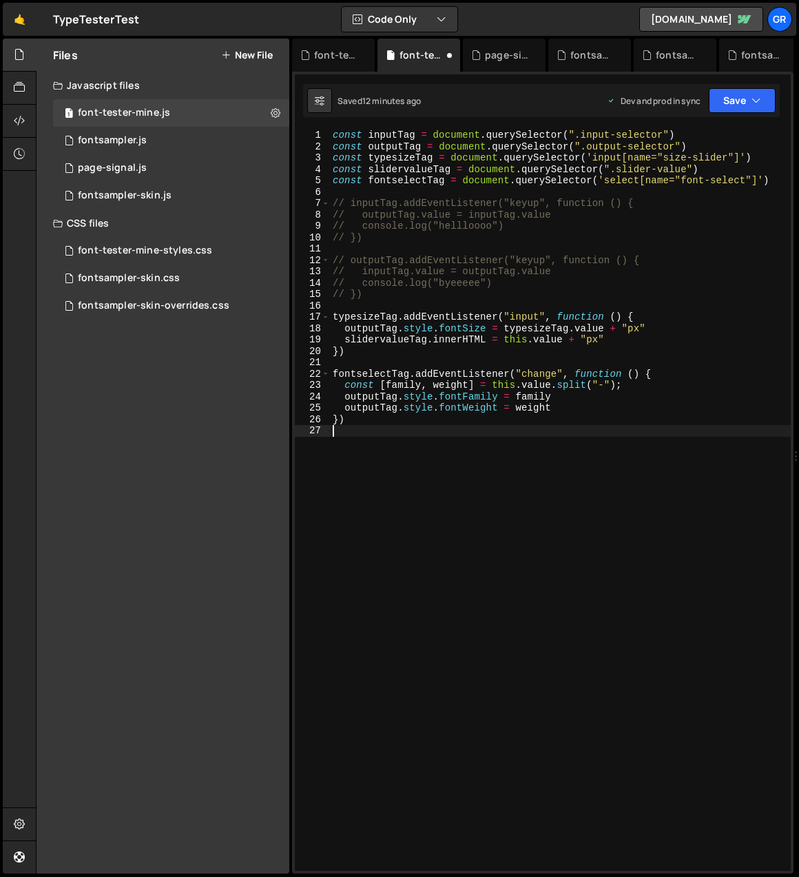
click at [493, 463] on div "const inputTag = document . querySelector ( ".input-selector" ) const outputTag…" at bounding box center [560, 512] width 461 height 764
click at [560, 397] on div "const inputTag = document . querySelector ( ".input-selector" ) const outputTag…" at bounding box center [560, 512] width 461 height 764
click at [358, 420] on div "const inputTag = document . querySelector ( ".input-selector" ) const outputTag…" at bounding box center [560, 512] width 461 height 764
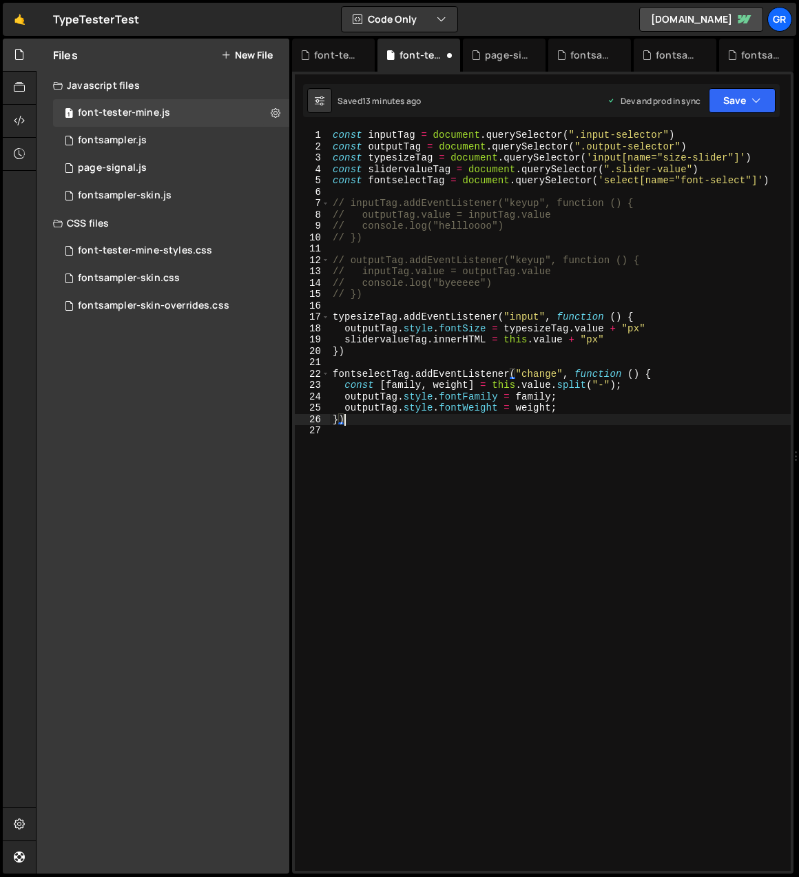
scroll to position [0, 0]
click at [367, 418] on div "const inputTag = document . querySelector ( ".input-selector" ) const outputTag…" at bounding box center [560, 512] width 461 height 764
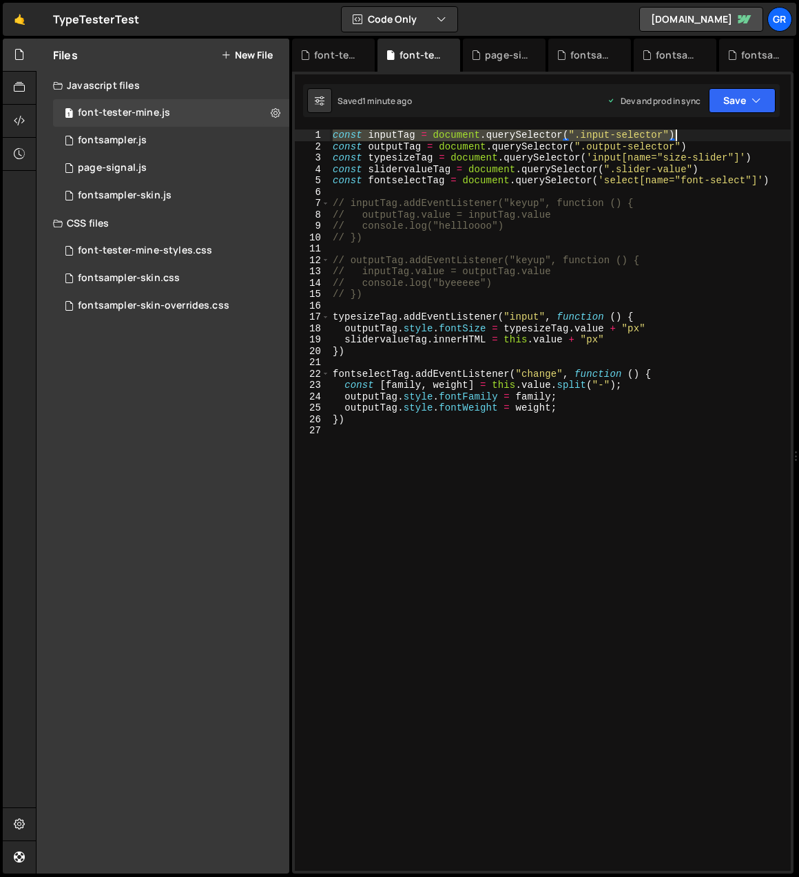
drag, startPoint x: 334, startPoint y: 137, endPoint x: 675, endPoint y: 130, distance: 341.2
click at [675, 130] on div "const inputTag = document . querySelector ( ".input-selector" ) const outputTag…" at bounding box center [560, 512] width 461 height 764
type textarea "// const inputTag = document.querySelector(".input-selector")"
click at [663, 497] on div "// const inputTag = document.querySelector(".input-selector") const outputTag =…" at bounding box center [560, 512] width 461 height 764
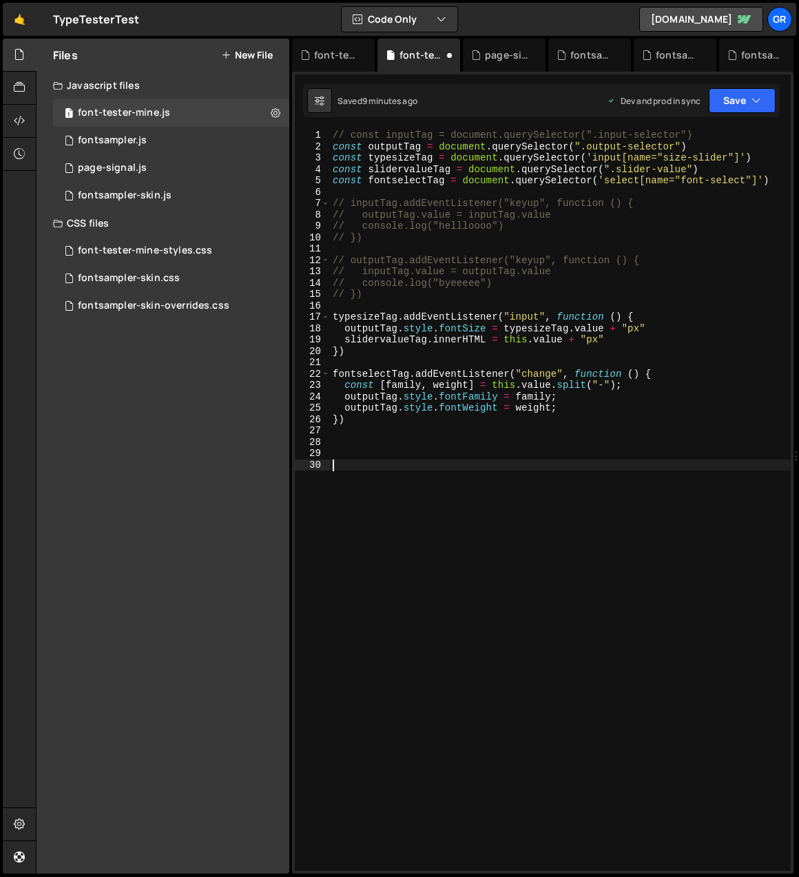
paste textarea "autoResize();"
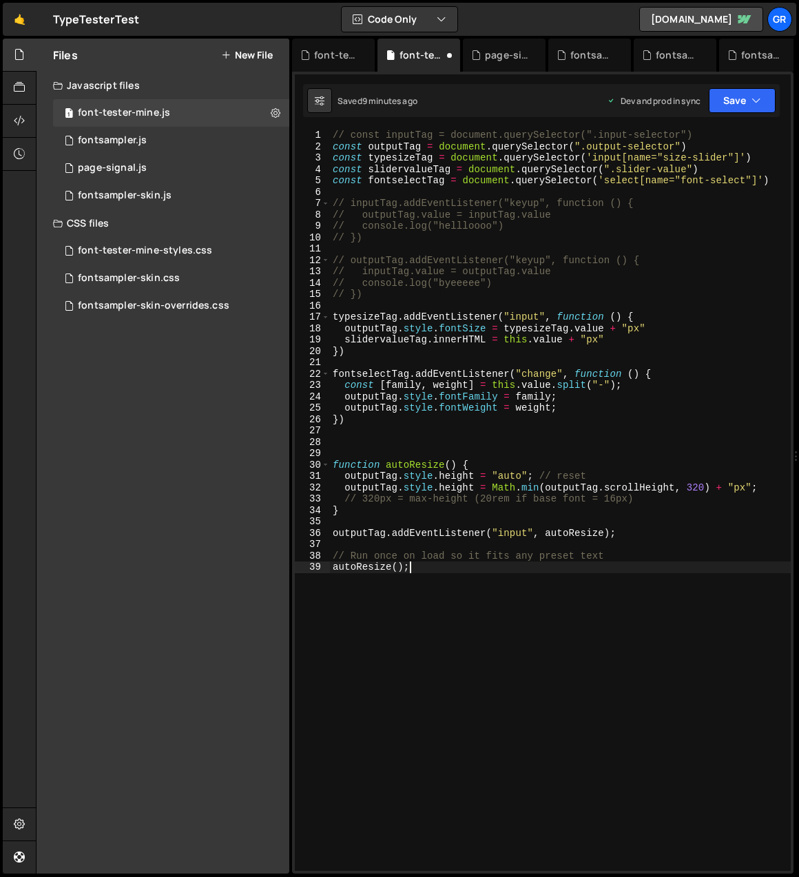
type textarea "// Run once on load so it fits any preset text"
type textarea "outputTag.addEventListener("input", autoResize);"
type textarea "function autoResize() {"
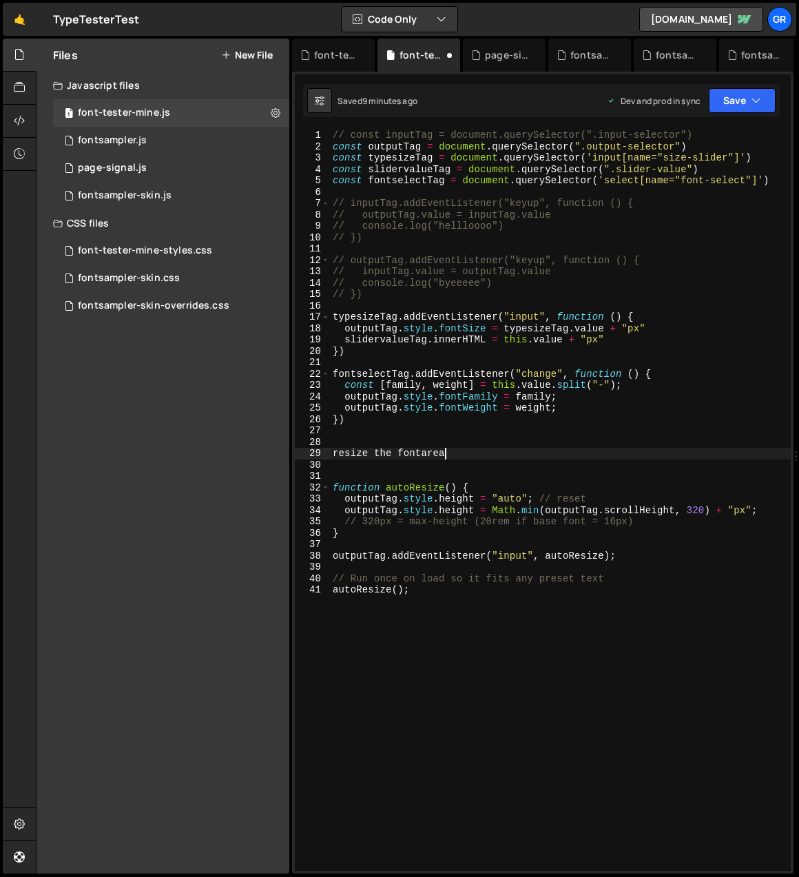
scroll to position [0, 7]
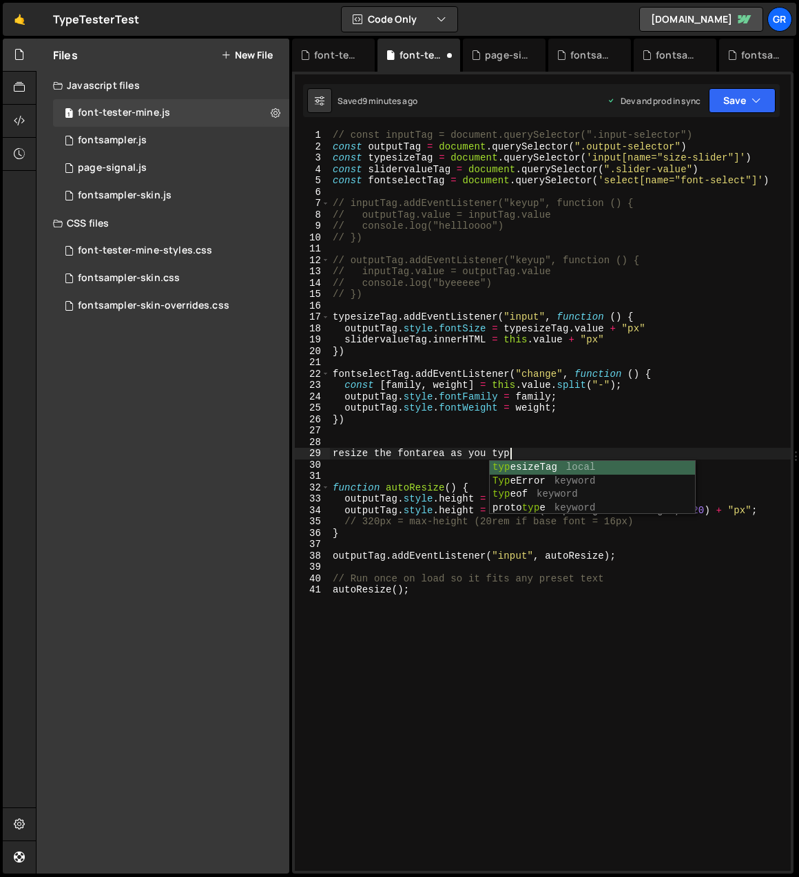
type textarea "resize the fontarea as you type"
click at [372, 469] on div "// const inputTag = document.querySelector(".input-selector") const outputTag =…" at bounding box center [560, 512] width 461 height 764
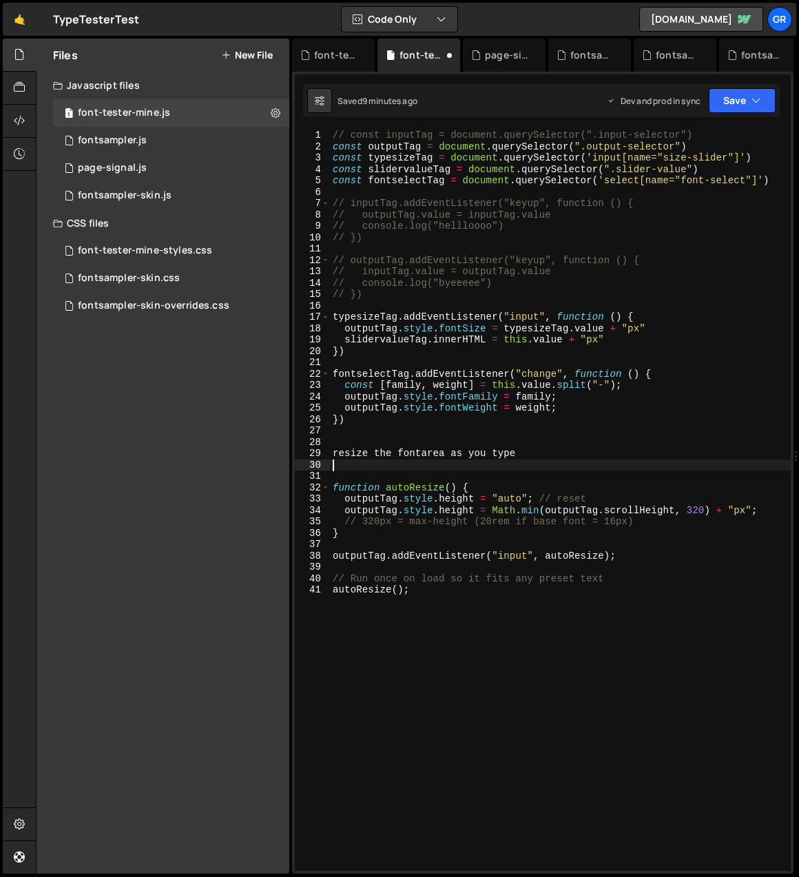
scroll to position [0, 0]
drag, startPoint x: 334, startPoint y: 454, endPoint x: 536, endPoint y: 451, distance: 202.0
click at [536, 451] on div "// const inputTag = document.querySelector(".input-selector") const outputTag =…" at bounding box center [560, 512] width 461 height 764
type textarea "// resize the fontarea as you type"
click at [603, 438] on div "// const inputTag = document.querySelector(".input-selector") const outputTag =…" at bounding box center [560, 512] width 461 height 764
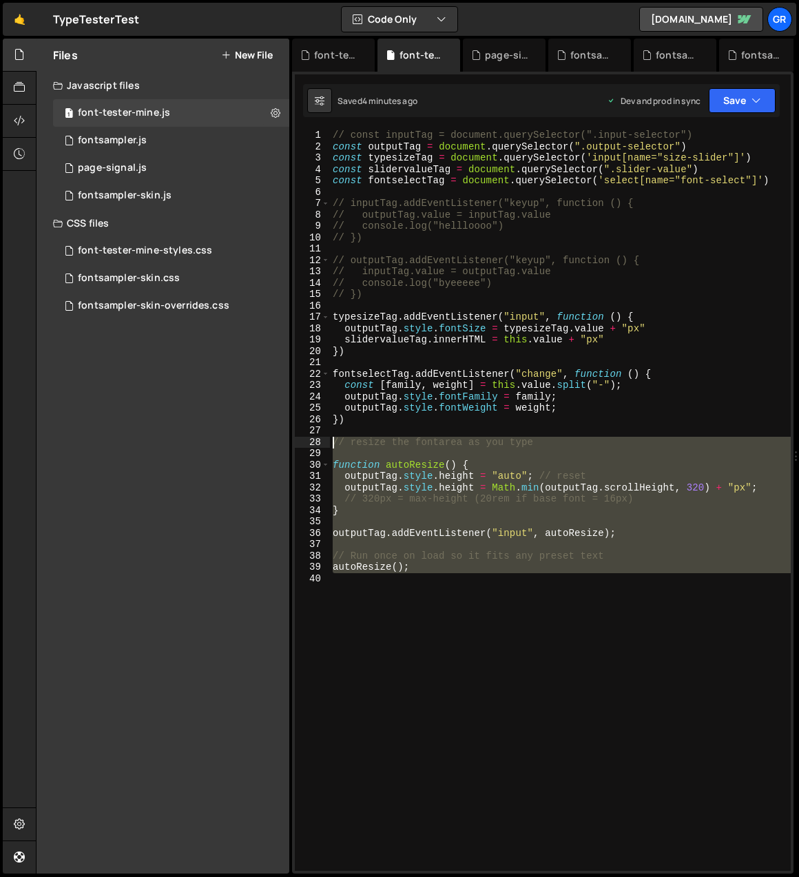
drag, startPoint x: 422, startPoint y: 586, endPoint x: 323, endPoint y: 446, distance: 172.1
click at [323, 446] on div "// resize the fontarea as you type 1 2 3 4 5 6 7 8 9 10 11 12 13 14 15 16 17 18…" at bounding box center [543, 501] width 496 height 742
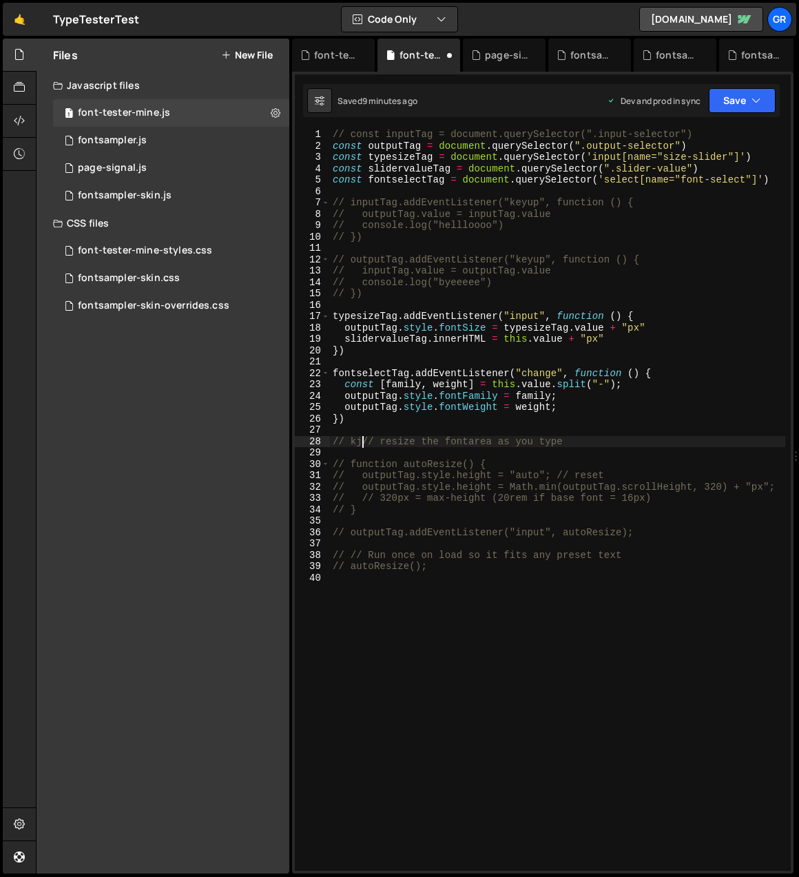
scroll to position [0, 1]
click at [460, 567] on div "// const inputTag = document.querySelector(".input-selector") const outputTag =…" at bounding box center [558, 511] width 456 height 764
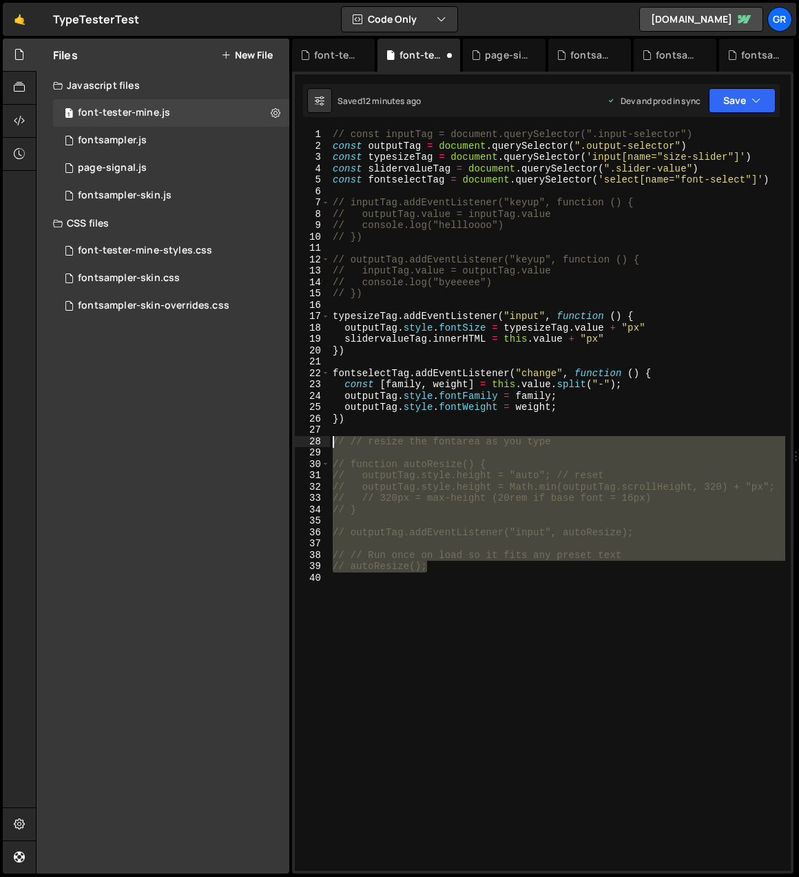
drag, startPoint x: 486, startPoint y: 570, endPoint x: 327, endPoint y: 442, distance: 203.9
click at [327, 442] on div "// autoResize(); 1 2 3 4 5 6 7 8 9 10 11 12 13 14 15 16 17 18 19 20 21 22 23 24…" at bounding box center [543, 501] width 496 height 742
type textarea "// // resize the fontarea as you type"
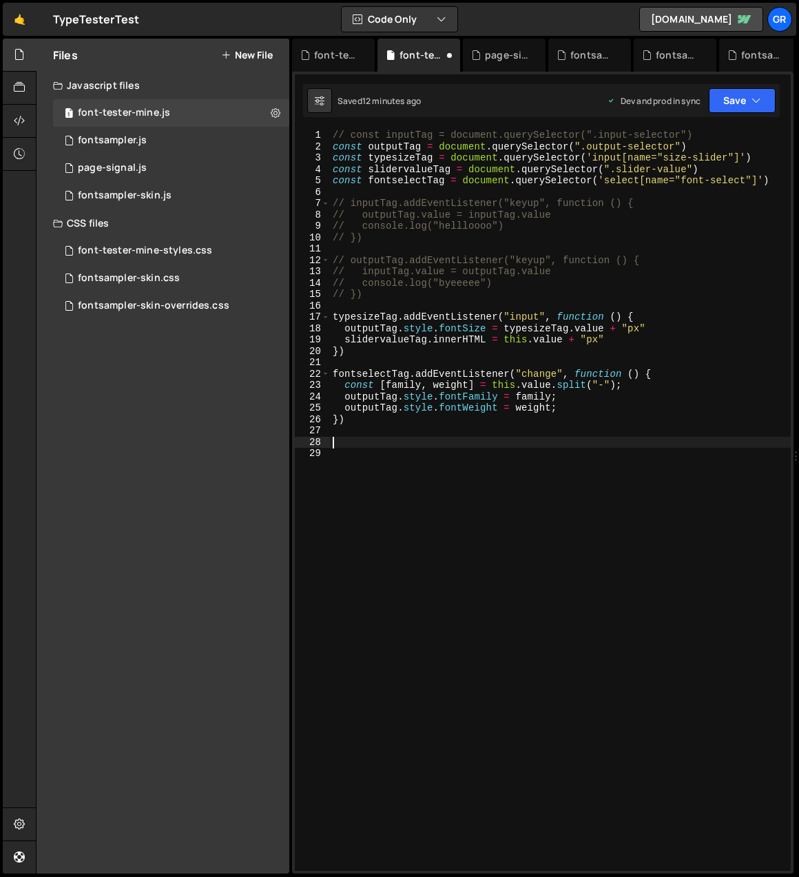
scroll to position [0, 0]
click at [147, 248] on div "font-tester-mine-styles.css" at bounding box center [145, 251] width 134 height 12
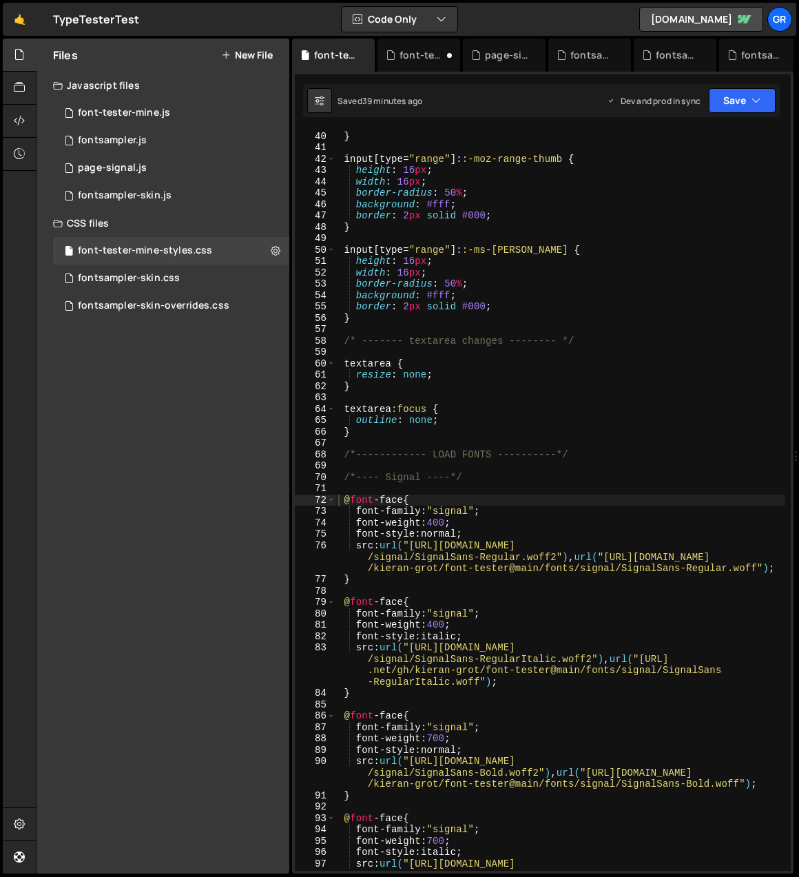
type textarea "resize: none;"
click at [445, 374] on div "/* center thumb on 6px track */ } input [ type = " range " ]: :-moz-range-thumb…" at bounding box center [561, 518] width 450 height 799
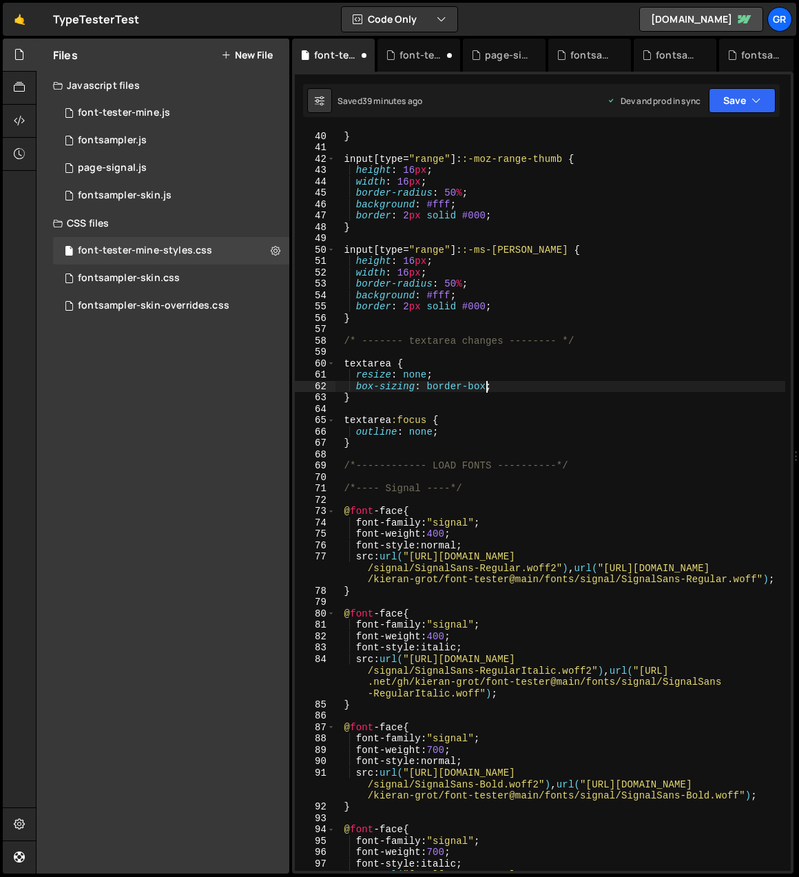
scroll to position [0, 10]
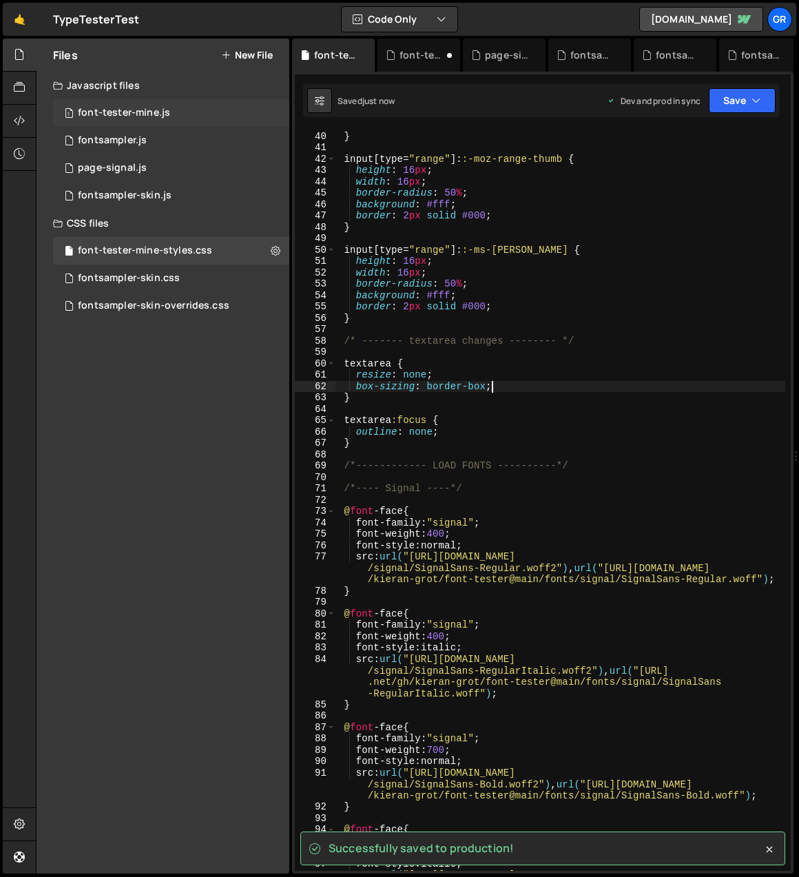
type textarea "box-sizing: border-box;"
click at [165, 112] on div "font-tester-mine.js" at bounding box center [124, 113] width 92 height 12
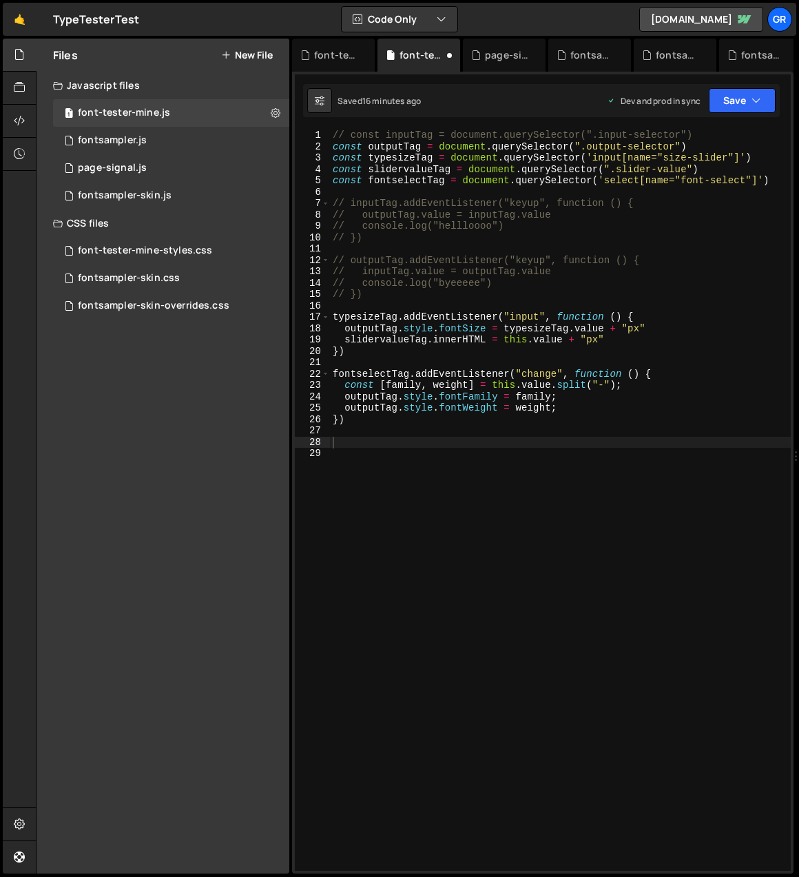
type textarea "const outputTag = document.querySelector(".output-selector")"
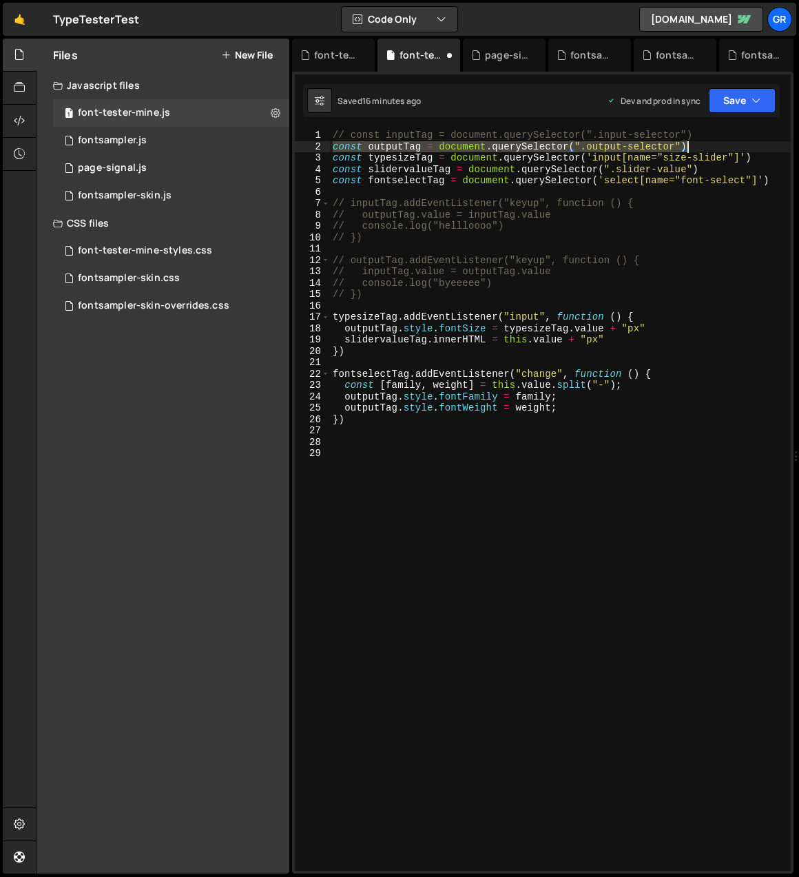
drag, startPoint x: 331, startPoint y: 145, endPoint x: 686, endPoint y: 147, distance: 355.6
click at [686, 147] on div "// const inputTag = document.querySelector(".input-selector") const outputTag =…" at bounding box center [560, 512] width 461 height 764
click at [369, 446] on div "// const inputTag = document.querySelector(".input-selector") const outputTag =…" at bounding box center [560, 512] width 461 height 764
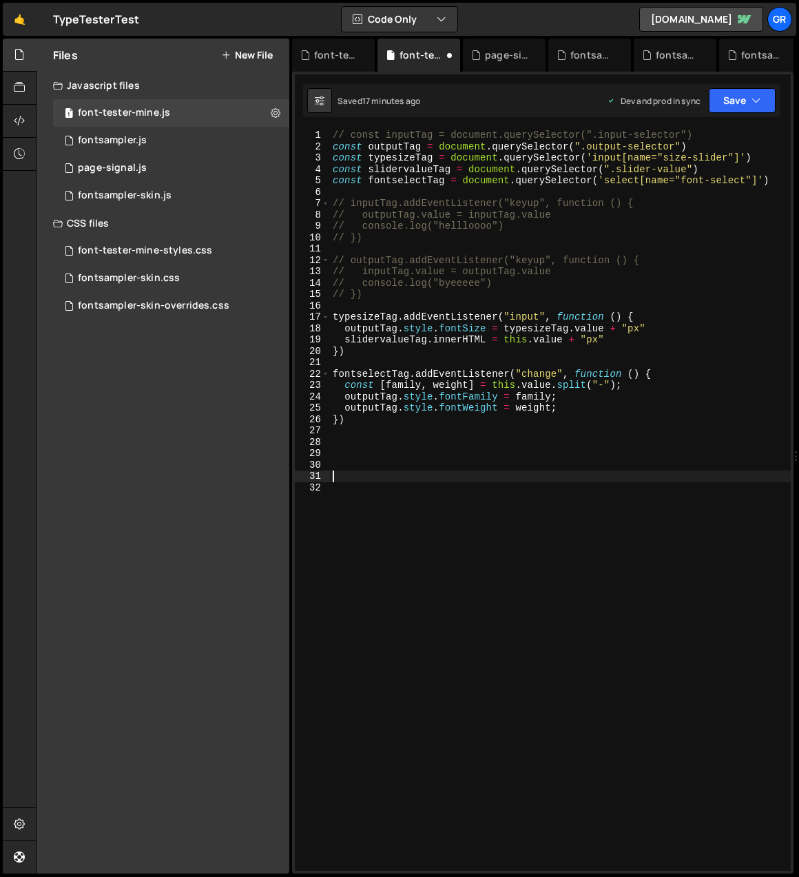
paste textarea "outputTag.addEventListener("input", () => autoResize(outputTag));"
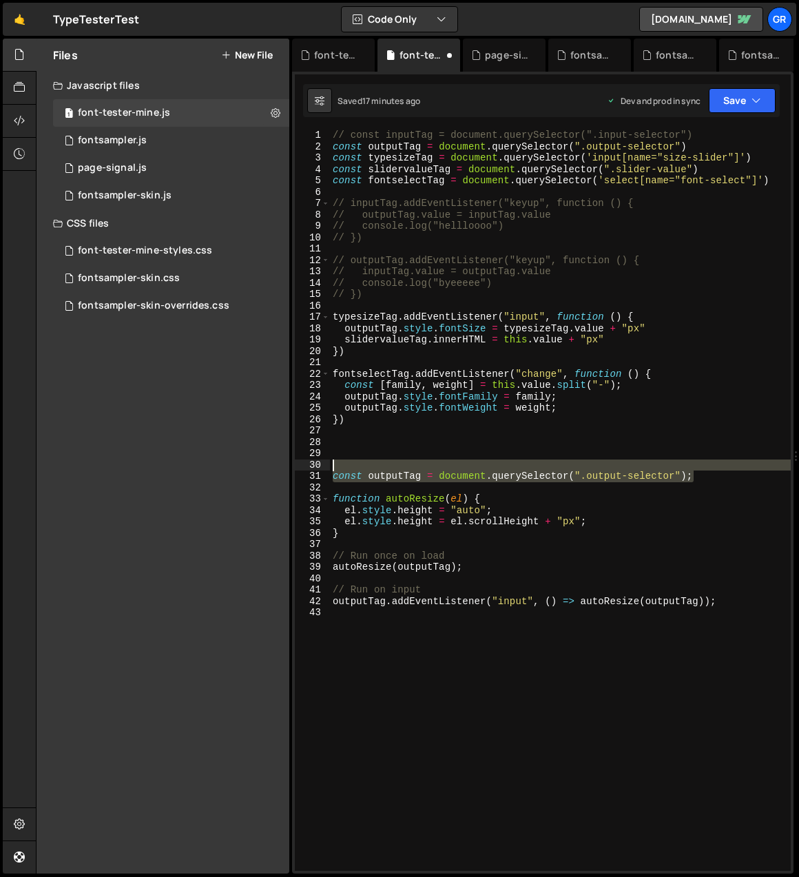
drag, startPoint x: 717, startPoint y: 476, endPoint x: 331, endPoint y: 469, distance: 386.0
click at [331, 469] on div "// const inputTag = document.querySelector(".input-selector") const outputTag =…" at bounding box center [560, 512] width 461 height 764
type textarea "const outputTag = document.querySelector(".output-selector");"
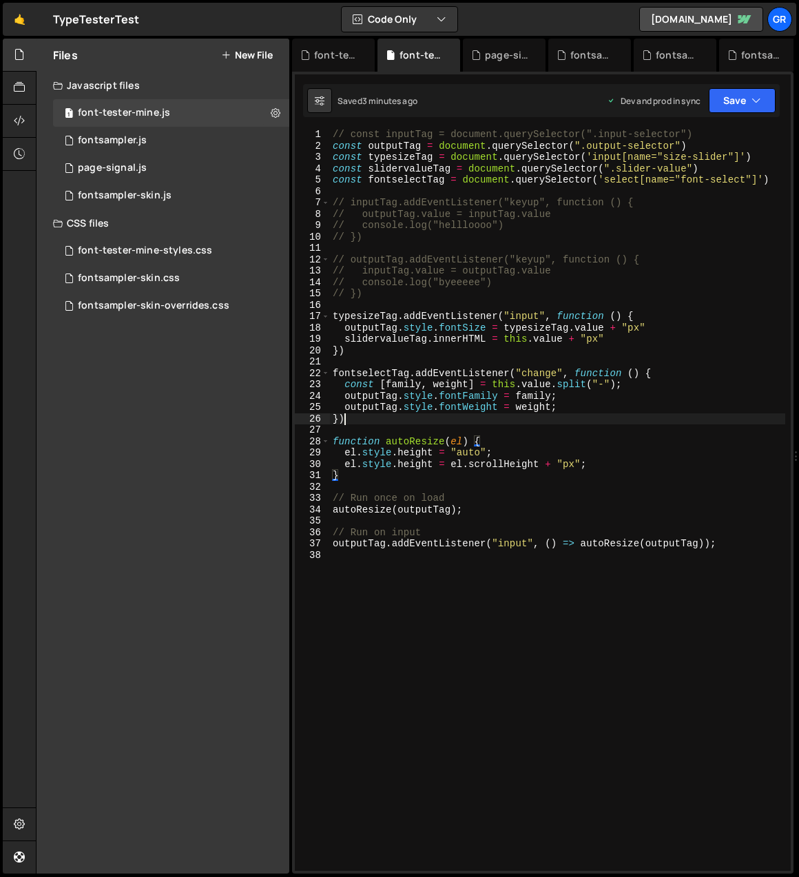
click at [371, 425] on div "// const inputTag = document.querySelector(".input-selector") const outputTag =…" at bounding box center [558, 511] width 456 height 764
type textarea "})"
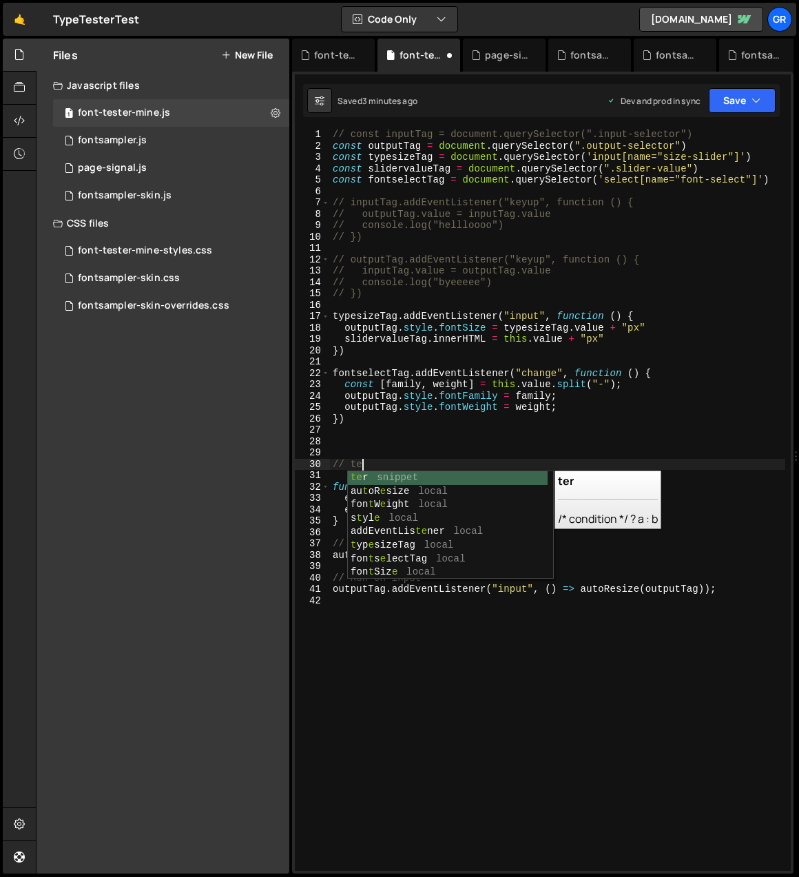
scroll to position [0, 1]
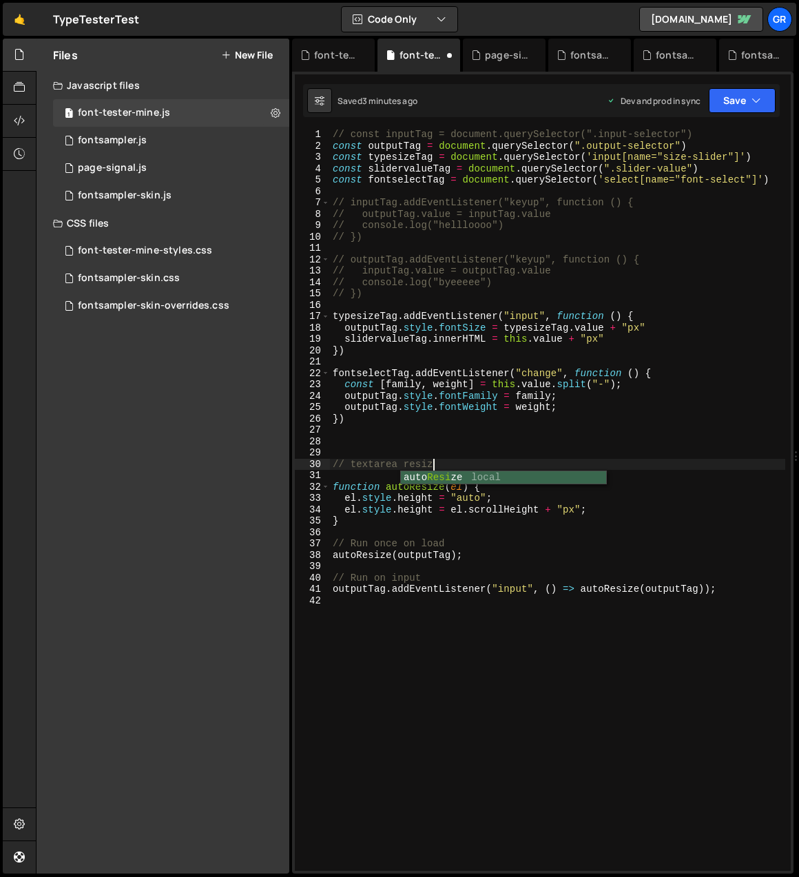
type textarea "// textarea resize"
click at [533, 446] on div "// const inputTag = document.querySelector(".input-selector") const outputTag =…" at bounding box center [558, 511] width 456 height 764
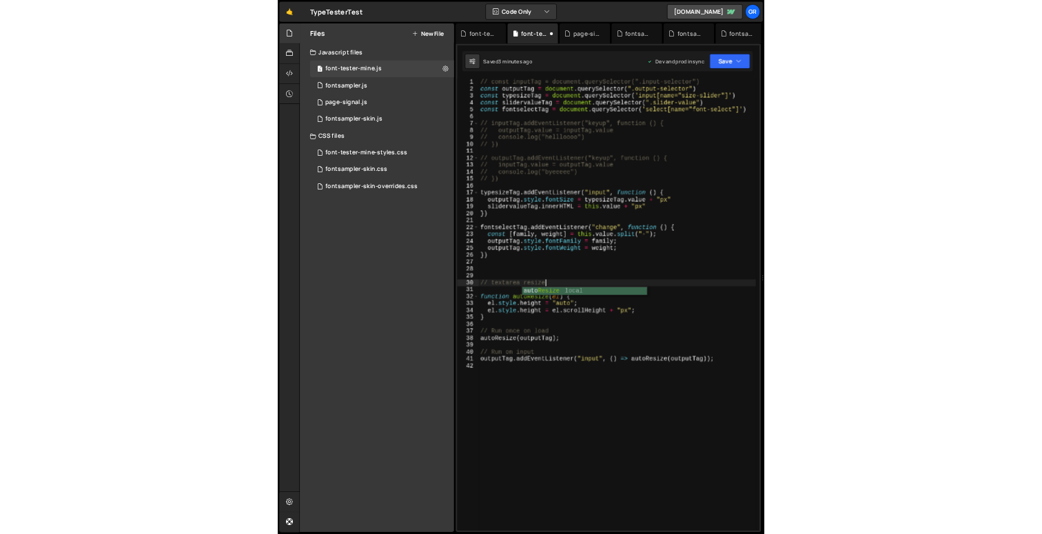
scroll to position [0, 0]
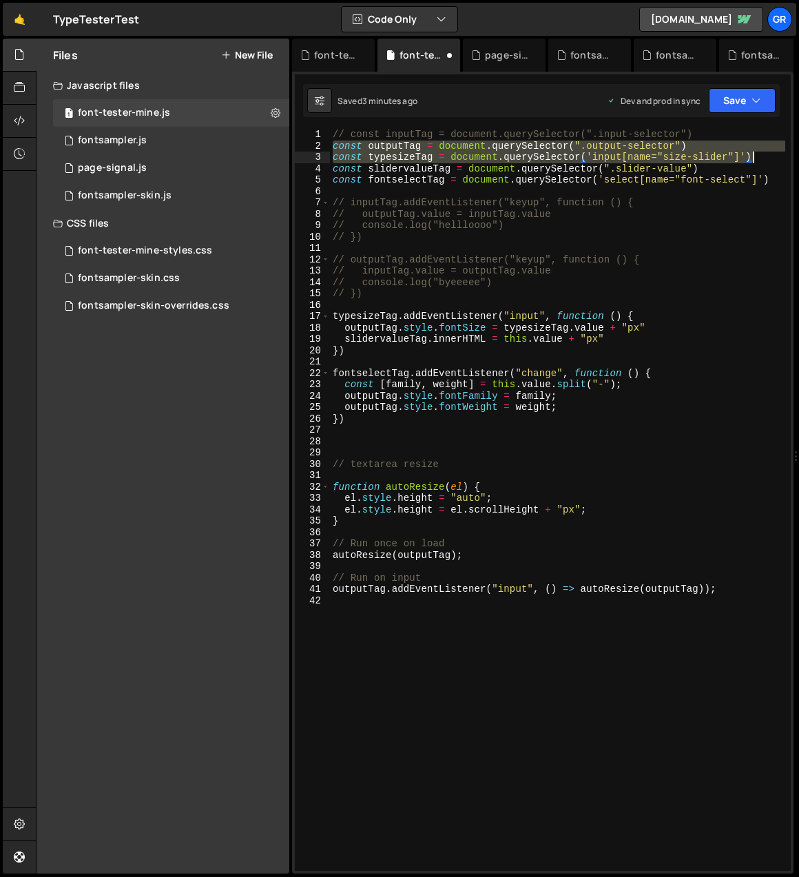
drag, startPoint x: 332, startPoint y: 147, endPoint x: 751, endPoint y: 157, distance: 418.4
click at [751, 157] on div "// const inputTag = document.querySelector(".input-selector") const outputTag =…" at bounding box center [558, 511] width 456 height 764
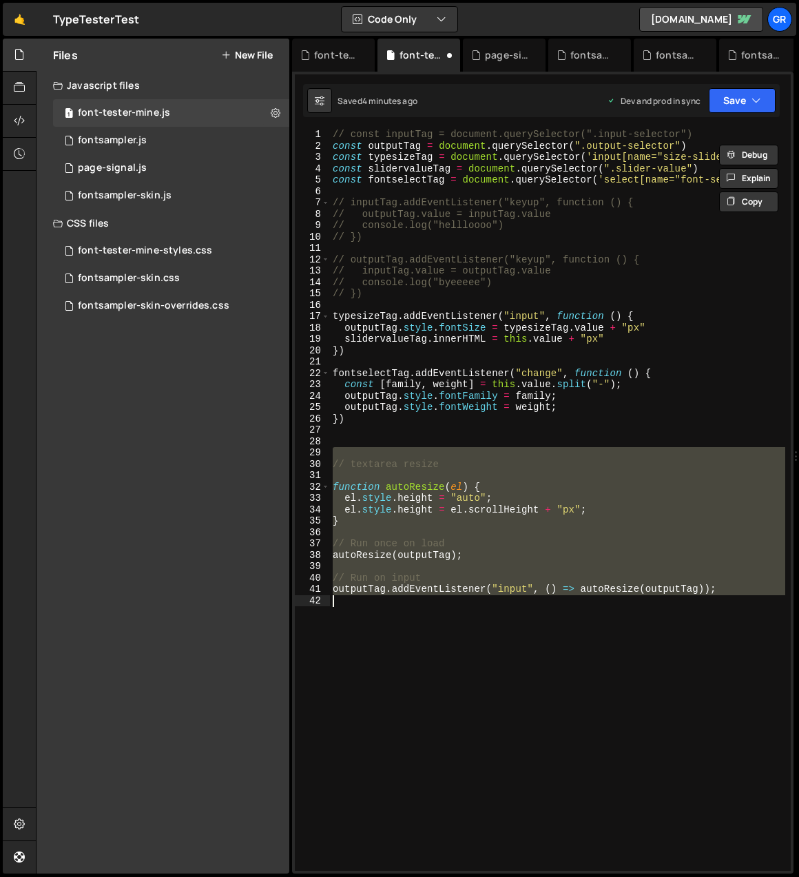
drag, startPoint x: 335, startPoint y: 453, endPoint x: 732, endPoint y: 594, distance: 421.1
click at [733, 595] on div "// const inputTag = document.querySelector(".input-selector") const outputTag =…" at bounding box center [558, 511] width 456 height 764
click at [340, 462] on div "// const inputTag = document.querySelector(".input-selector") const outputTag =…" at bounding box center [558, 501] width 456 height 742
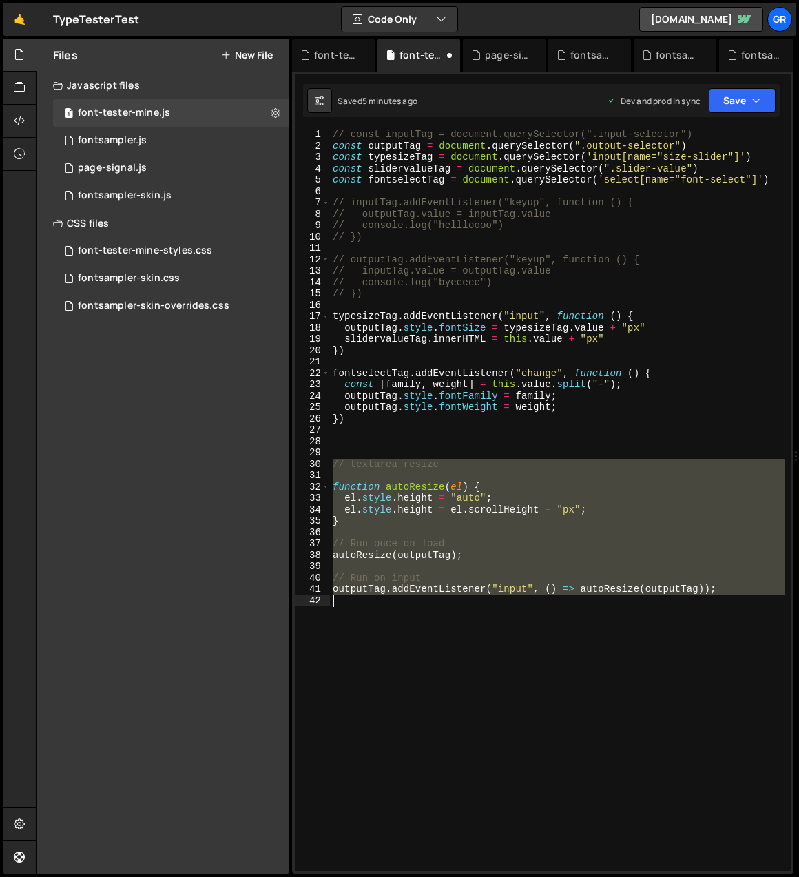
drag, startPoint x: 334, startPoint y: 463, endPoint x: 444, endPoint y: 604, distance: 178.7
click at [445, 604] on div "// const inputTag = document.querySelector(".input-selector") const outputTag =…" at bounding box center [558, 511] width 456 height 764
paste textarea "})"
type textarea "})"
